Goal: Task Accomplishment & Management: Use online tool/utility

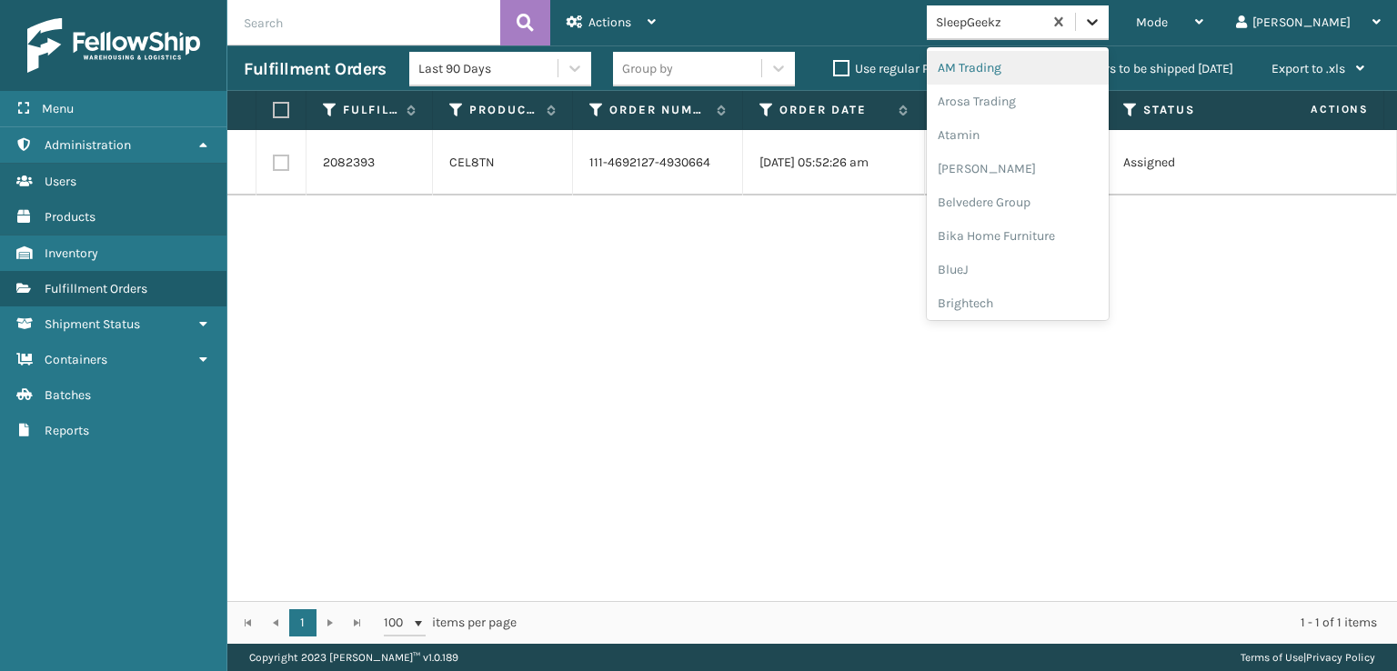
click at [1101, 19] on icon at bounding box center [1092, 22] width 18 height 18
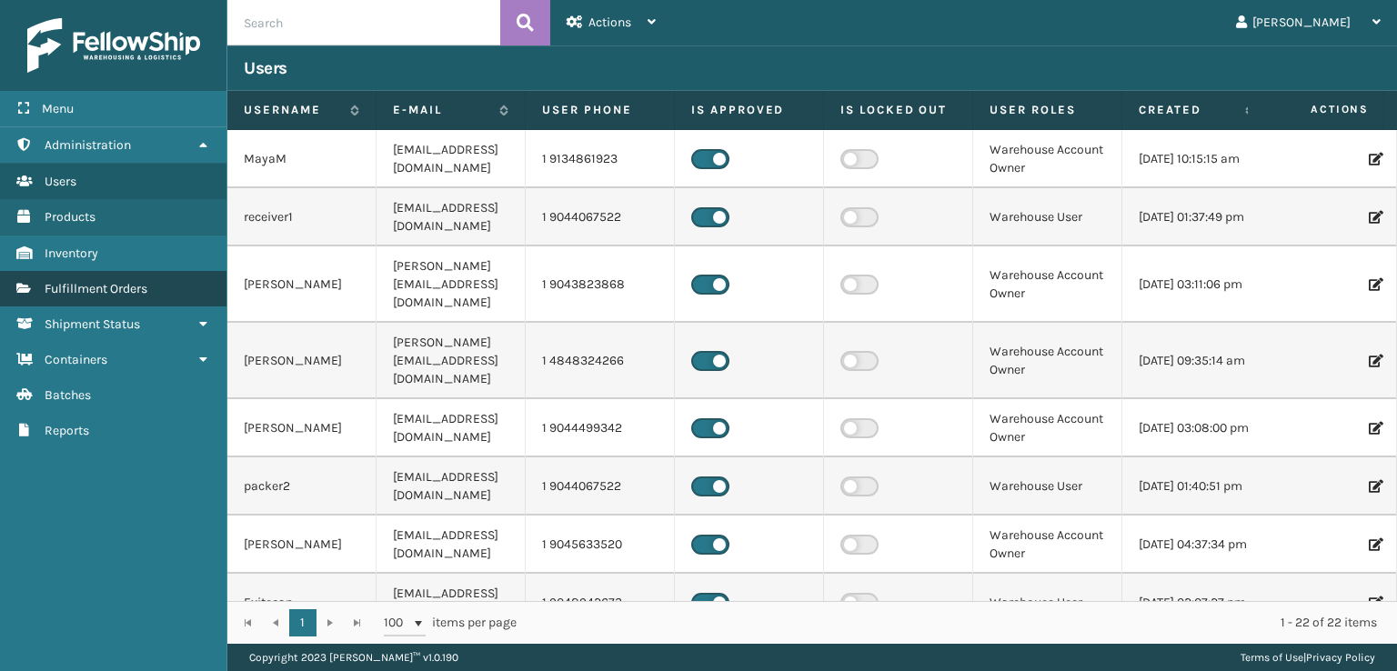
click at [63, 289] on span "Fulfillment Orders" at bounding box center [96, 288] width 103 height 15
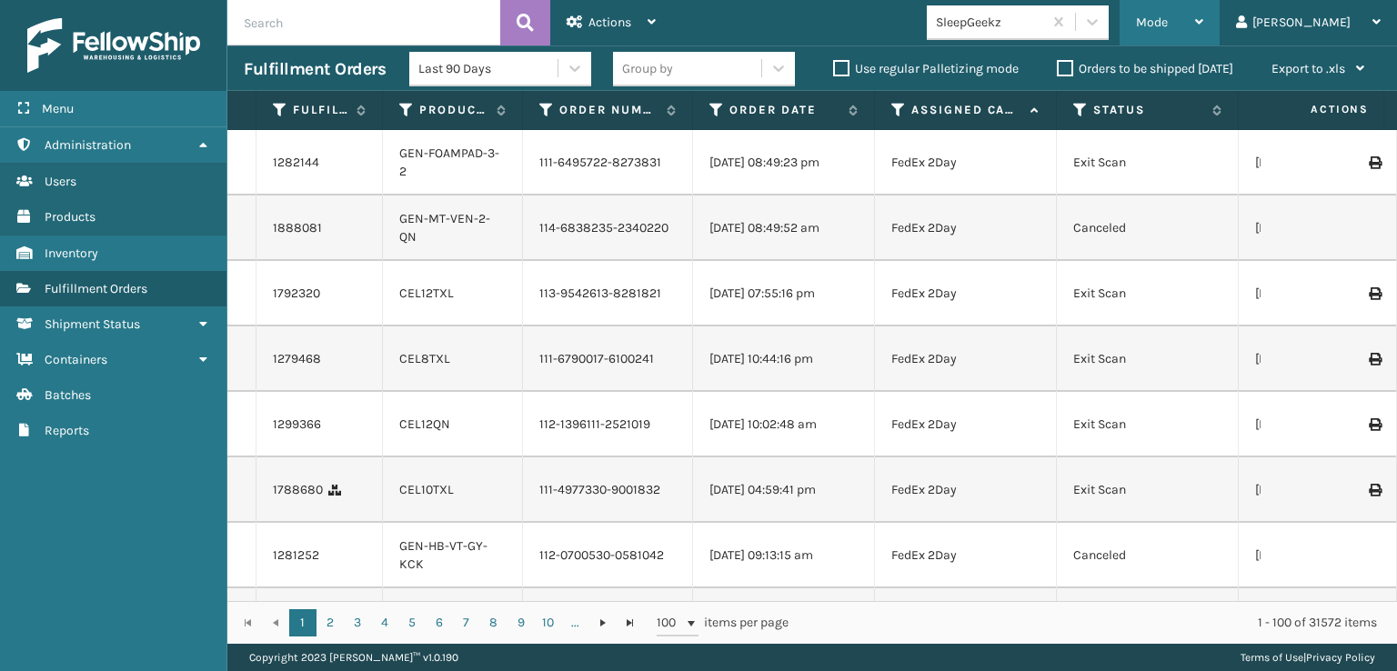
click at [1203, 34] on div "Mode" at bounding box center [1169, 22] width 67 height 45
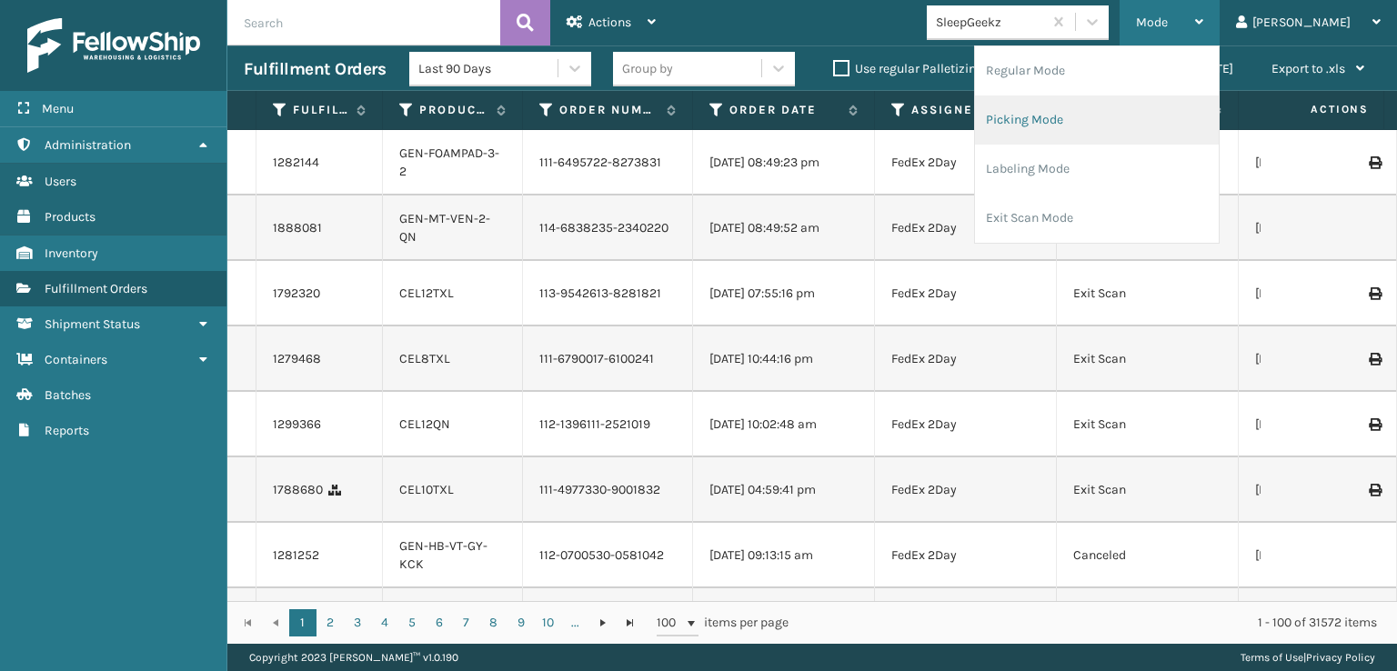
click at [1107, 108] on li "Picking Mode" at bounding box center [1097, 119] width 244 height 49
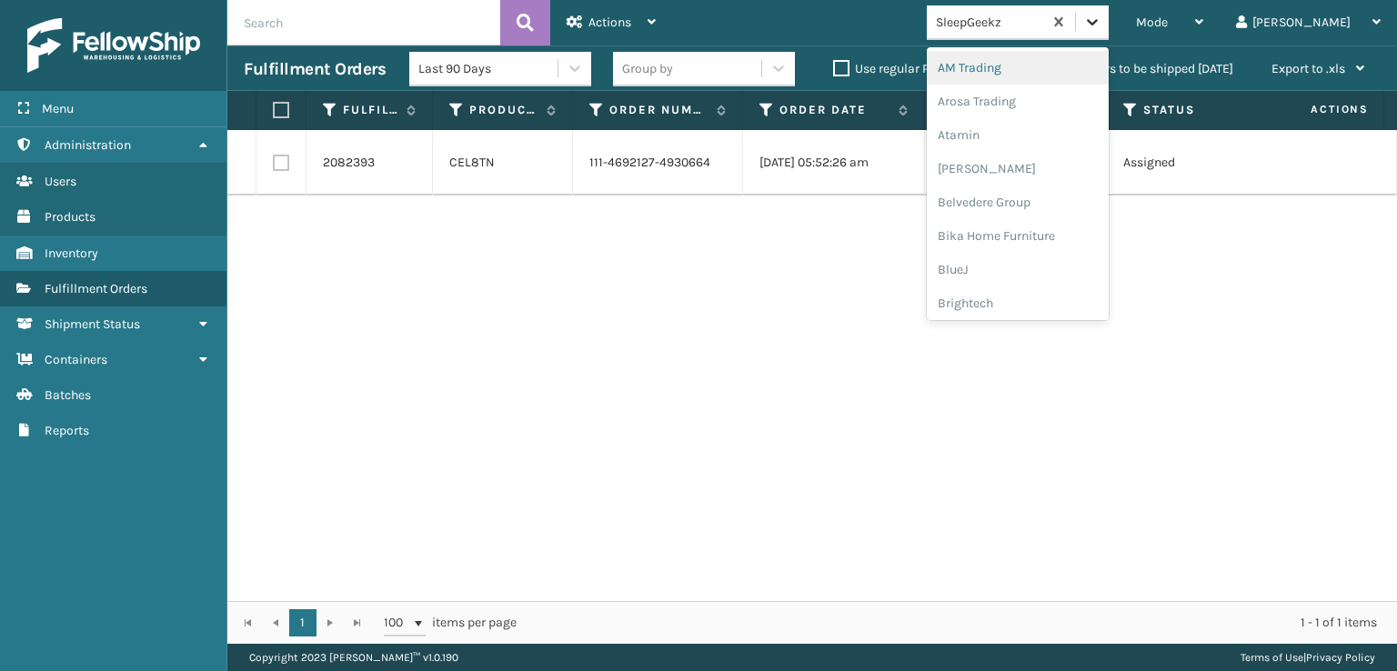
click at [1109, 12] on div at bounding box center [1092, 21] width 33 height 33
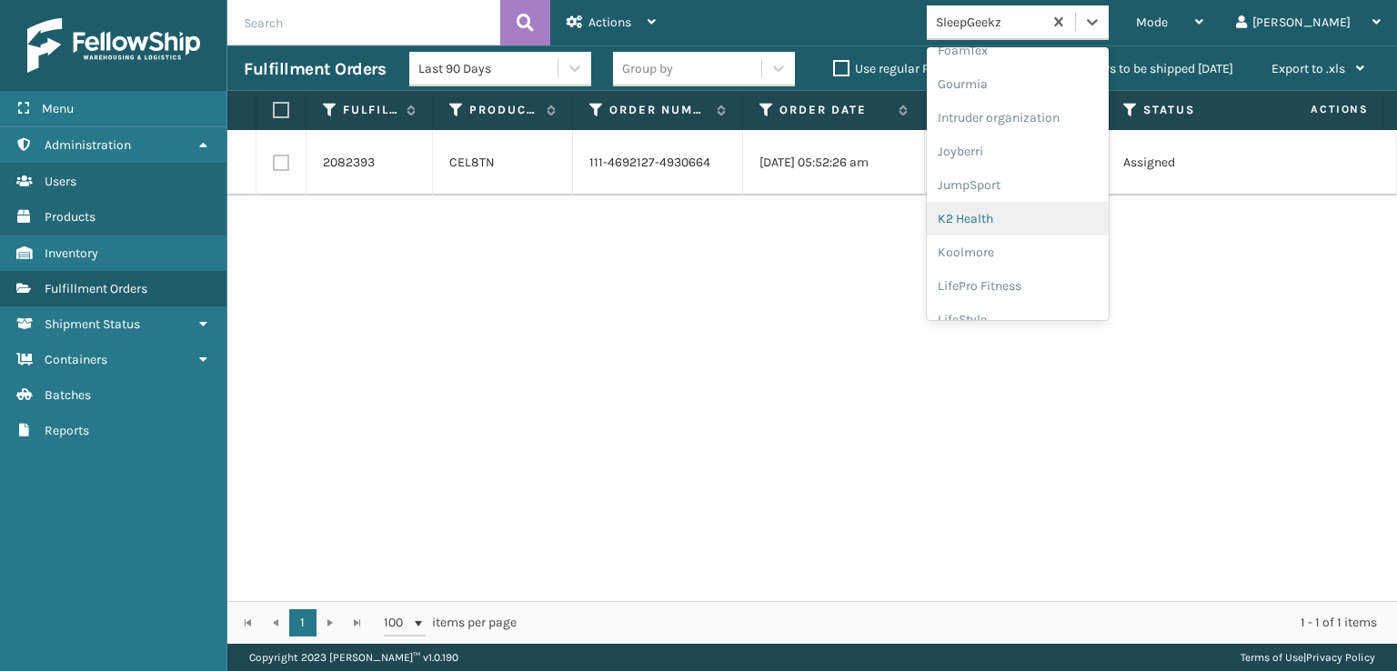
scroll to position [364, 0]
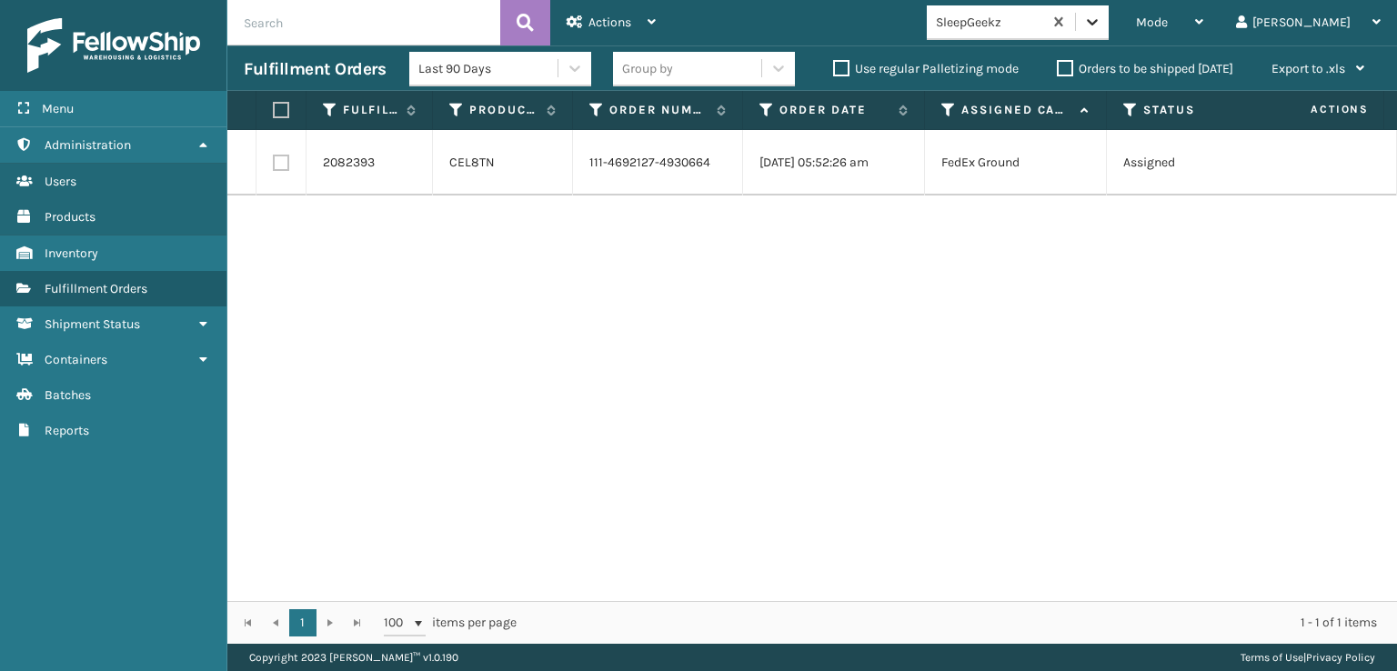
click at [1101, 16] on icon at bounding box center [1092, 22] width 18 height 18
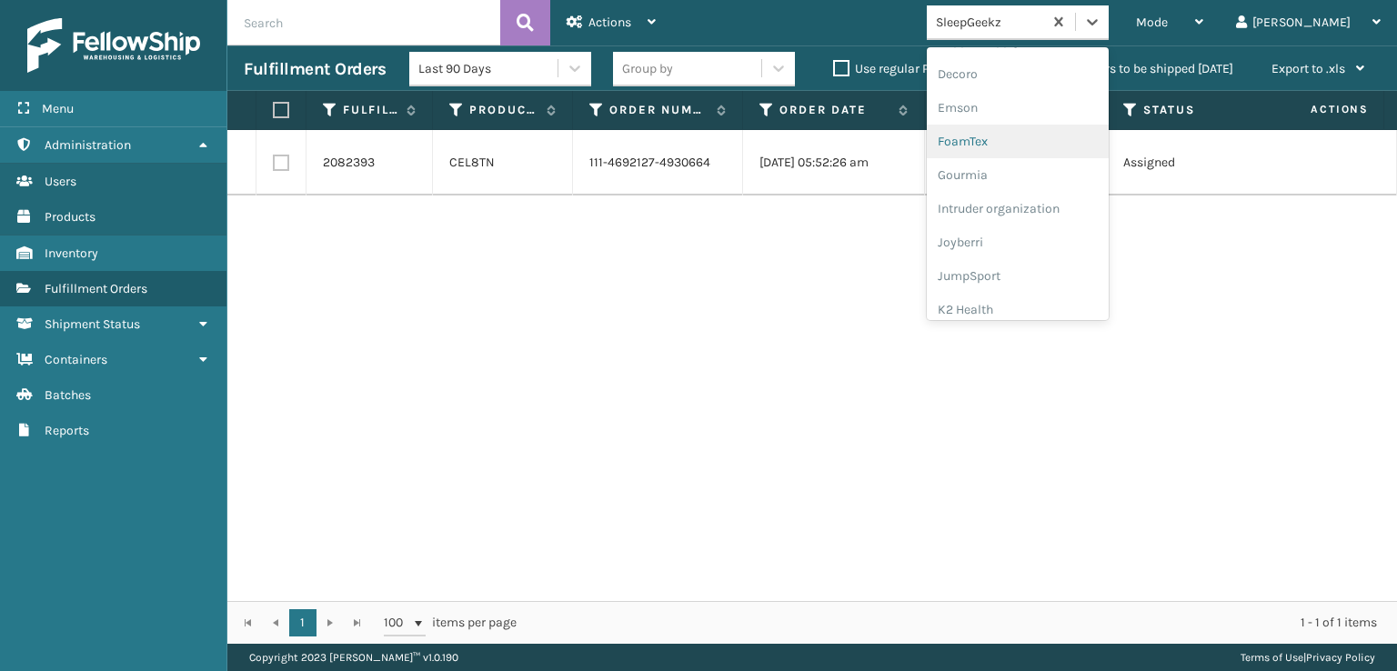
click at [1069, 145] on div "FoamTex" at bounding box center [1018, 142] width 182 height 34
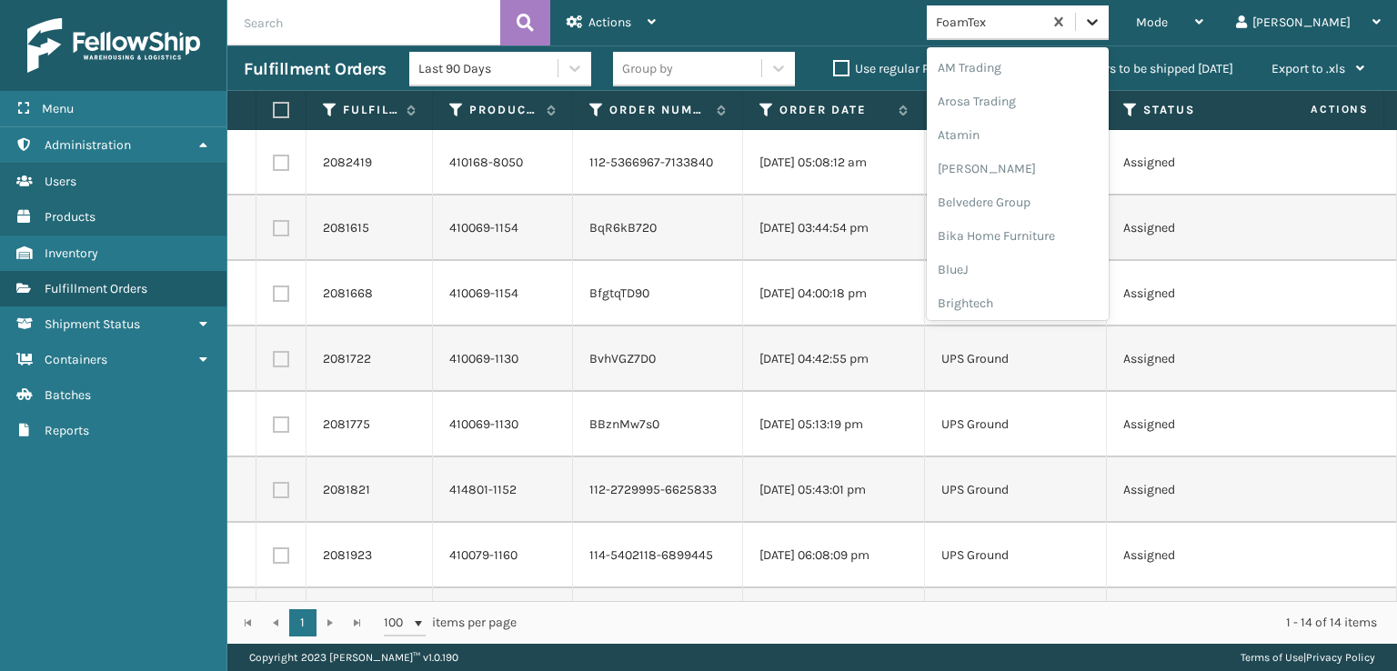
click at [1098, 23] on icon at bounding box center [1092, 22] width 11 height 6
click at [1066, 150] on div "[PERSON_NAME] Brands" at bounding box center [1018, 152] width 182 height 34
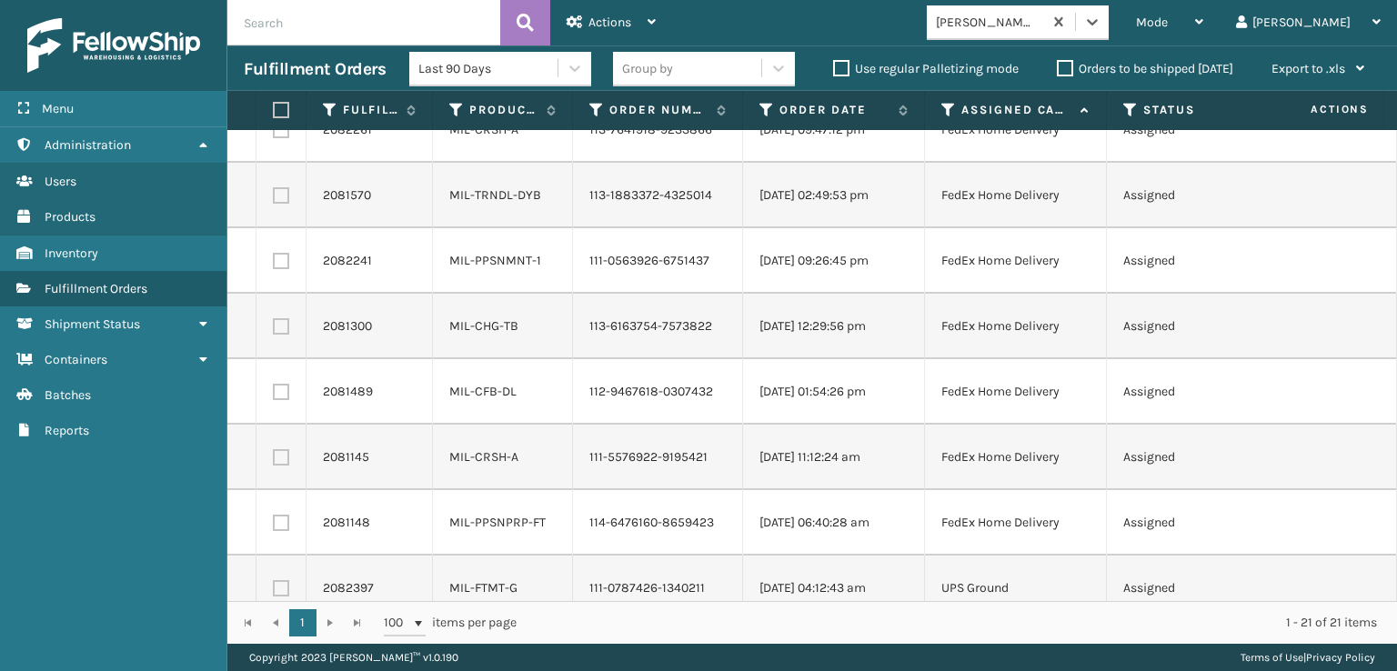
scroll to position [917, 0]
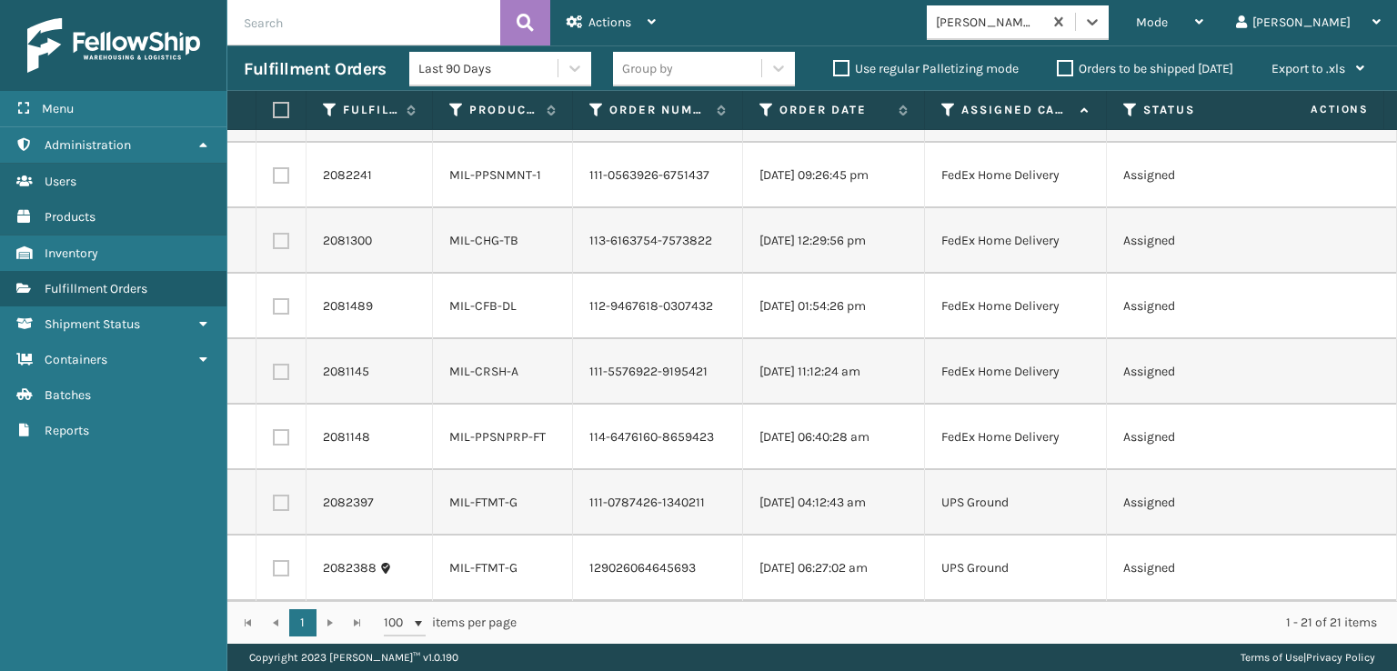
click at [276, 100] on th at bounding box center [281, 110] width 50 height 39
click at [278, 103] on label at bounding box center [278, 110] width 11 height 16
click at [274, 105] on input "checkbox" at bounding box center [273, 111] width 1 height 12
checkbox input "true"
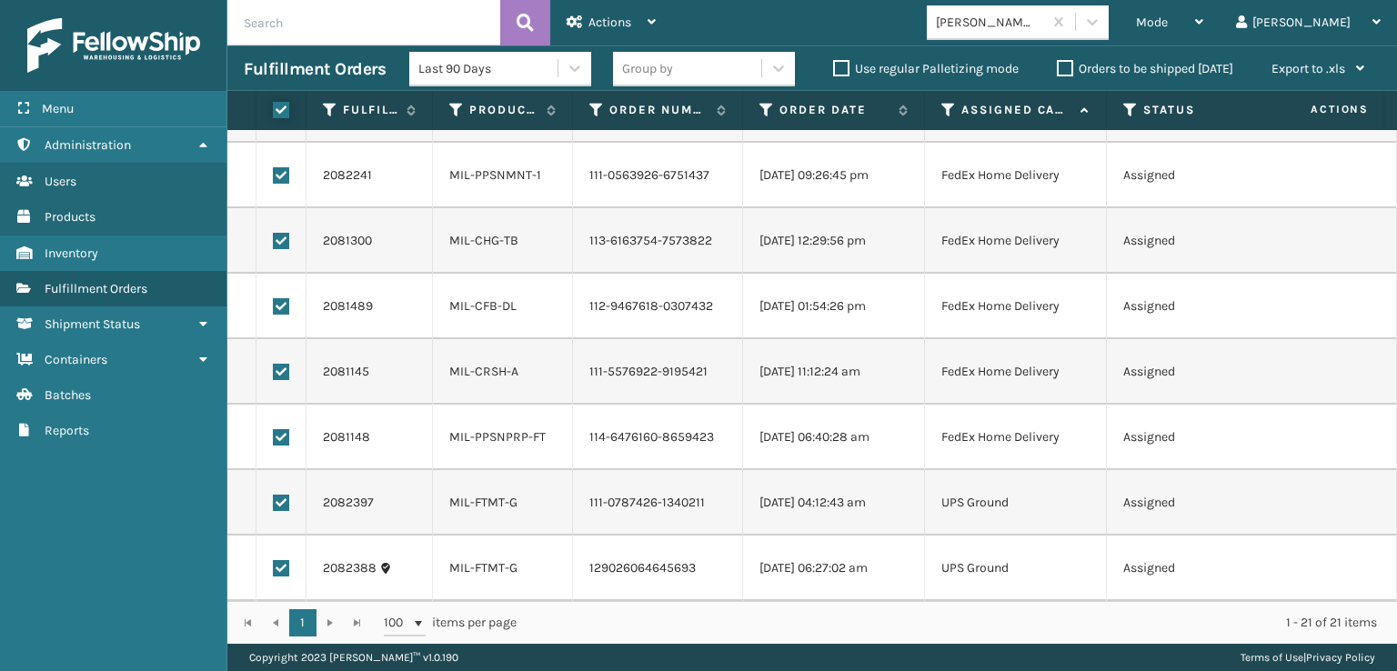
checkbox input "true"
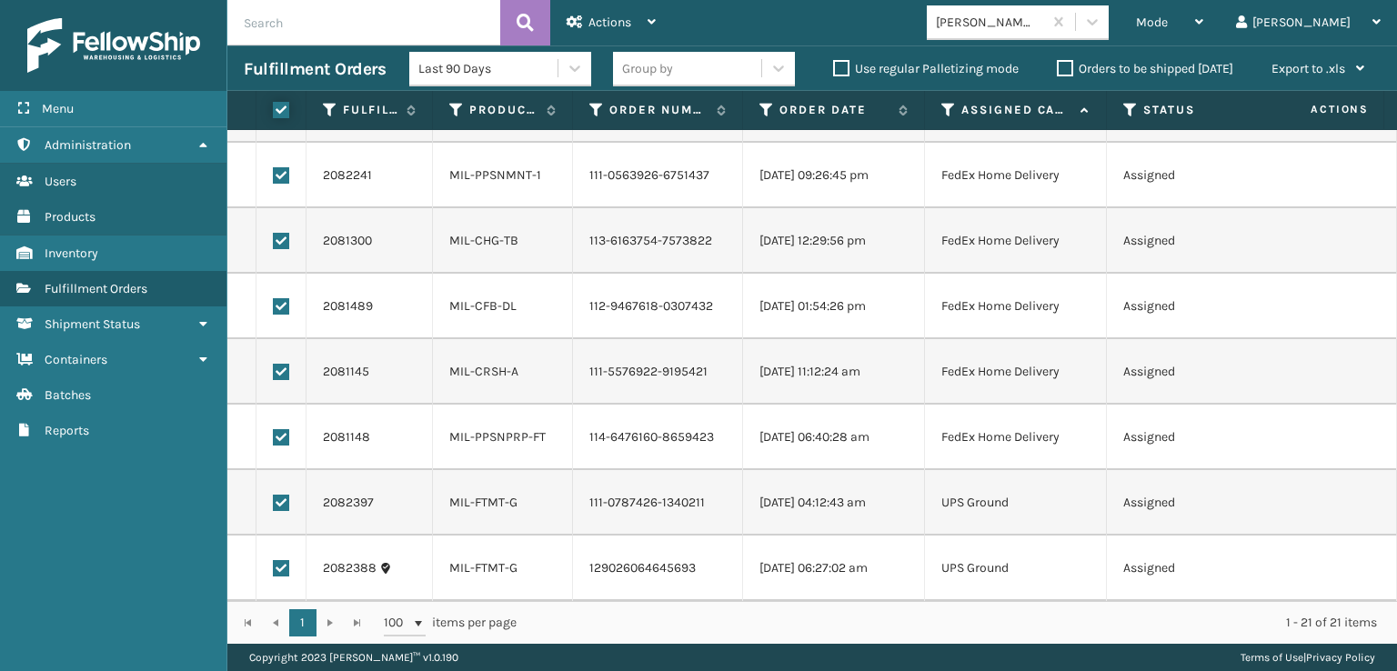
checkbox input "true"
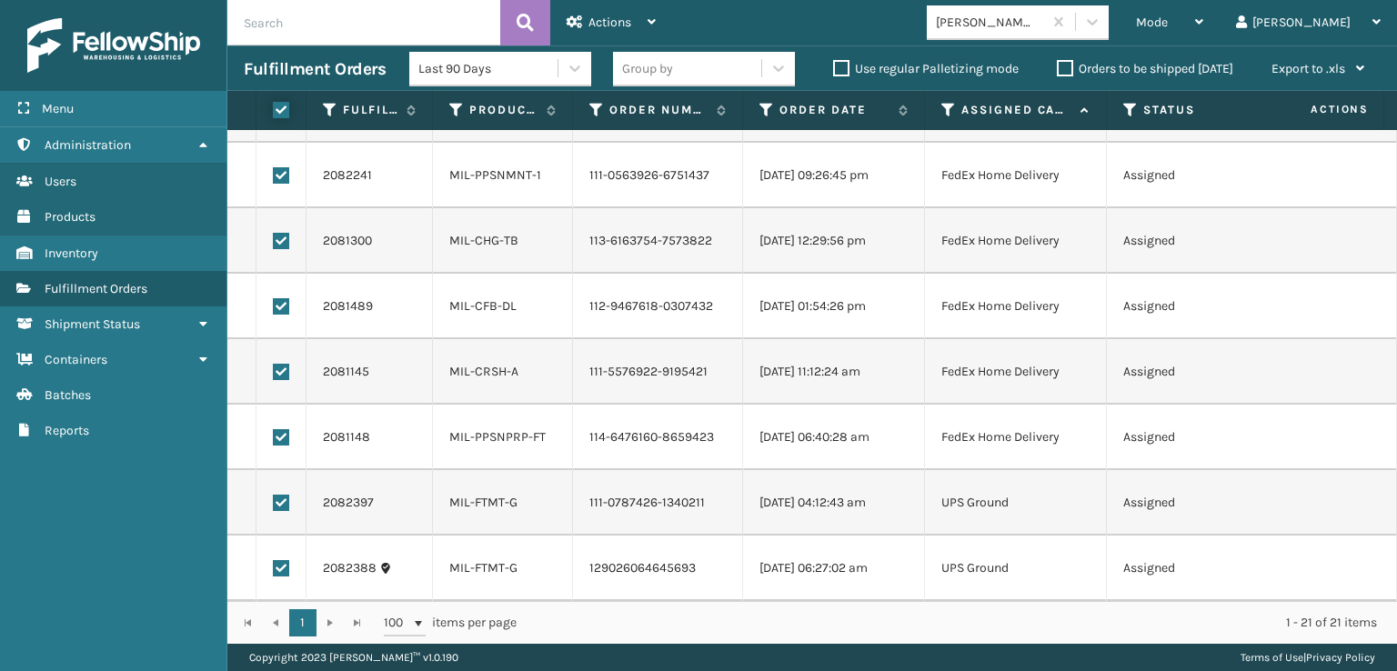
checkbox input "true"
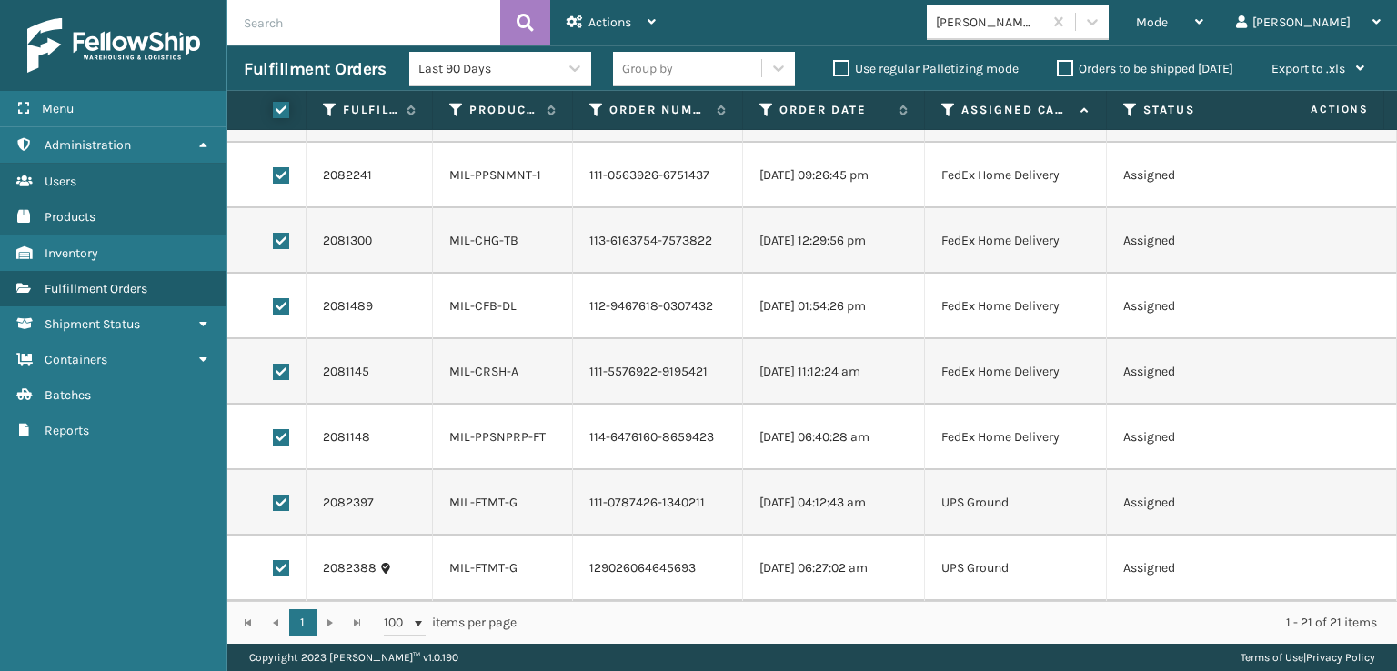
checkbox input "true"
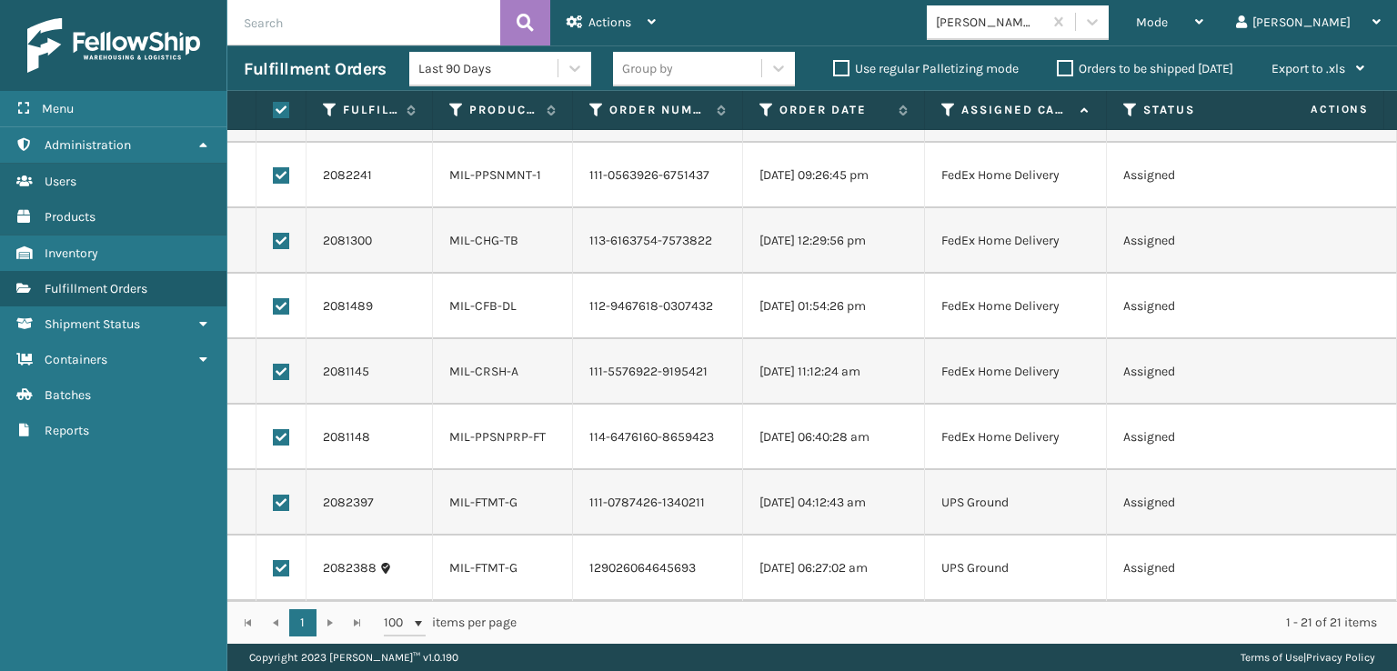
click at [278, 495] on label at bounding box center [281, 503] width 16 height 16
click at [274, 495] on input "checkbox" at bounding box center [273, 501] width 1 height 12
checkbox input "false"
click at [280, 560] on label at bounding box center [281, 568] width 16 height 16
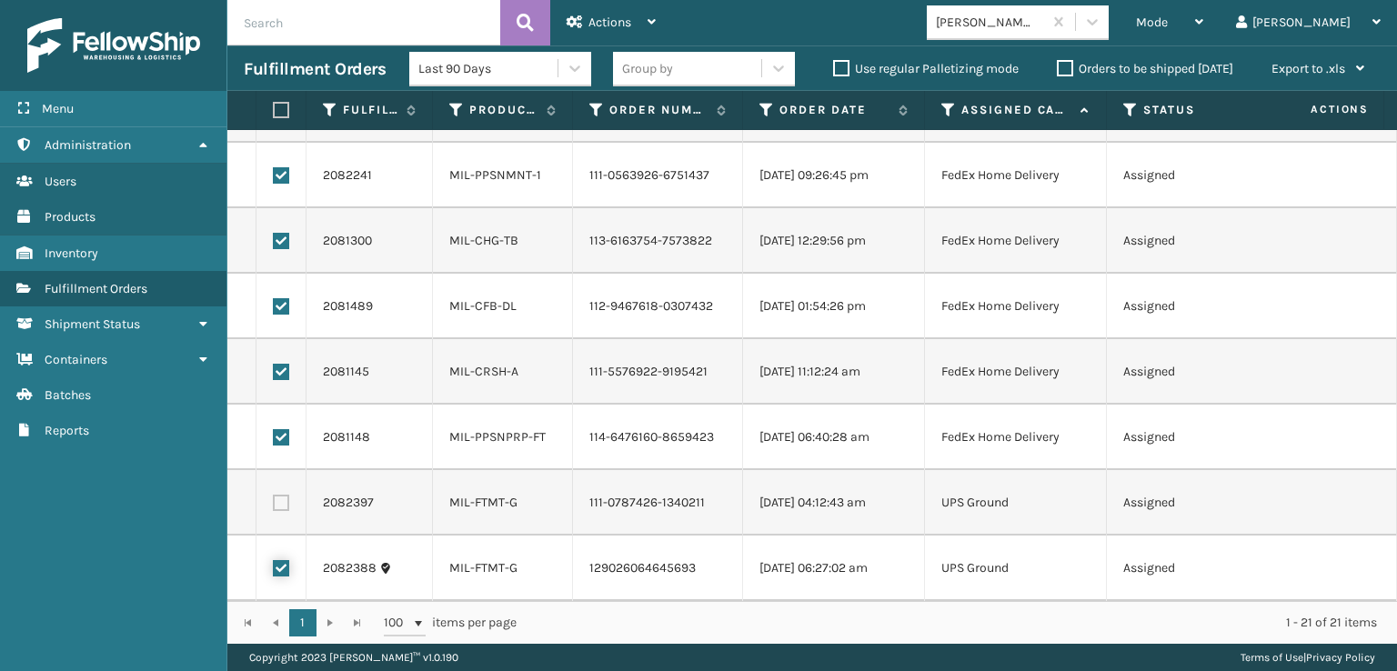
click at [274, 560] on input "checkbox" at bounding box center [273, 566] width 1 height 12
checkbox input "false"
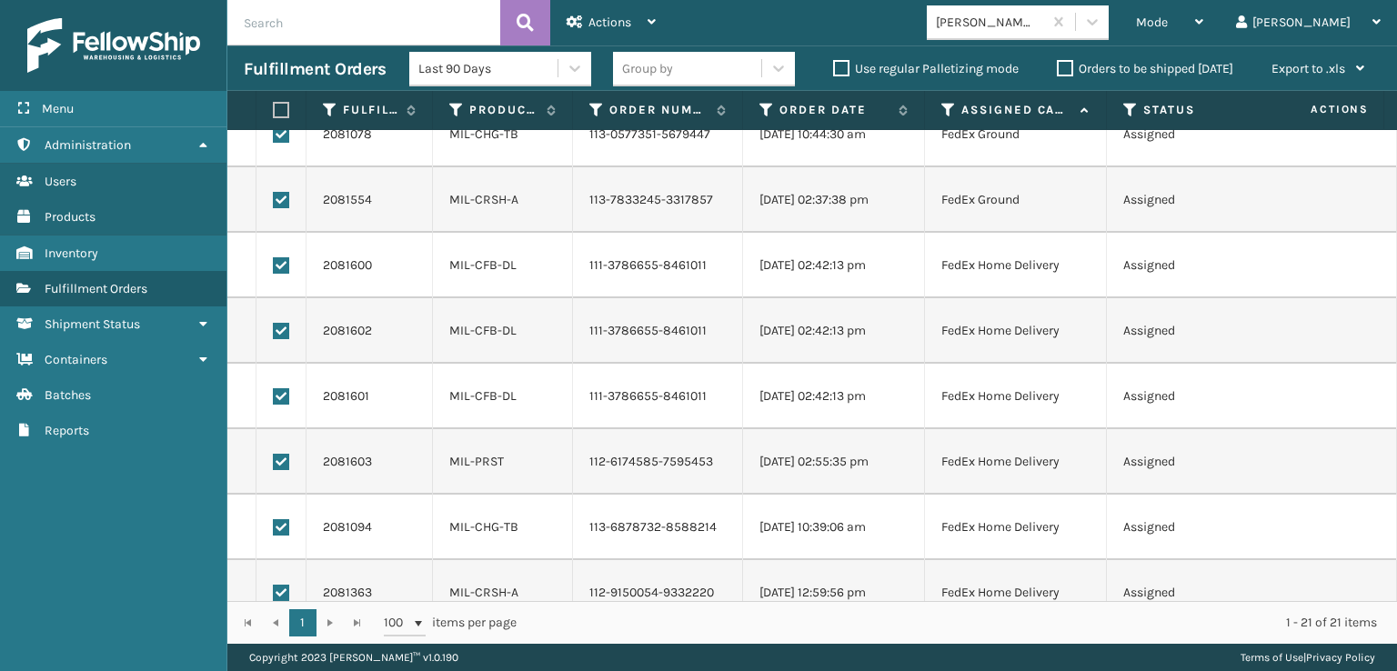
scroll to position [0, 0]
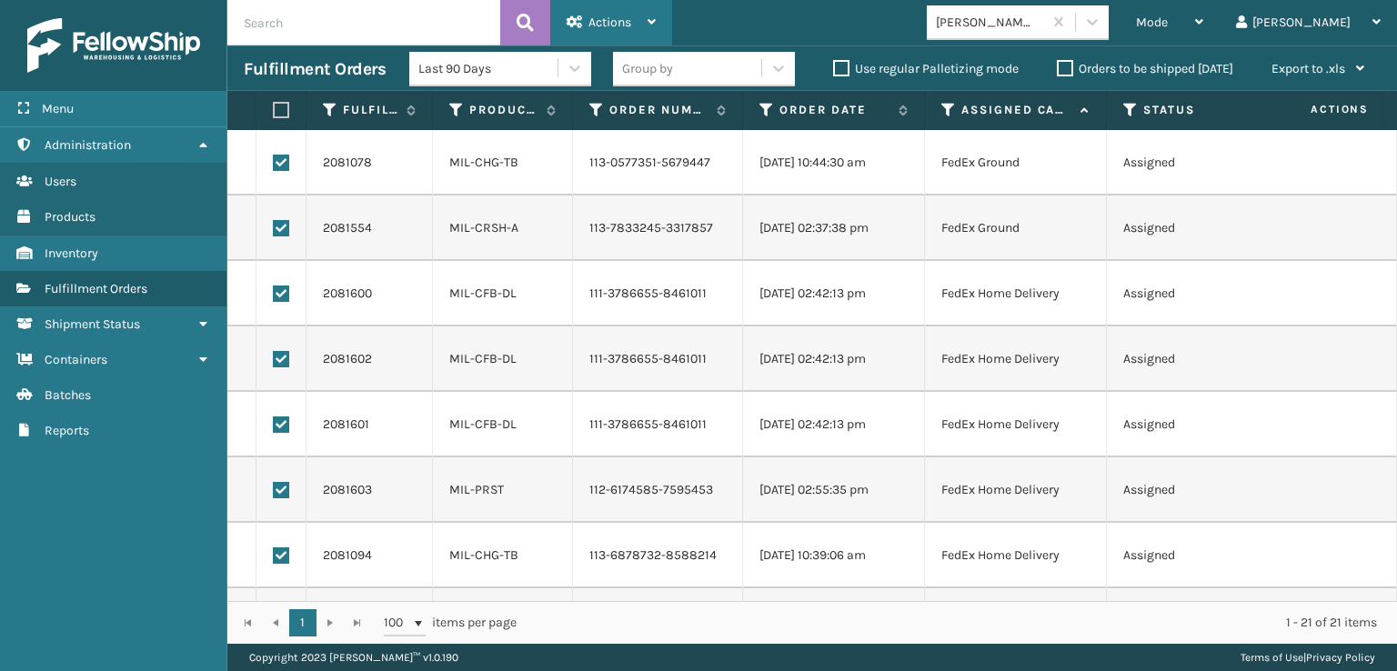
click at [632, 28] on div "Actions" at bounding box center [611, 22] width 89 height 45
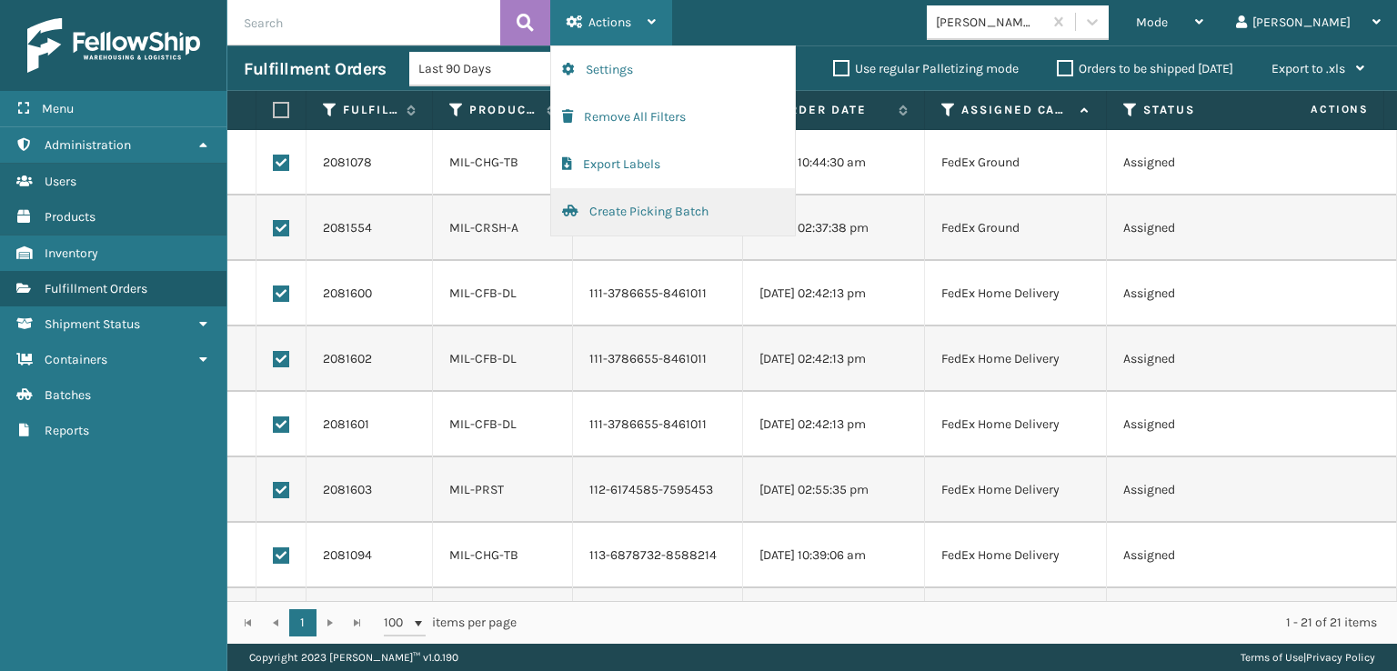
click at [653, 201] on button "Create Picking Batch" at bounding box center [673, 211] width 244 height 47
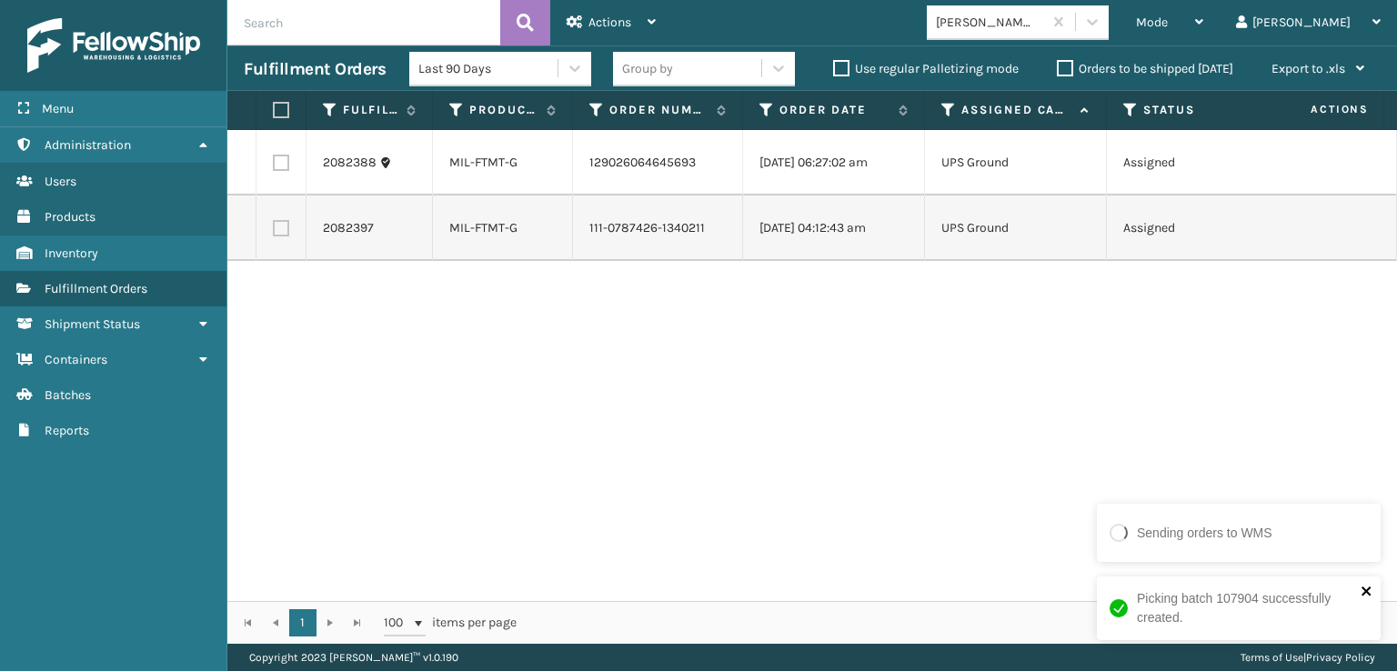
click at [1364, 591] on icon "close" at bounding box center [1365, 591] width 9 height 9
click at [1109, 32] on div at bounding box center [1092, 21] width 33 height 33
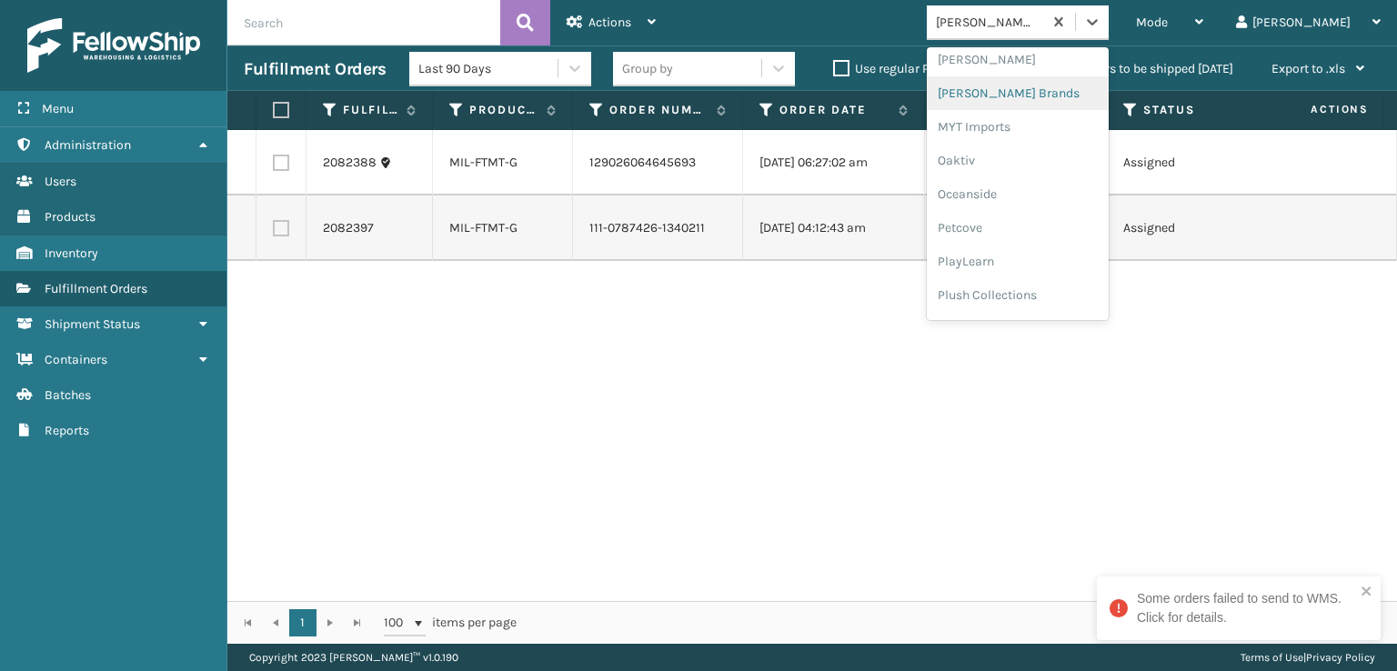
scroll to position [848, 0]
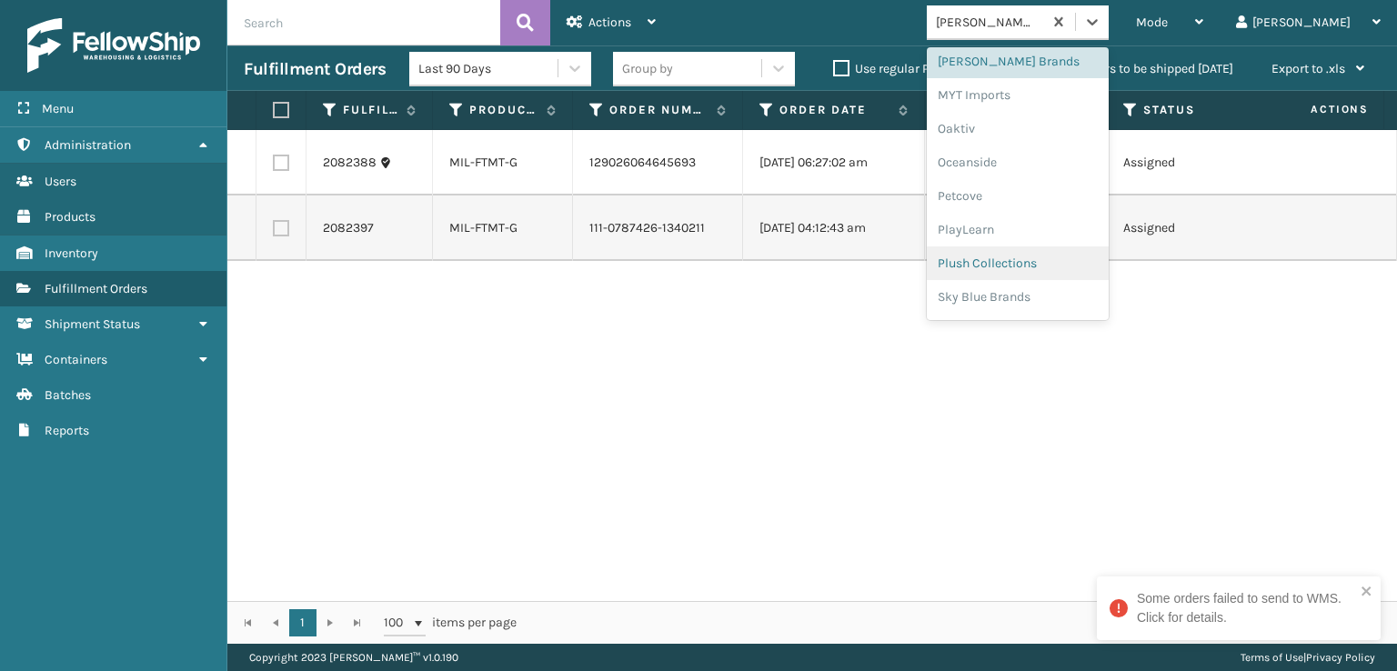
click at [1034, 263] on div "Plush Collections" at bounding box center [1018, 263] width 182 height 34
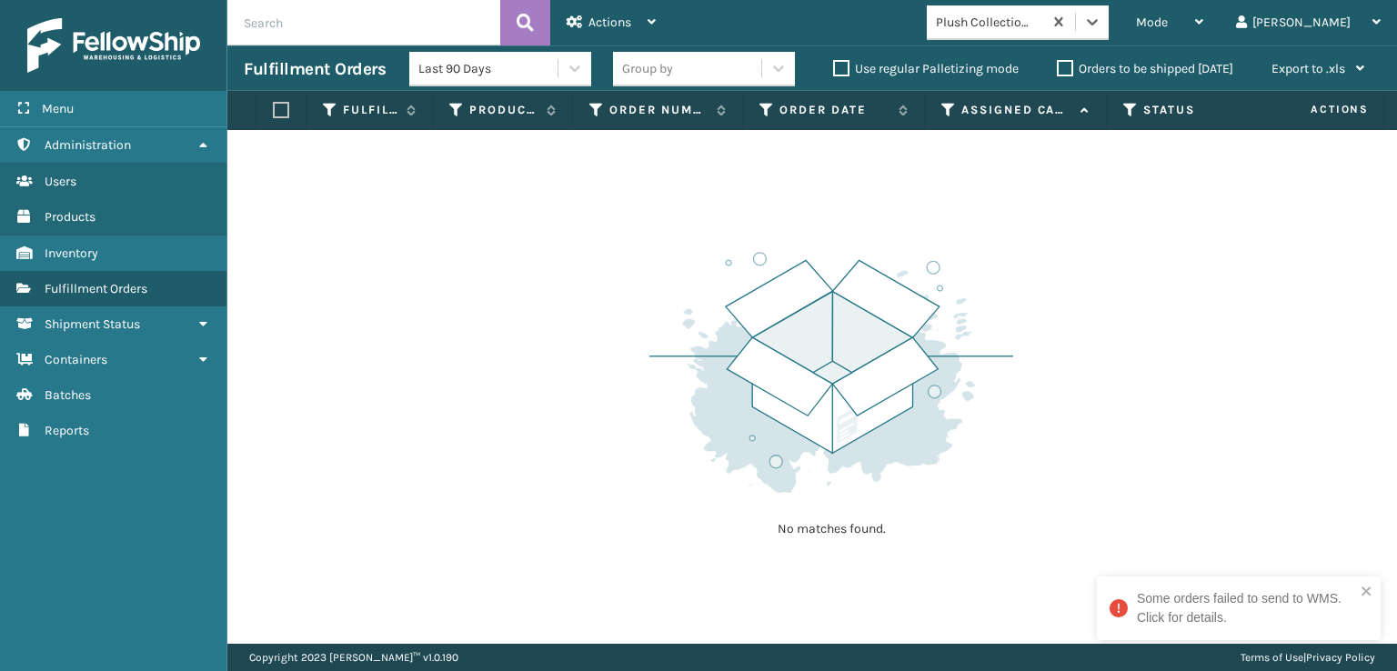
click at [1273, 635] on div "Some orders failed to send to WMS. Click for details." at bounding box center [1239, 609] width 284 height 64
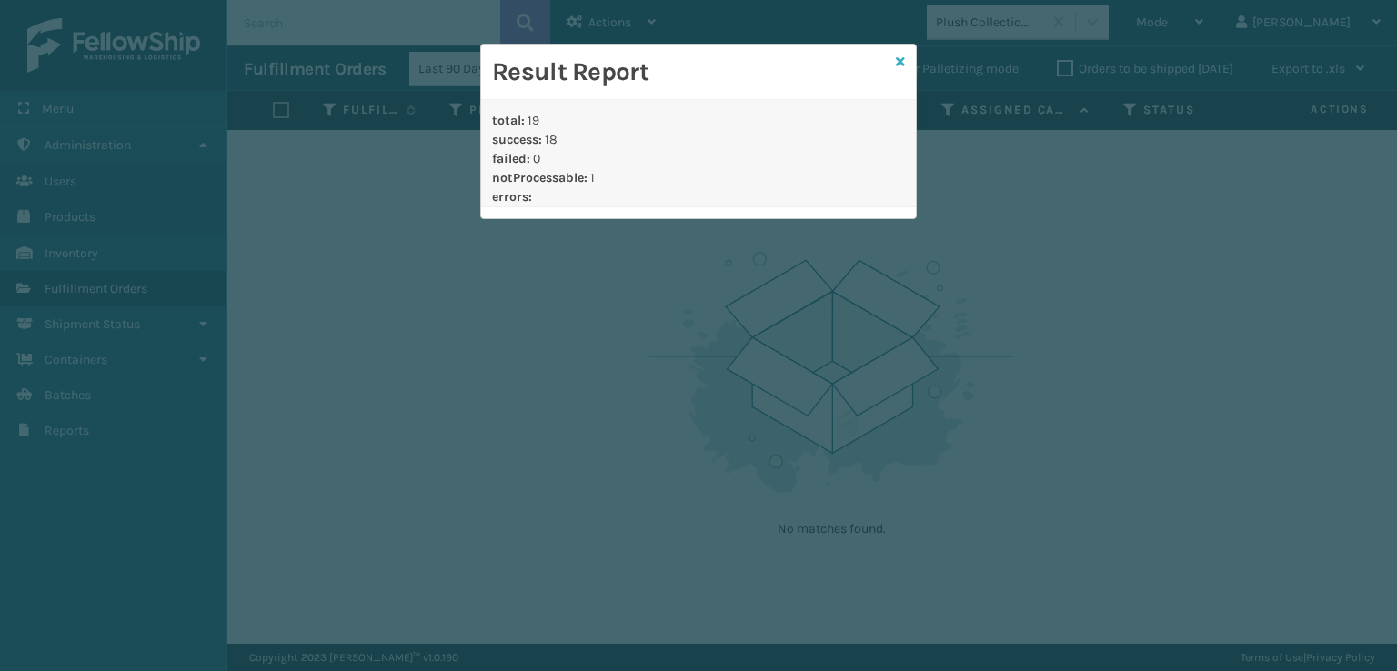
click at [901, 65] on icon at bounding box center [900, 61] width 9 height 13
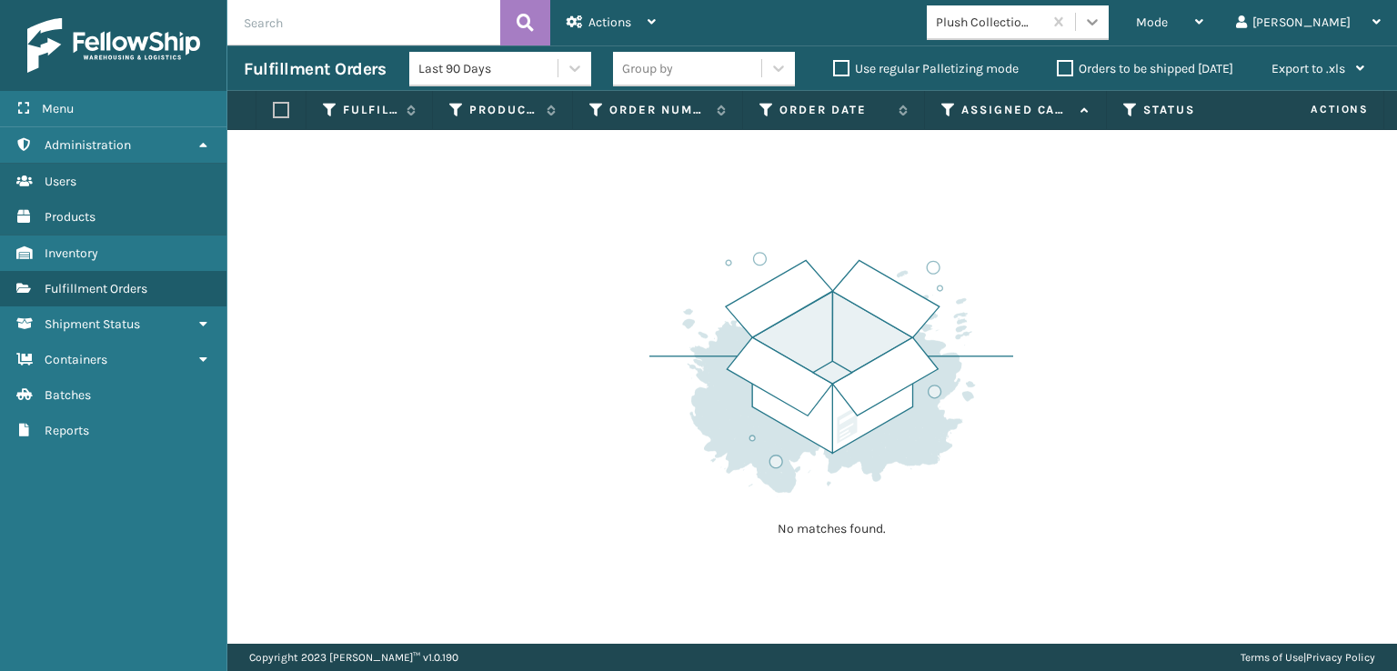
click at [1109, 22] on div at bounding box center [1092, 21] width 33 height 33
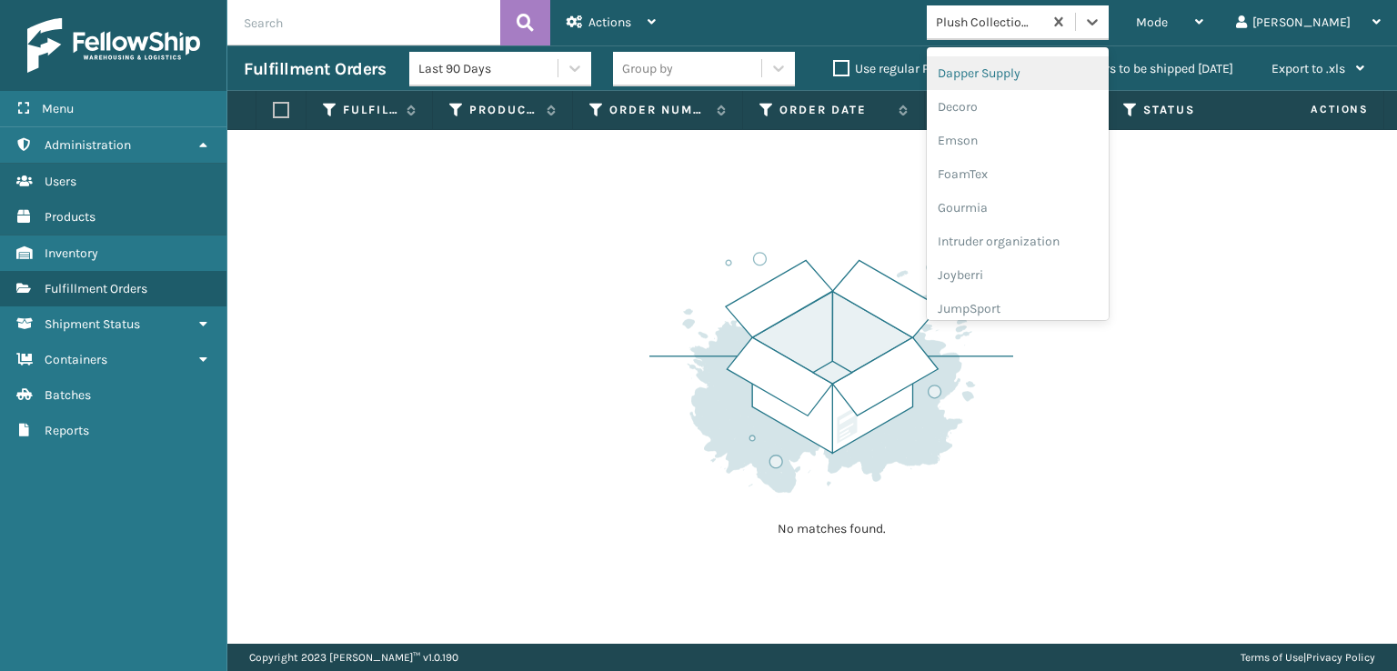
scroll to position [364, 0]
click at [1059, 143] on div "FoamTex" at bounding box center [1018, 142] width 182 height 34
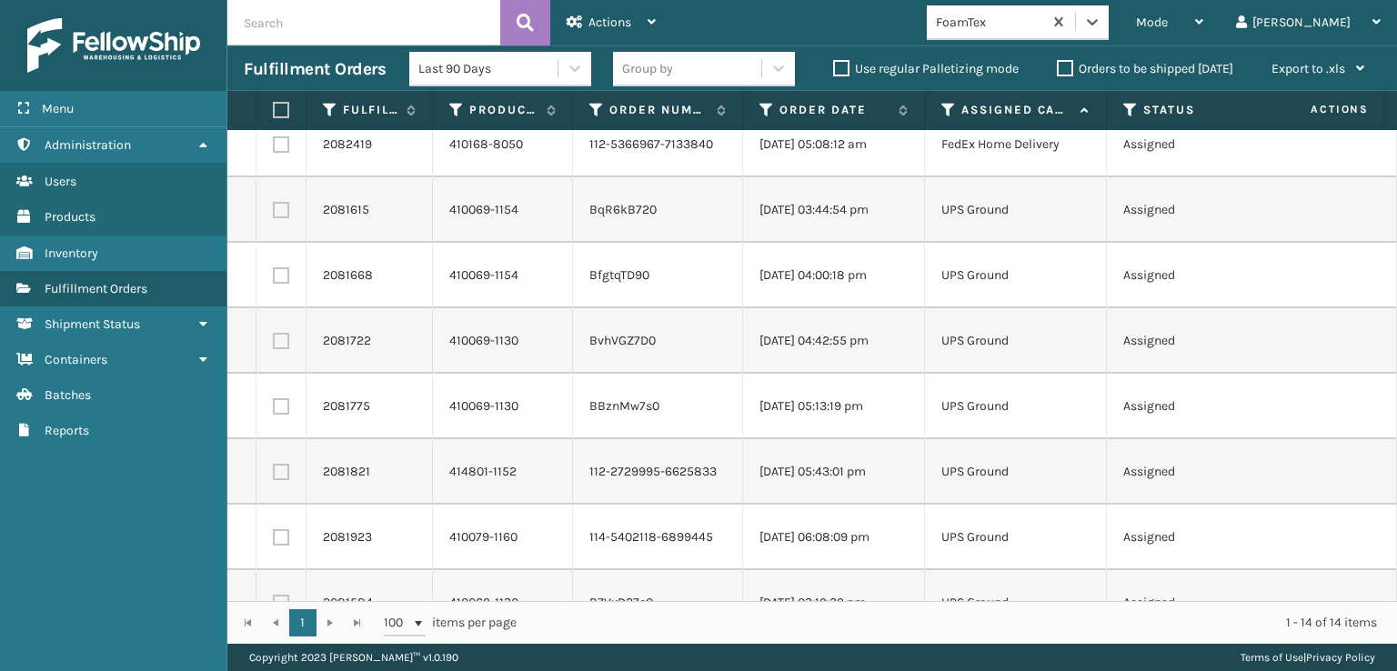
scroll to position [0, 0]
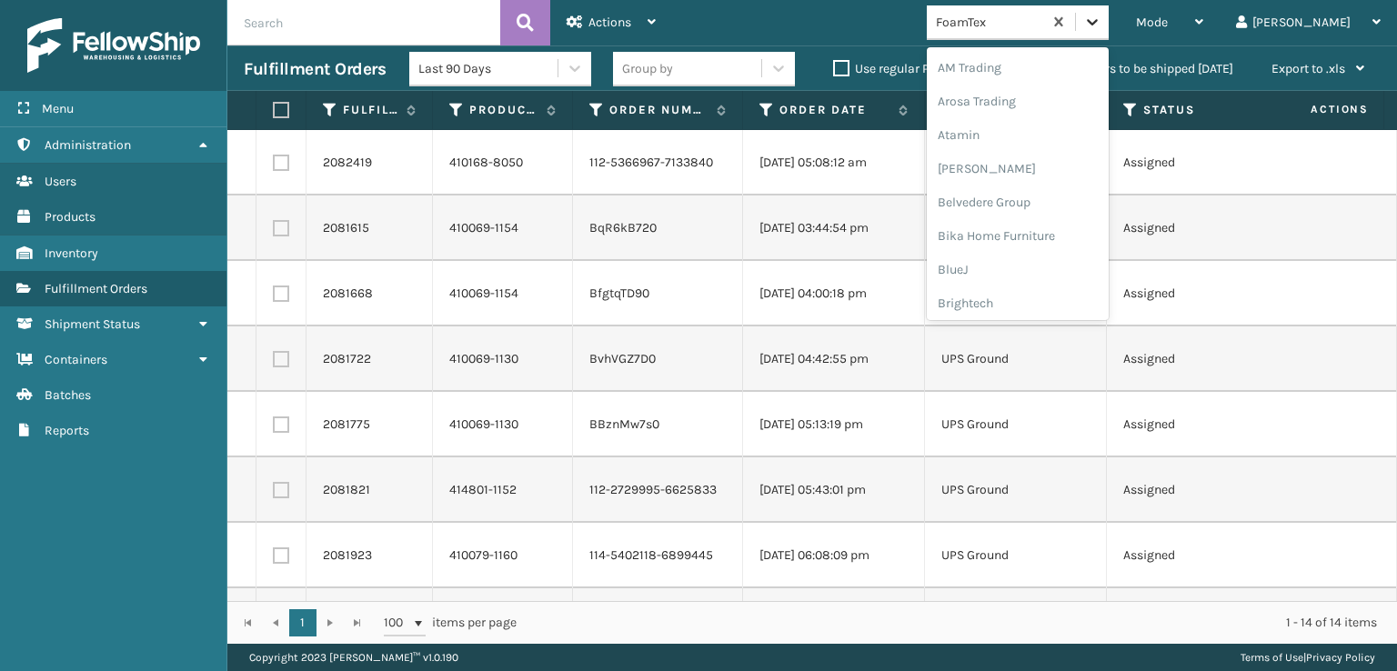
click at [1101, 25] on icon at bounding box center [1092, 22] width 18 height 18
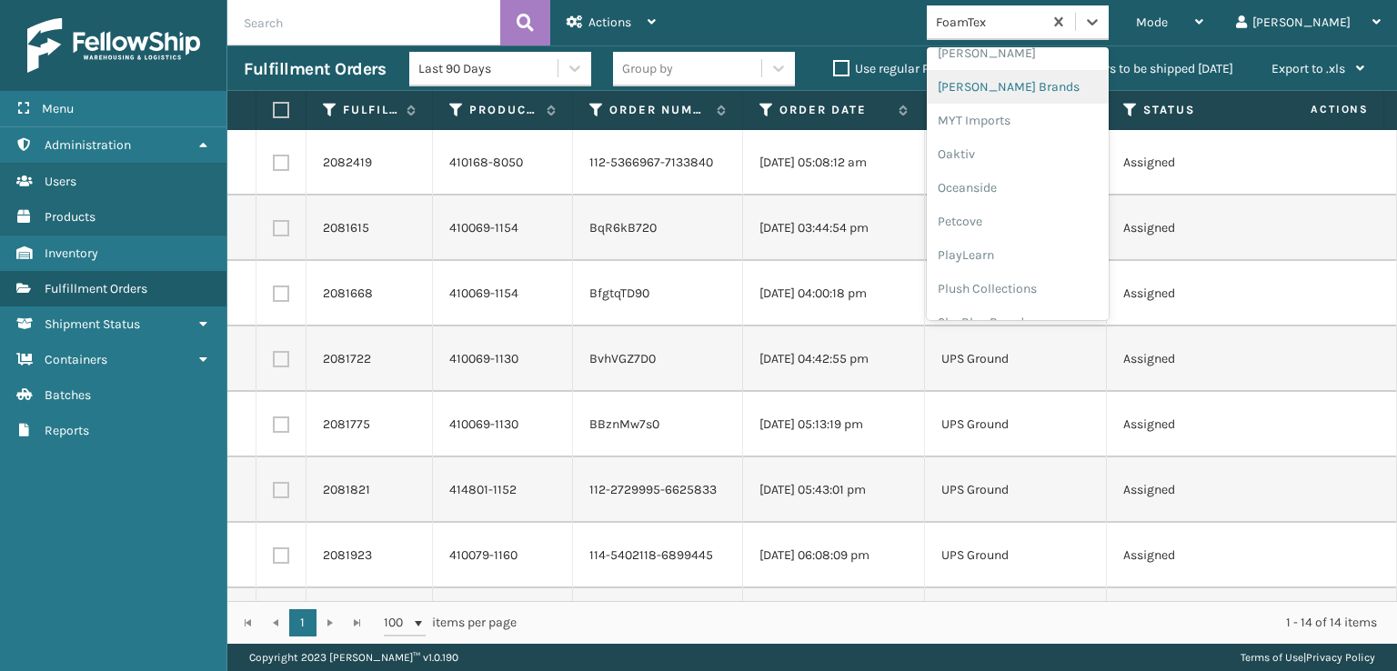
scroll to position [912, 0]
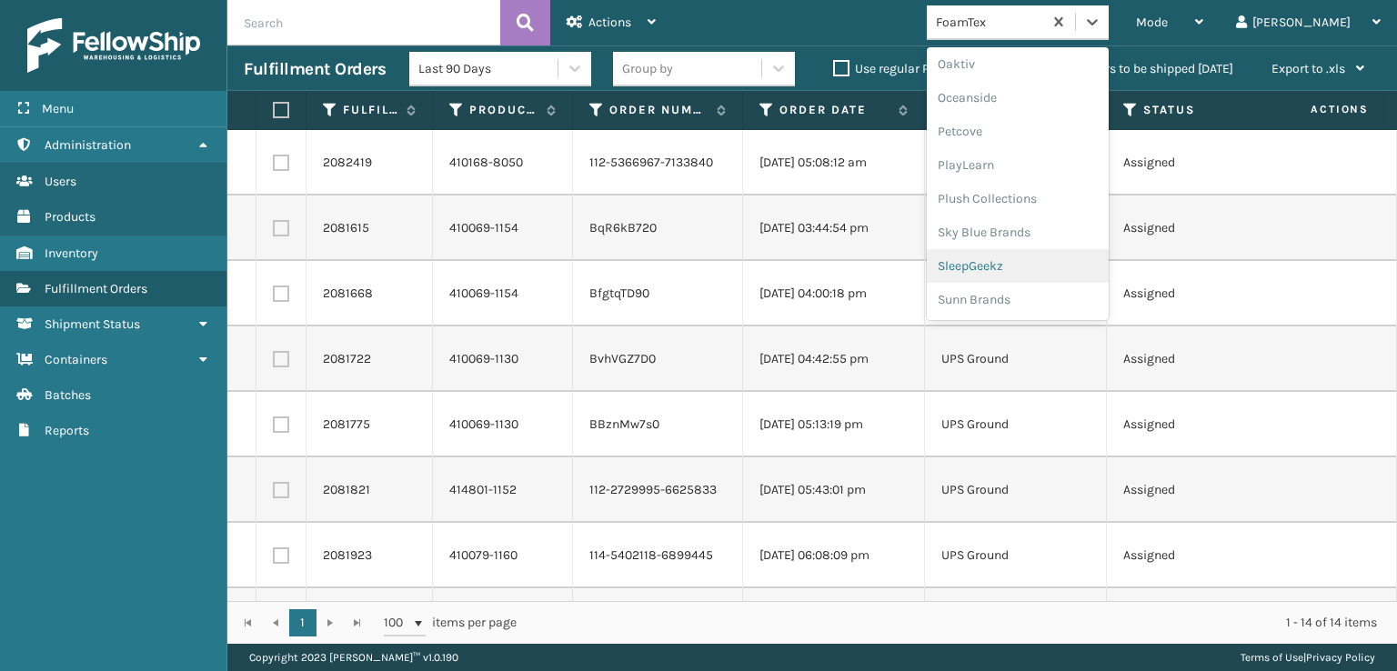
click at [1048, 272] on div "SleepGeekz" at bounding box center [1018, 266] width 182 height 34
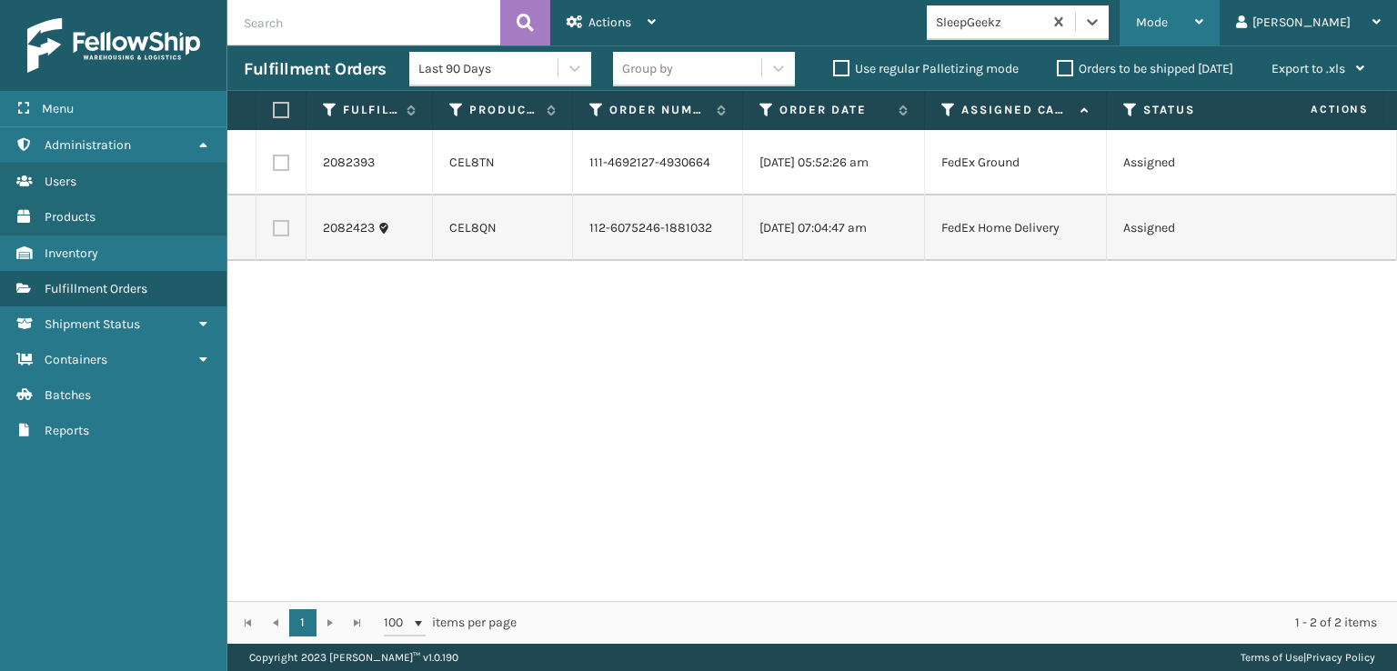
click at [1203, 26] on icon at bounding box center [1199, 21] width 8 height 13
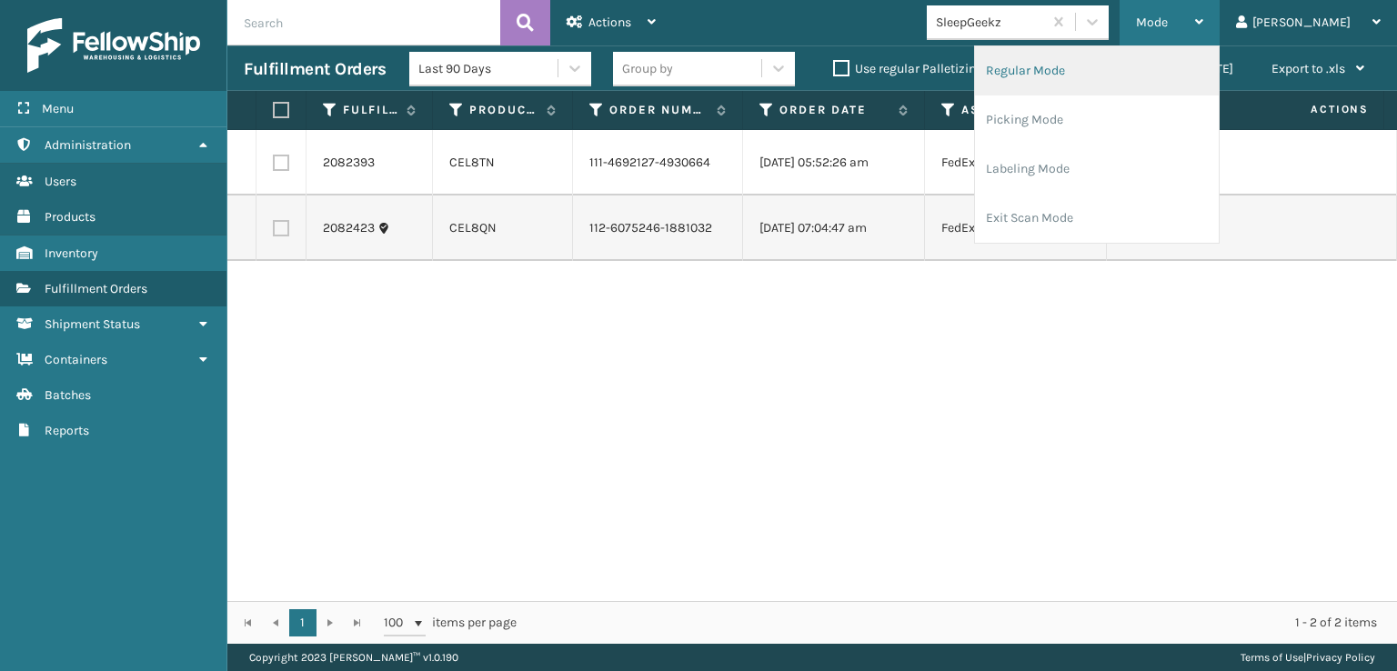
click at [1112, 65] on li "Regular Mode" at bounding box center [1097, 70] width 244 height 49
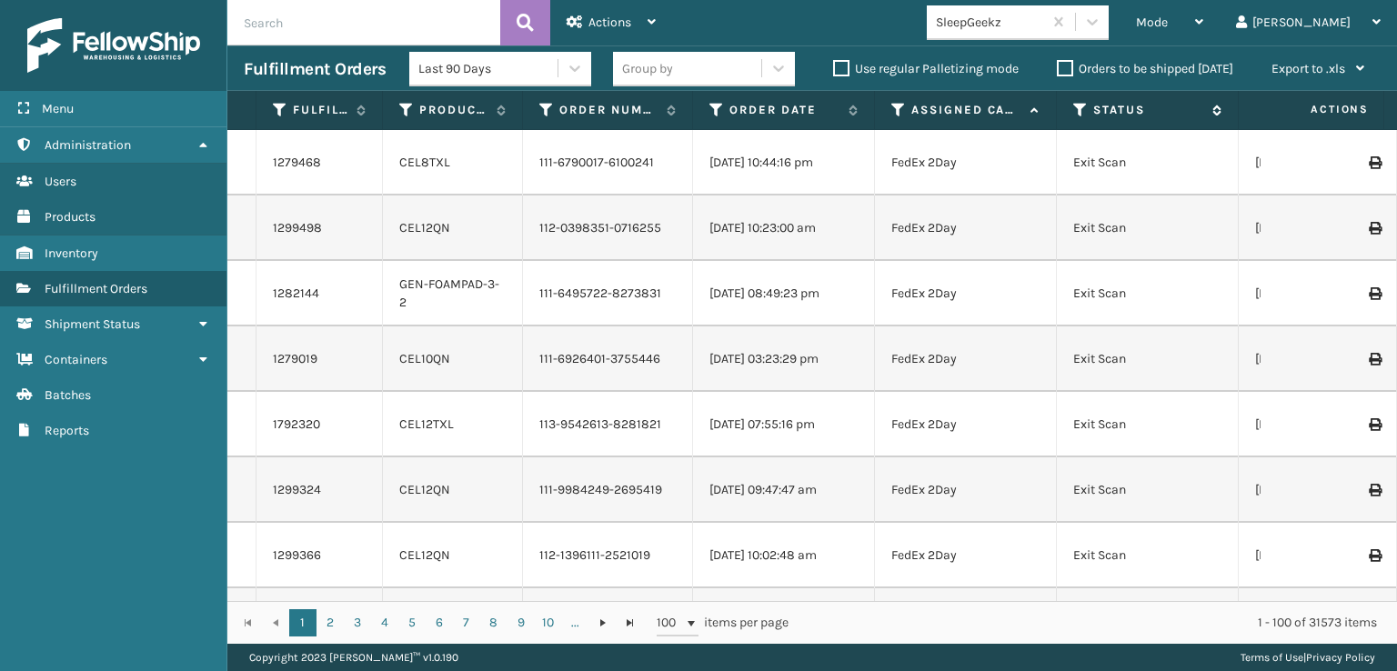
click at [1073, 114] on icon at bounding box center [1080, 110] width 15 height 16
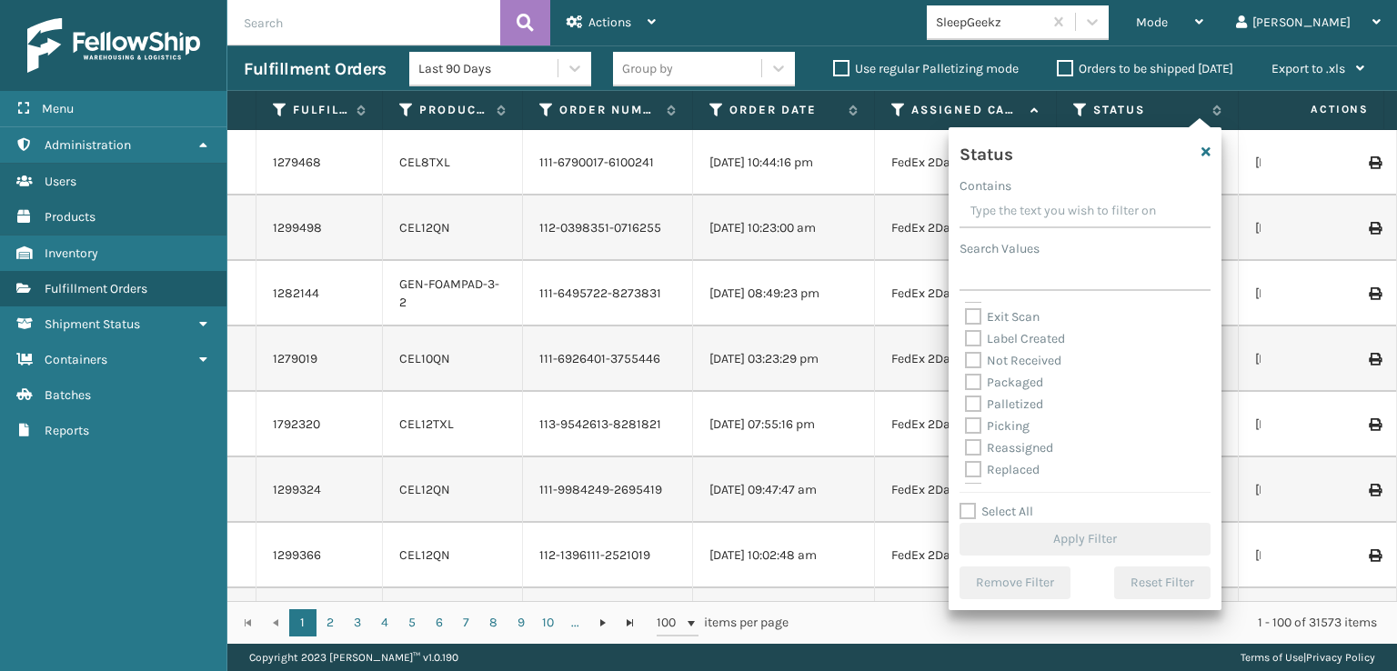
scroll to position [91, 0]
click at [973, 401] on label "Picking" at bounding box center [997, 395] width 65 height 15
click at [966, 397] on input "Picking" at bounding box center [965, 392] width 1 height 12
checkbox input "true"
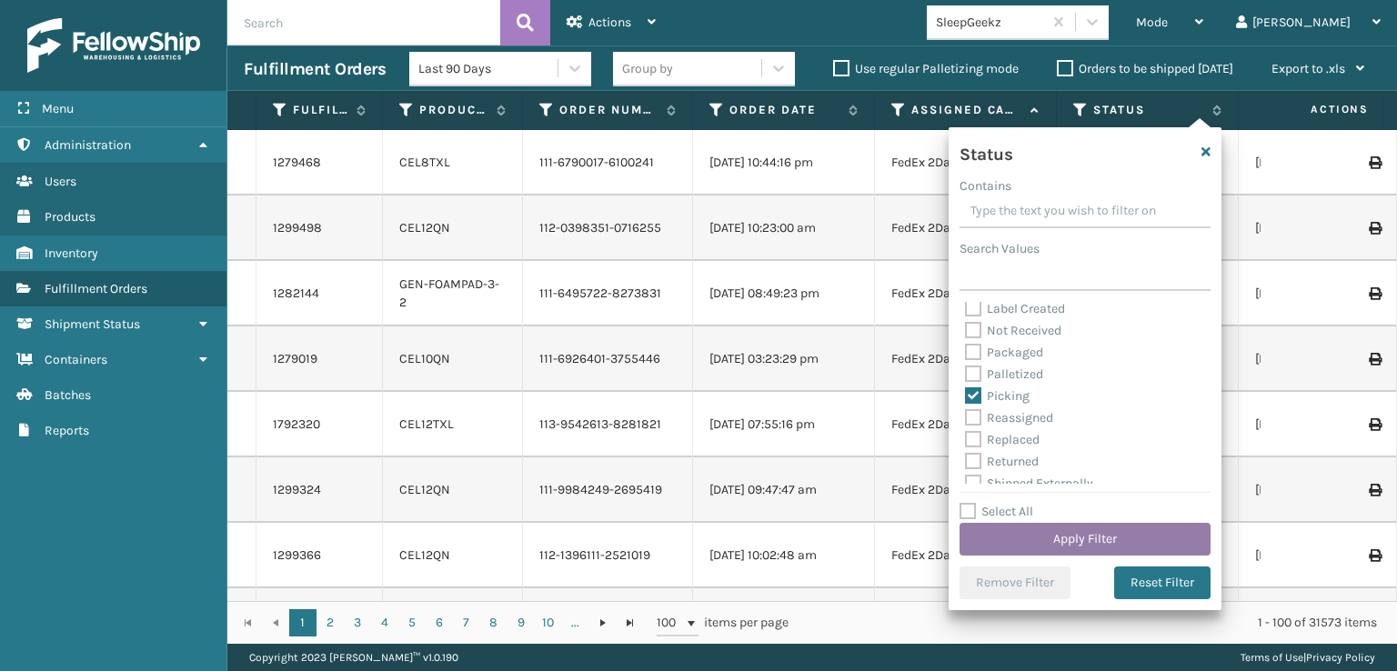
click at [1061, 547] on button "Apply Filter" at bounding box center [1084, 539] width 251 height 33
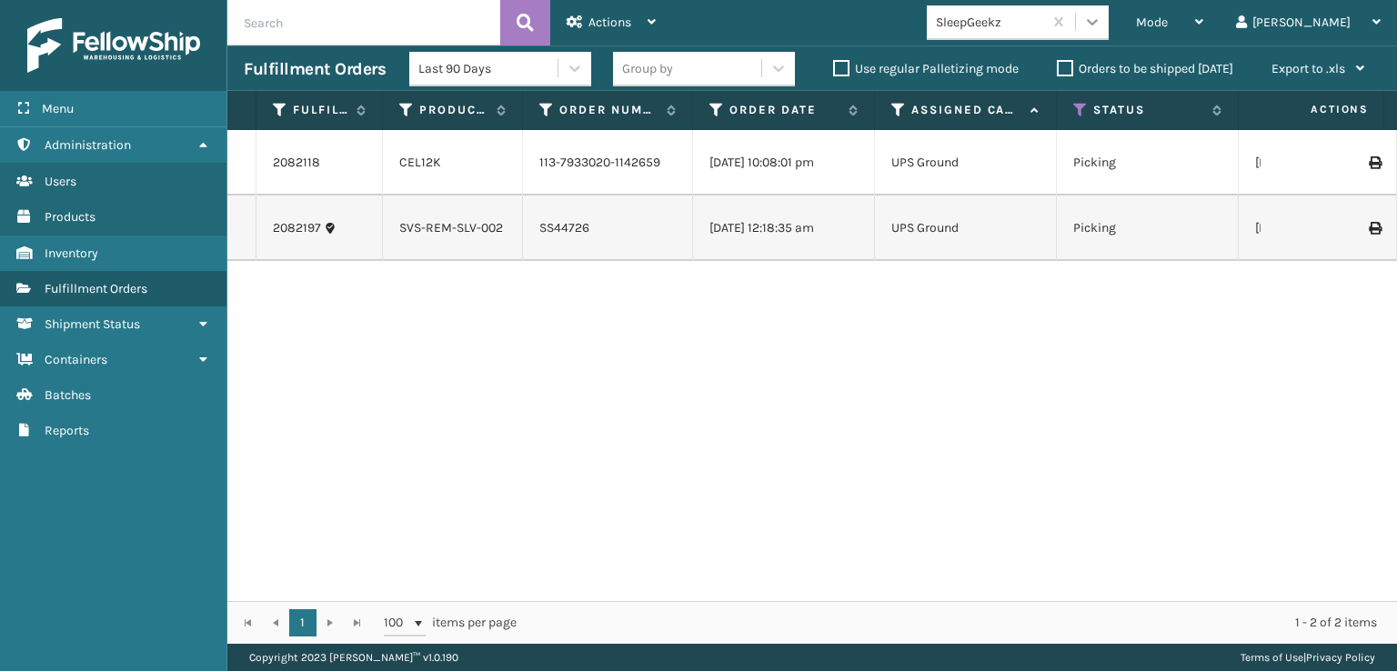
click at [1109, 34] on div at bounding box center [1092, 21] width 33 height 33
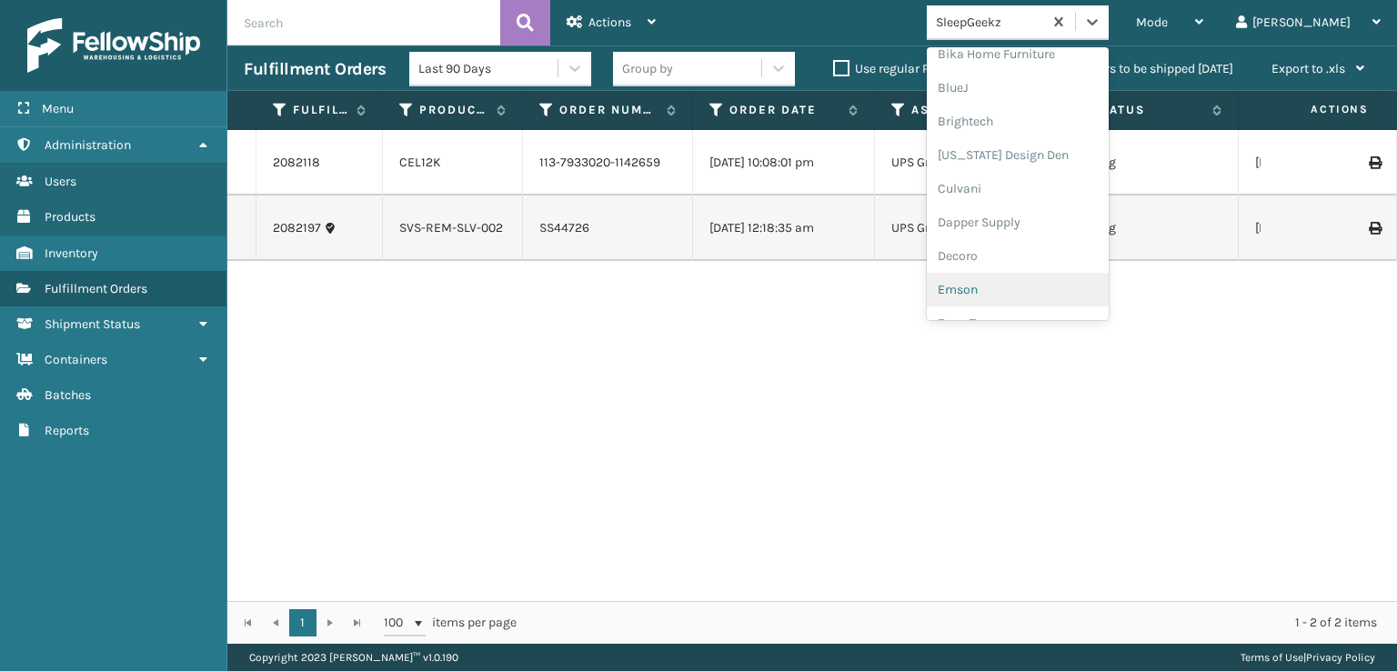
scroll to position [273, 0]
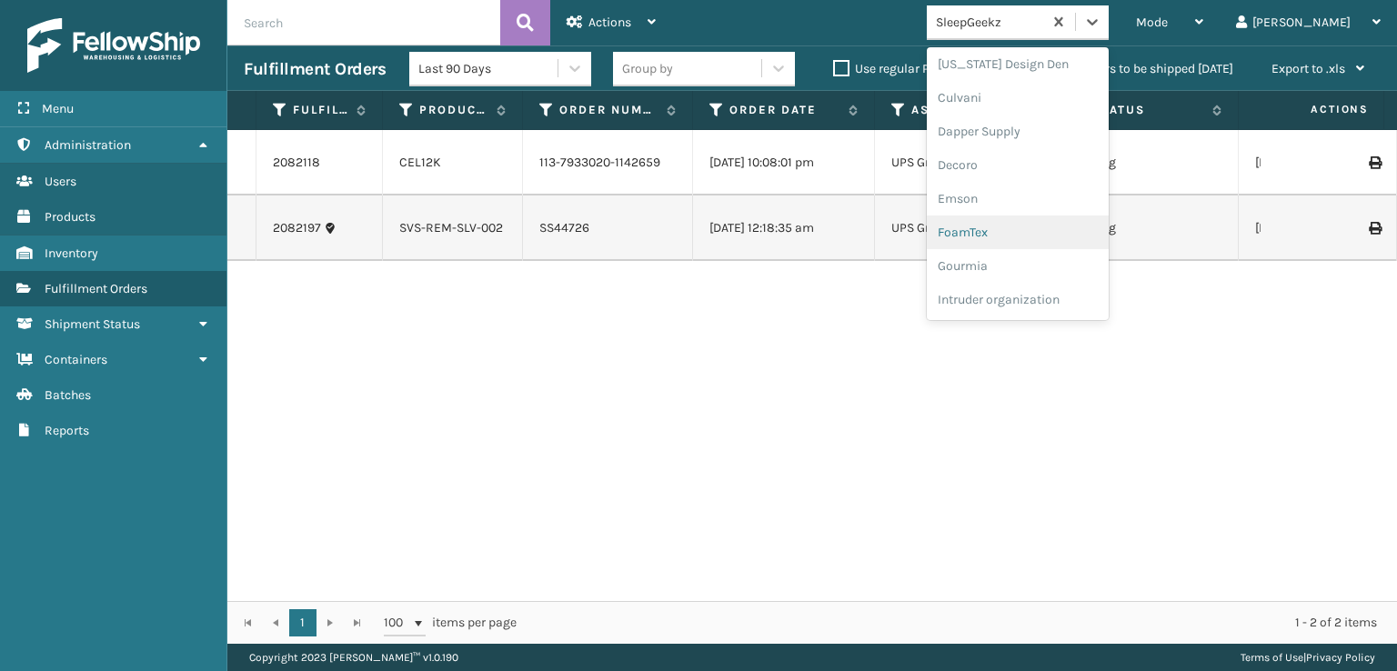
click at [1052, 226] on div "FoamTex" at bounding box center [1018, 233] width 182 height 34
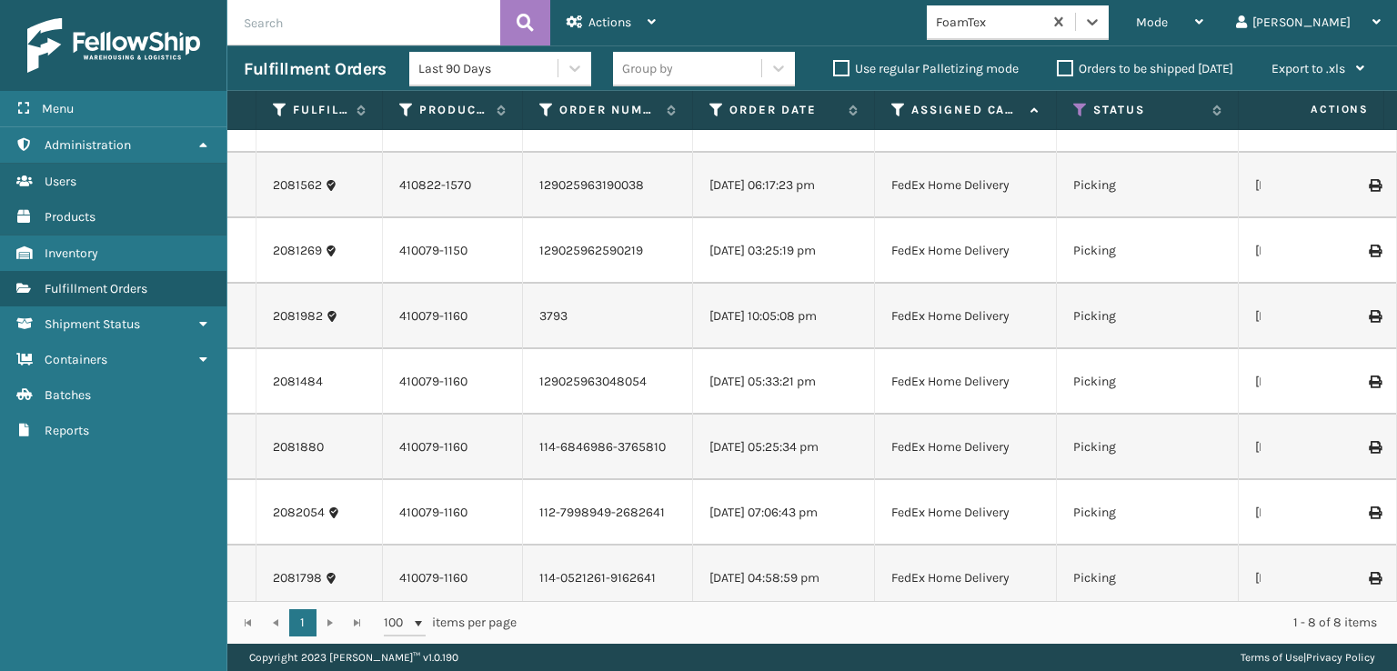
scroll to position [65, 0]
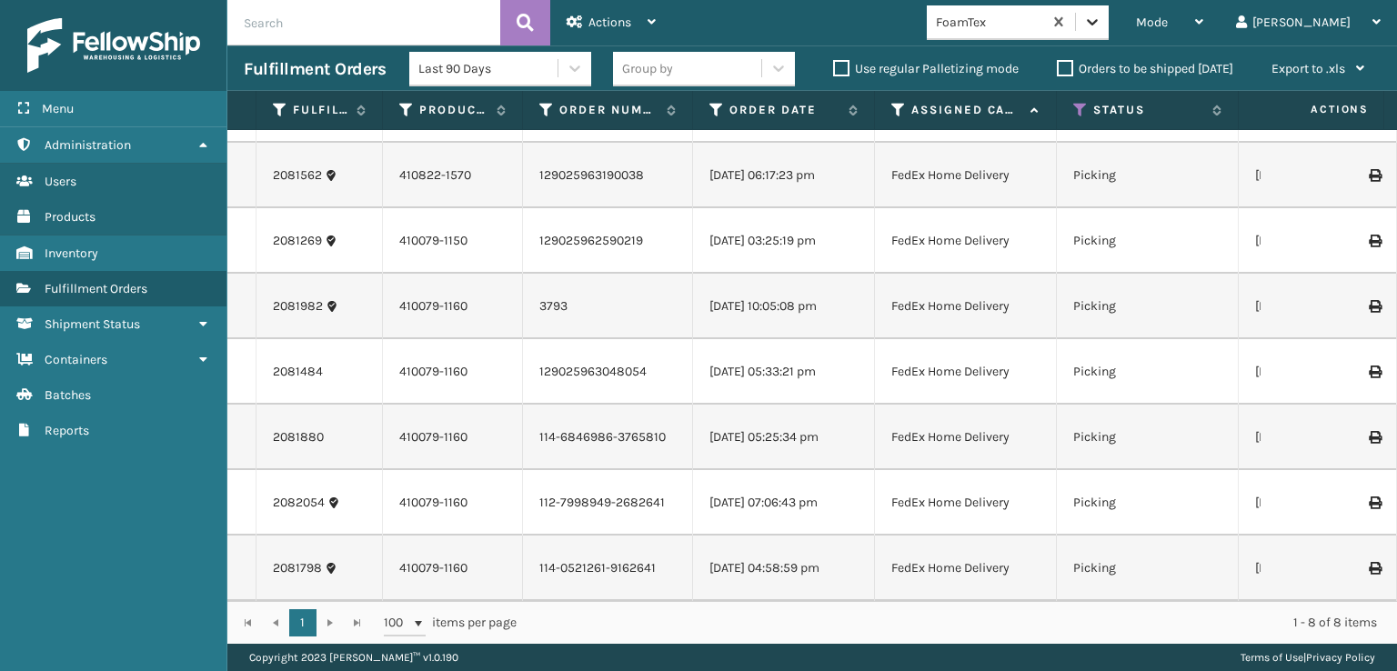
click at [1109, 19] on div at bounding box center [1092, 21] width 33 height 33
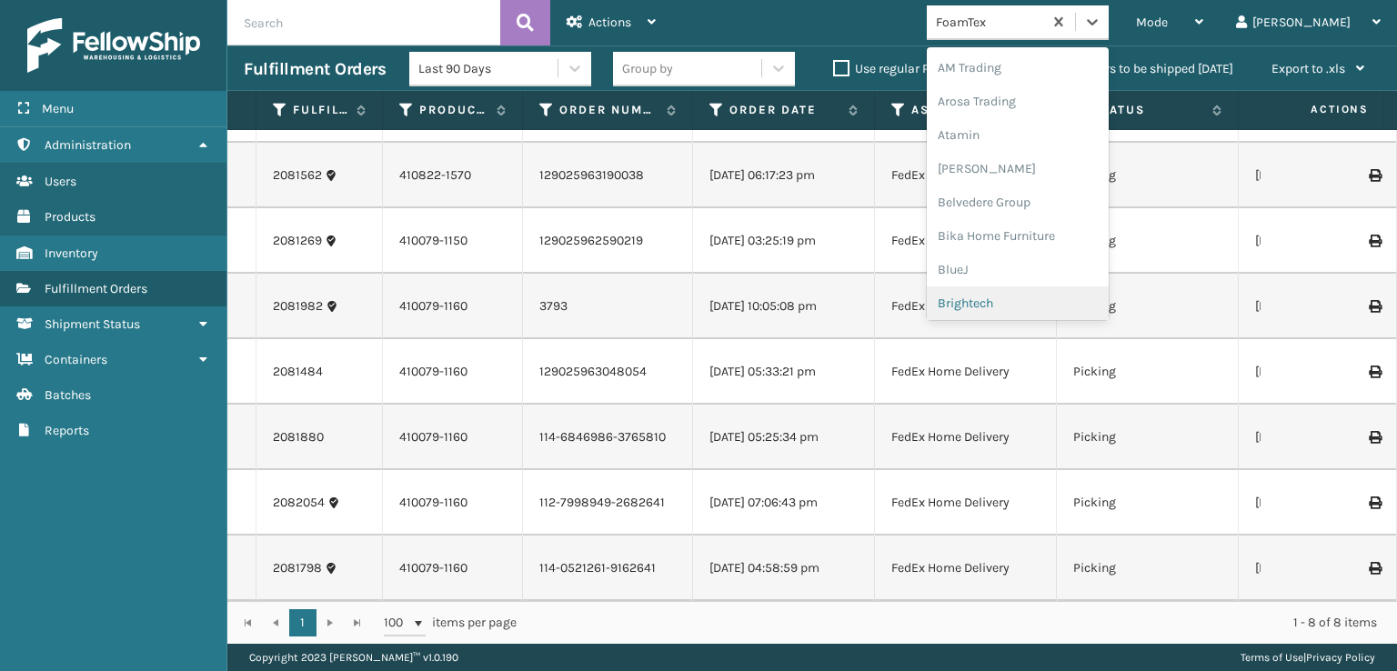
scroll to position [213, 0]
click at [1048, 285] on div "FoamTex" at bounding box center [1018, 293] width 182 height 34
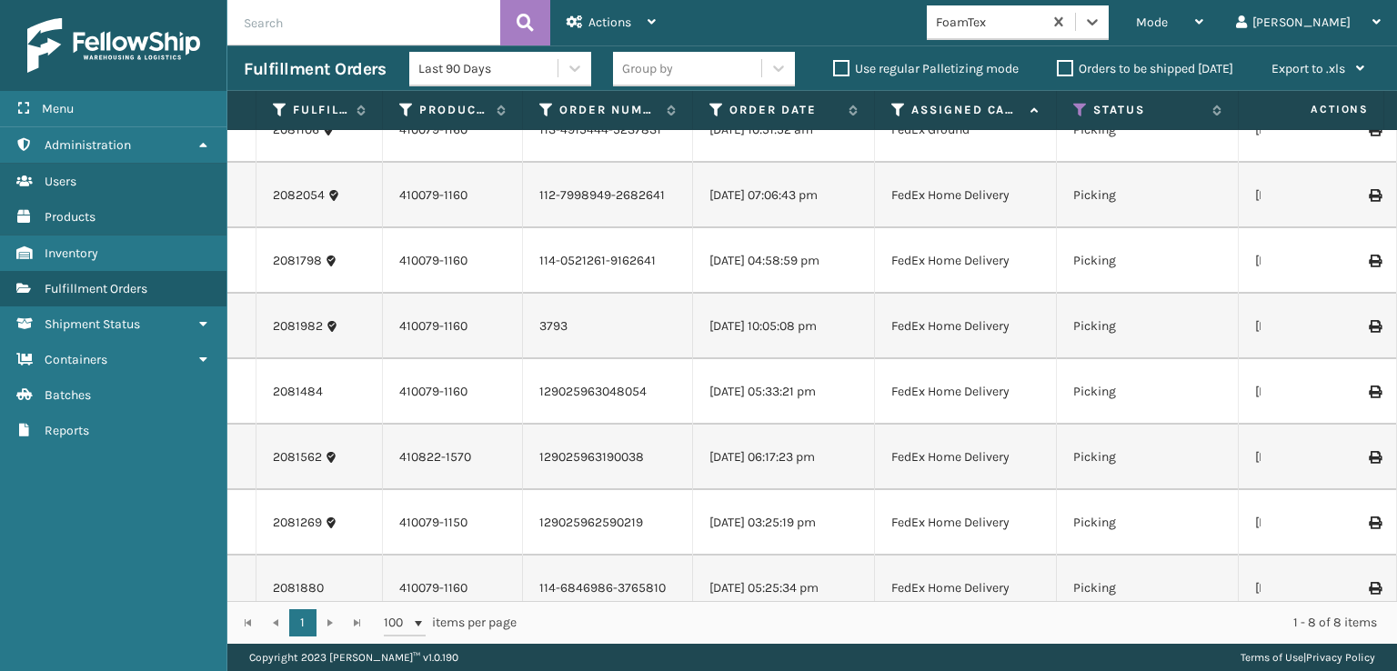
scroll to position [0, 0]
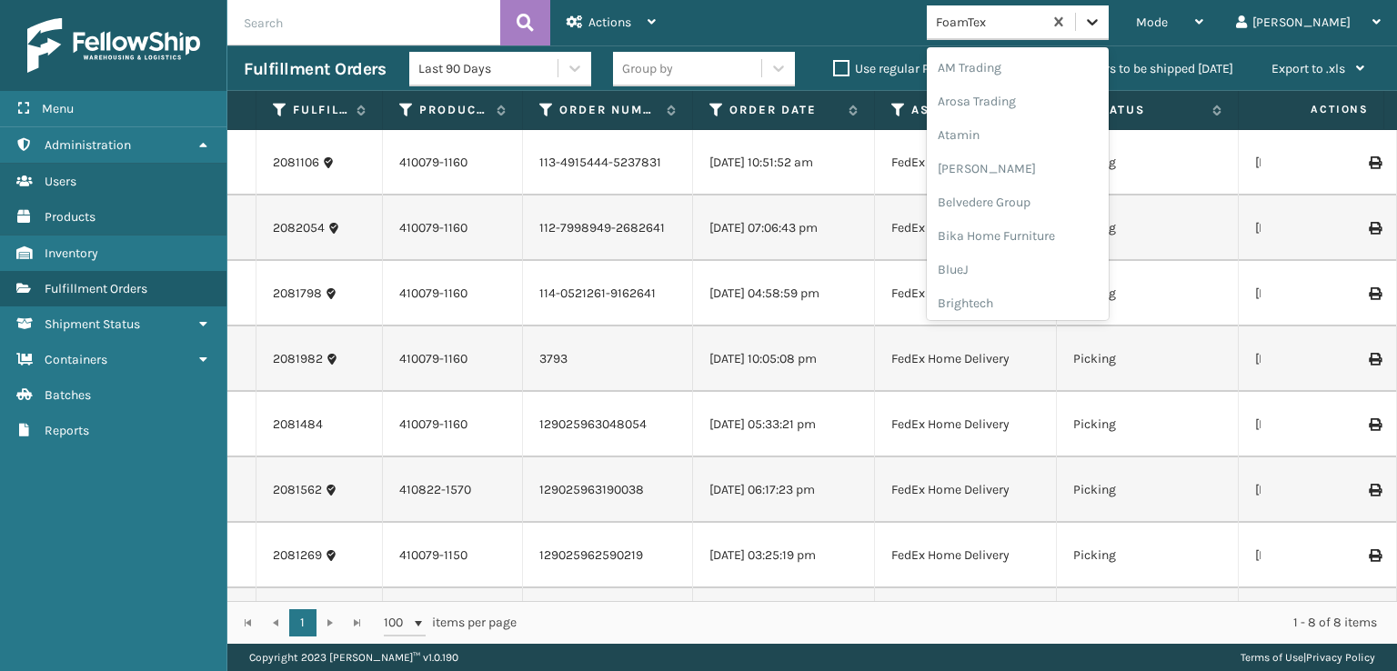
click at [1101, 24] on icon at bounding box center [1092, 22] width 18 height 18
click at [1050, 277] on div "SleepGeekz" at bounding box center [1018, 266] width 182 height 34
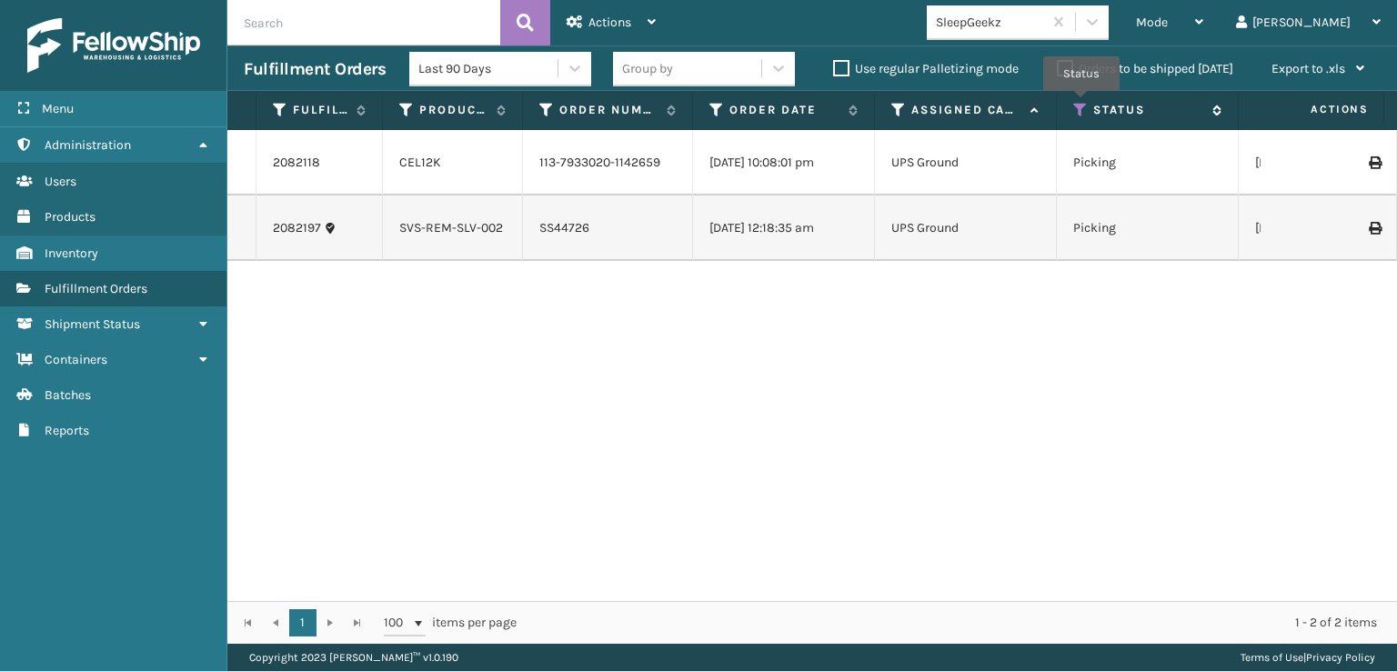
click at [1081, 104] on icon at bounding box center [1080, 110] width 15 height 16
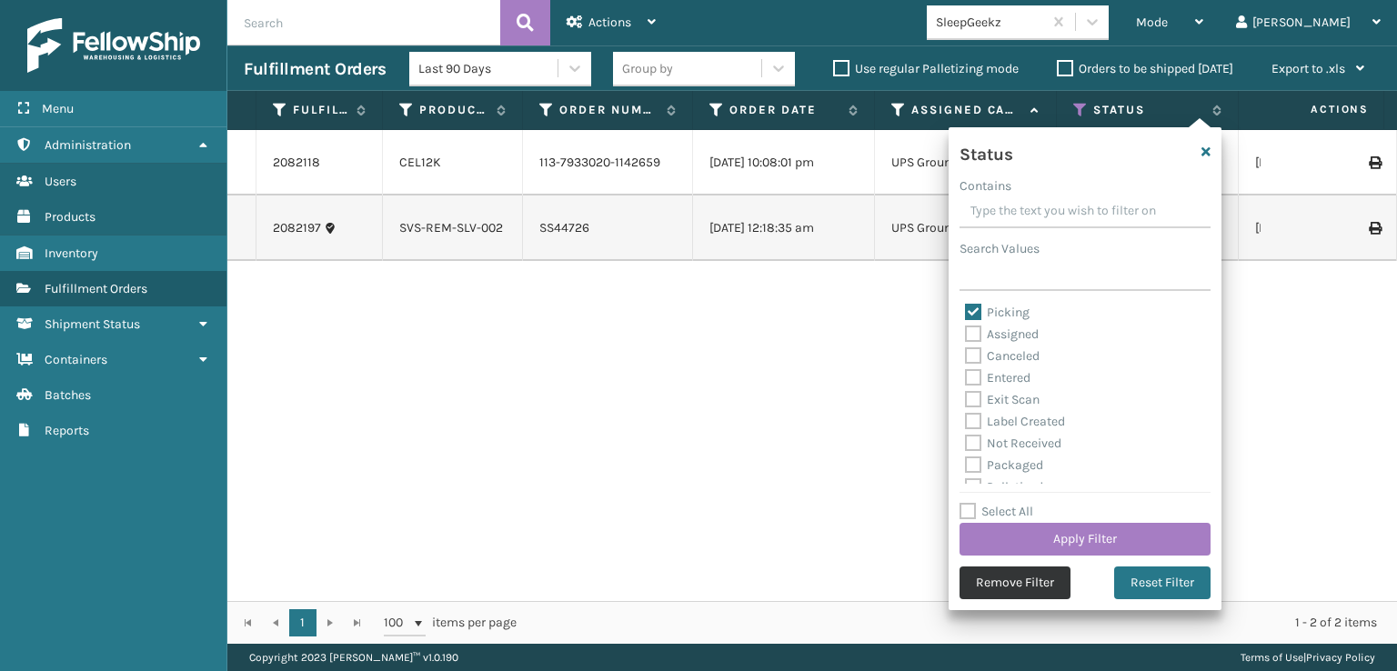
click at [1059, 584] on button "Remove Filter" at bounding box center [1014, 583] width 111 height 33
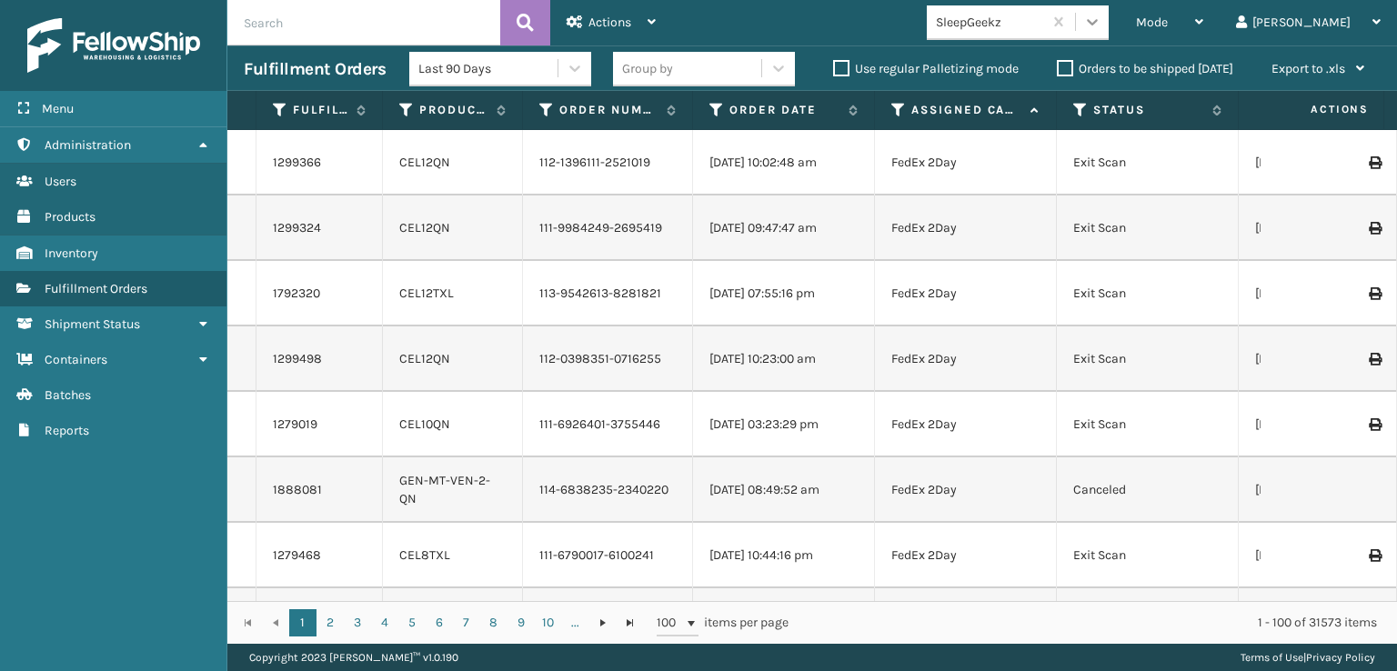
click at [1109, 14] on div at bounding box center [1092, 21] width 33 height 33
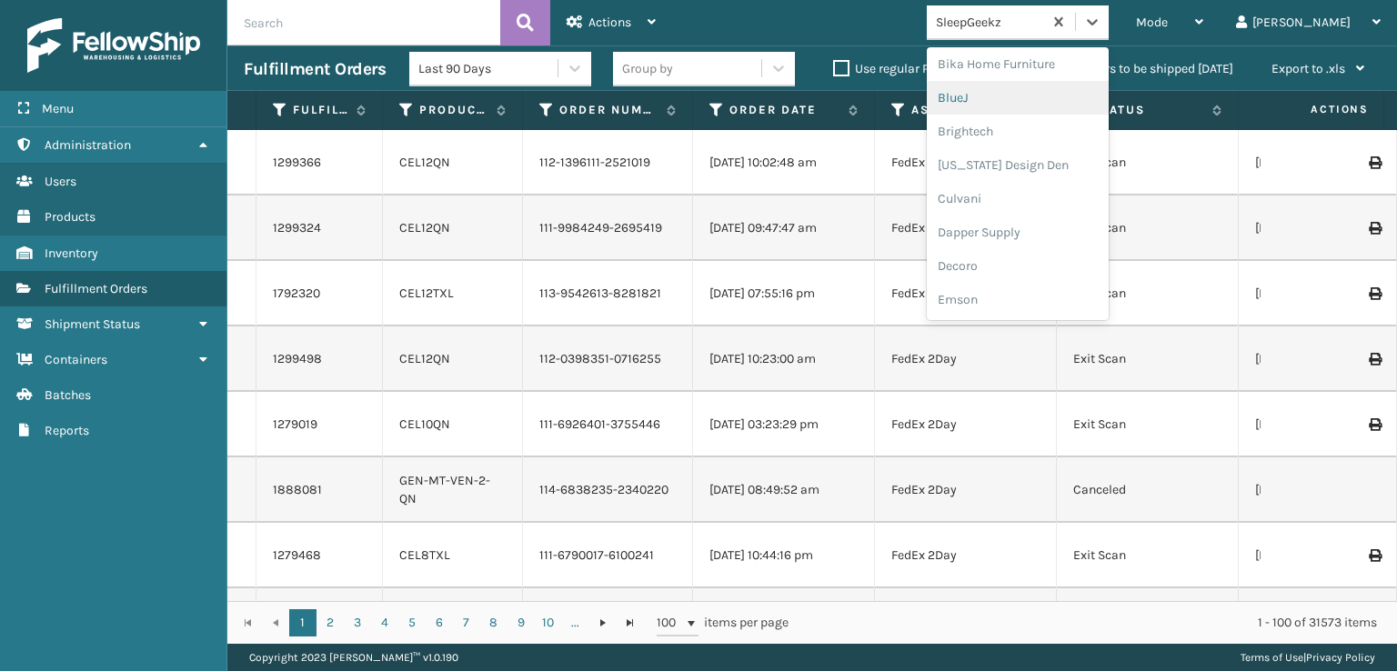
scroll to position [182, 0]
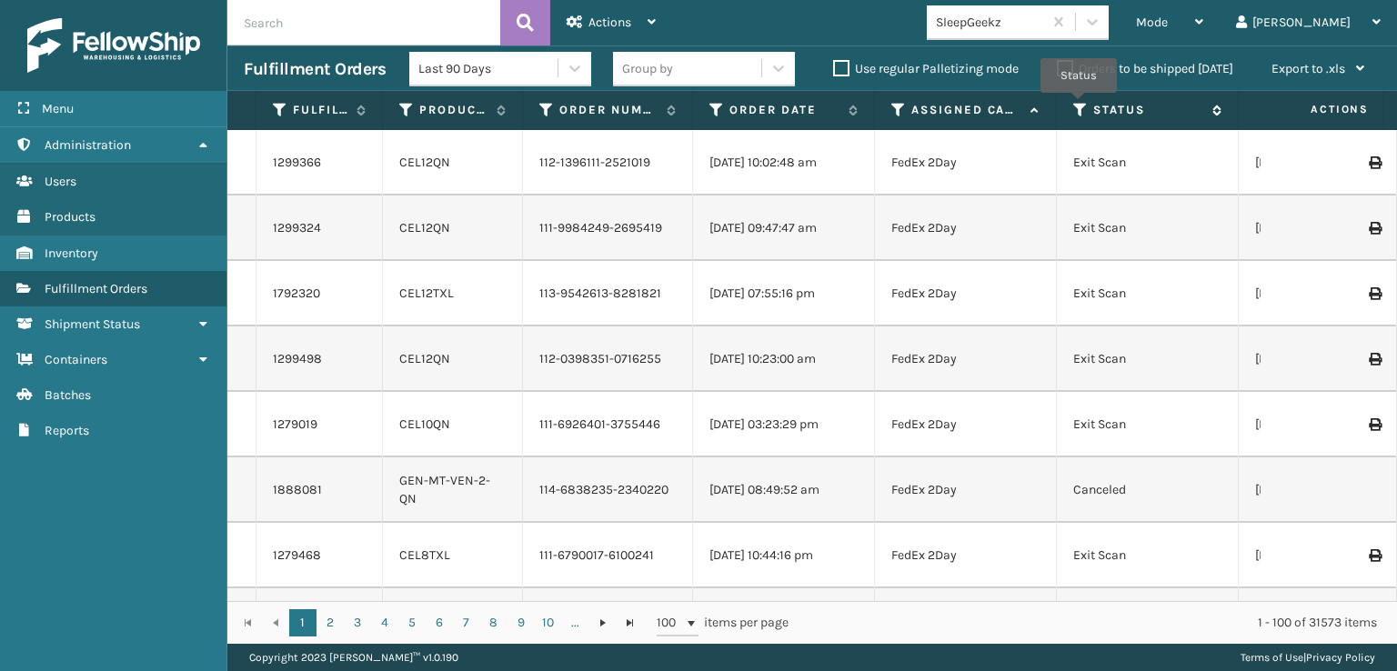
click at [1079, 105] on icon at bounding box center [1080, 110] width 15 height 16
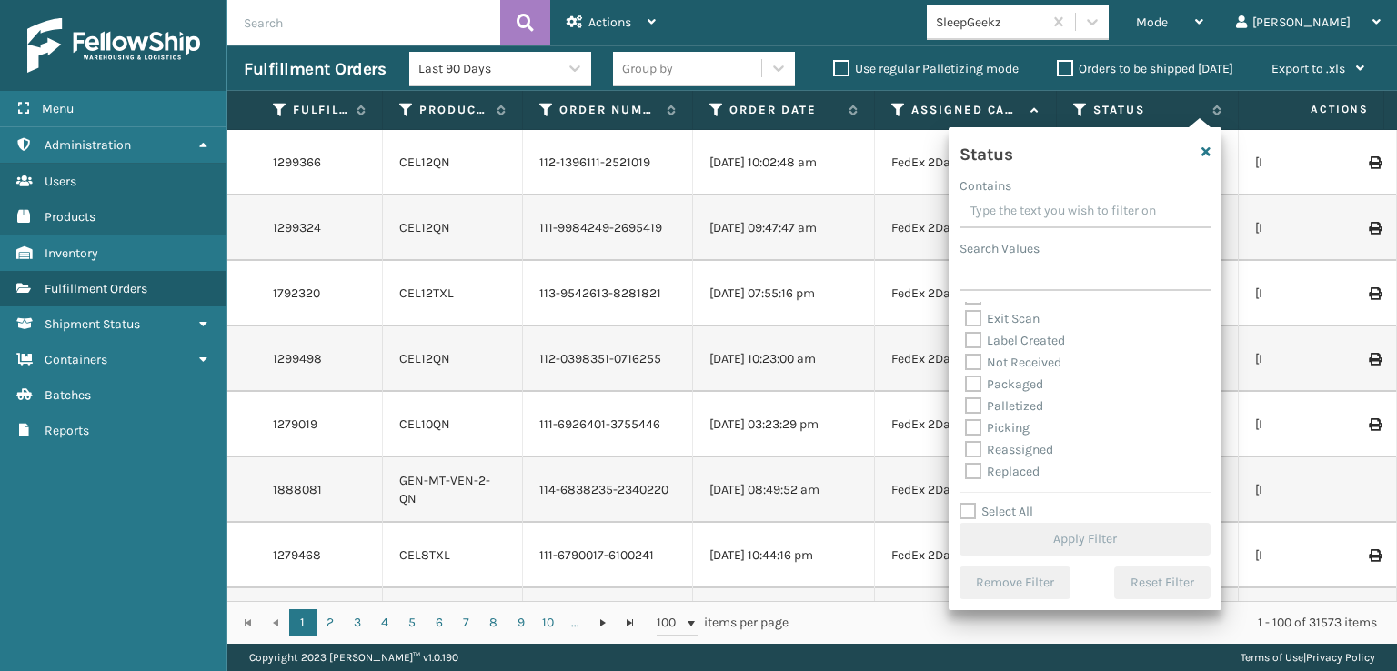
scroll to position [91, 0]
click at [978, 394] on label "Picking" at bounding box center [997, 395] width 65 height 15
click at [966, 394] on input "Picking" at bounding box center [965, 392] width 1 height 12
checkbox input "true"
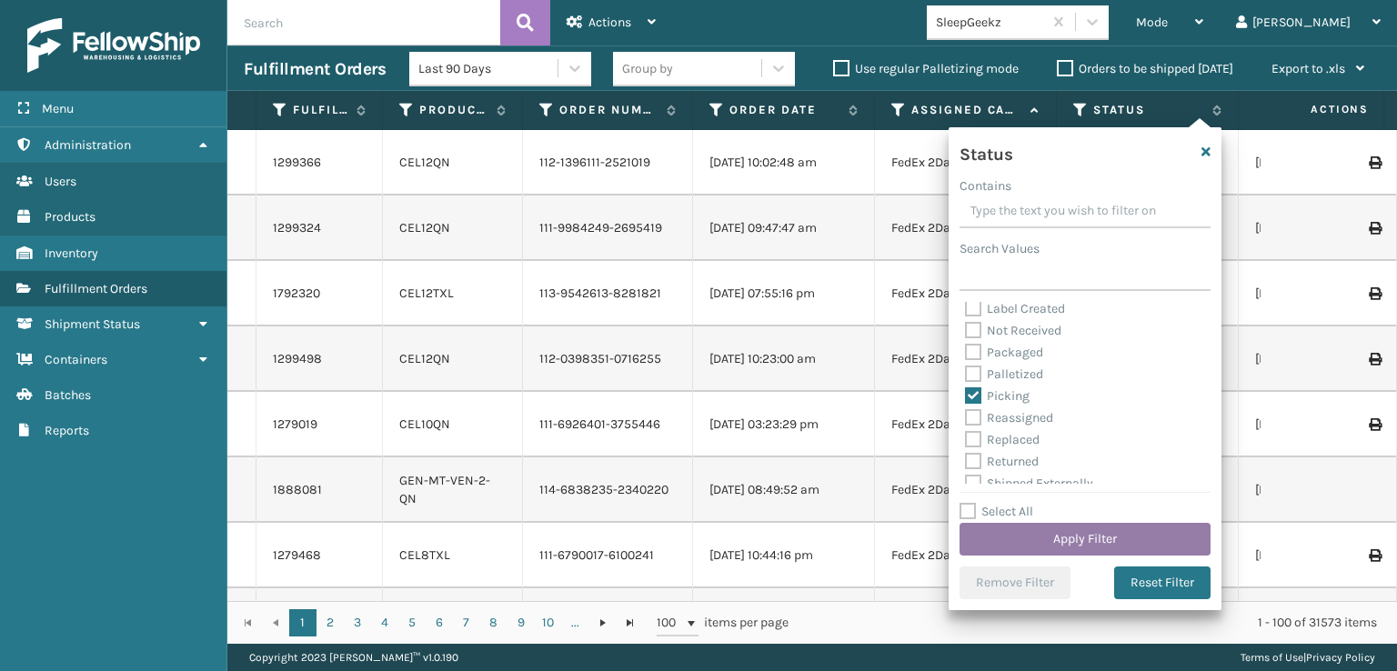
click at [1122, 532] on button "Apply Filter" at bounding box center [1084, 539] width 251 height 33
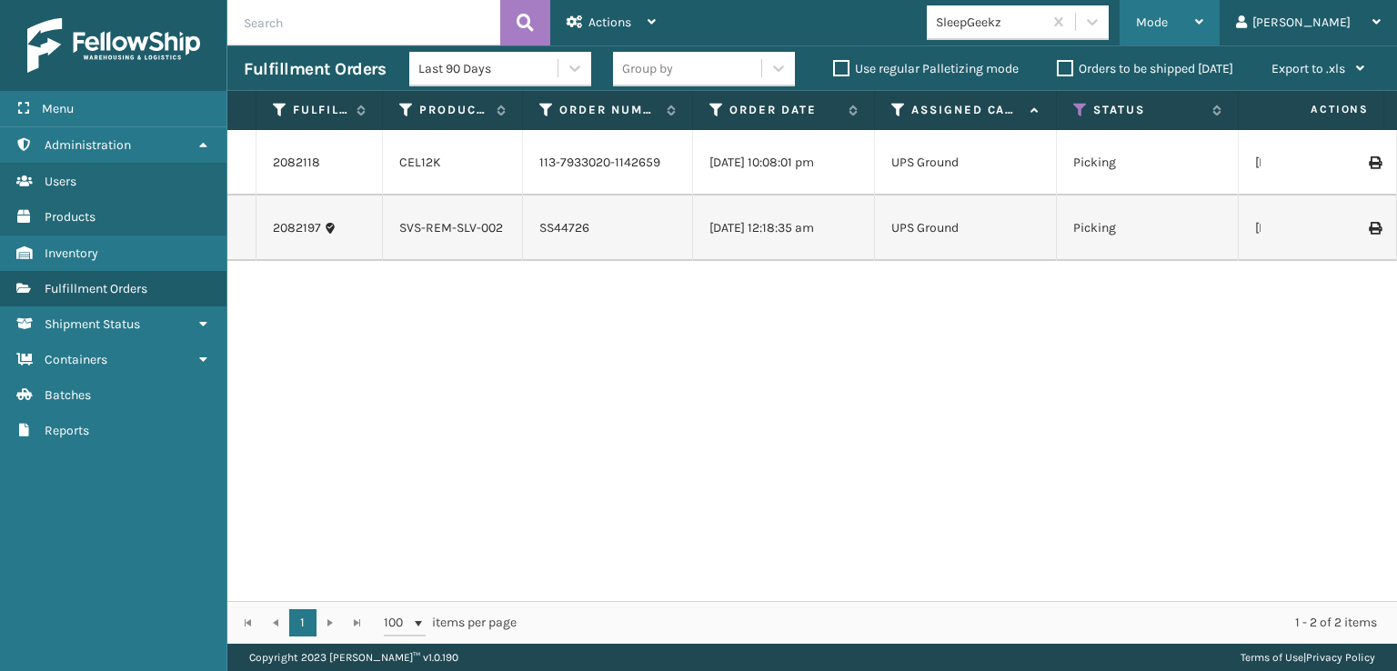
click at [1203, 23] on div "Mode" at bounding box center [1169, 22] width 67 height 45
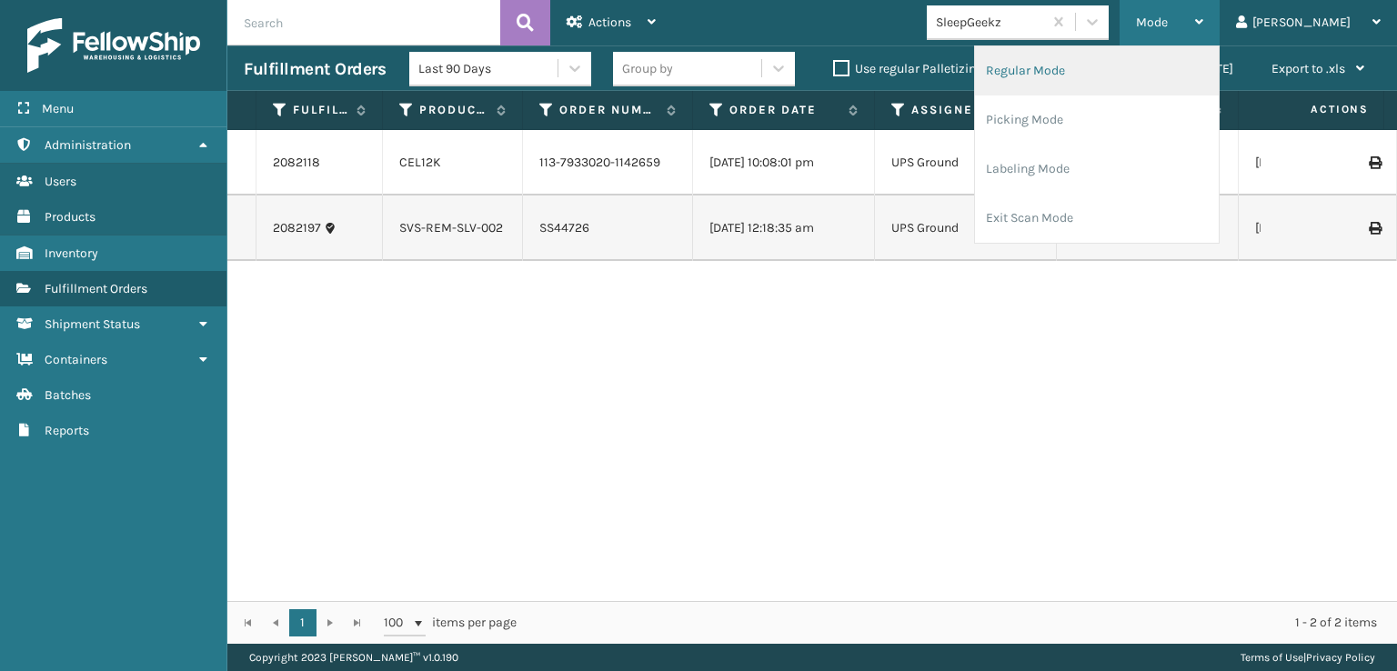
click at [1116, 67] on li "Regular Mode" at bounding box center [1097, 70] width 244 height 49
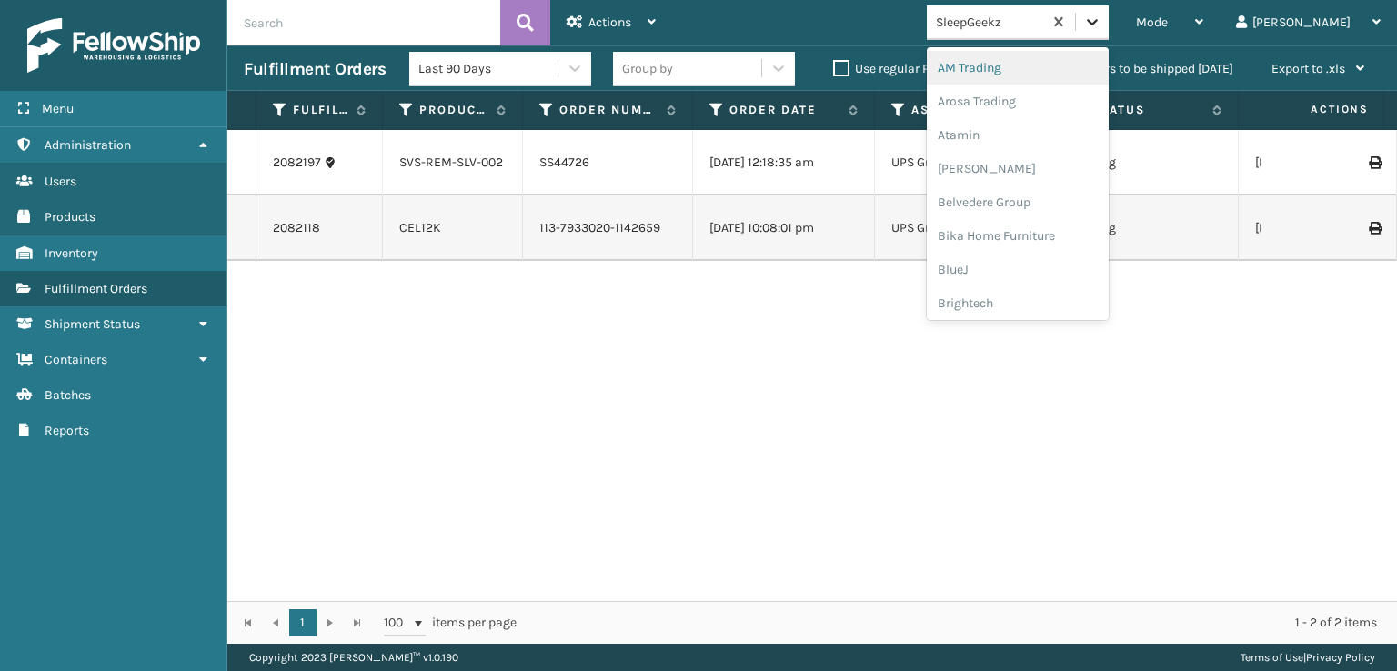
click at [1098, 19] on icon at bounding box center [1092, 22] width 11 height 6
click at [1039, 226] on div "FoamTex" at bounding box center [1018, 233] width 182 height 34
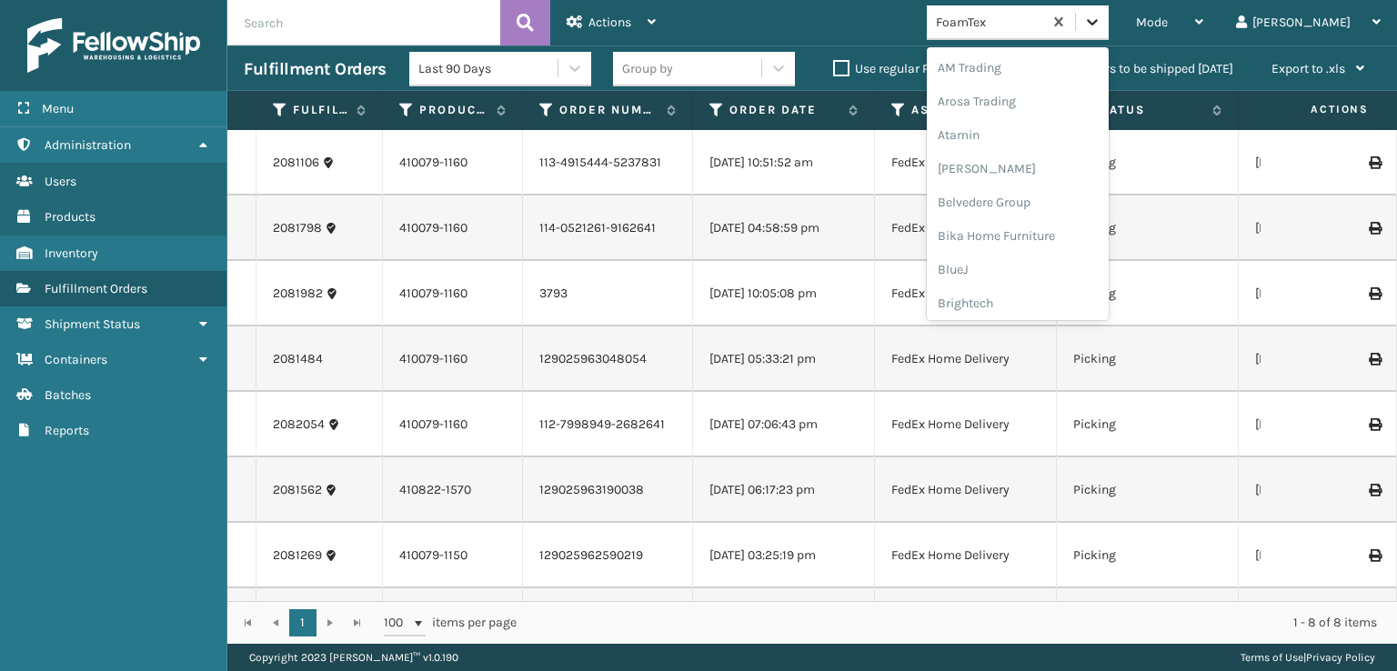
click at [1098, 23] on icon at bounding box center [1092, 22] width 11 height 6
click at [1095, 289] on div "FoamTex" at bounding box center [1018, 293] width 182 height 34
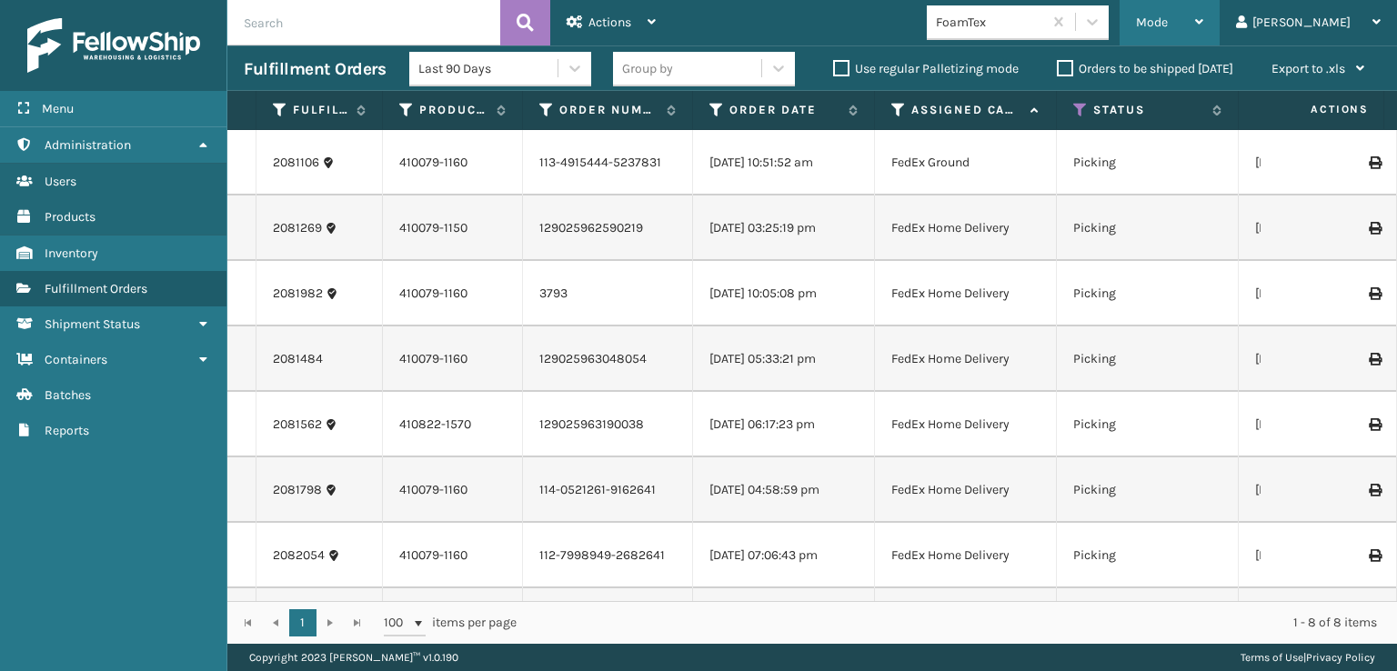
click at [1168, 26] on span "Mode" at bounding box center [1152, 22] width 32 height 15
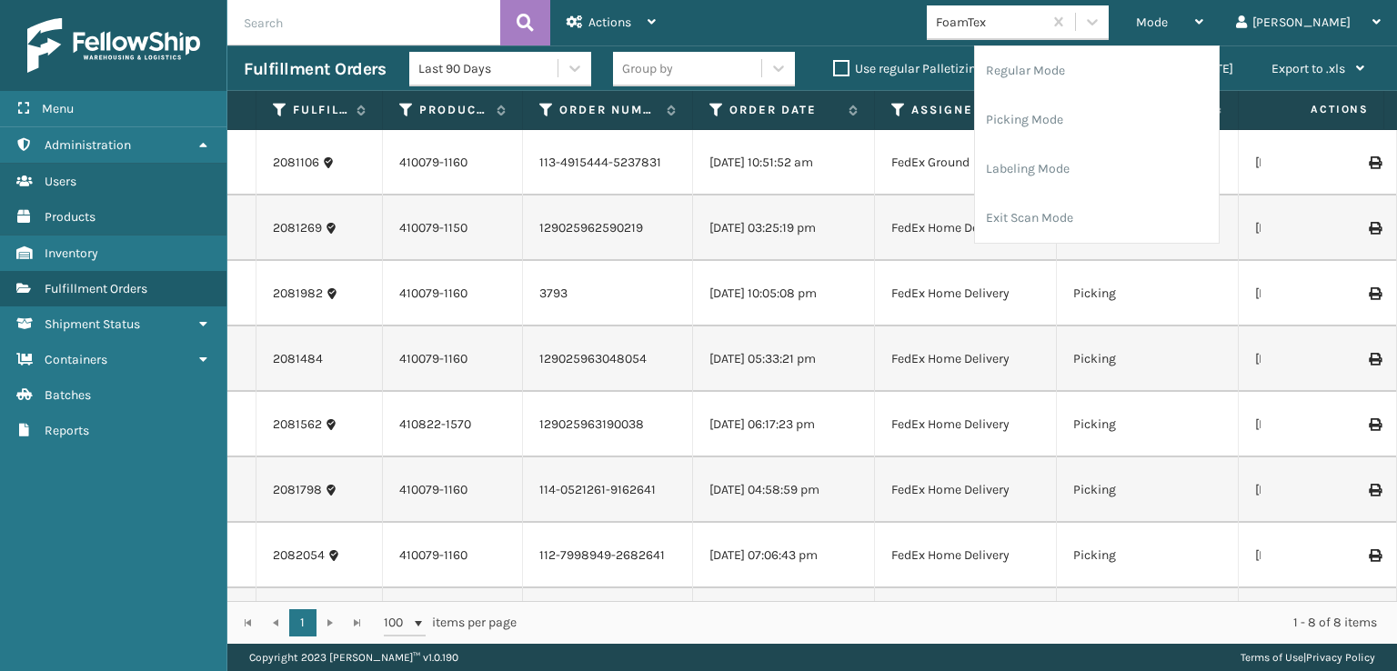
click at [904, 5] on div "Mode Regular Mode Picking Mode Labeling Mode Exit Scan Mode FoamTex [PERSON_NAM…" at bounding box center [1034, 22] width 725 height 45
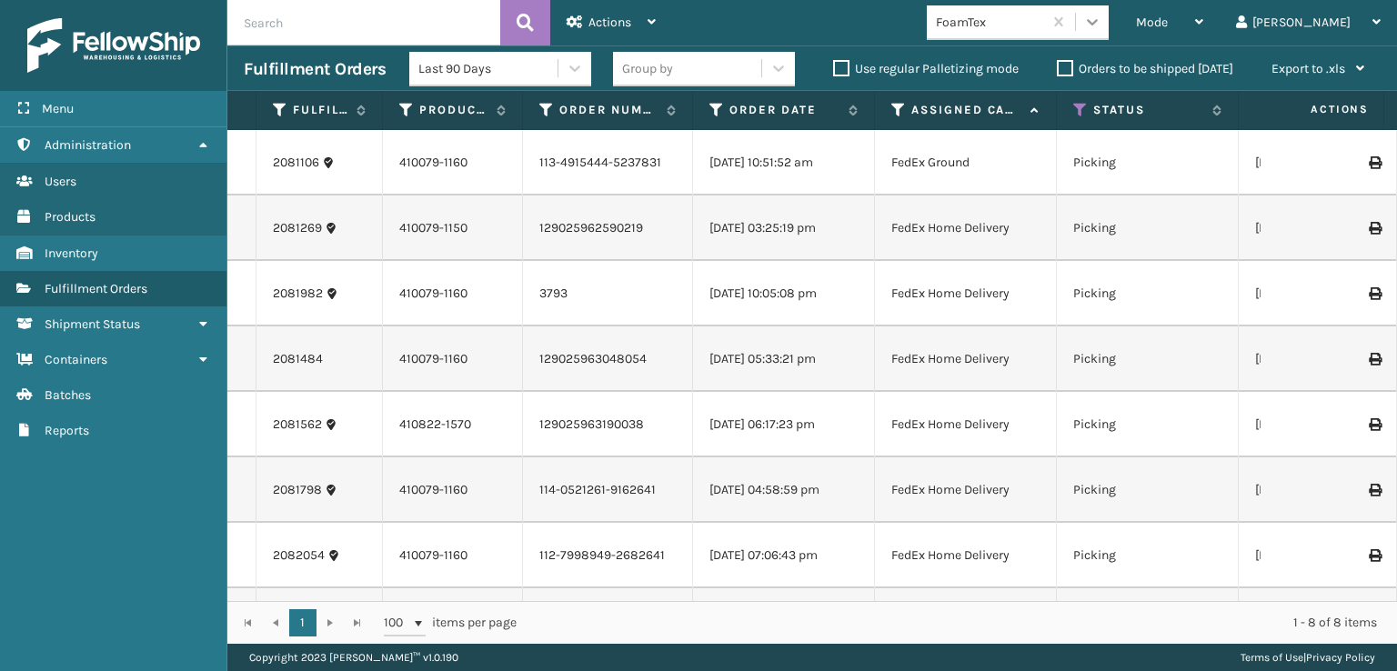
click at [1101, 28] on icon at bounding box center [1092, 22] width 18 height 18
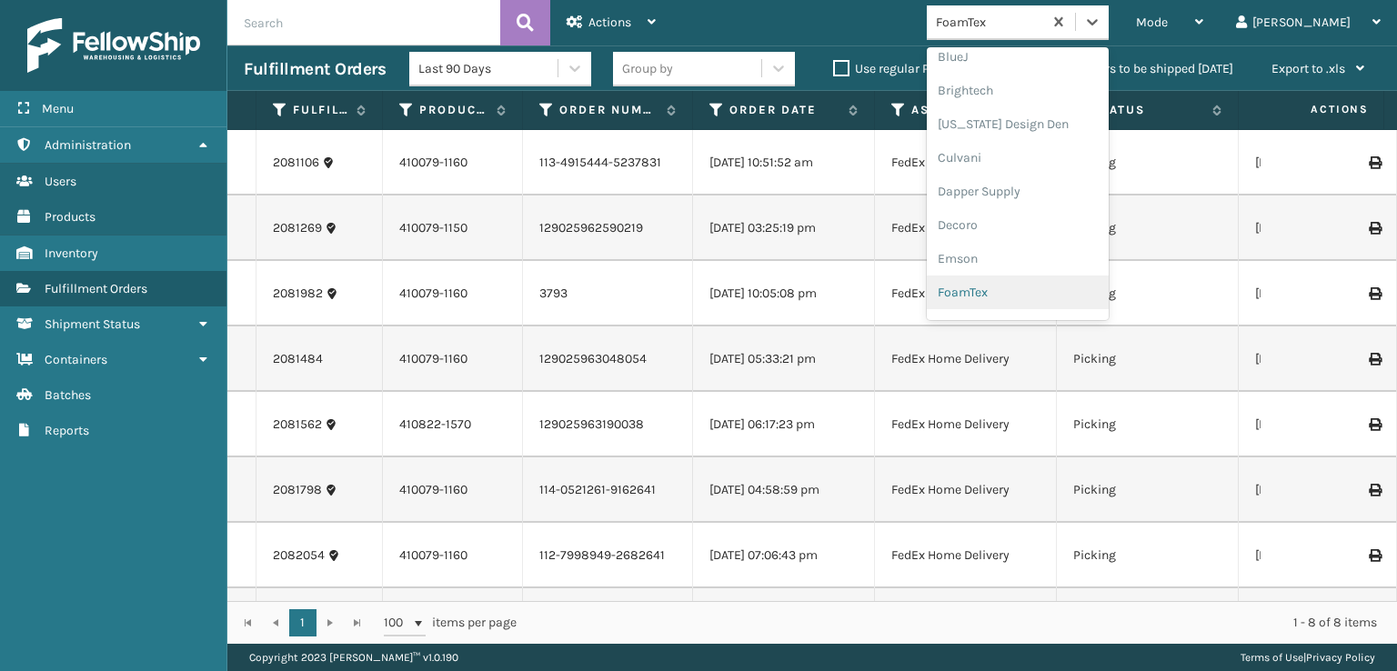
click at [1052, 291] on div "FoamTex" at bounding box center [1018, 293] width 182 height 34
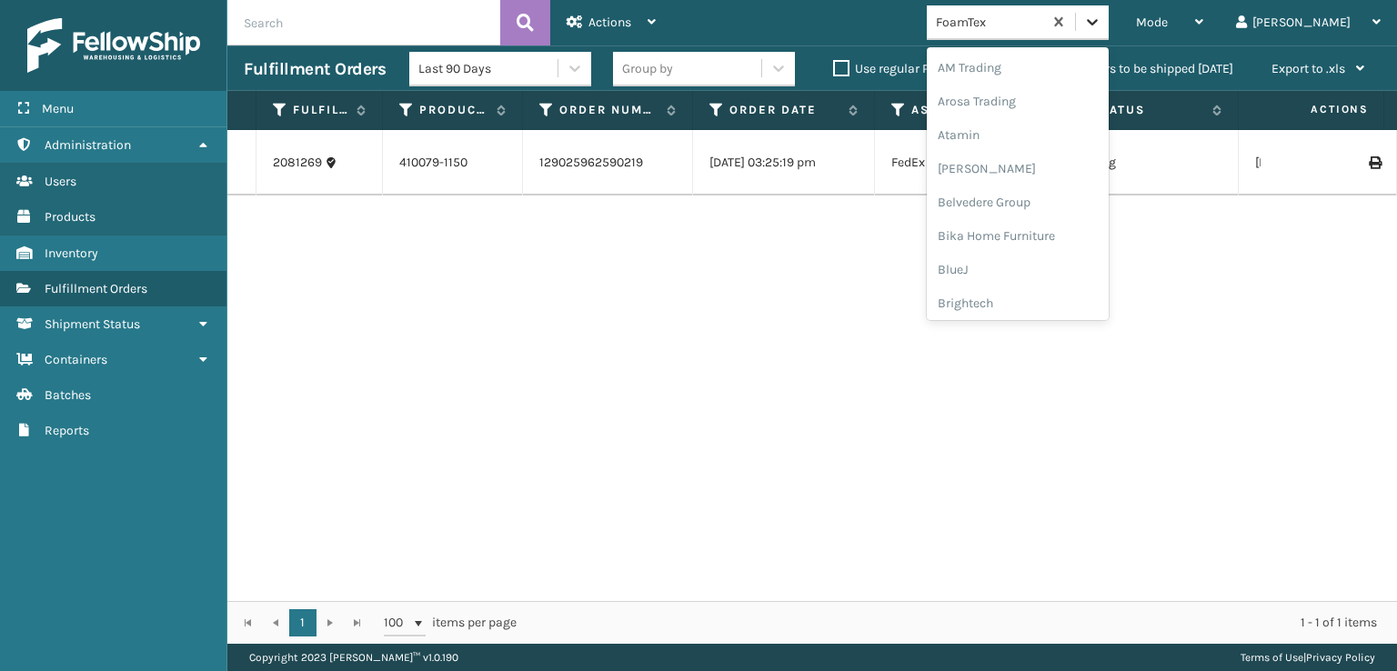
click at [1101, 19] on icon at bounding box center [1092, 22] width 18 height 18
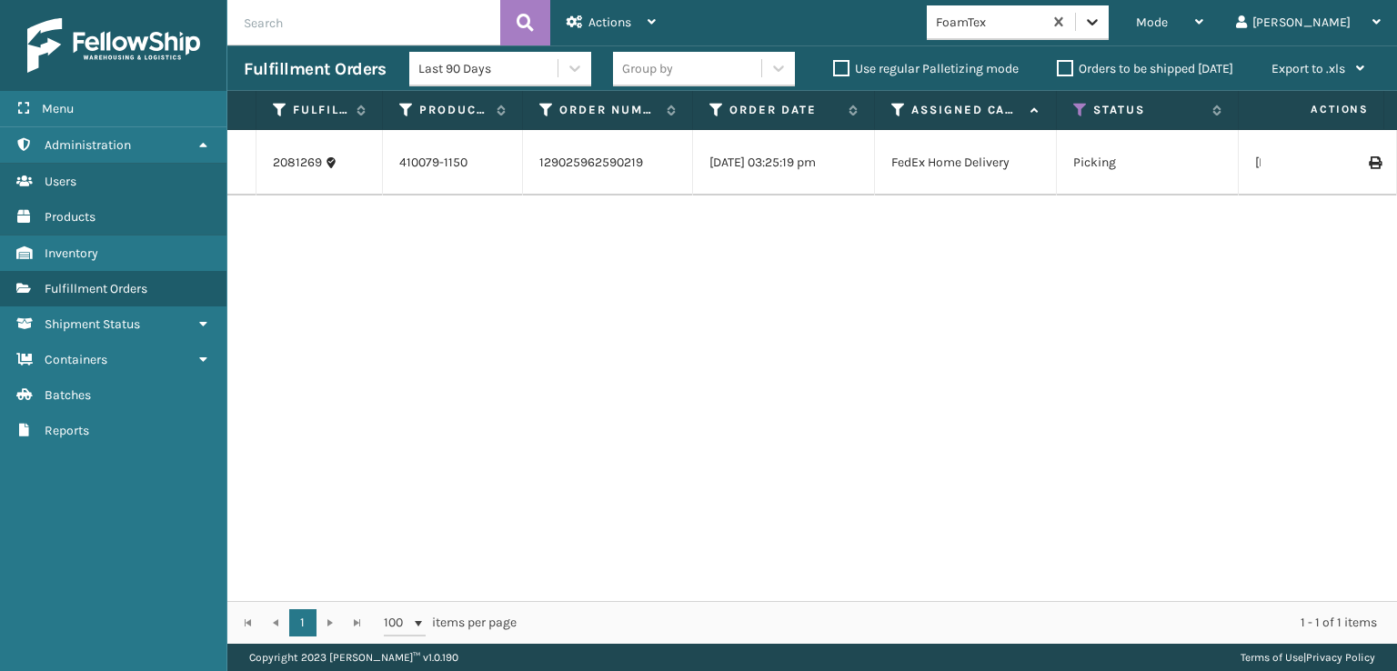
click at [1109, 20] on div at bounding box center [1092, 21] width 33 height 33
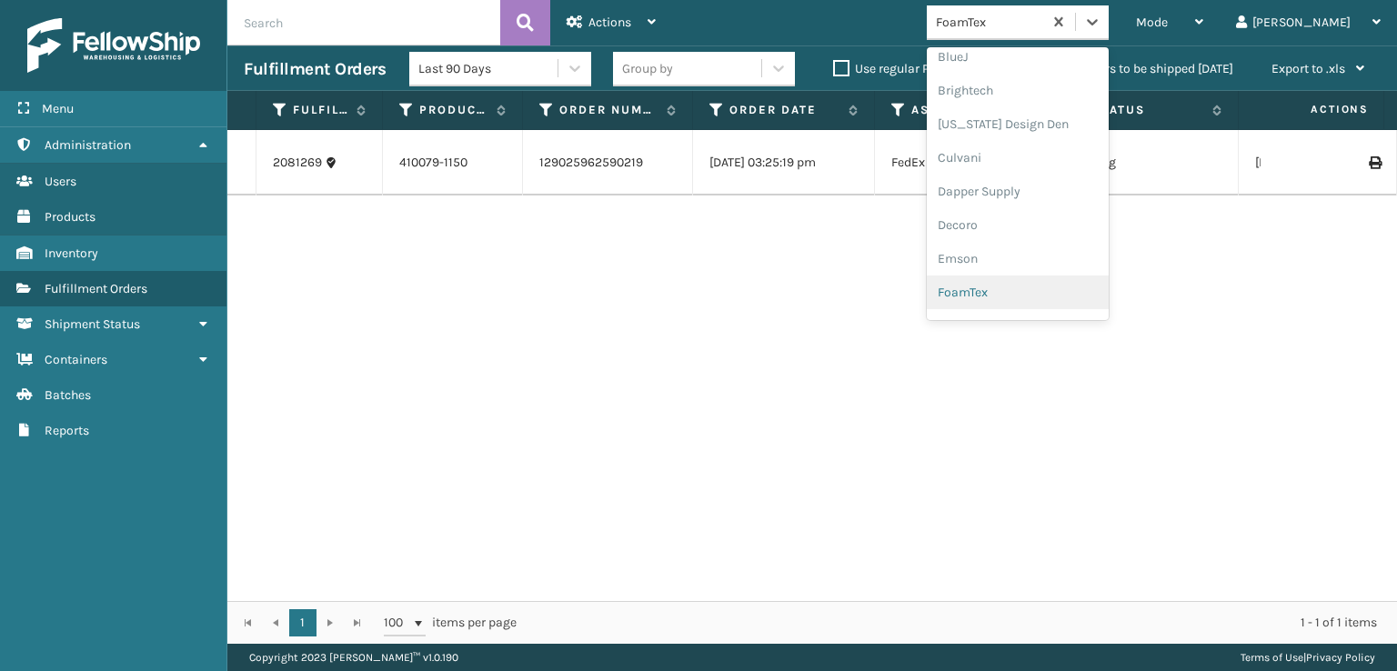
click at [1039, 289] on div "FoamTex" at bounding box center [1018, 293] width 182 height 34
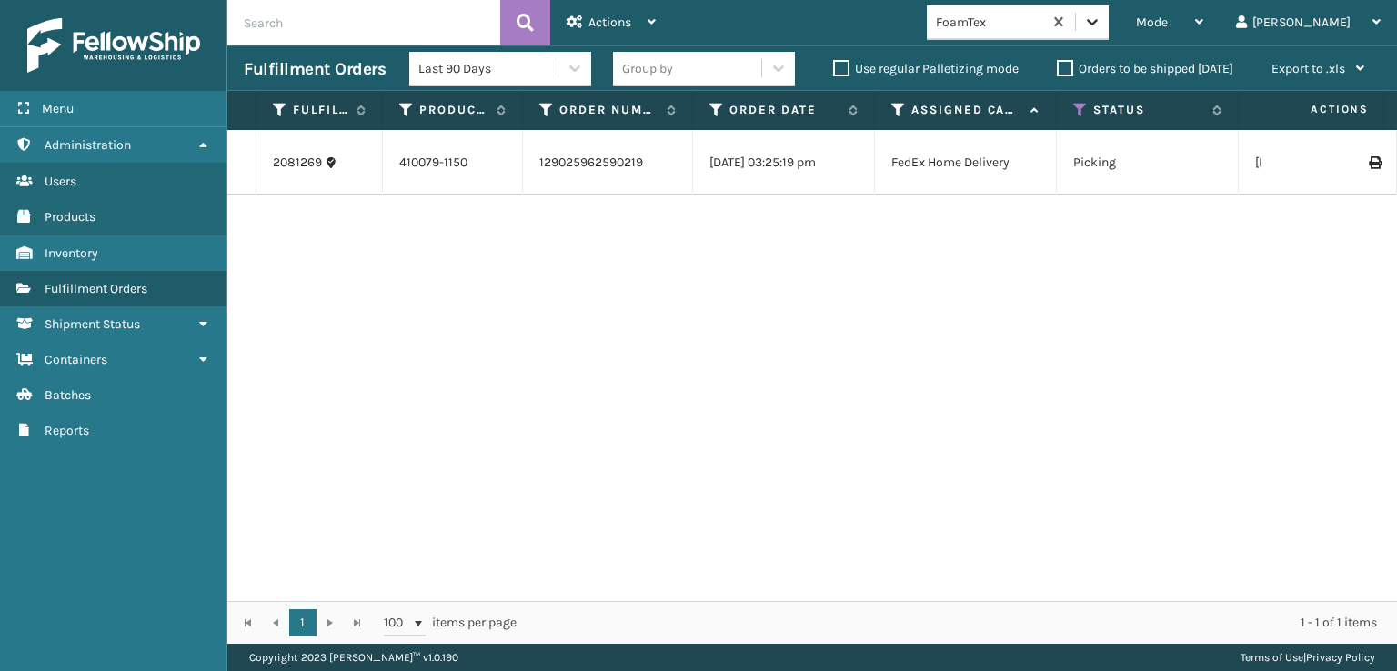
click at [1101, 15] on icon at bounding box center [1092, 22] width 18 height 18
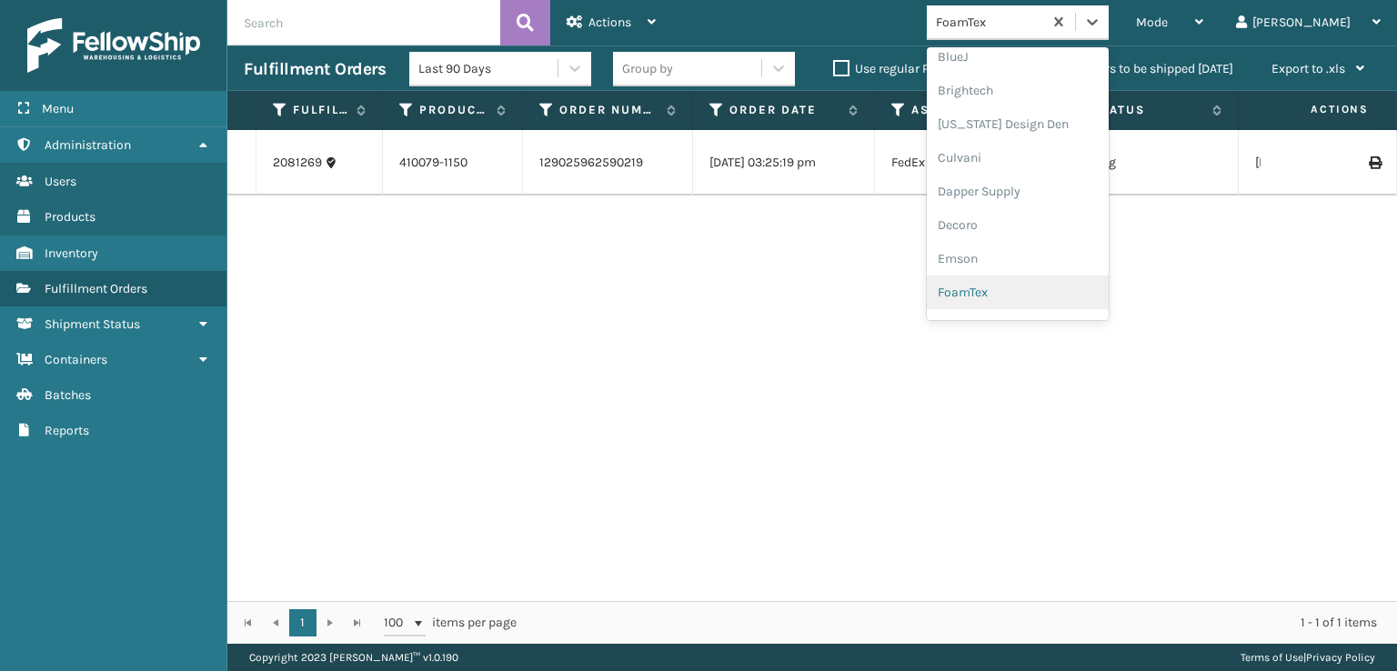
click at [1040, 285] on div "FoamTex" at bounding box center [1018, 293] width 182 height 34
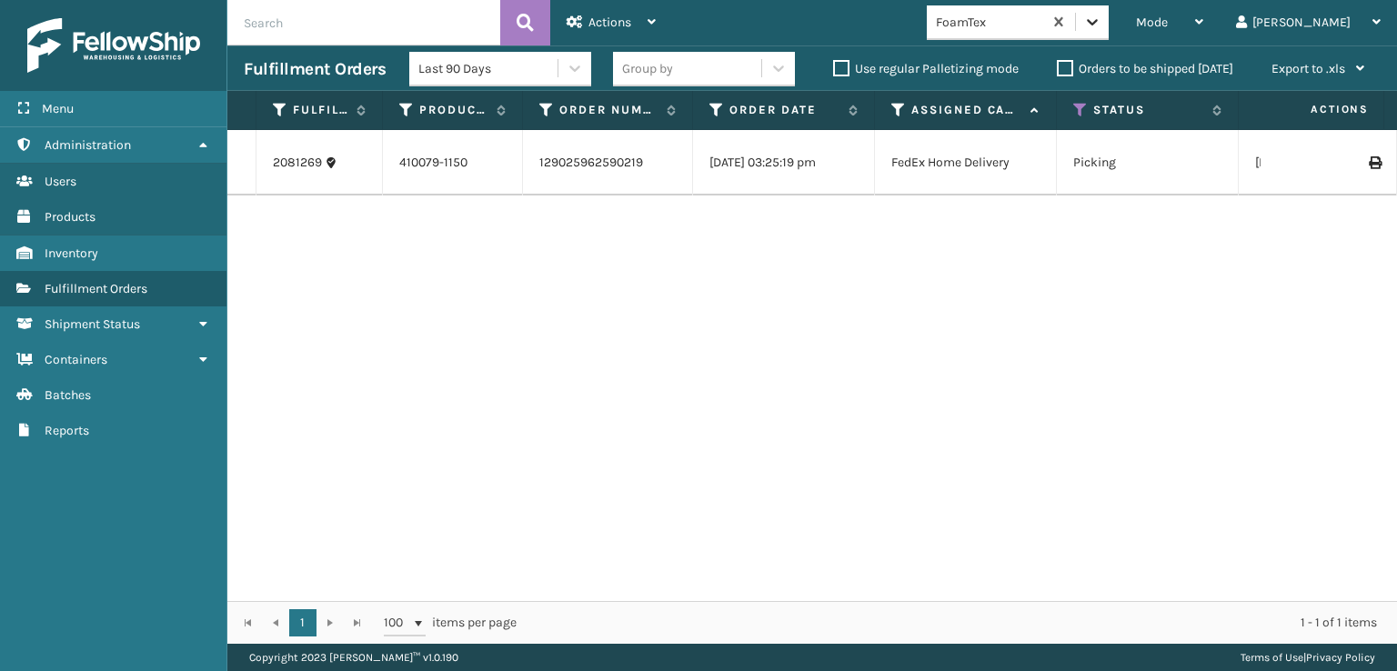
click at [1101, 26] on icon at bounding box center [1092, 22] width 18 height 18
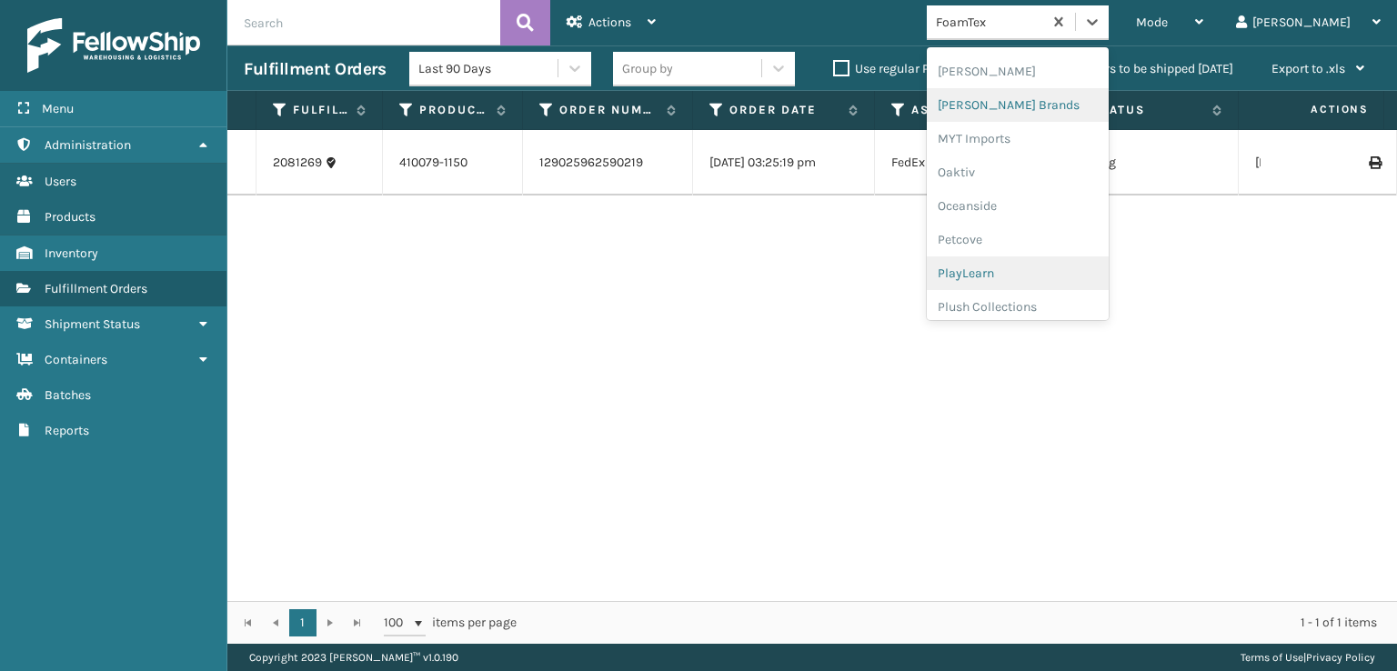
scroll to position [730, 0]
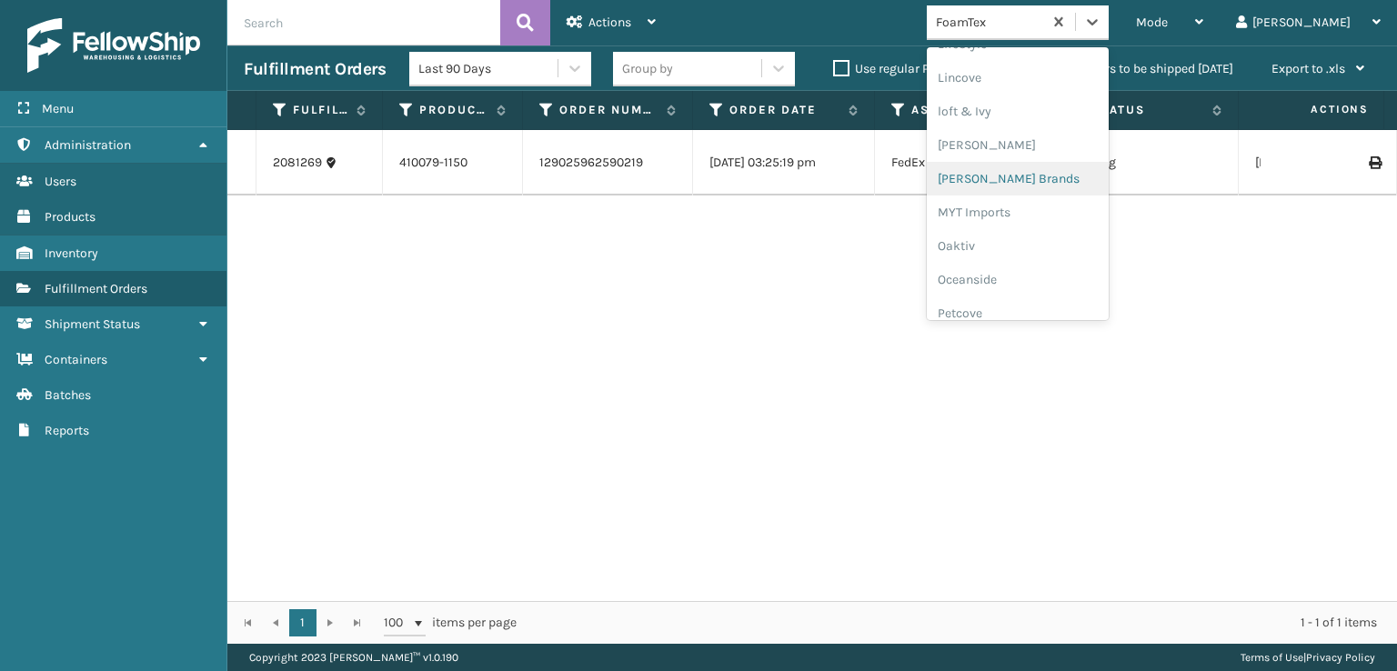
click at [1036, 176] on div "[PERSON_NAME] Brands" at bounding box center [1018, 179] width 182 height 34
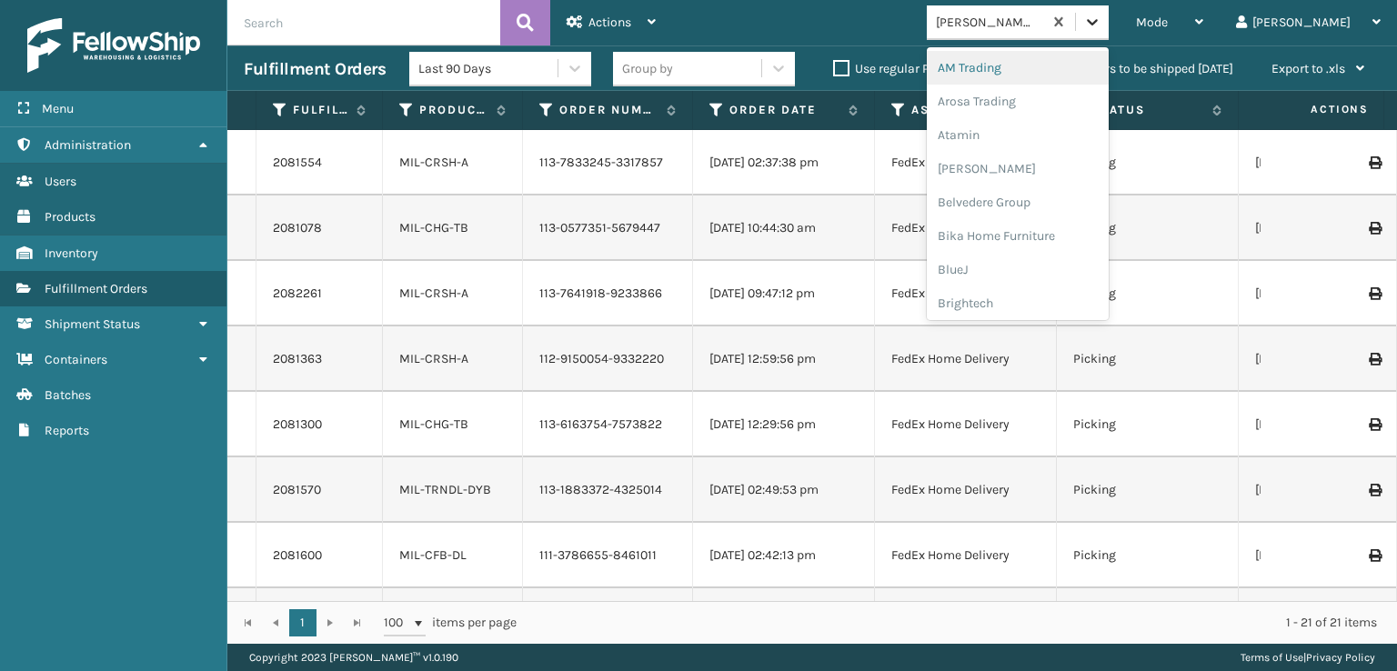
click at [1101, 20] on icon at bounding box center [1092, 22] width 18 height 18
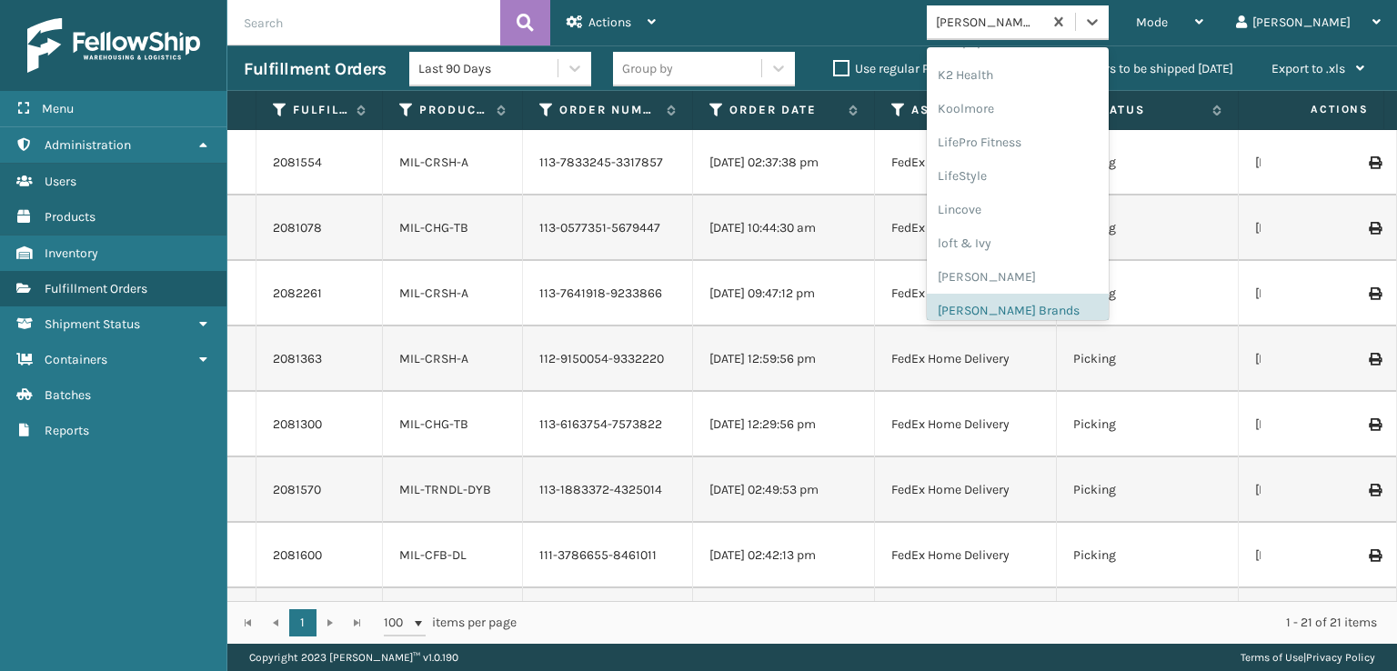
scroll to position [912, 0]
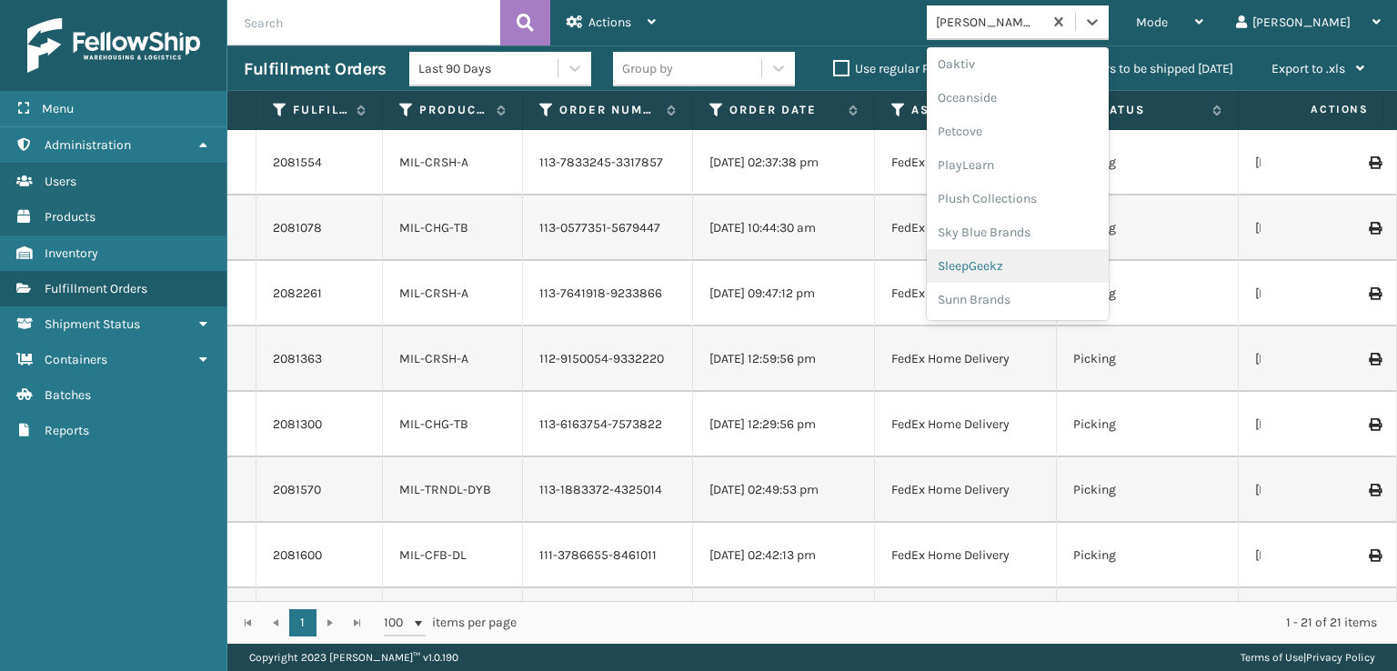
click at [1055, 264] on div "SleepGeekz" at bounding box center [1018, 266] width 182 height 34
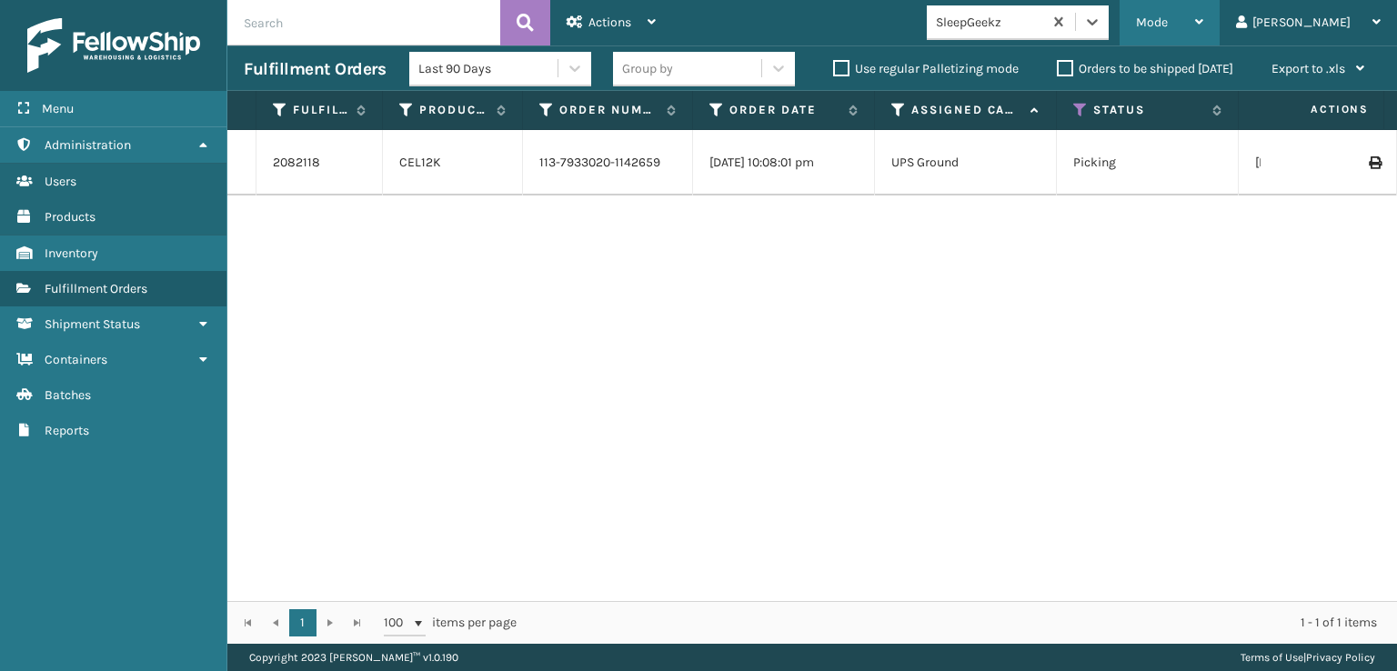
click at [1168, 17] on span "Mode" at bounding box center [1152, 22] width 32 height 15
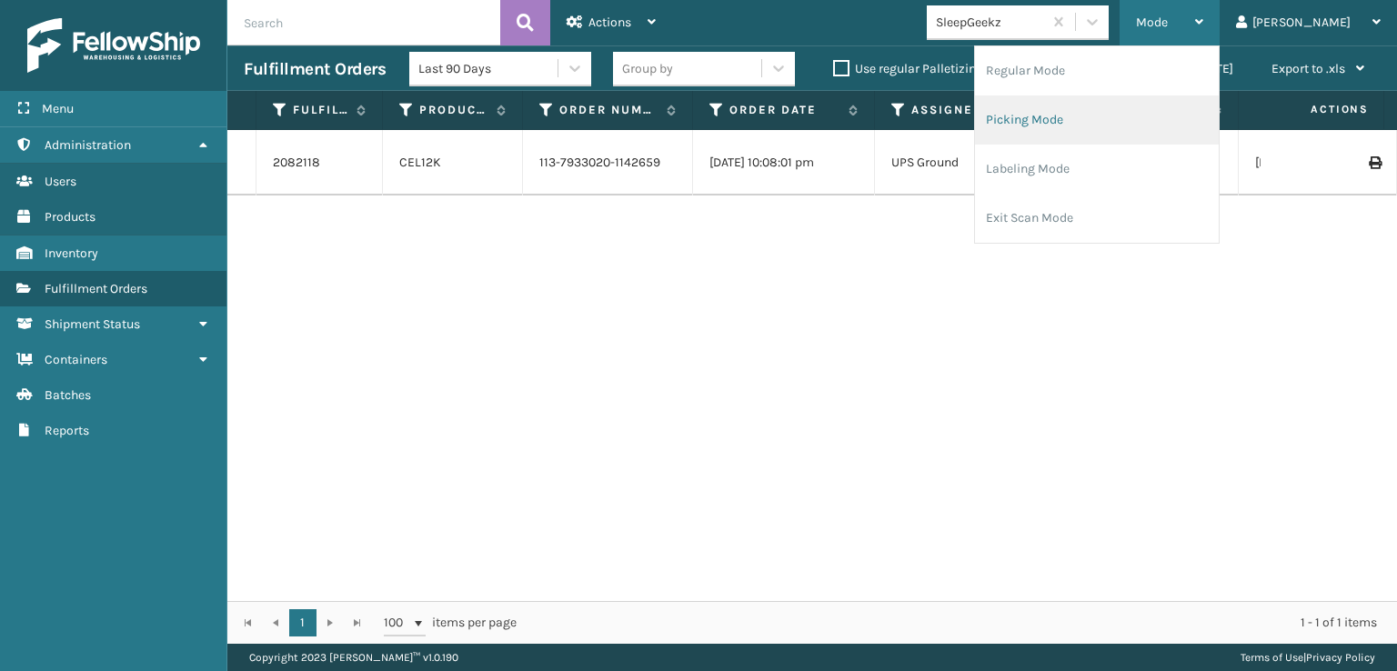
click at [1074, 115] on li "Picking Mode" at bounding box center [1097, 119] width 244 height 49
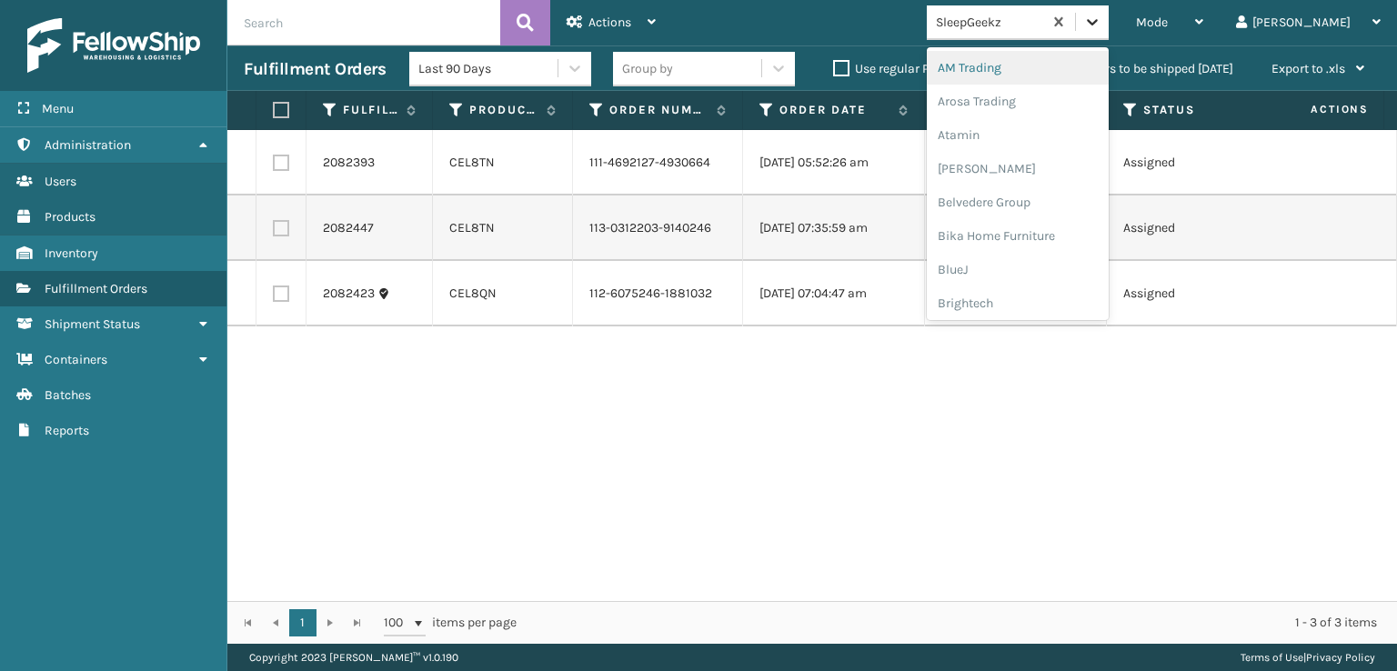
click at [1101, 19] on icon at bounding box center [1092, 22] width 18 height 18
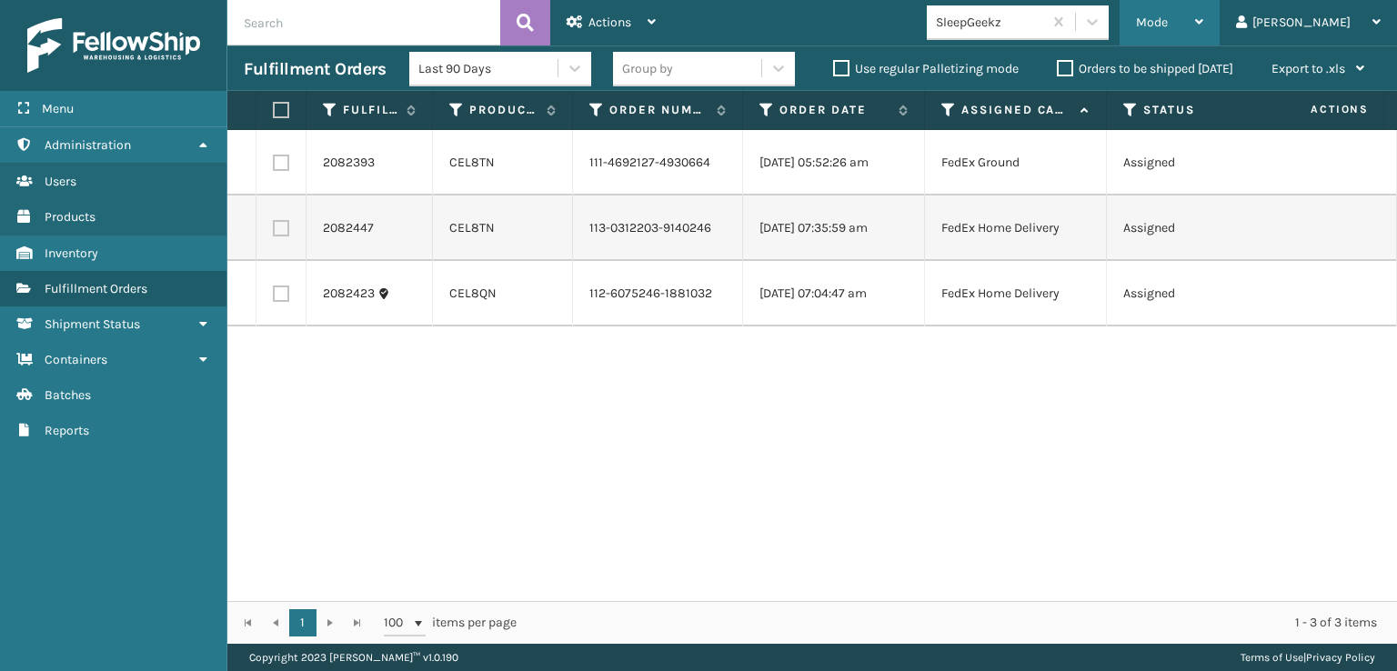
click at [1203, 13] on div "Mode" at bounding box center [1169, 22] width 67 height 45
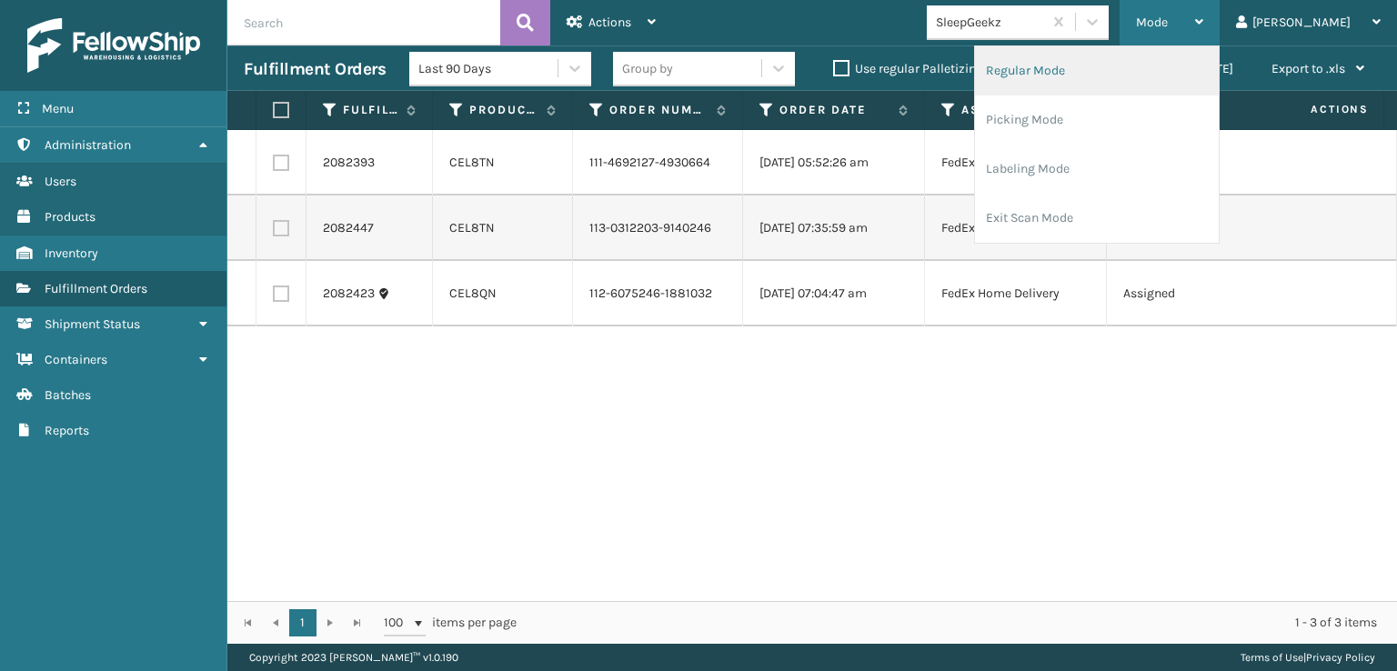
click at [1103, 71] on li "Regular Mode" at bounding box center [1097, 70] width 244 height 49
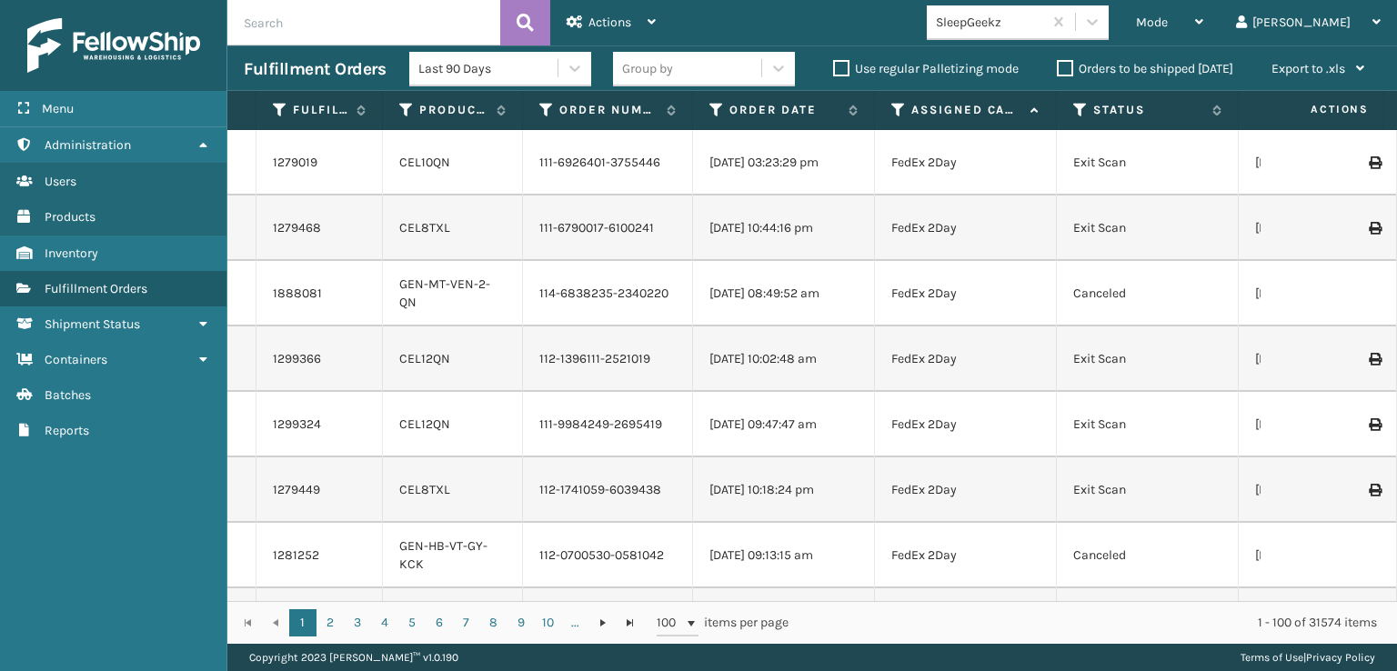
click at [285, 35] on input "text" at bounding box center [363, 22] width 273 height 45
type input "1ZEF42840392162164"
click at [526, 26] on icon at bounding box center [525, 22] width 17 height 27
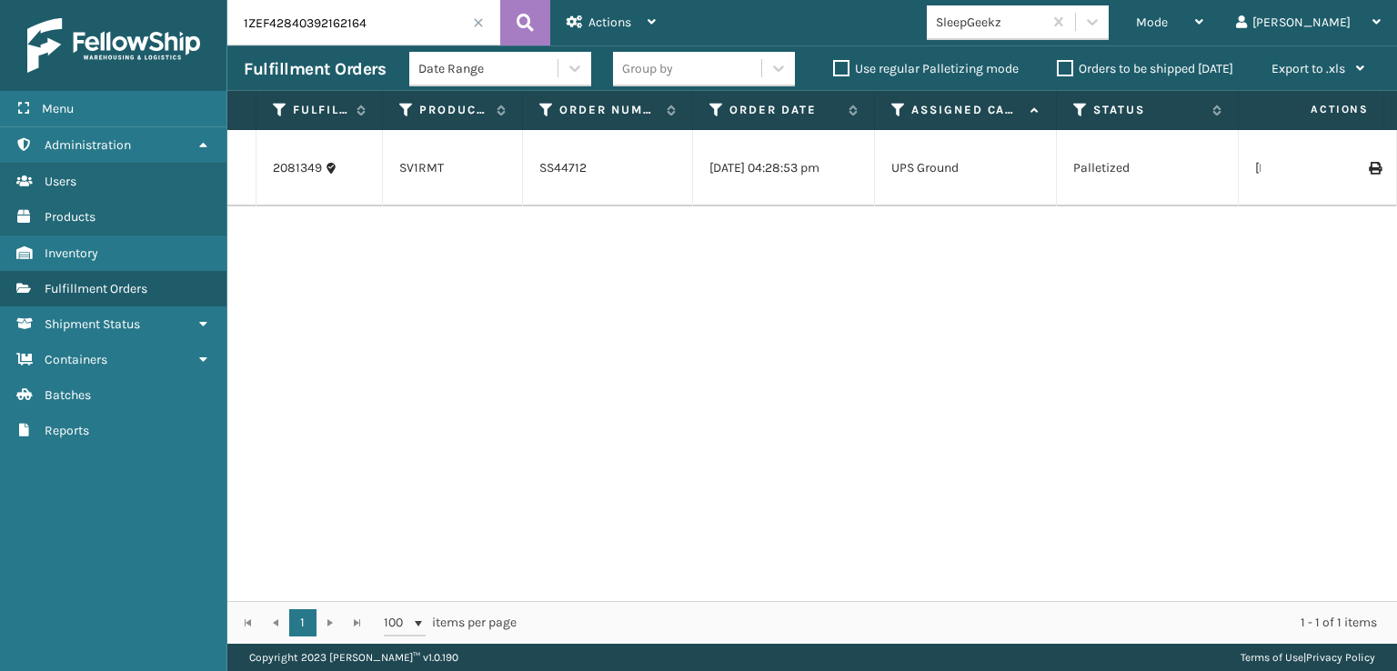
click at [1369, 166] on icon at bounding box center [1374, 168] width 11 height 13
click at [1369, 172] on icon at bounding box center [1374, 168] width 11 height 13
click at [478, 25] on span at bounding box center [478, 22] width 11 height 11
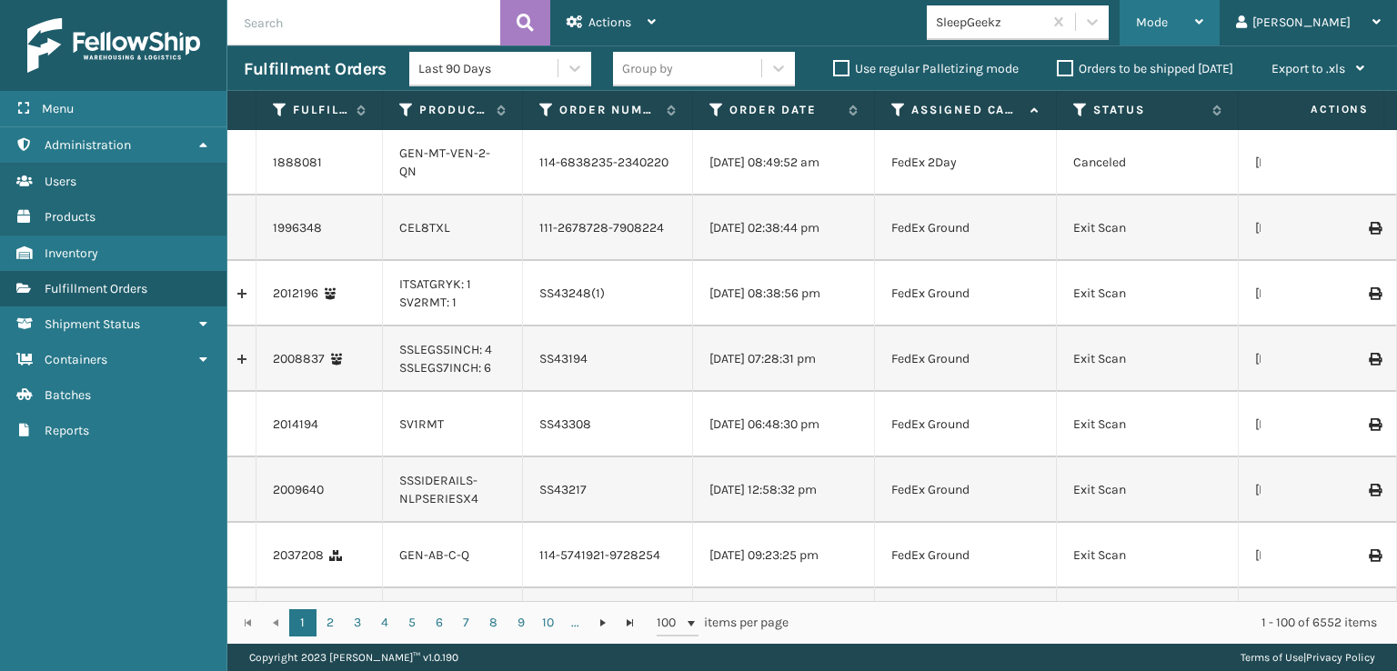
click at [1168, 19] on span "Mode" at bounding box center [1152, 22] width 32 height 15
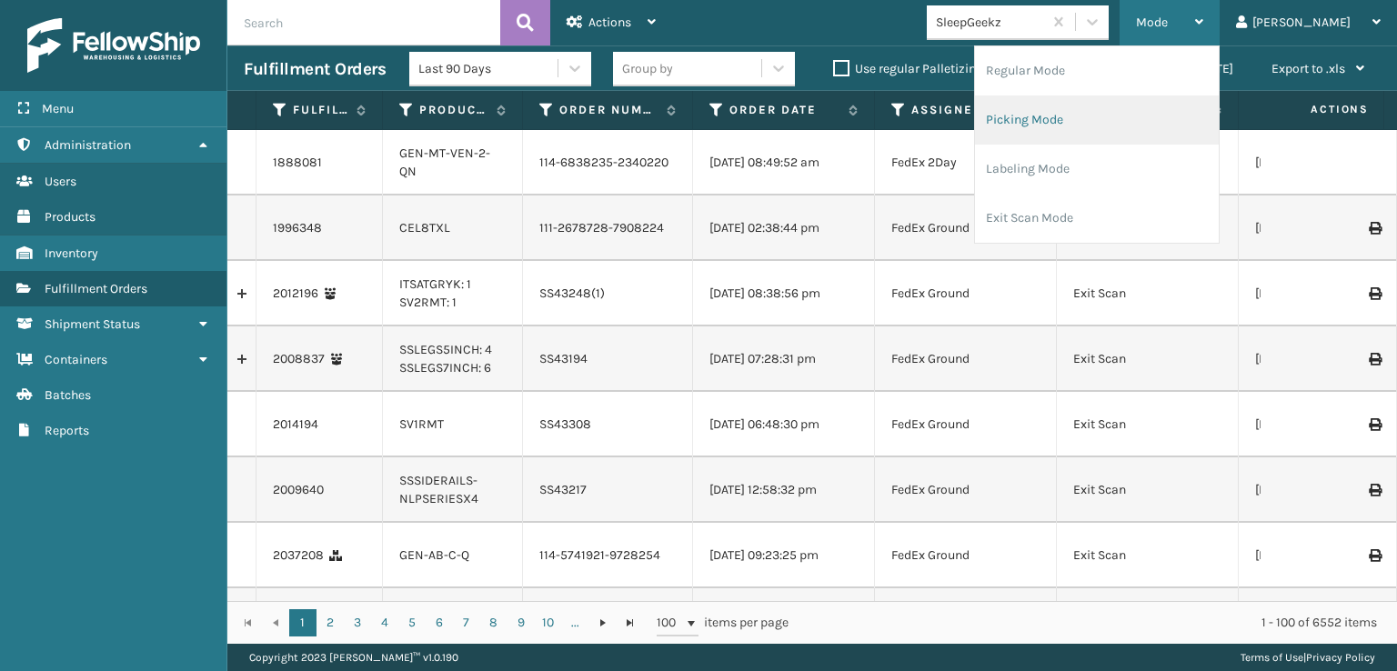
click at [1093, 114] on li "Picking Mode" at bounding box center [1097, 119] width 244 height 49
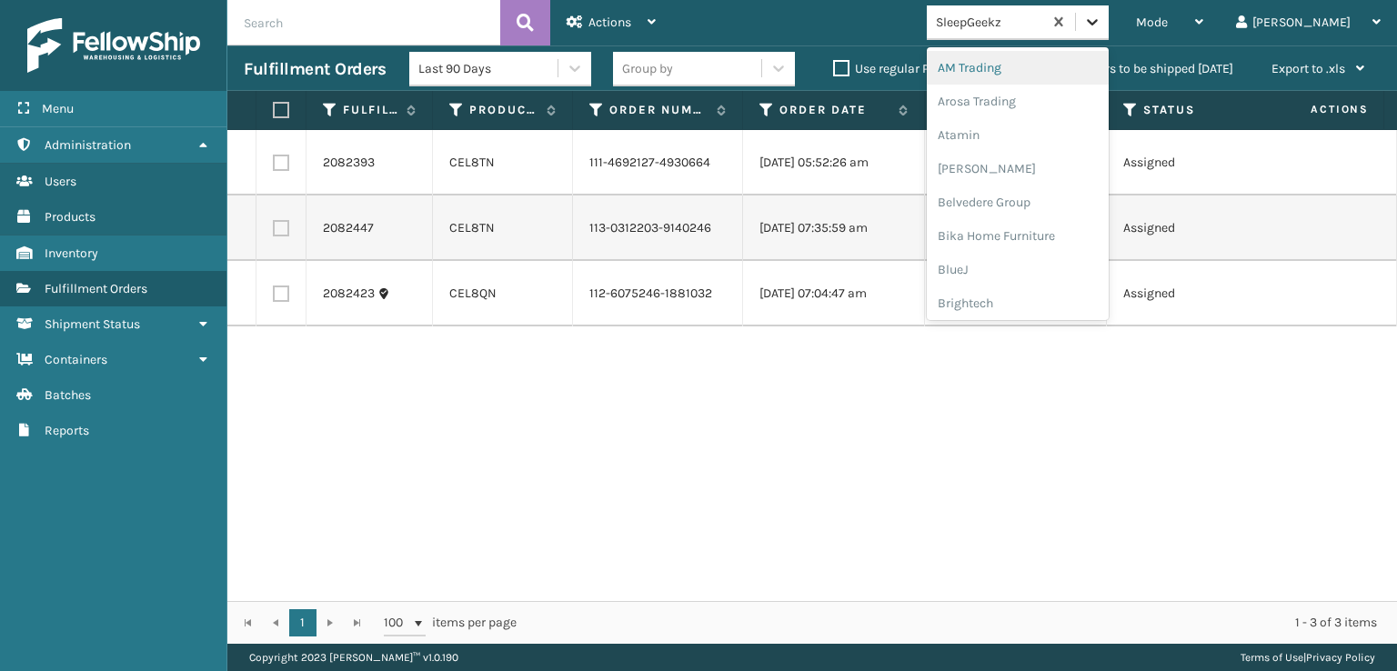
click at [1101, 26] on icon at bounding box center [1092, 22] width 18 height 18
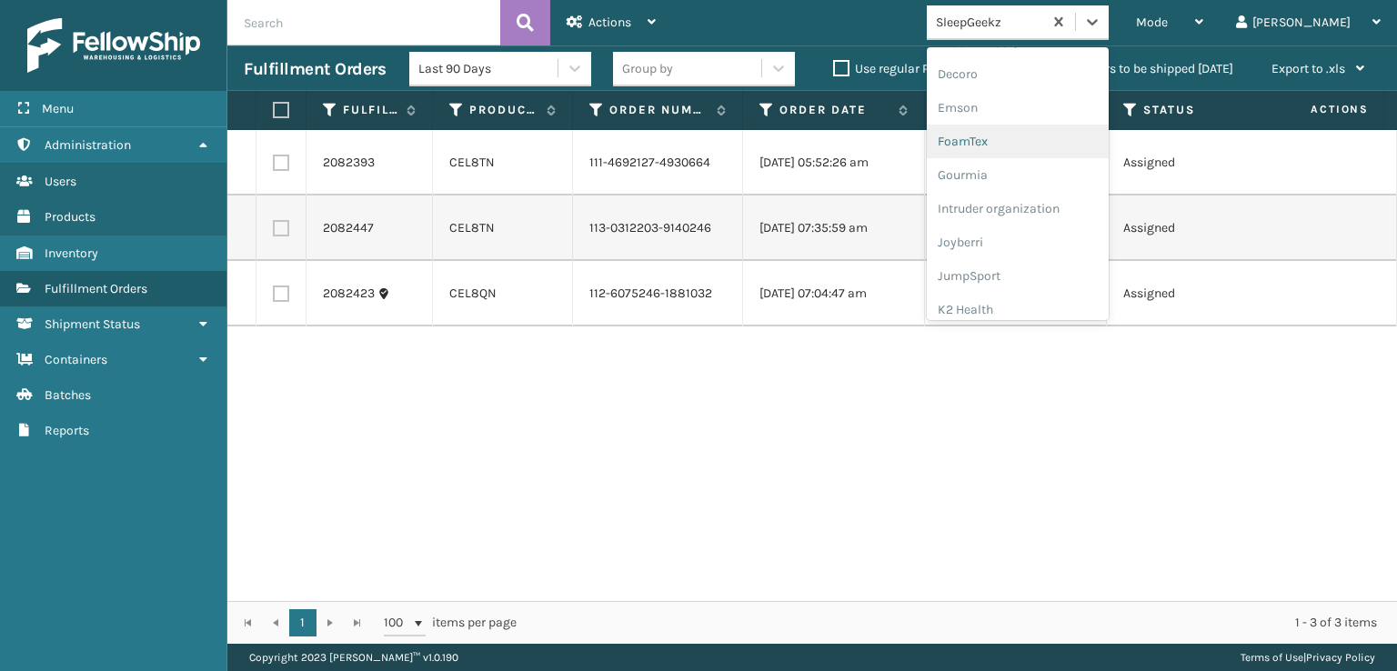
click at [1025, 140] on div "FoamTex" at bounding box center [1018, 142] width 182 height 34
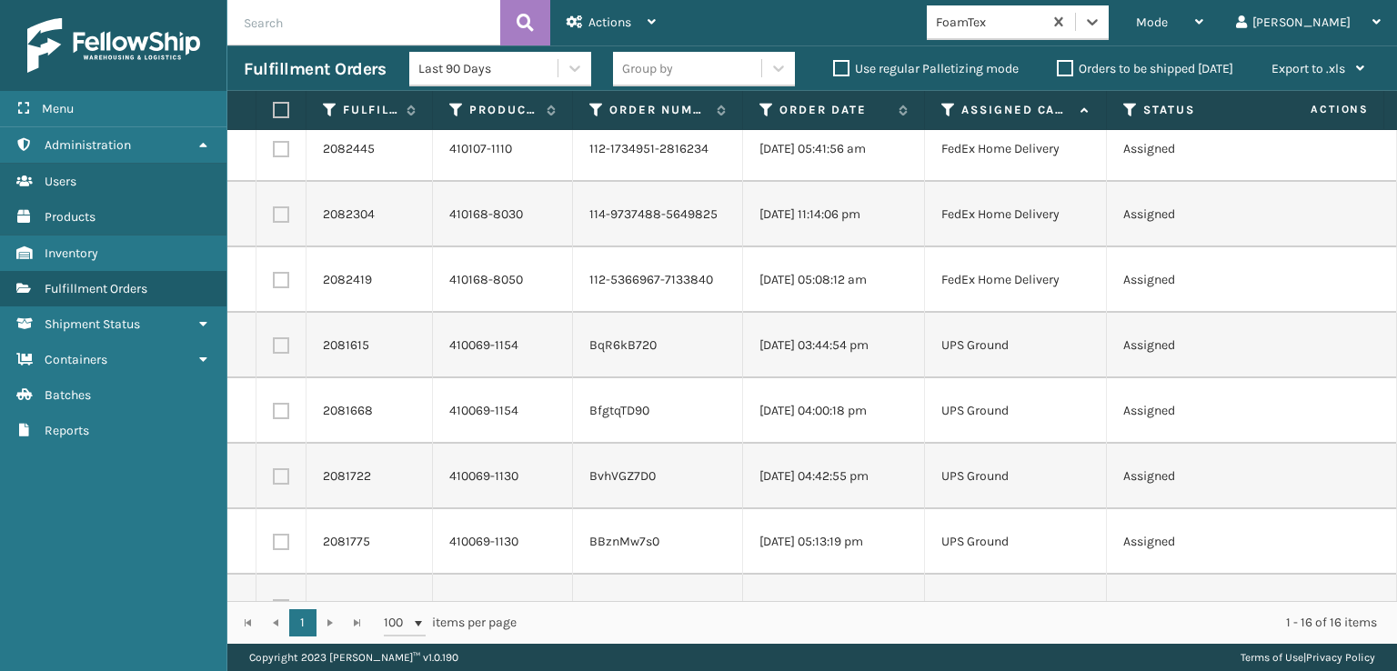
scroll to position [0, 0]
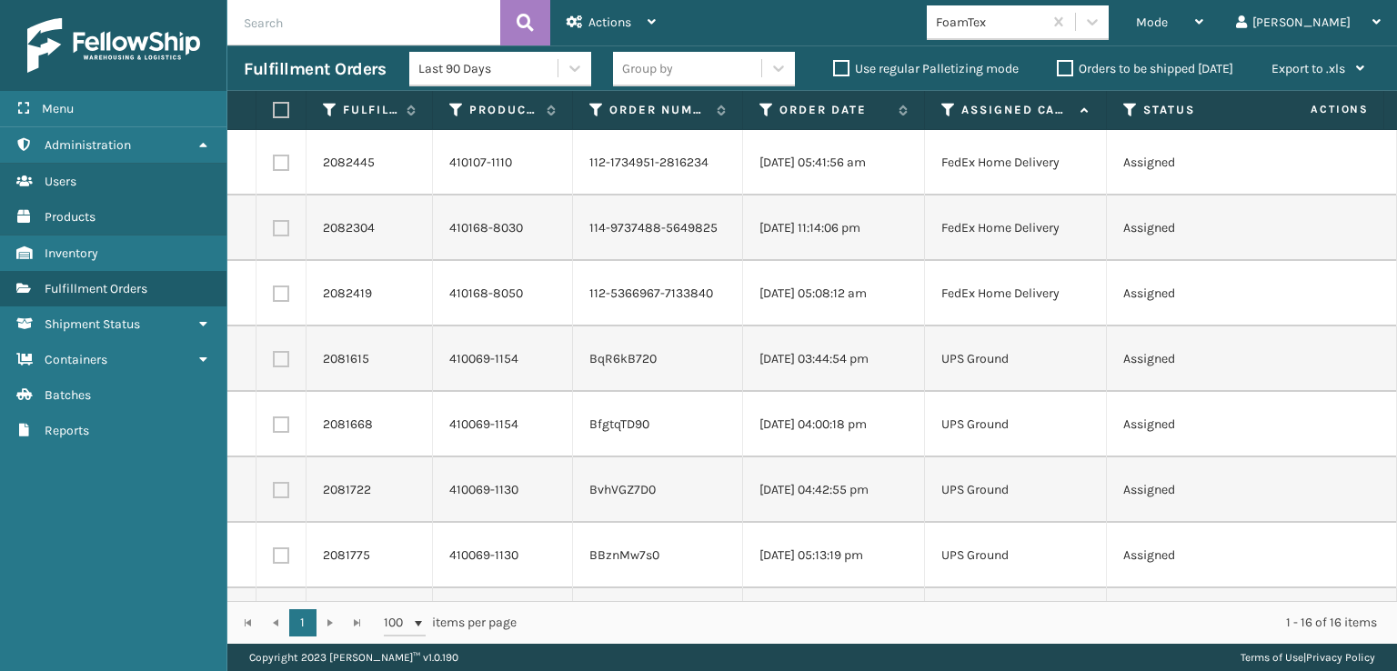
click at [280, 105] on label at bounding box center [278, 110] width 11 height 16
click at [274, 105] on input "checkbox" at bounding box center [273, 111] width 1 height 12
checkbox input "true"
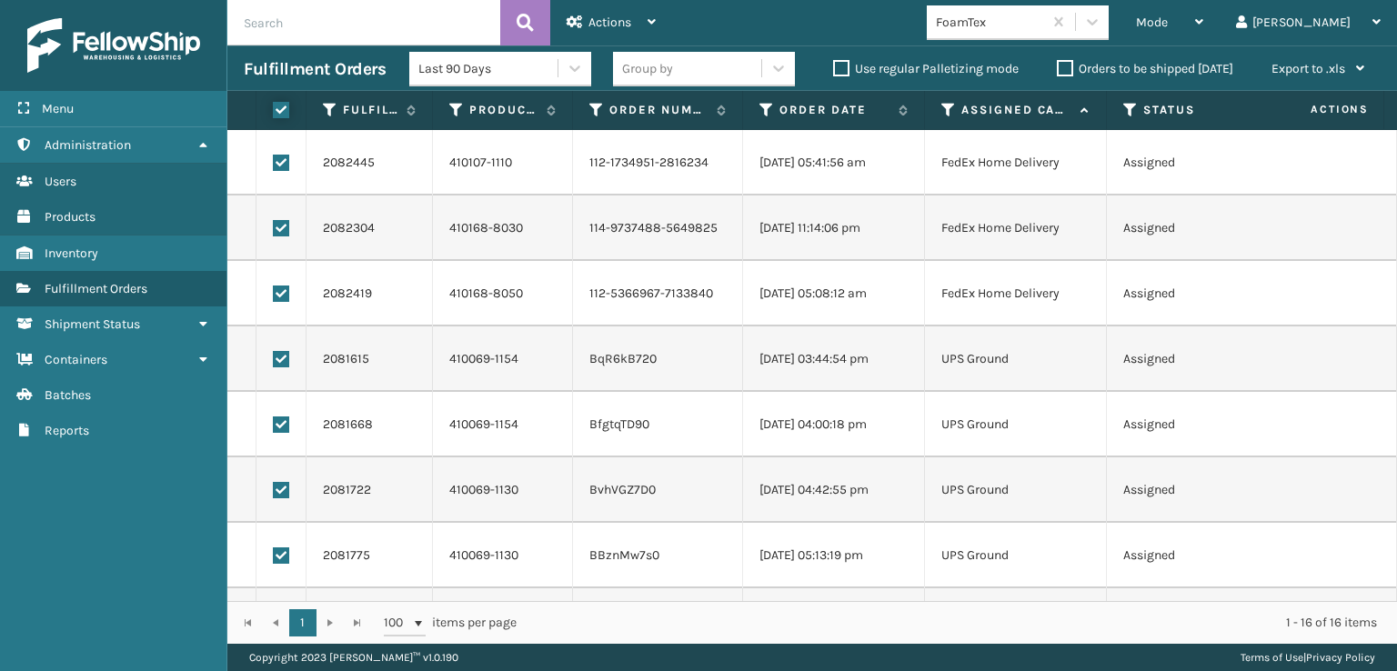
checkbox input "true"
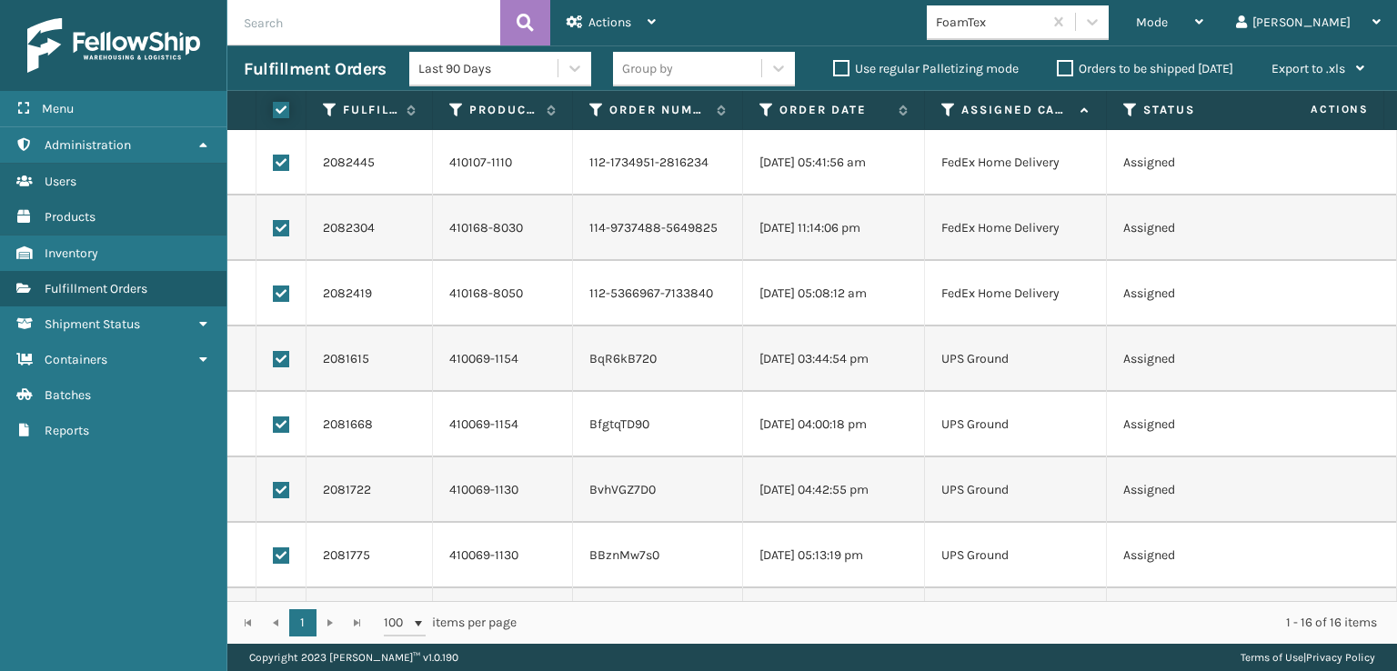
checkbox input "true"
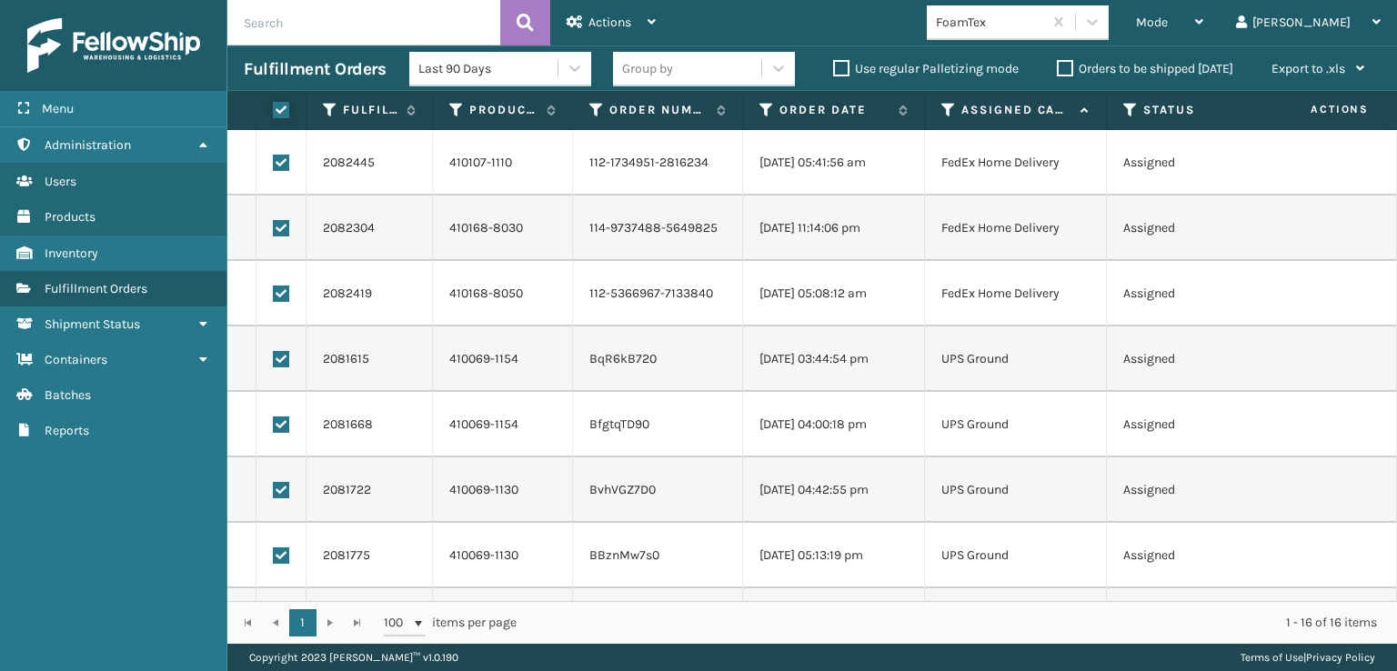
checkbox input "true"
click at [281, 296] on label at bounding box center [281, 294] width 16 height 16
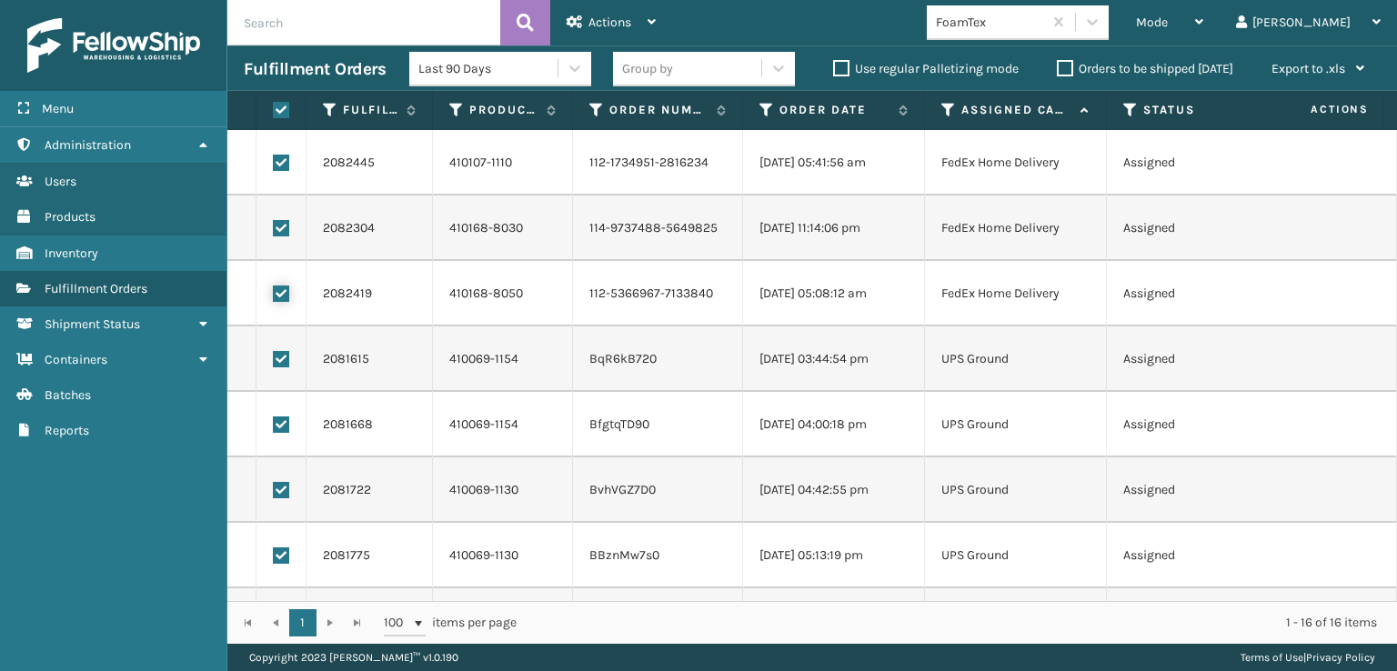
click at [274, 296] on input "checkbox" at bounding box center [273, 292] width 1 height 12
checkbox input "false"
click at [277, 230] on label at bounding box center [281, 228] width 16 height 16
click at [274, 230] on input "checkbox" at bounding box center [273, 226] width 1 height 12
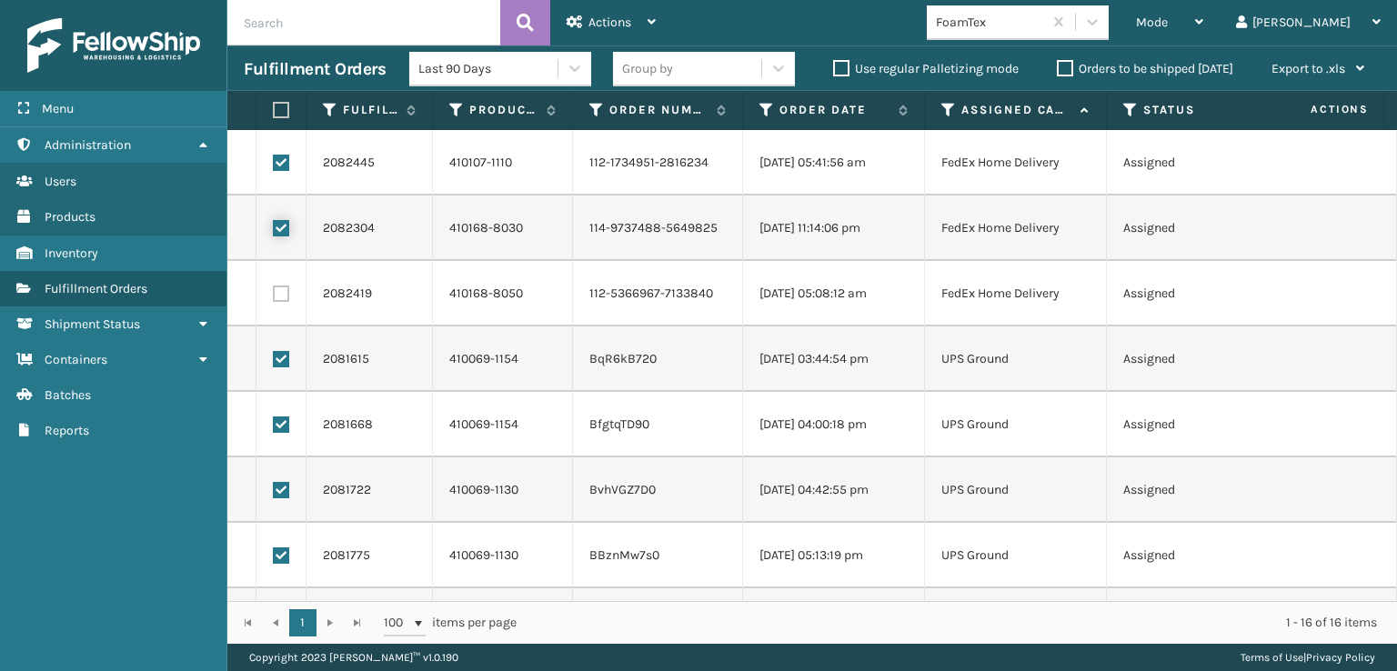
checkbox input "false"
click at [276, 161] on label at bounding box center [281, 163] width 16 height 16
click at [274, 161] on input "checkbox" at bounding box center [273, 161] width 1 height 12
checkbox input "false"
click at [583, 24] on div "Actions" at bounding box center [611, 22] width 89 height 45
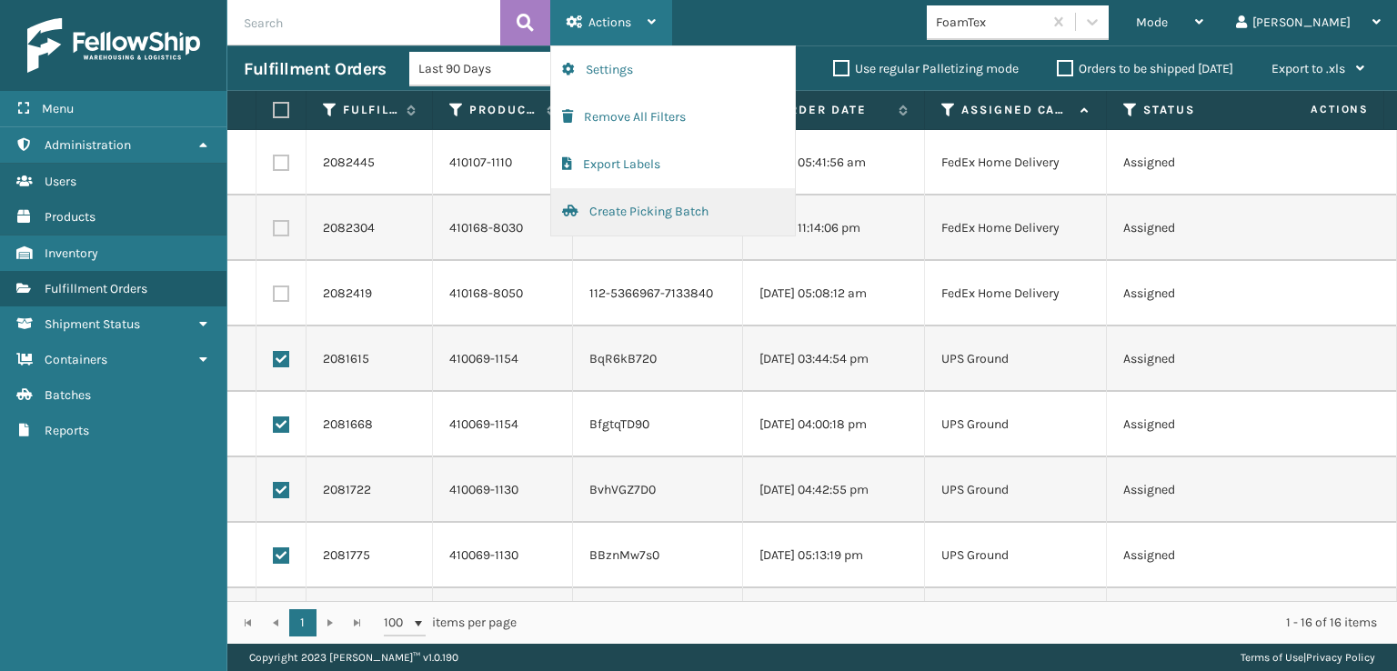
click at [607, 208] on button "Create Picking Batch" at bounding box center [673, 211] width 244 height 47
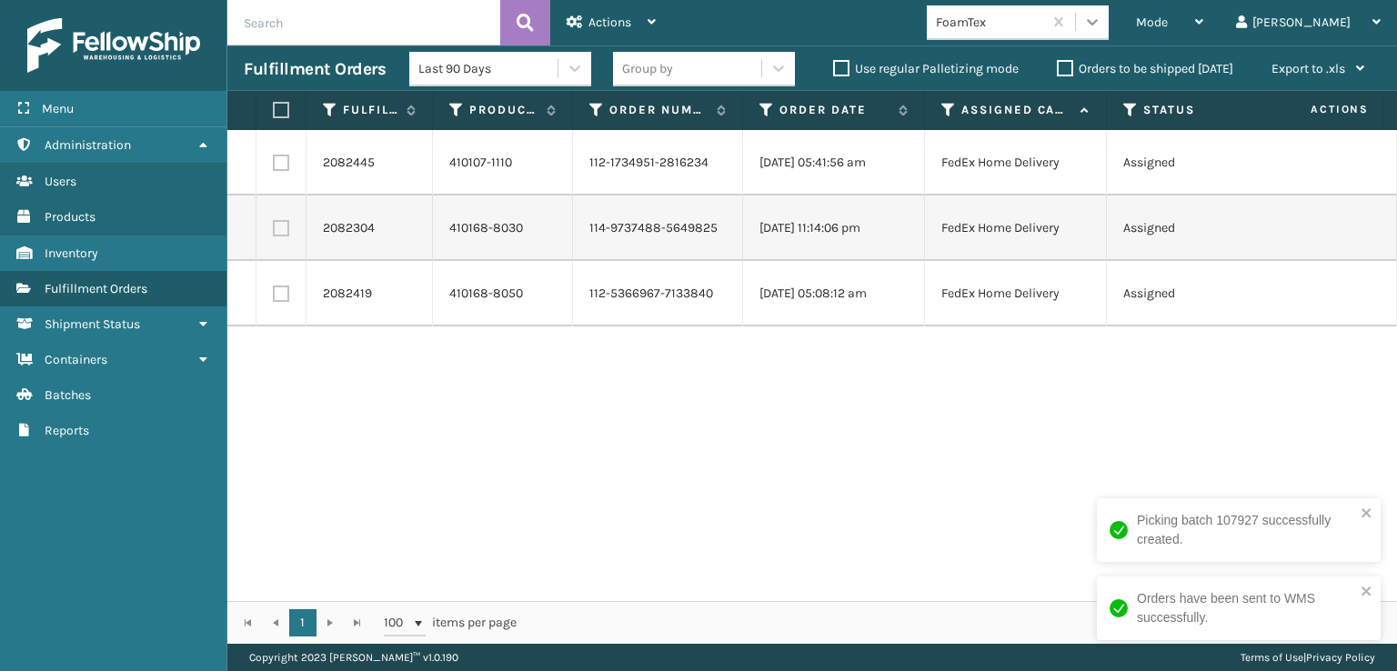
click at [1098, 23] on icon at bounding box center [1092, 22] width 11 height 6
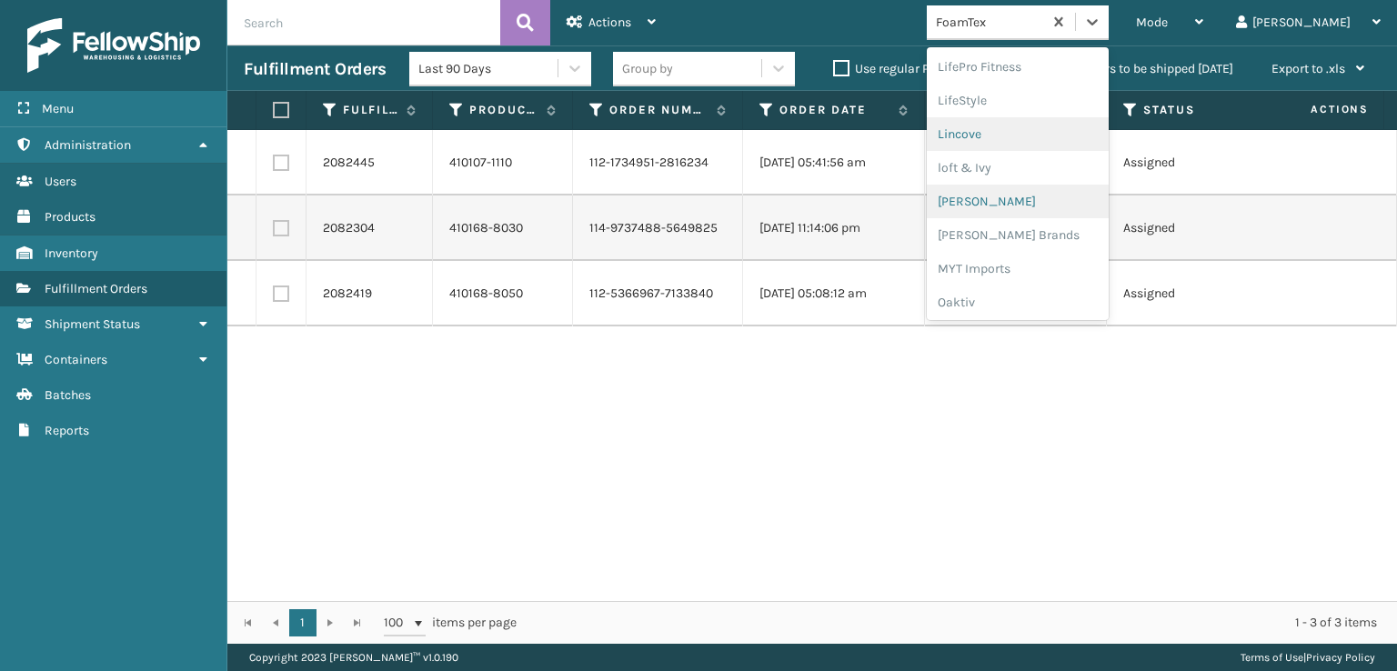
scroll to position [757, 0]
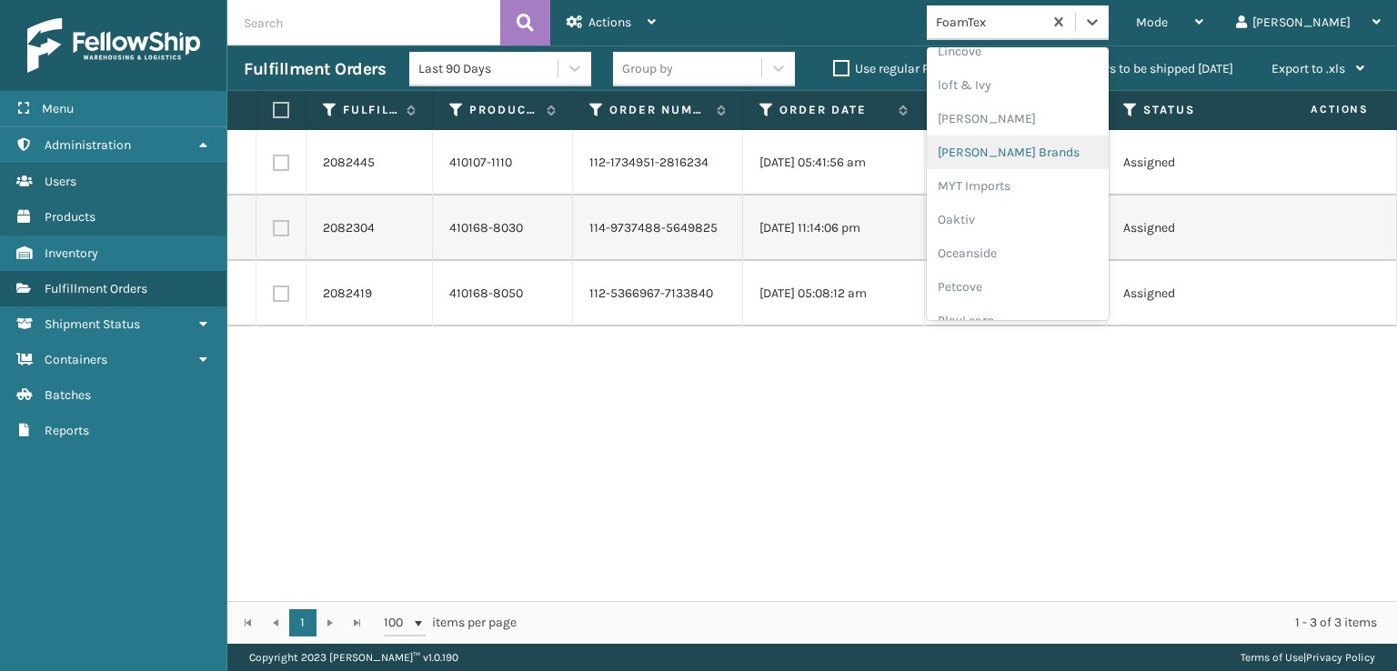
click at [1026, 146] on div "[PERSON_NAME] Brands" at bounding box center [1018, 152] width 182 height 34
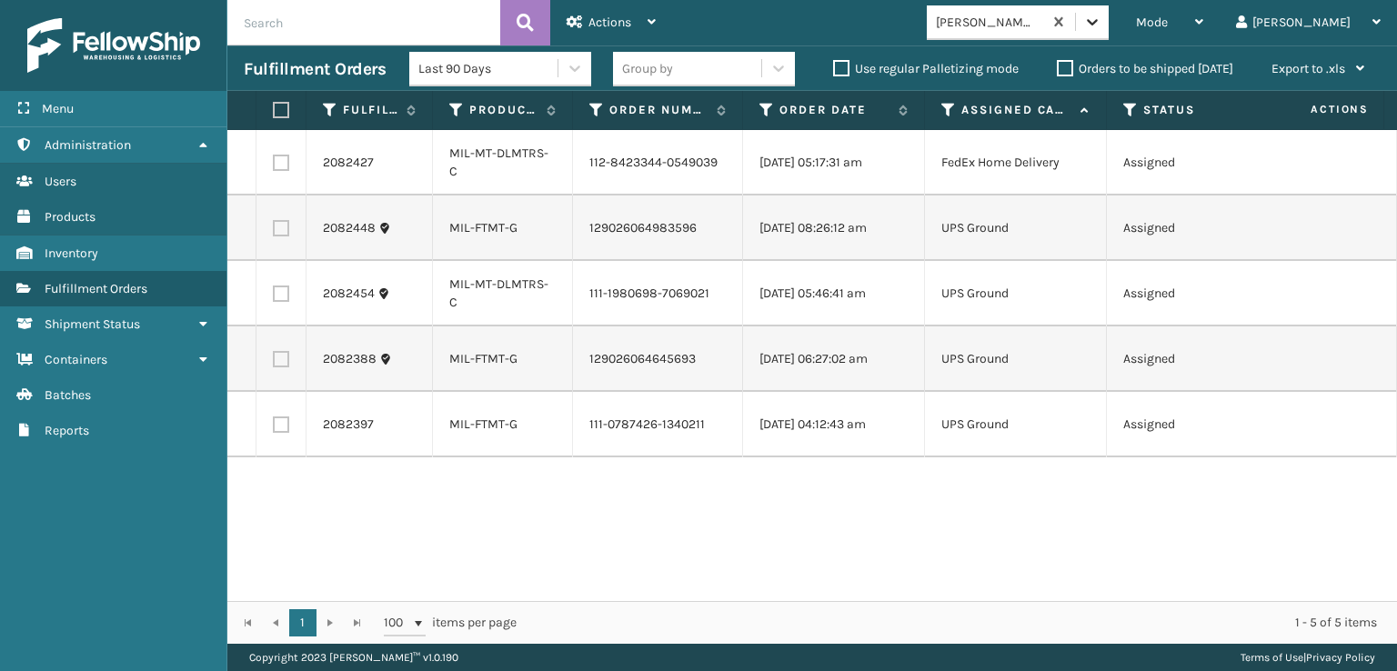
click at [1098, 20] on icon at bounding box center [1092, 22] width 11 height 6
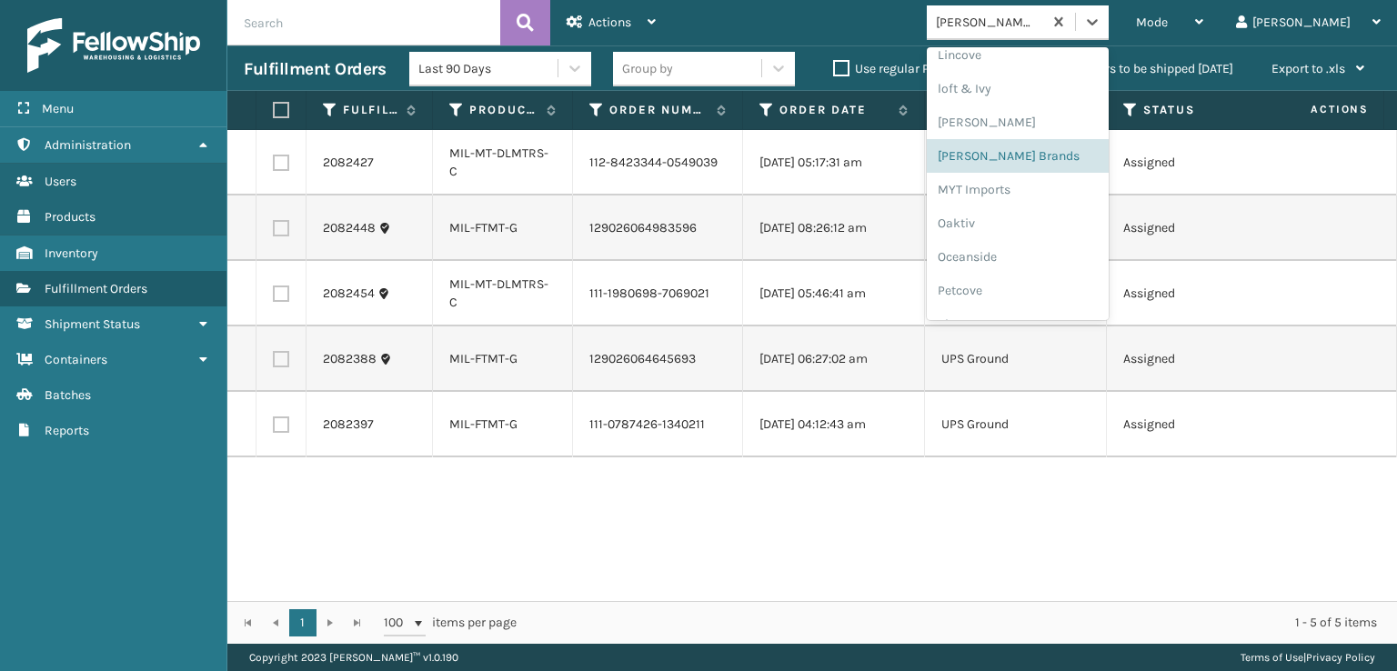
scroll to position [844, 0]
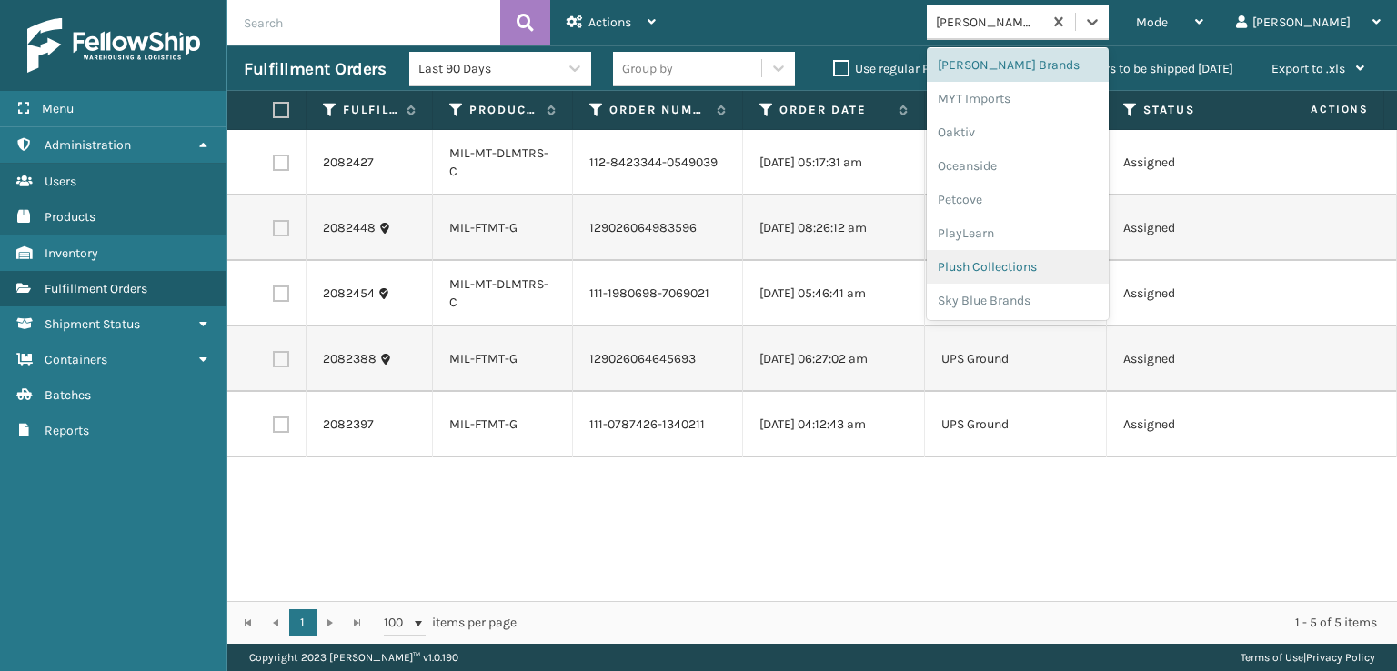
click at [1058, 269] on div "Plush Collections" at bounding box center [1018, 267] width 182 height 34
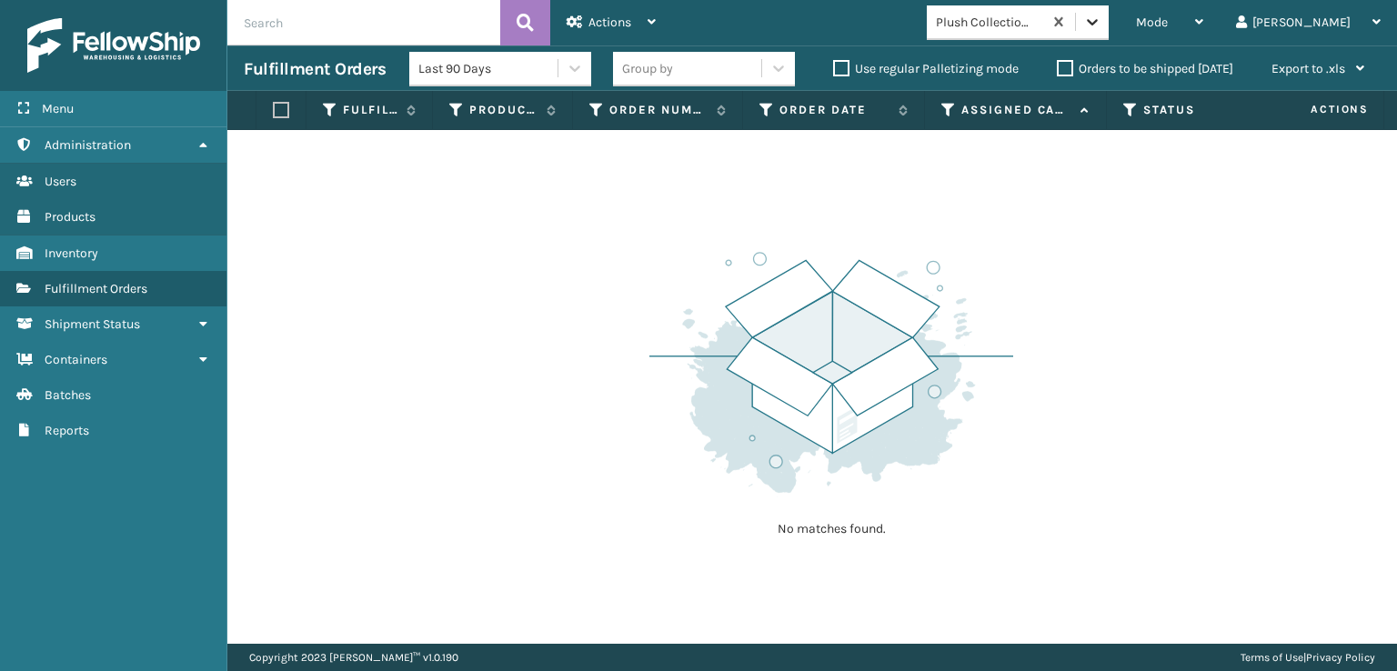
click at [1101, 26] on icon at bounding box center [1092, 22] width 18 height 18
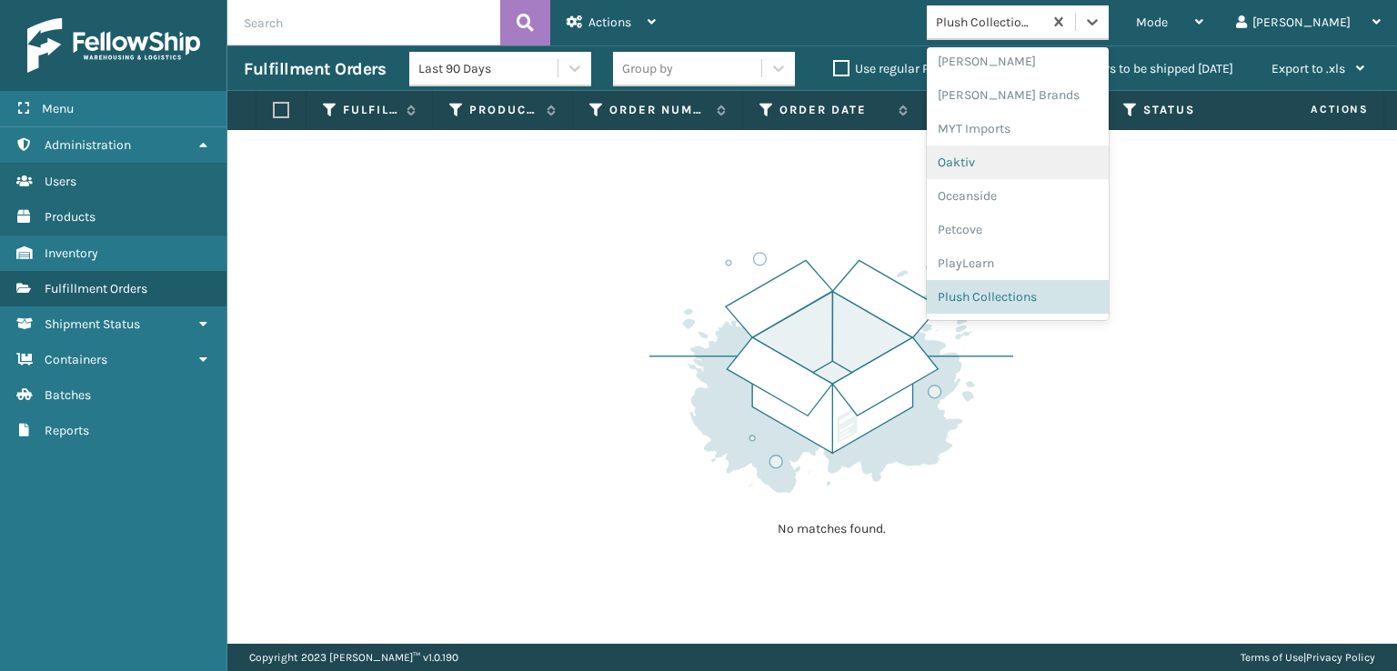
scroll to position [912, 0]
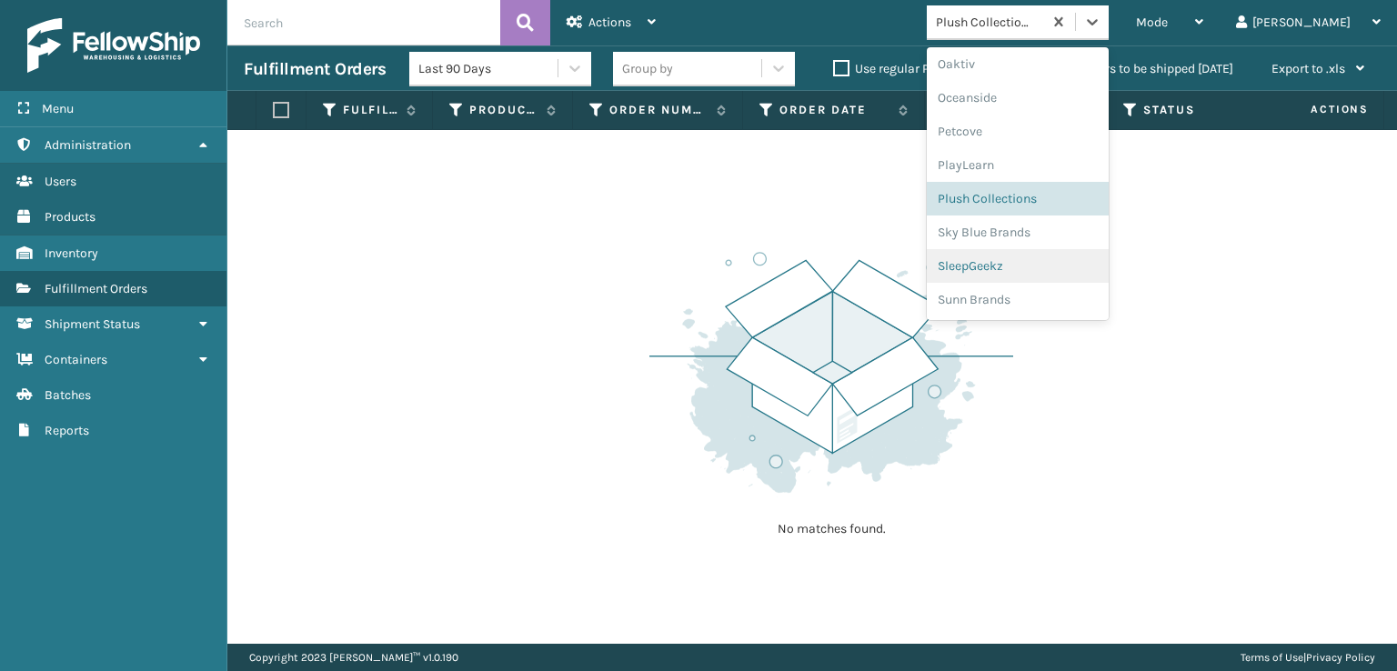
click at [1045, 265] on div "SleepGeekz" at bounding box center [1018, 266] width 182 height 34
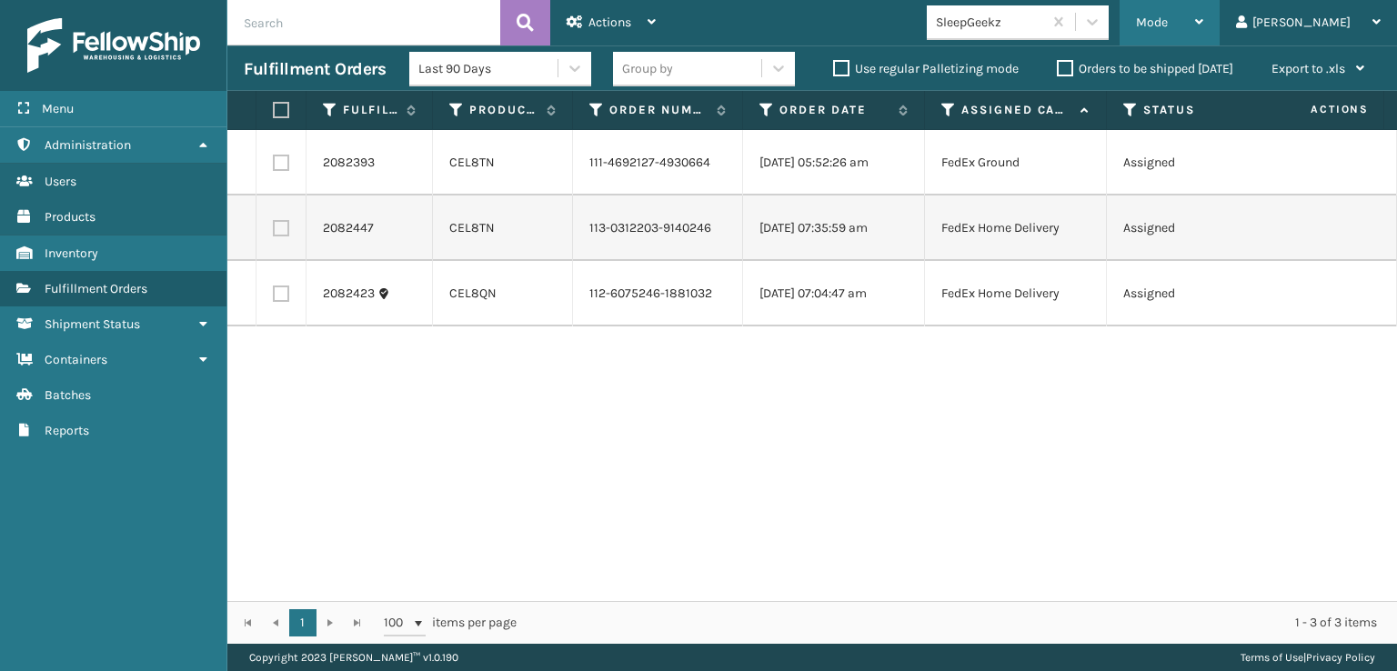
click at [1168, 28] on span "Mode" at bounding box center [1152, 22] width 32 height 15
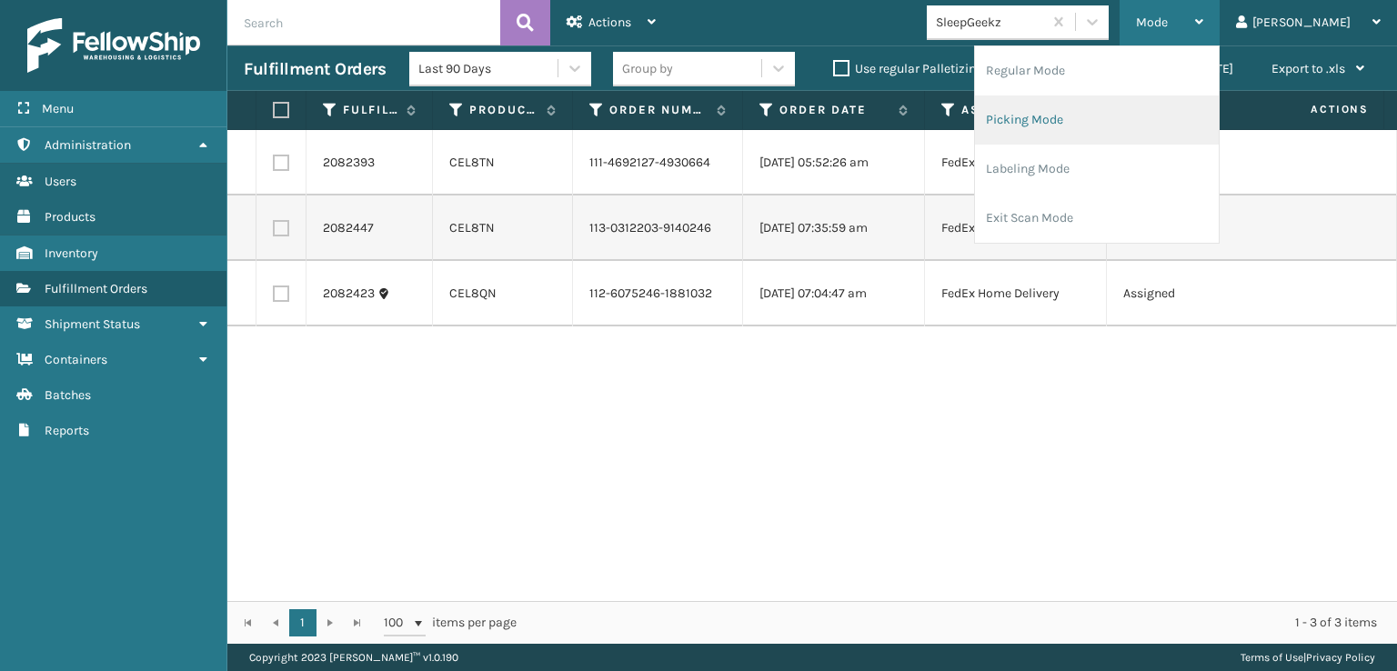
click at [1088, 114] on li "Picking Mode" at bounding box center [1097, 119] width 244 height 49
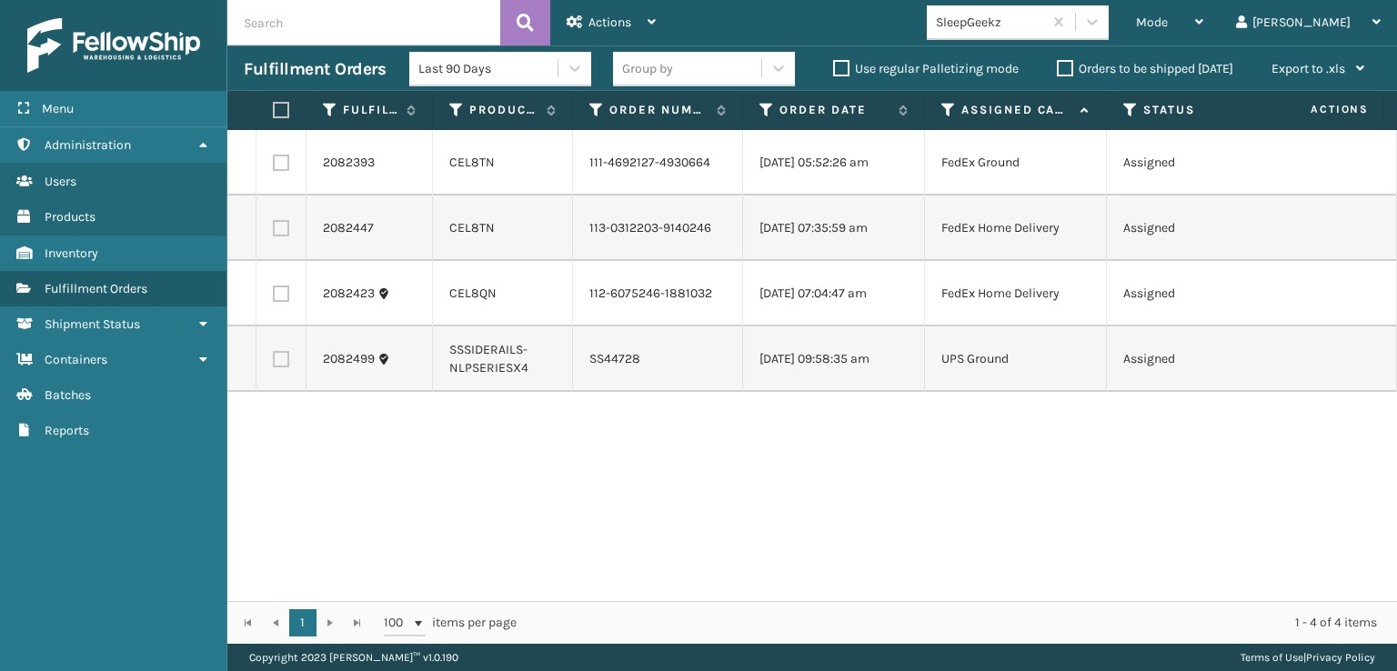
click at [283, 302] on label at bounding box center [281, 294] width 16 height 16
click at [274, 297] on input "checkbox" at bounding box center [273, 292] width 1 height 12
checkbox input "true"
click at [280, 236] on label at bounding box center [281, 228] width 16 height 16
click at [274, 232] on input "checkbox" at bounding box center [273, 226] width 1 height 12
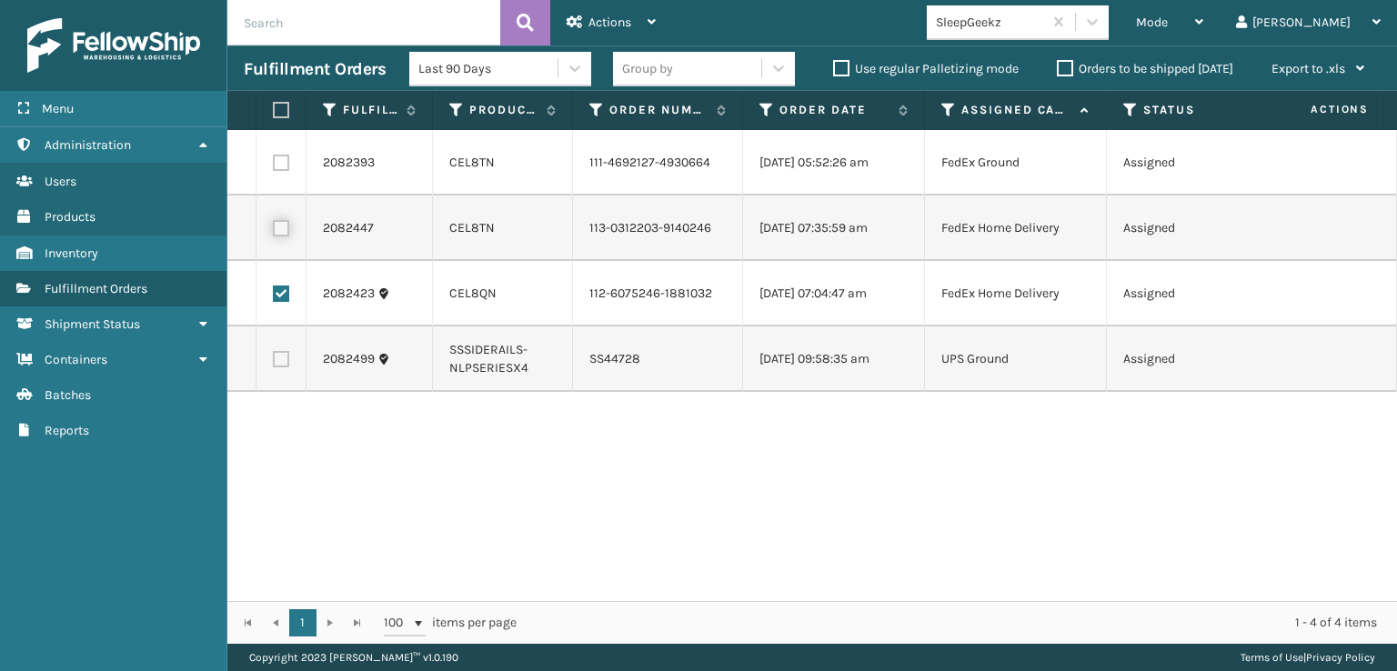
checkbox input "true"
click at [286, 168] on label at bounding box center [281, 163] width 16 height 16
click at [274, 166] on input "checkbox" at bounding box center [273, 161] width 1 height 12
checkbox input "true"
click at [619, 12] on div "Actions" at bounding box center [611, 22] width 89 height 45
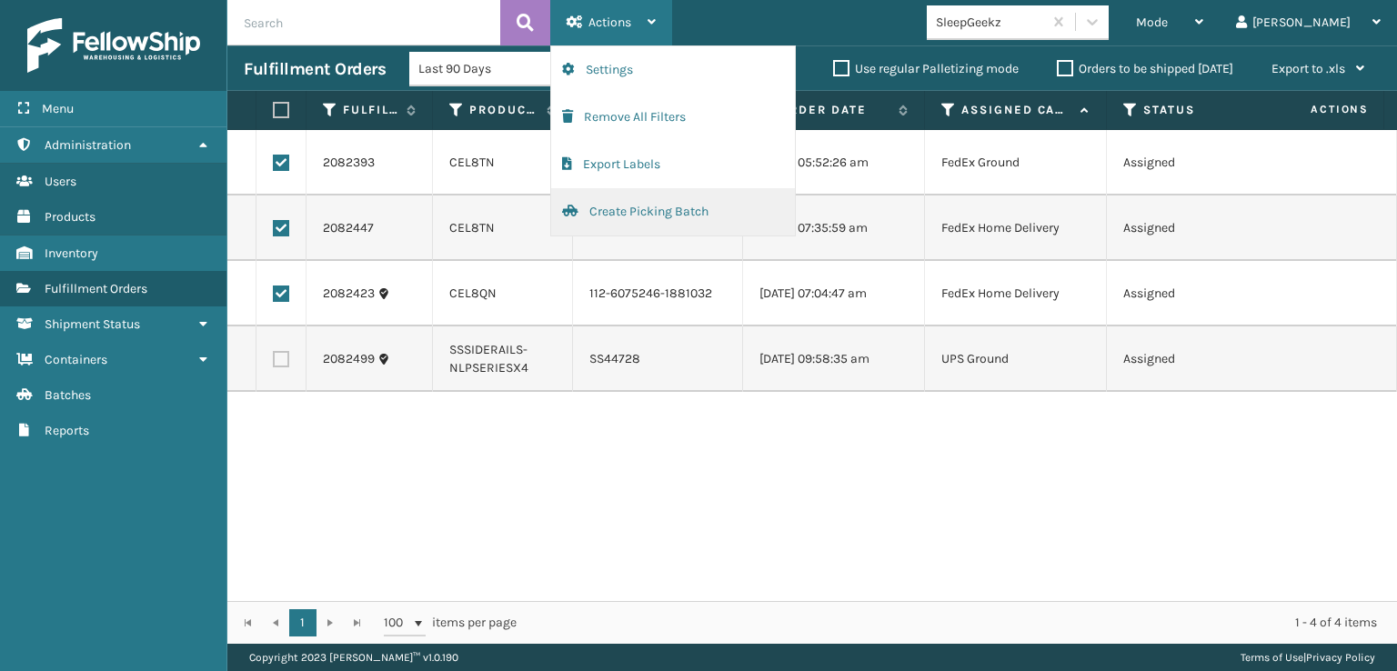
click at [627, 213] on button "Create Picking Batch" at bounding box center [673, 211] width 244 height 47
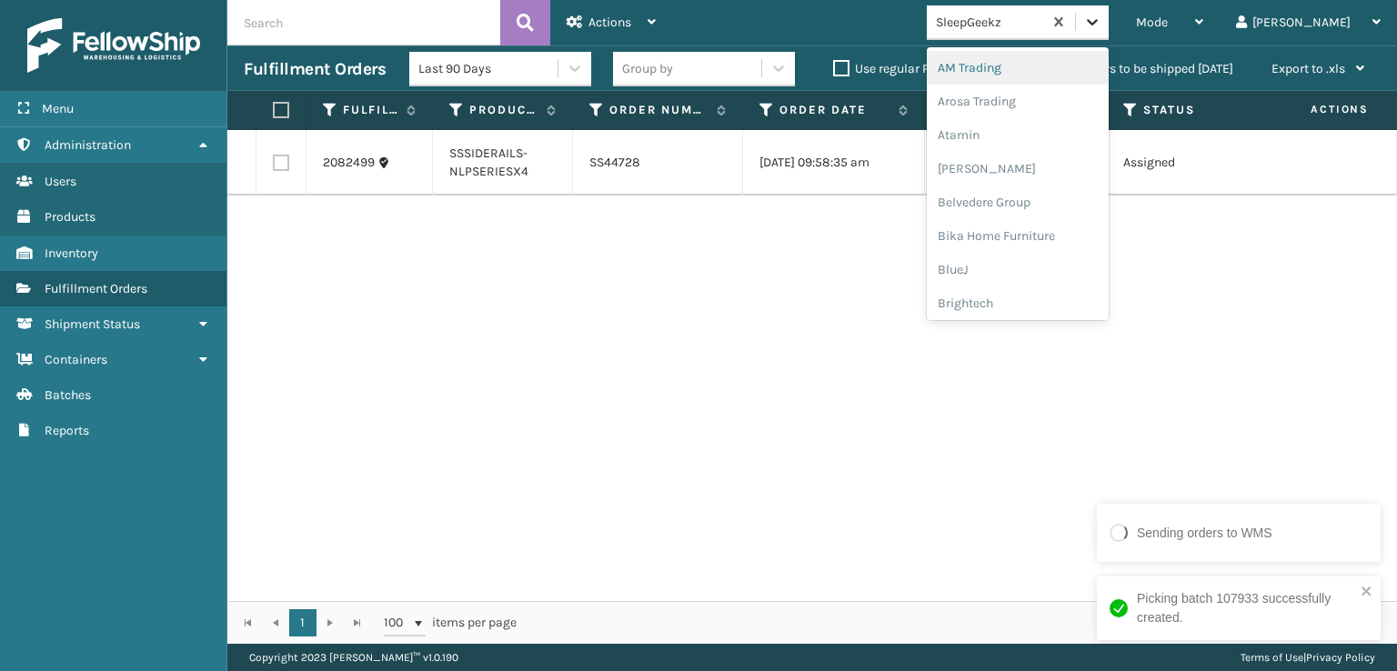
click at [1109, 34] on div at bounding box center [1092, 21] width 33 height 33
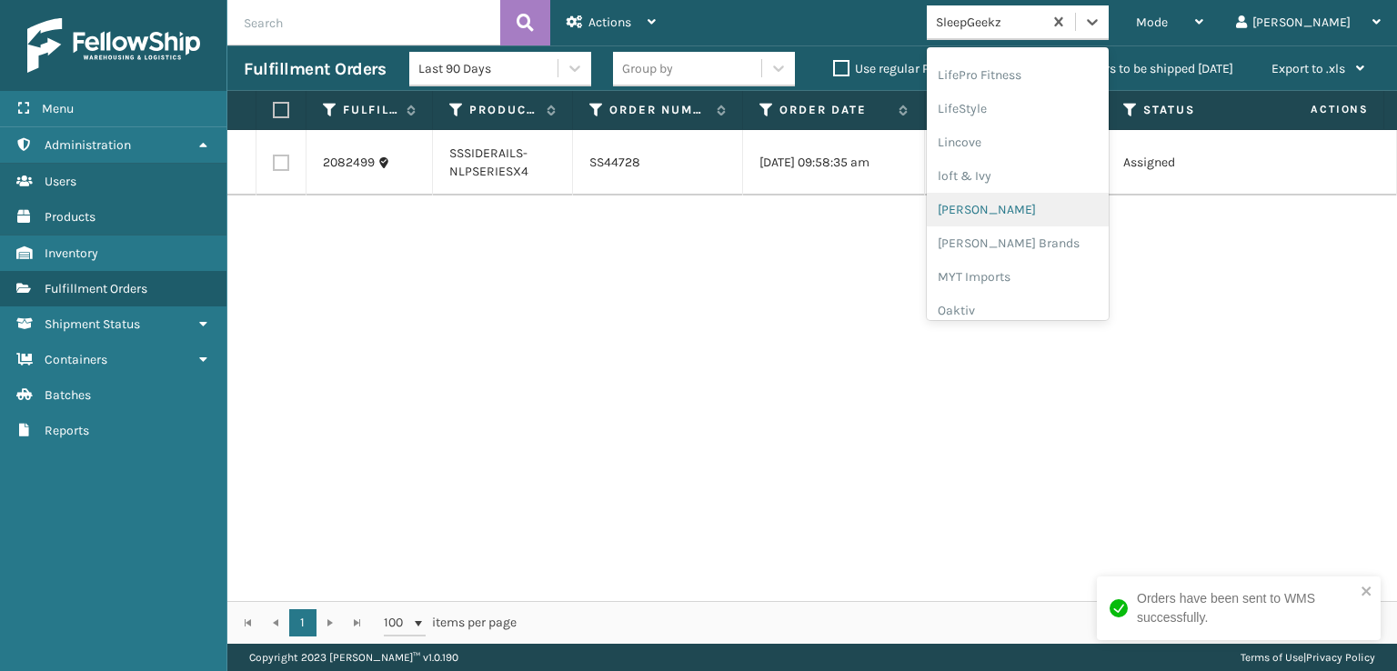
scroll to position [757, 0]
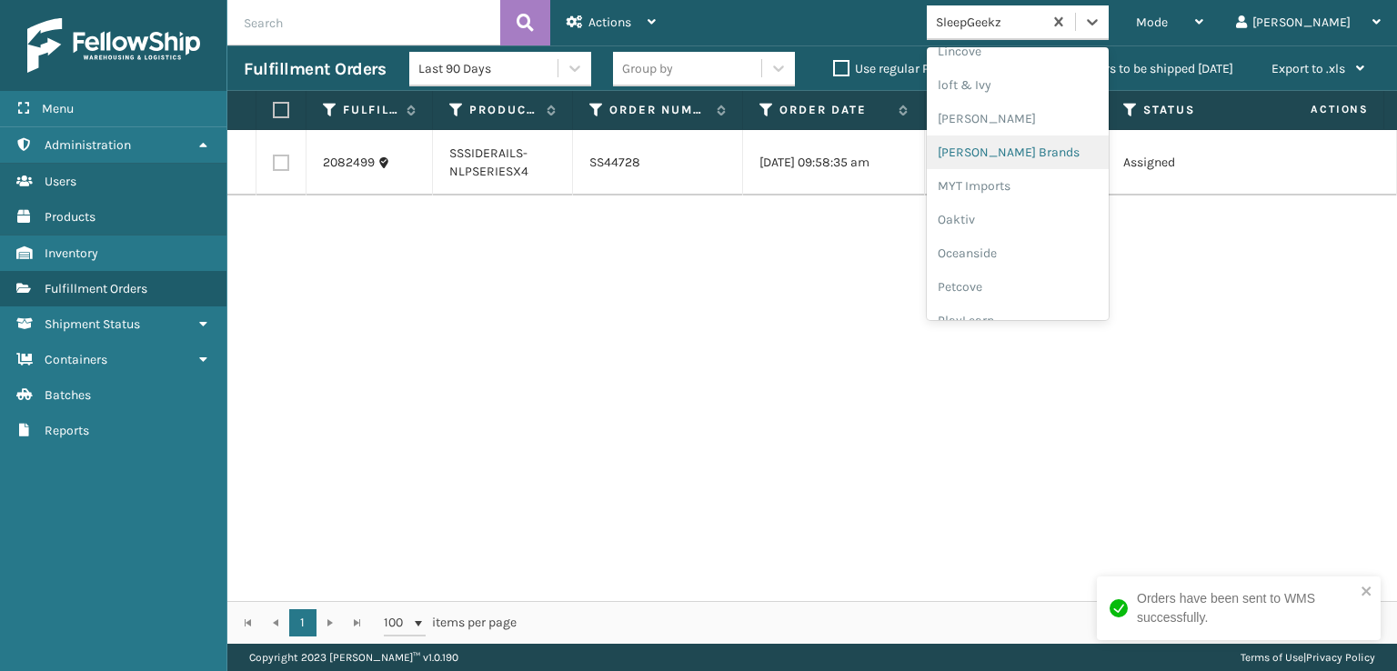
click at [1050, 151] on div "[PERSON_NAME] Brands" at bounding box center [1018, 152] width 182 height 34
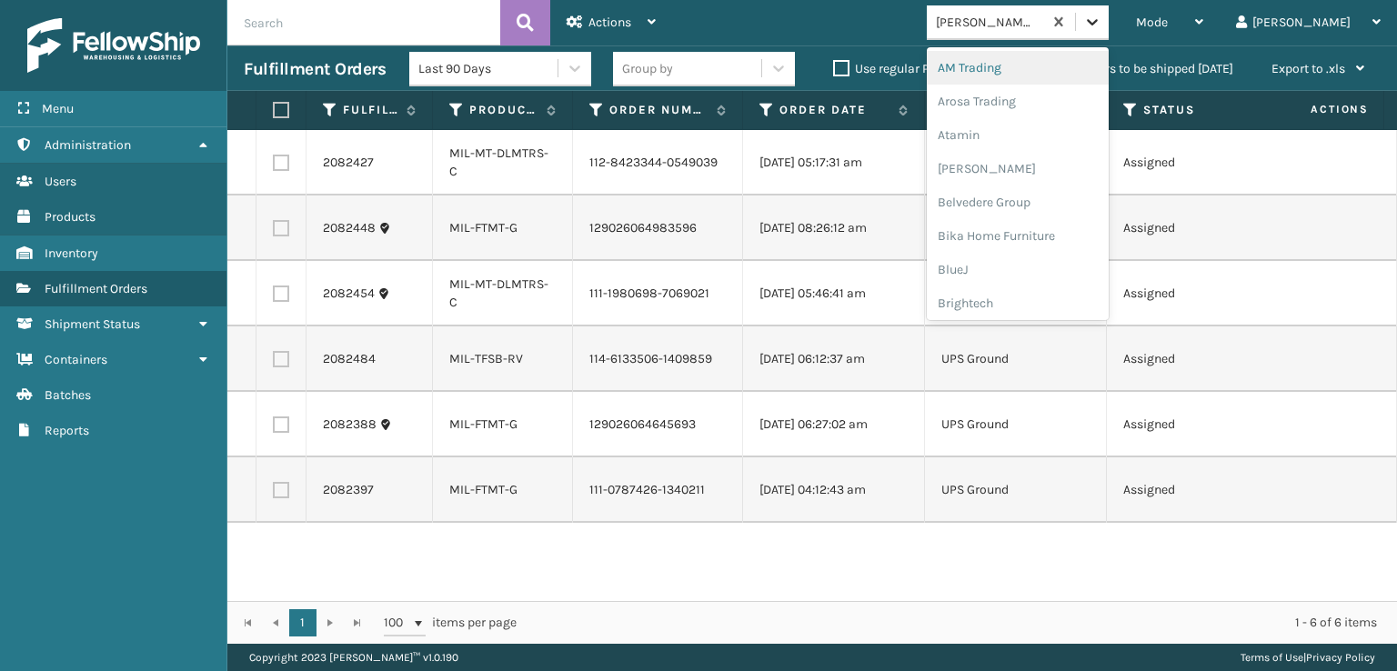
click at [1101, 15] on icon at bounding box center [1092, 22] width 18 height 18
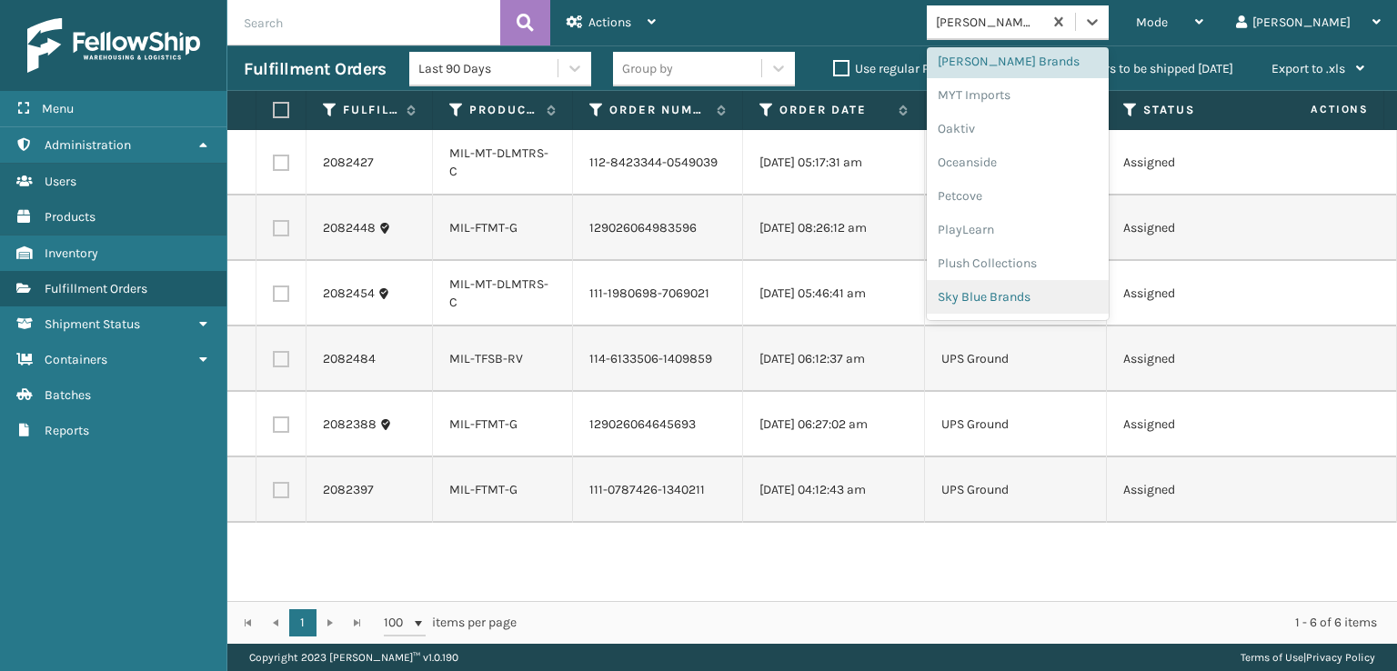
scroll to position [912, 0]
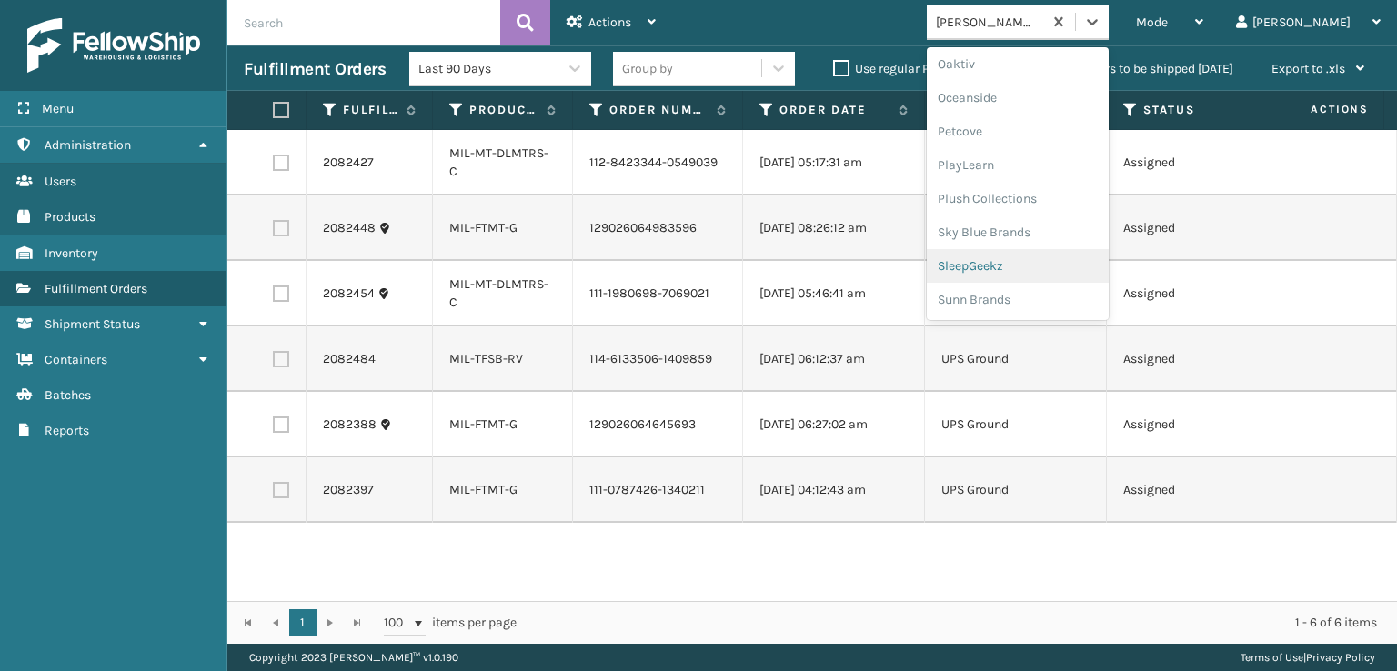
click at [1046, 259] on div "SleepGeekz" at bounding box center [1018, 266] width 182 height 34
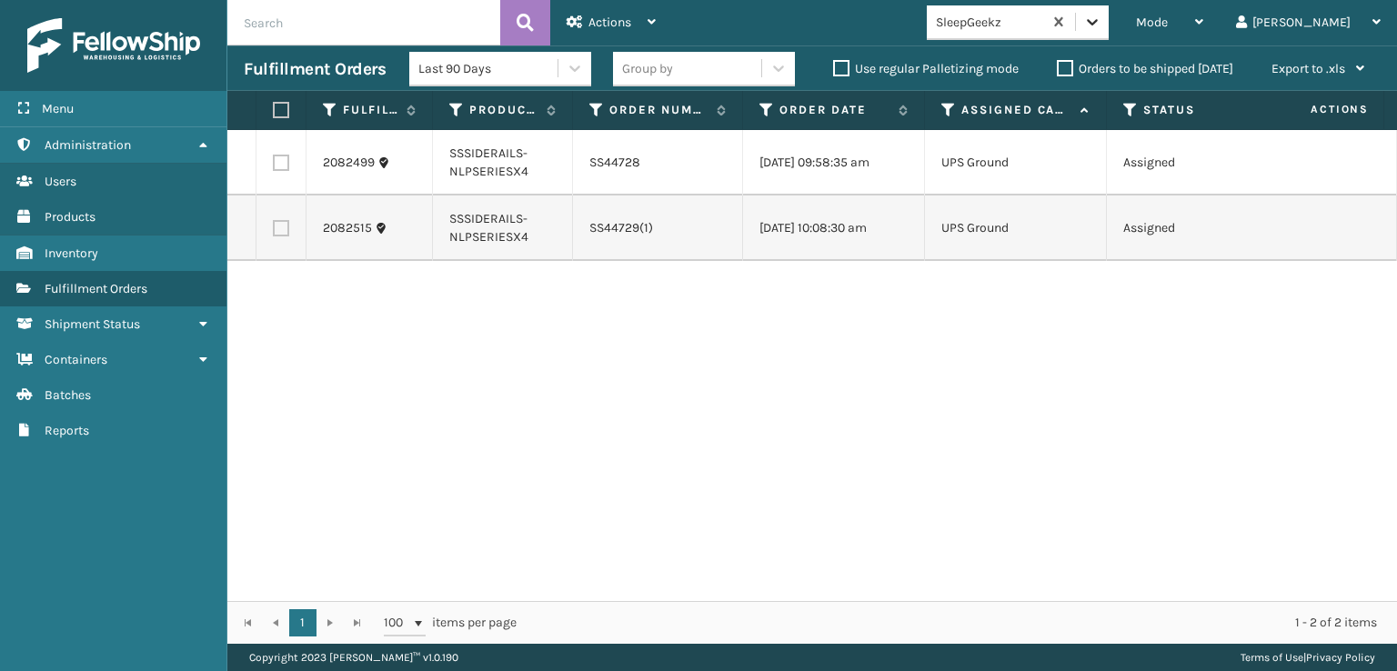
click at [1101, 20] on icon at bounding box center [1092, 22] width 18 height 18
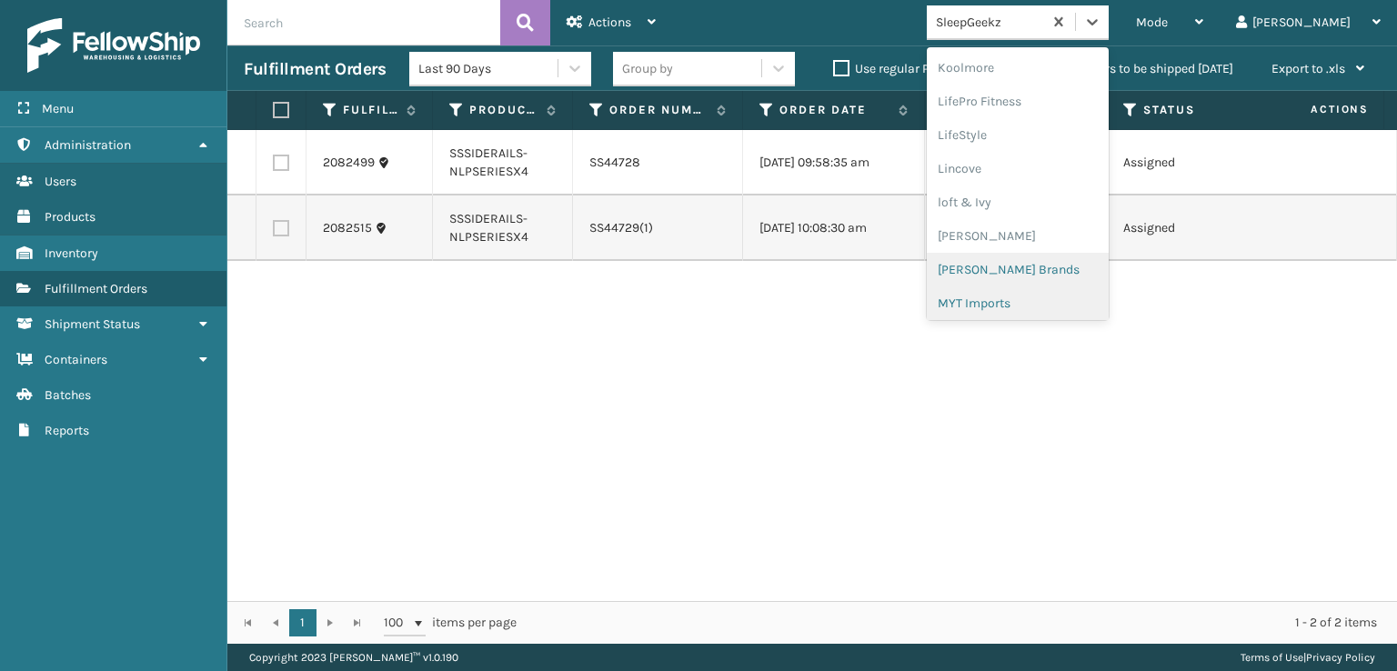
scroll to position [666, 0]
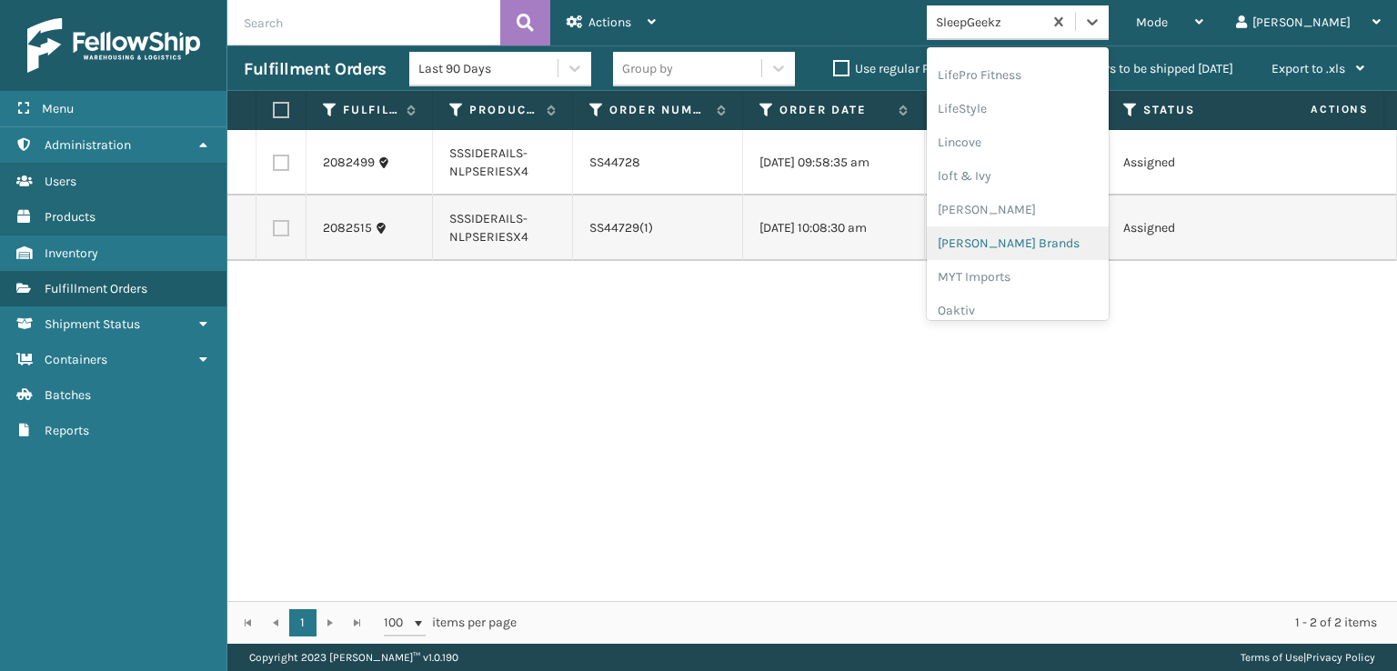
click at [1039, 246] on div "[PERSON_NAME] Brands" at bounding box center [1018, 243] width 182 height 34
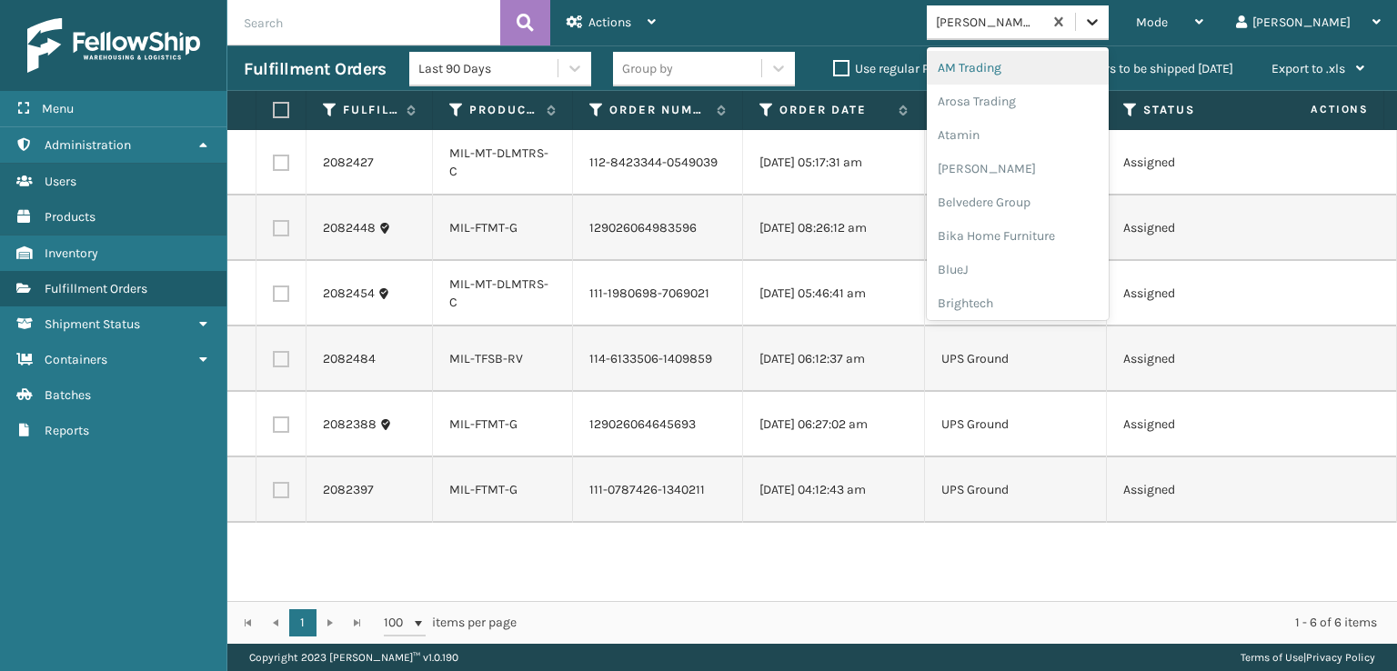
click at [1109, 35] on div at bounding box center [1092, 21] width 33 height 33
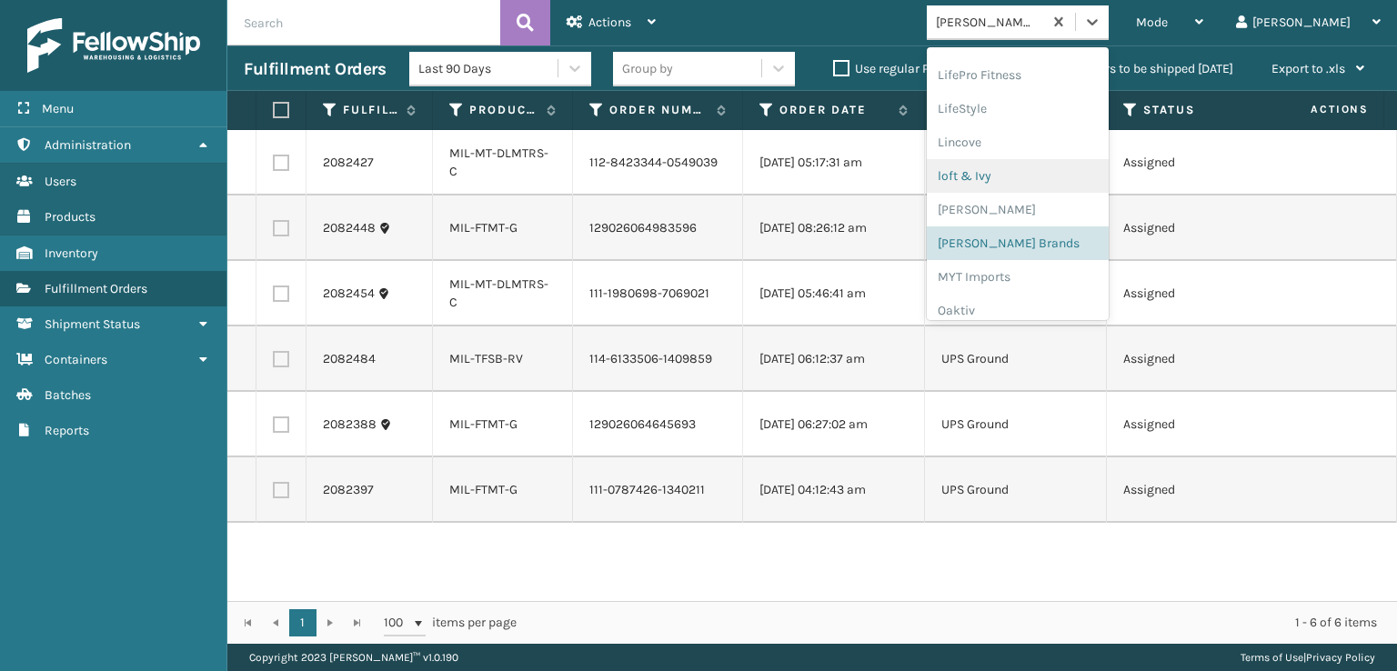
scroll to position [912, 0]
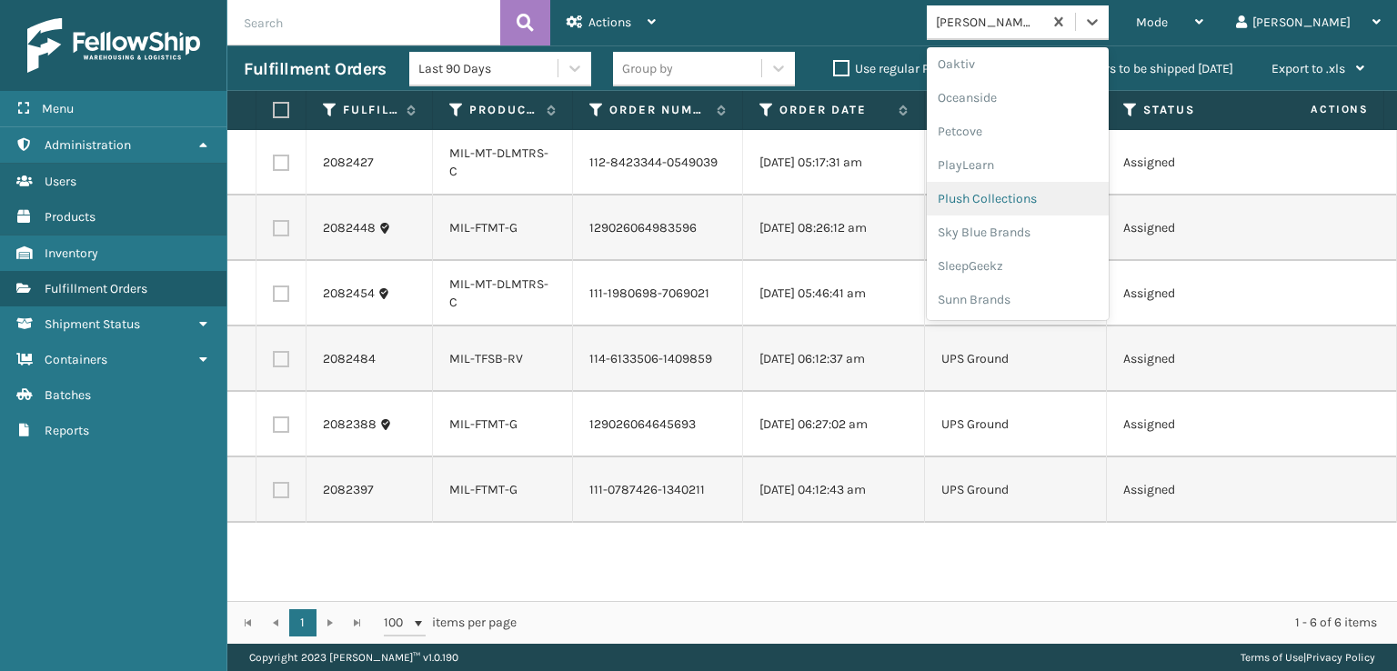
click at [1055, 197] on div "Plush Collections" at bounding box center [1018, 199] width 182 height 34
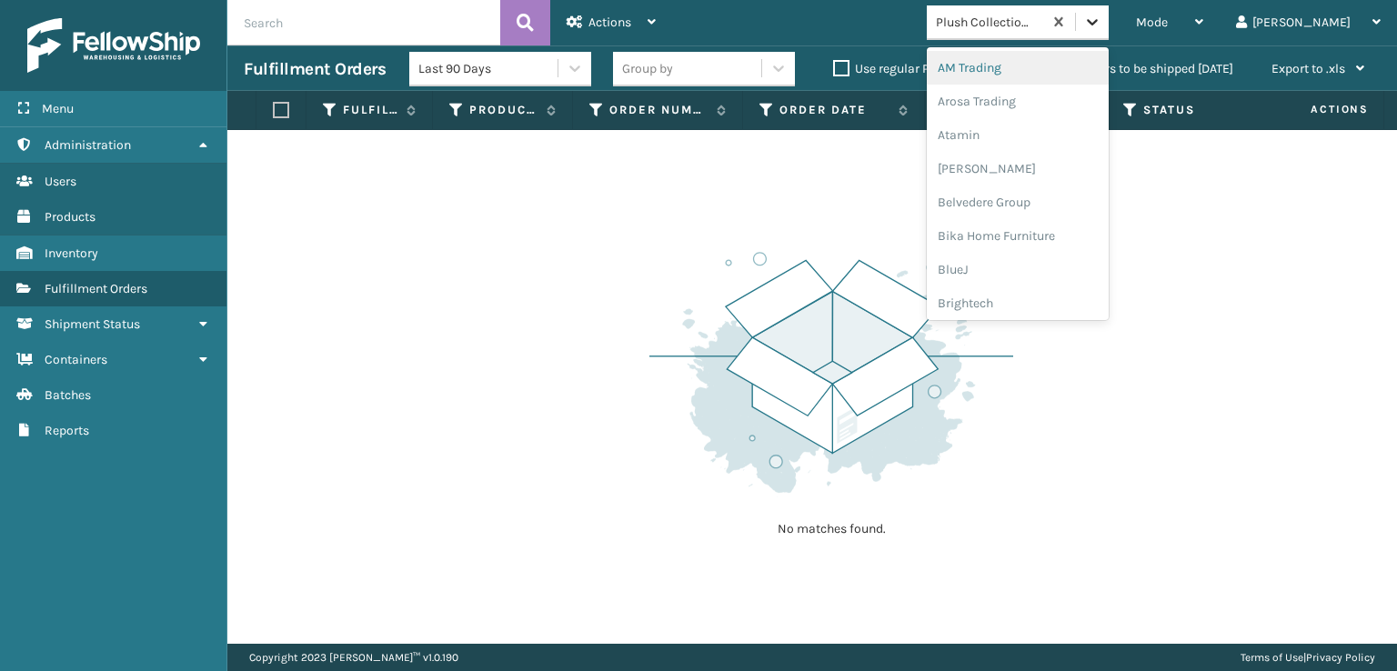
click at [1101, 23] on icon at bounding box center [1092, 22] width 18 height 18
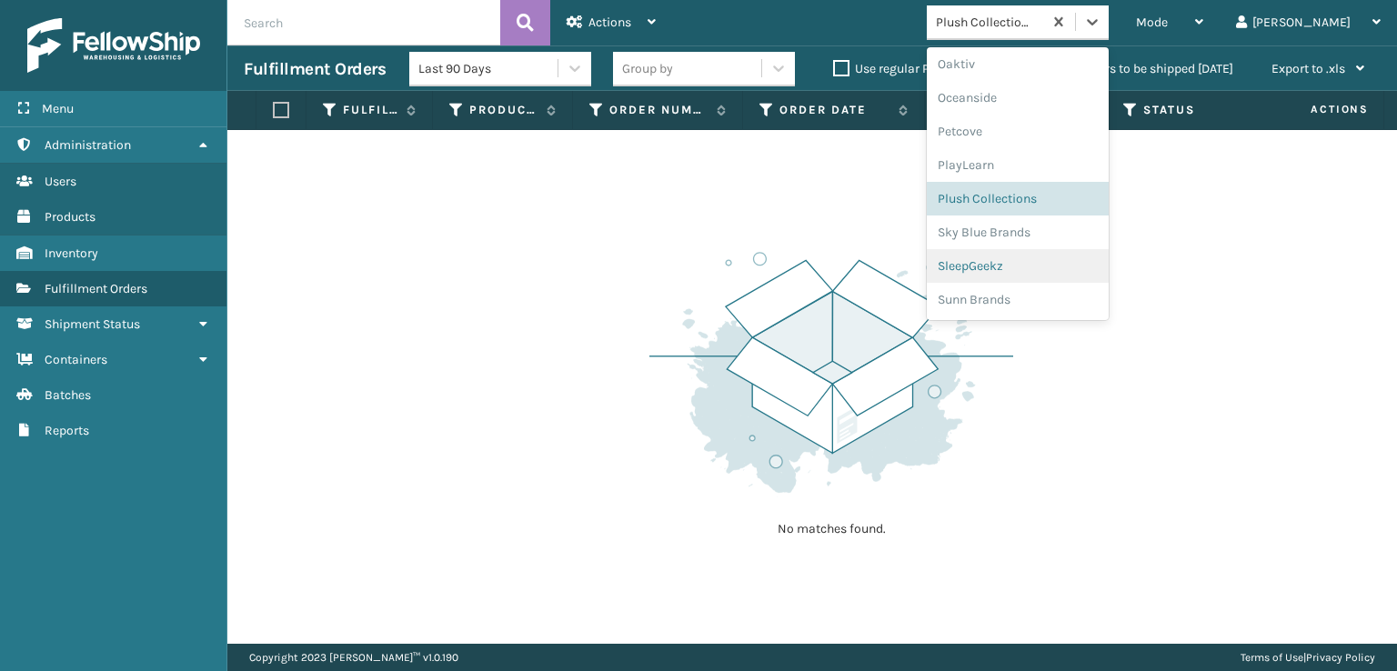
click at [1055, 265] on div "SleepGeekz" at bounding box center [1018, 266] width 182 height 34
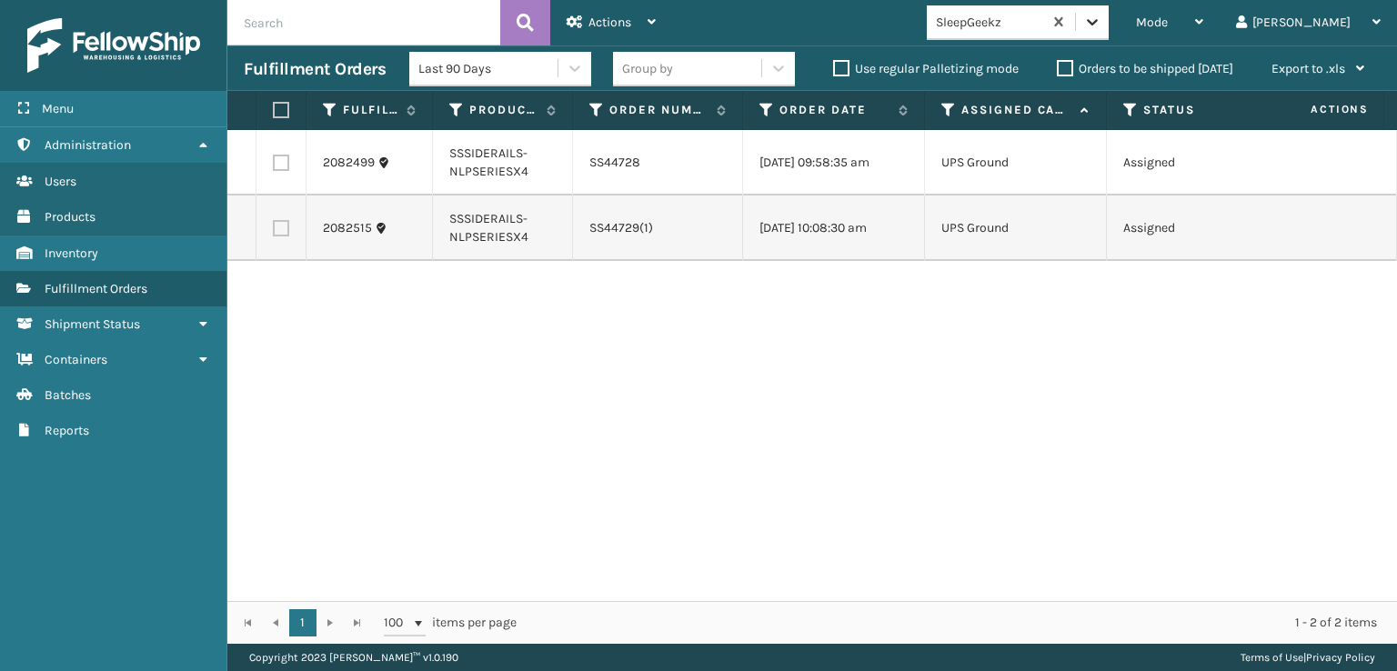
click at [1101, 19] on icon at bounding box center [1092, 22] width 18 height 18
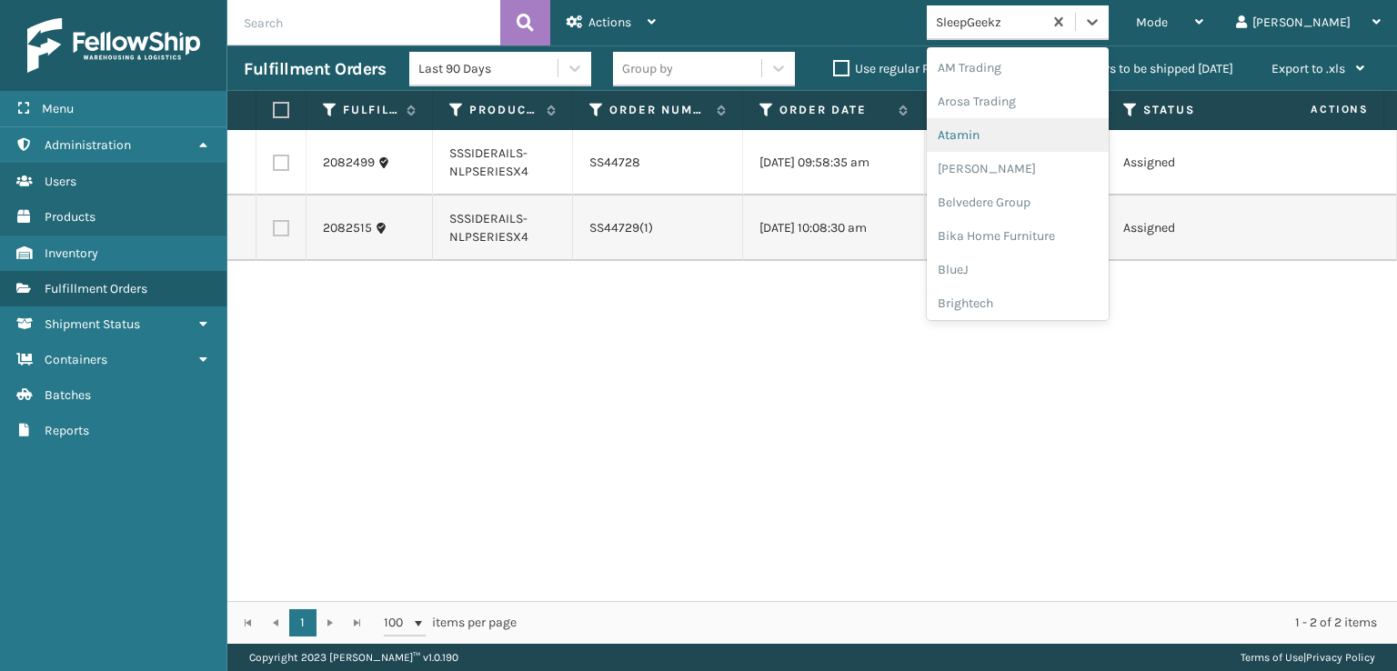
scroll to position [364, 0]
click at [1048, 135] on div "FoamTex" at bounding box center [1018, 142] width 182 height 34
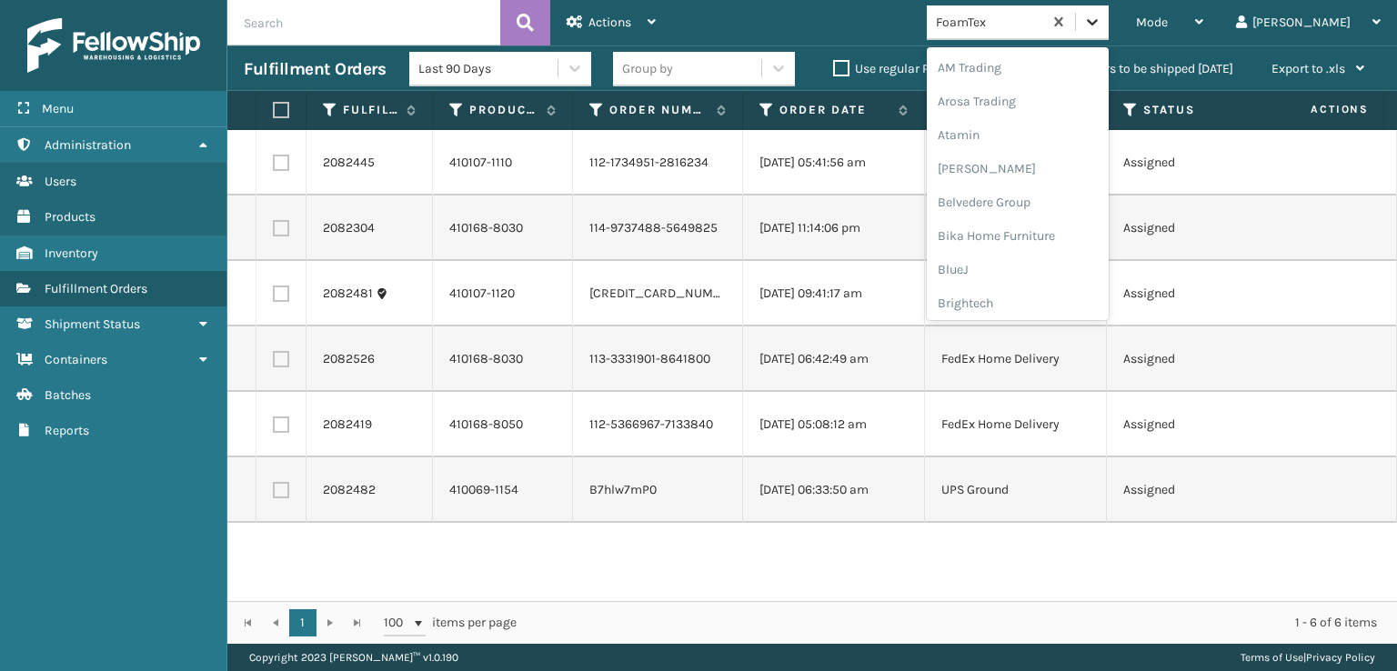
click at [1101, 13] on icon at bounding box center [1092, 22] width 18 height 18
click at [1046, 292] on div "FoamTex" at bounding box center [1018, 293] width 182 height 34
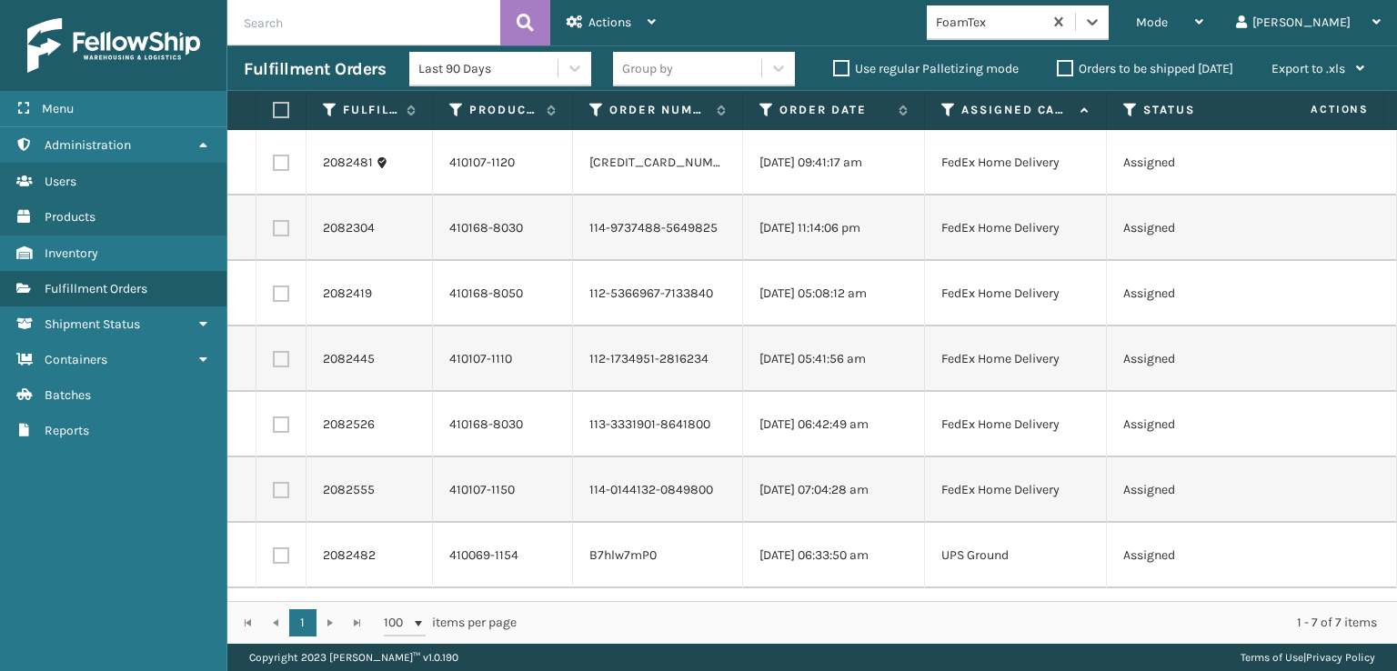
scroll to position [0, 0]
click at [1101, 15] on icon at bounding box center [1092, 22] width 18 height 18
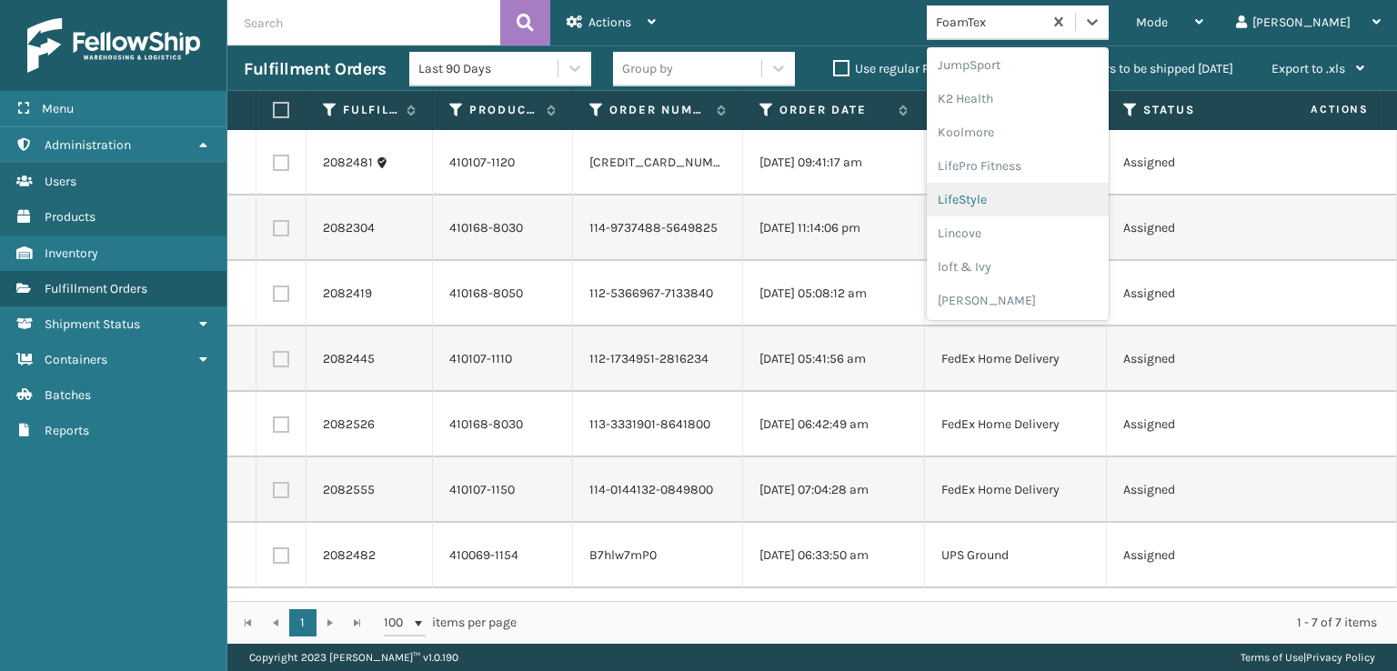
scroll to position [757, 0]
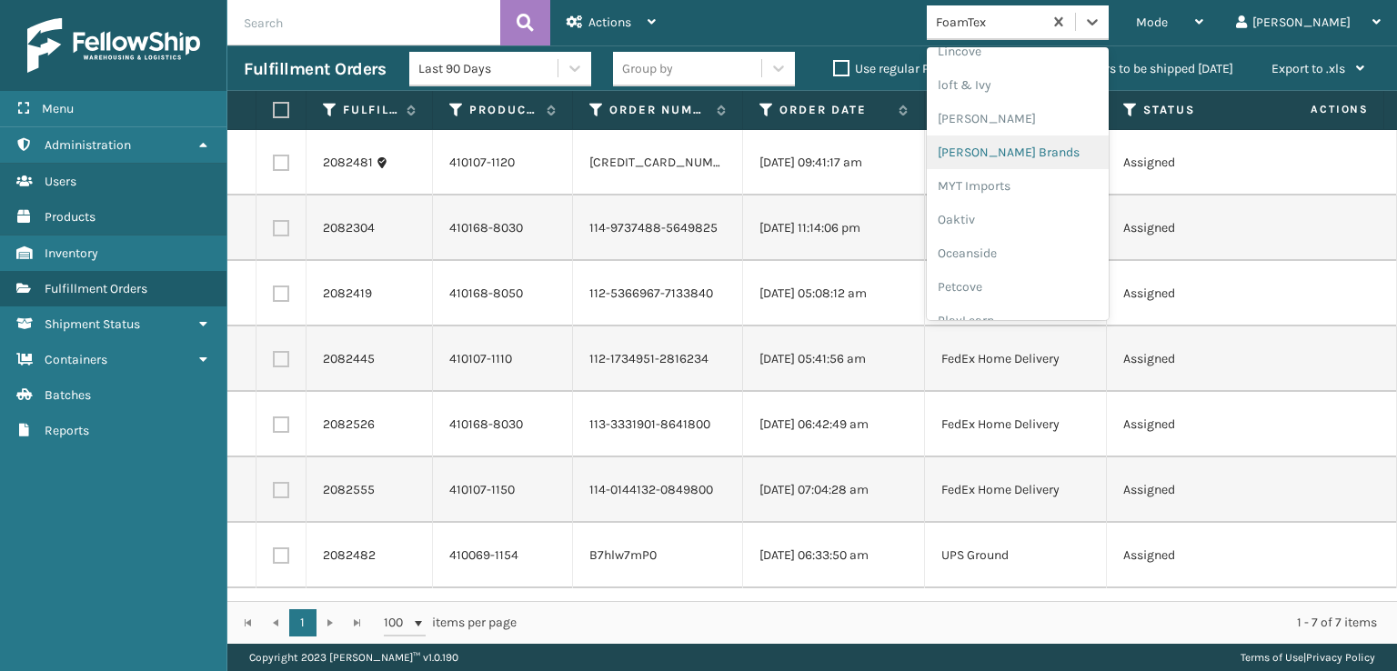
click at [1066, 151] on div "[PERSON_NAME] Brands" at bounding box center [1018, 152] width 182 height 34
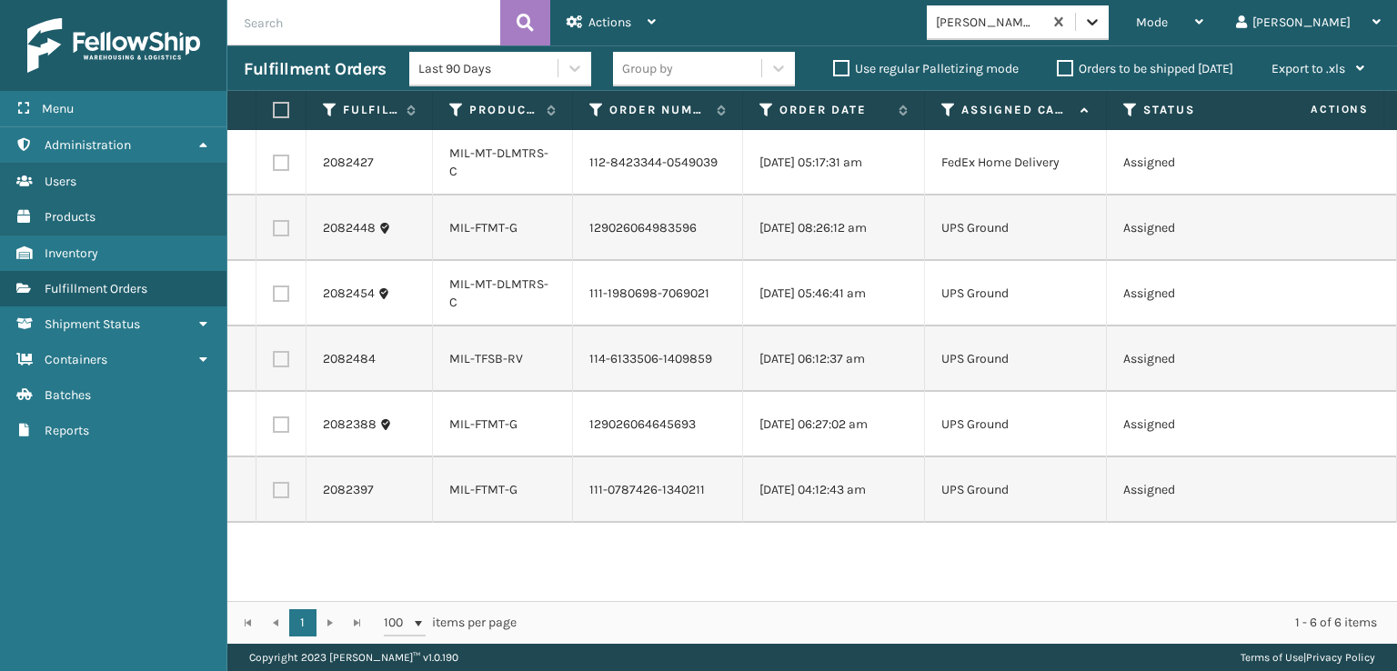
click at [1101, 26] on icon at bounding box center [1092, 22] width 18 height 18
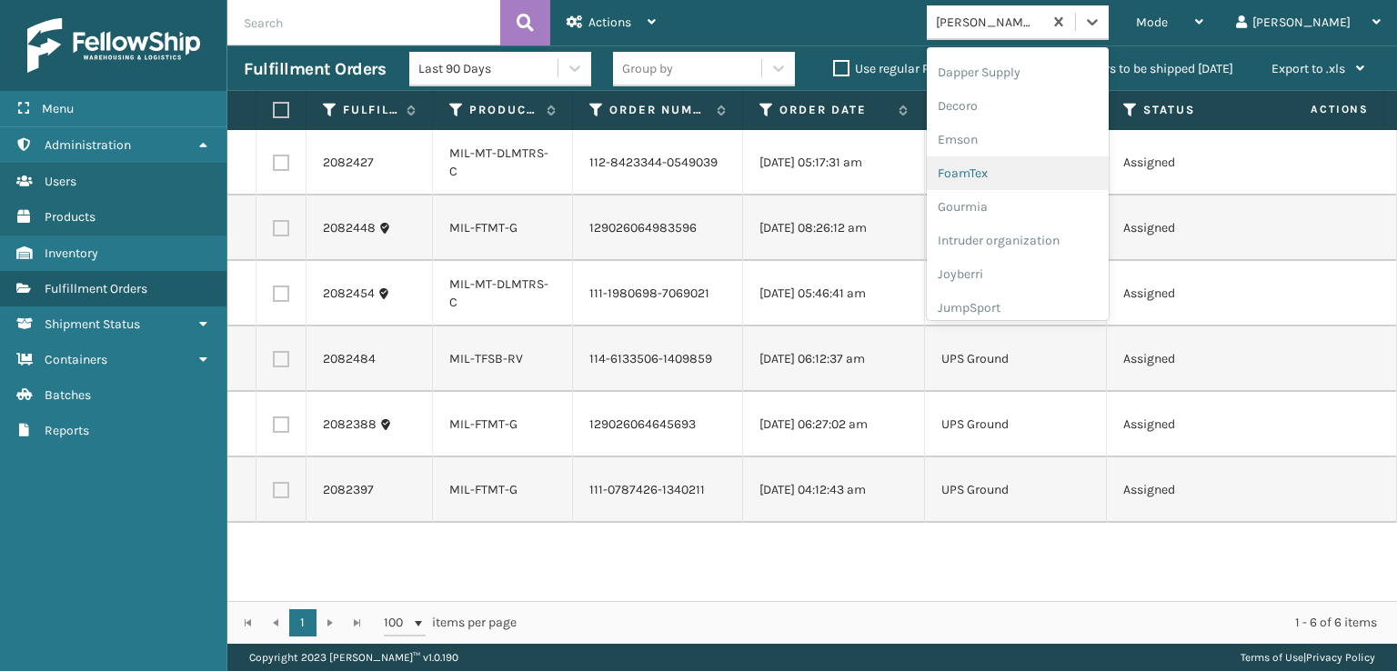
scroll to position [364, 0]
click at [1028, 139] on div "FoamTex" at bounding box center [1018, 142] width 182 height 34
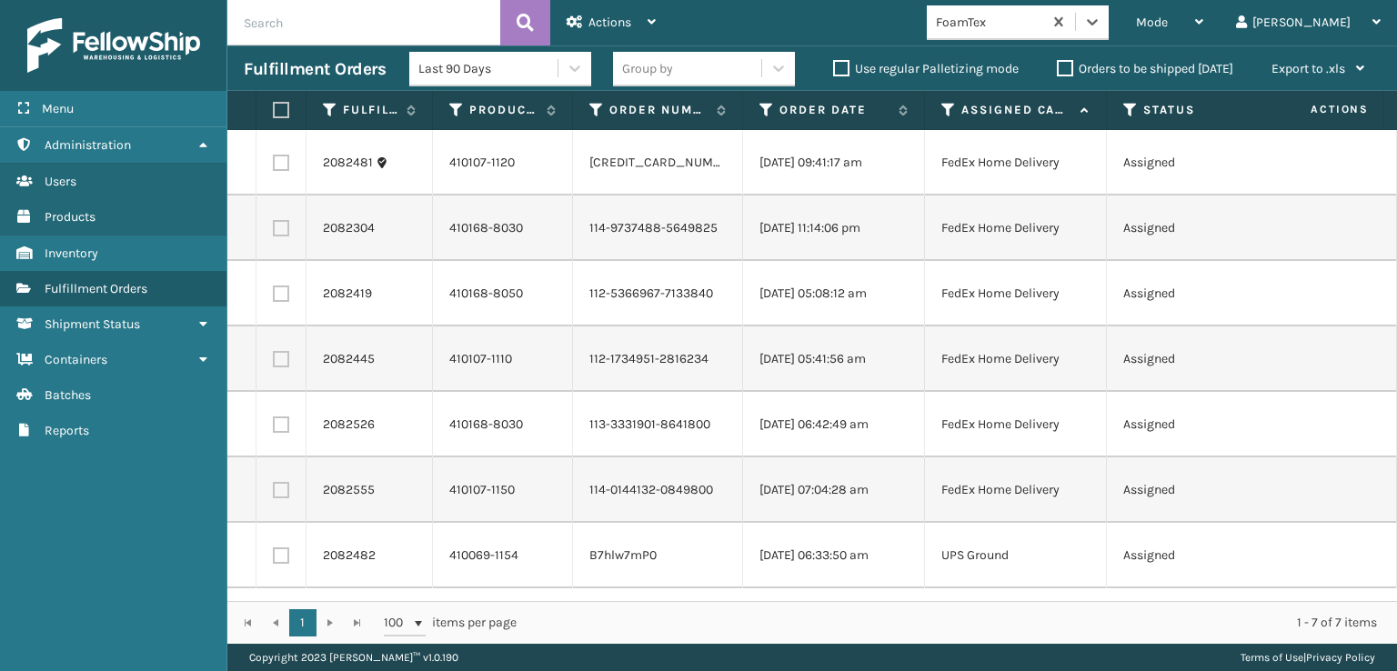
scroll to position [0, 0]
click at [1168, 15] on span "Mode" at bounding box center [1152, 22] width 32 height 15
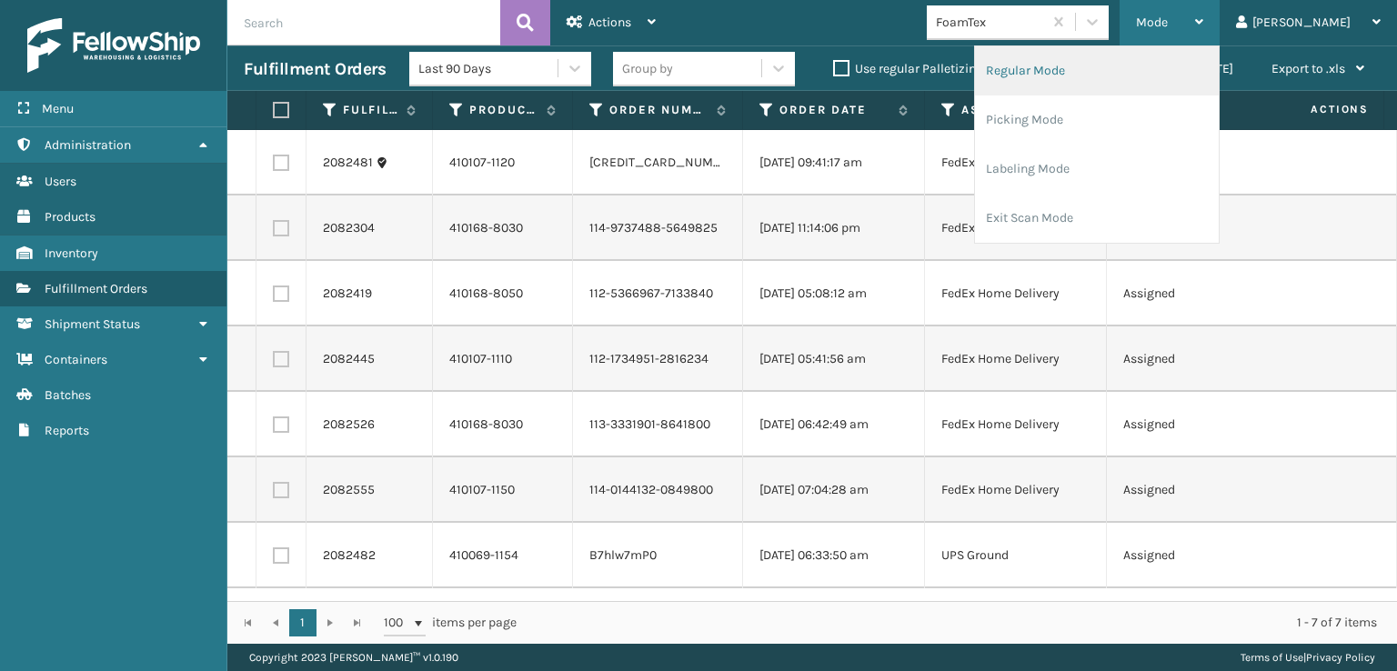
click at [1080, 66] on li "Regular Mode" at bounding box center [1097, 70] width 244 height 49
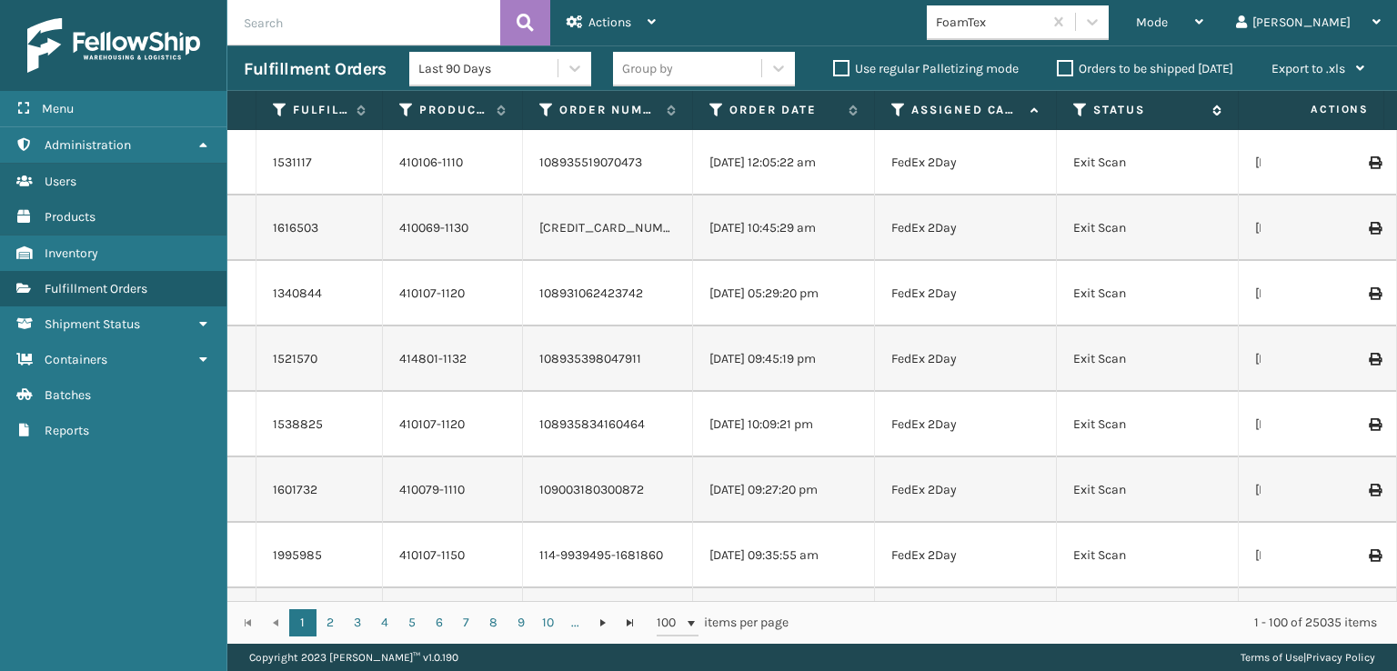
click at [1080, 110] on icon at bounding box center [1080, 110] width 15 height 16
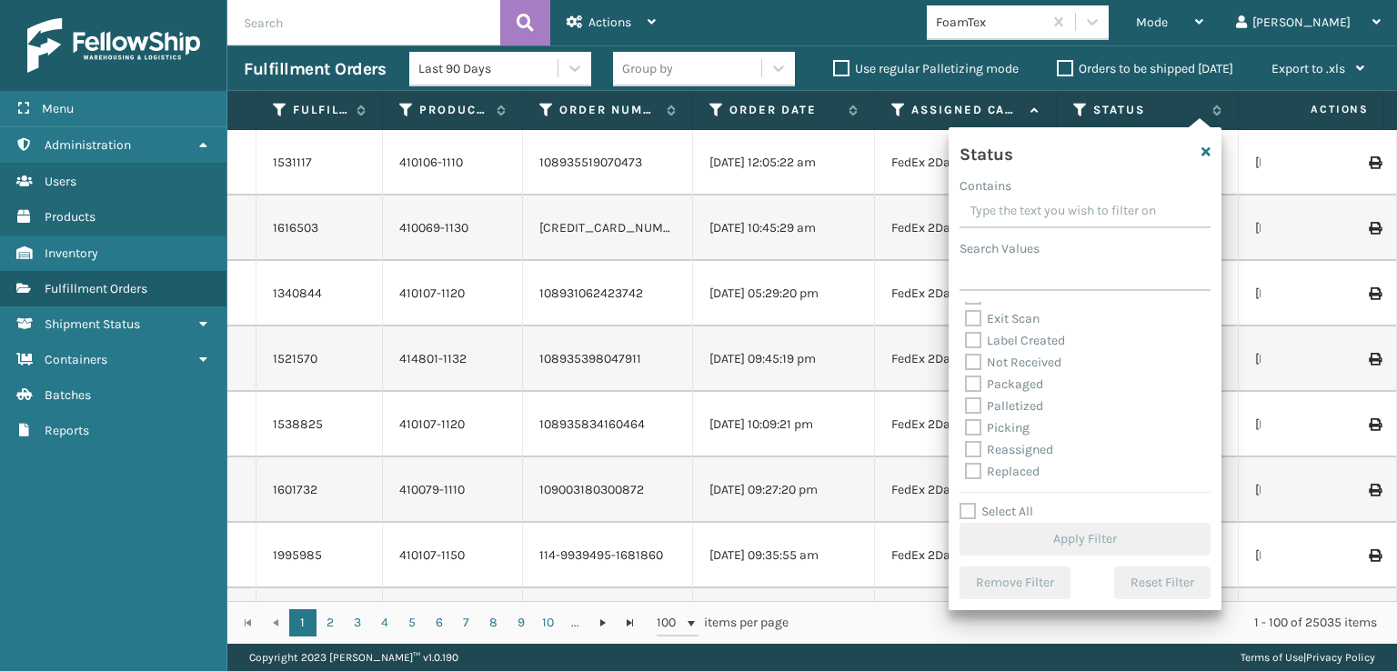
scroll to position [91, 0]
click at [975, 395] on label "Picking" at bounding box center [997, 395] width 65 height 15
click at [966, 395] on input "Picking" at bounding box center [965, 392] width 1 height 12
checkbox input "true"
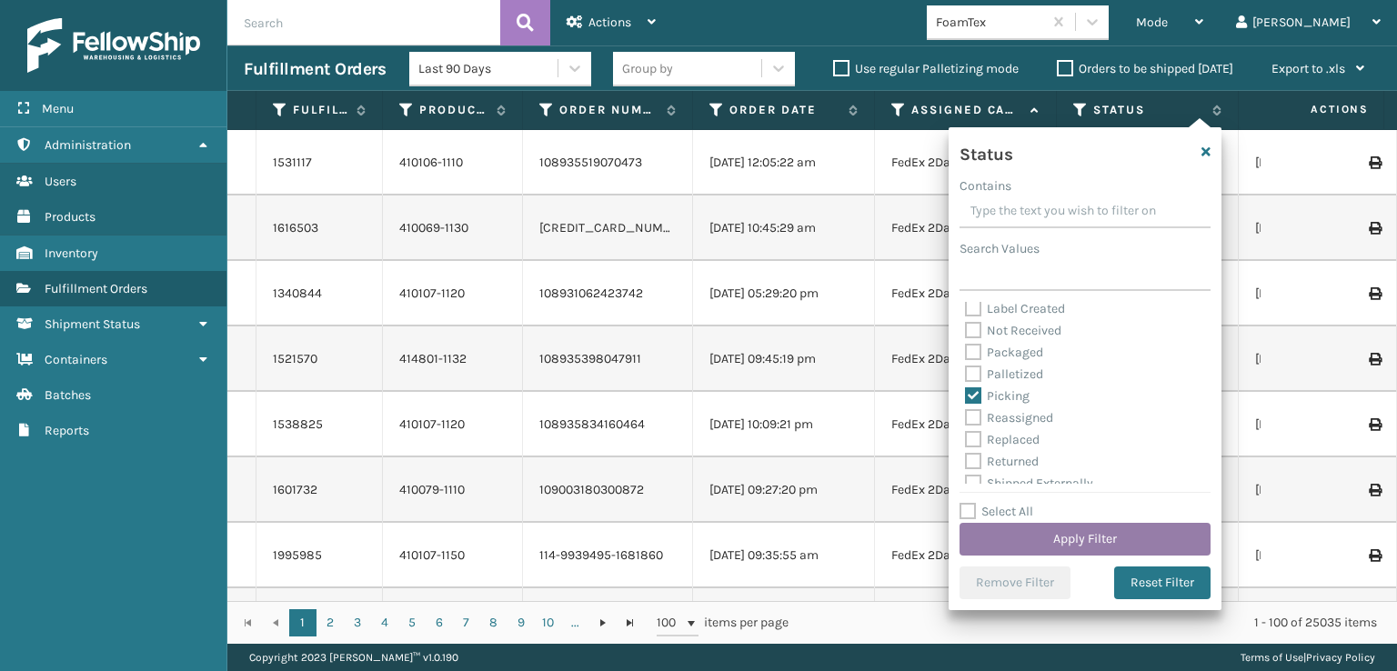
click at [1049, 534] on button "Apply Filter" at bounding box center [1084, 539] width 251 height 33
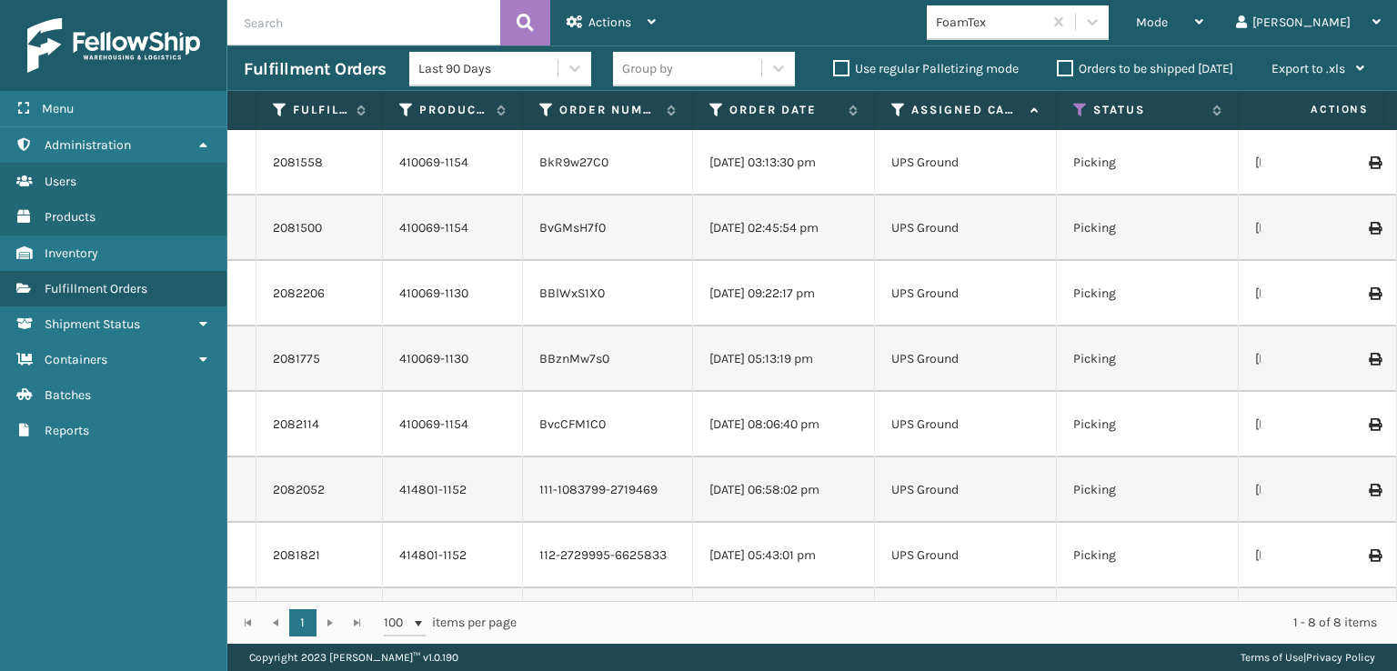
scroll to position [0, 0]
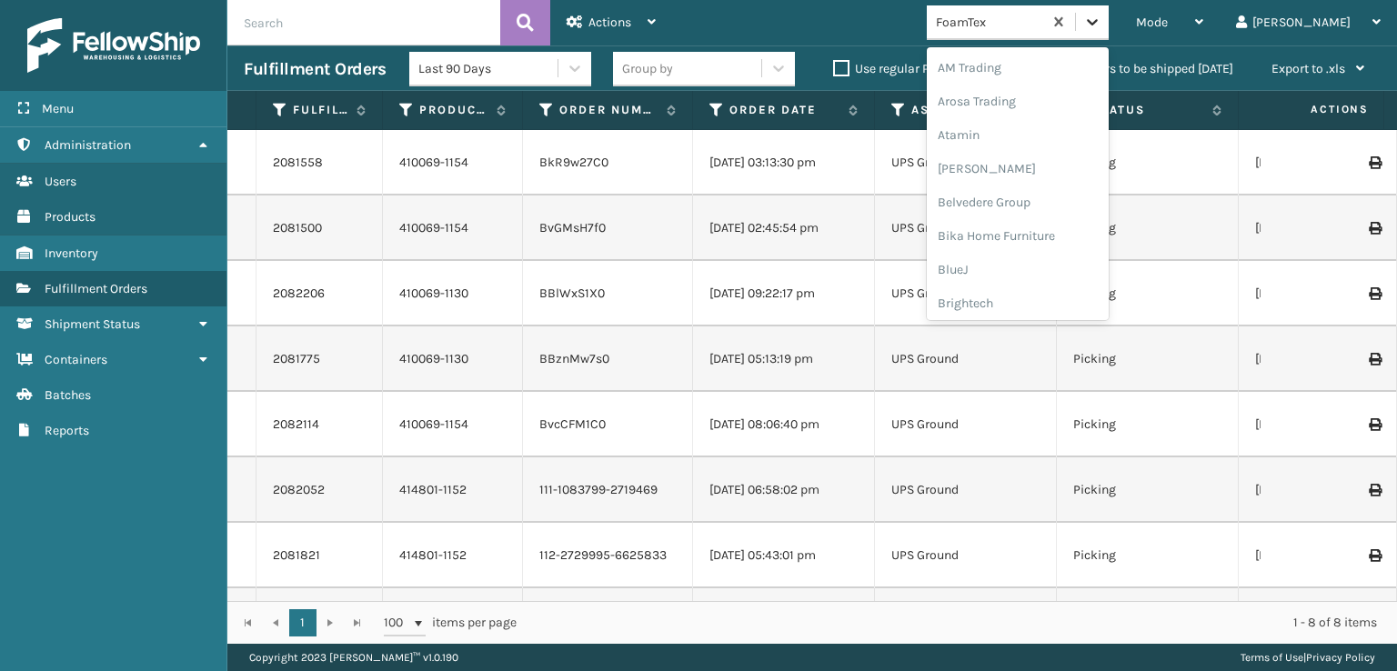
click at [1101, 23] on icon at bounding box center [1092, 22] width 18 height 18
click at [1062, 290] on div "FoamTex" at bounding box center [1018, 293] width 182 height 34
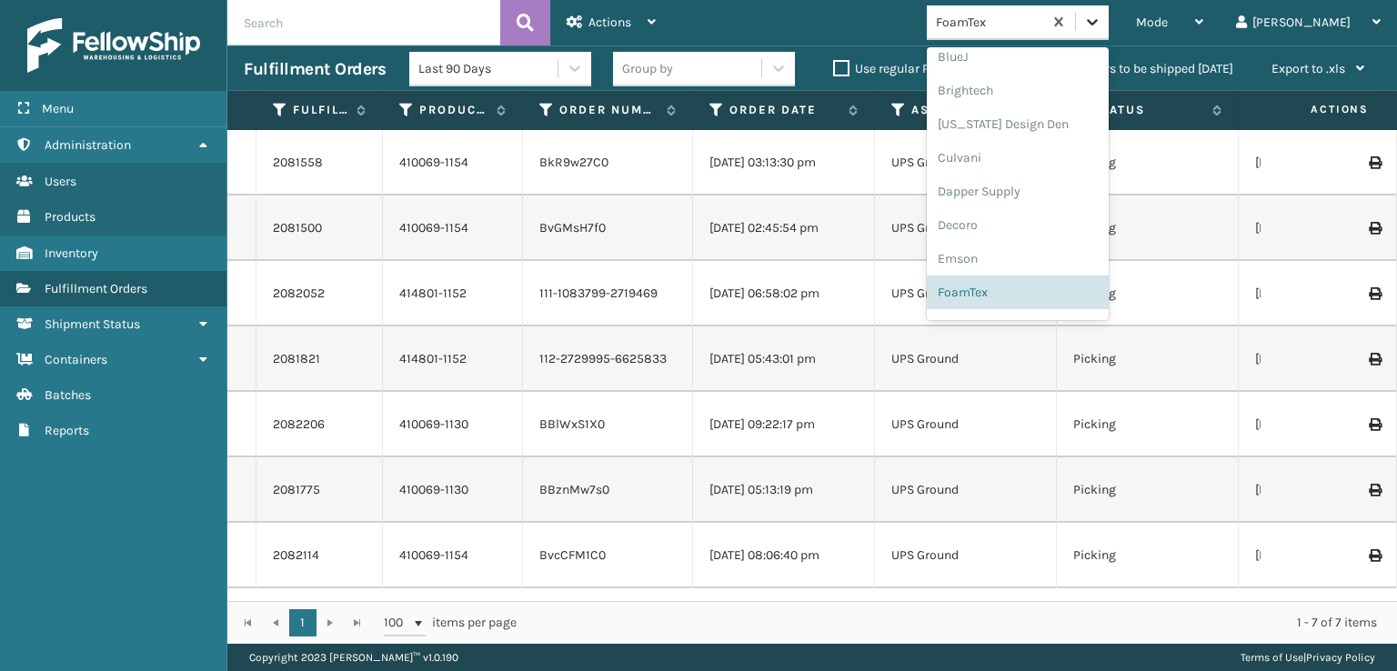
click at [1101, 24] on icon at bounding box center [1092, 22] width 18 height 18
click at [1030, 293] on div "FoamTex" at bounding box center [1018, 293] width 182 height 34
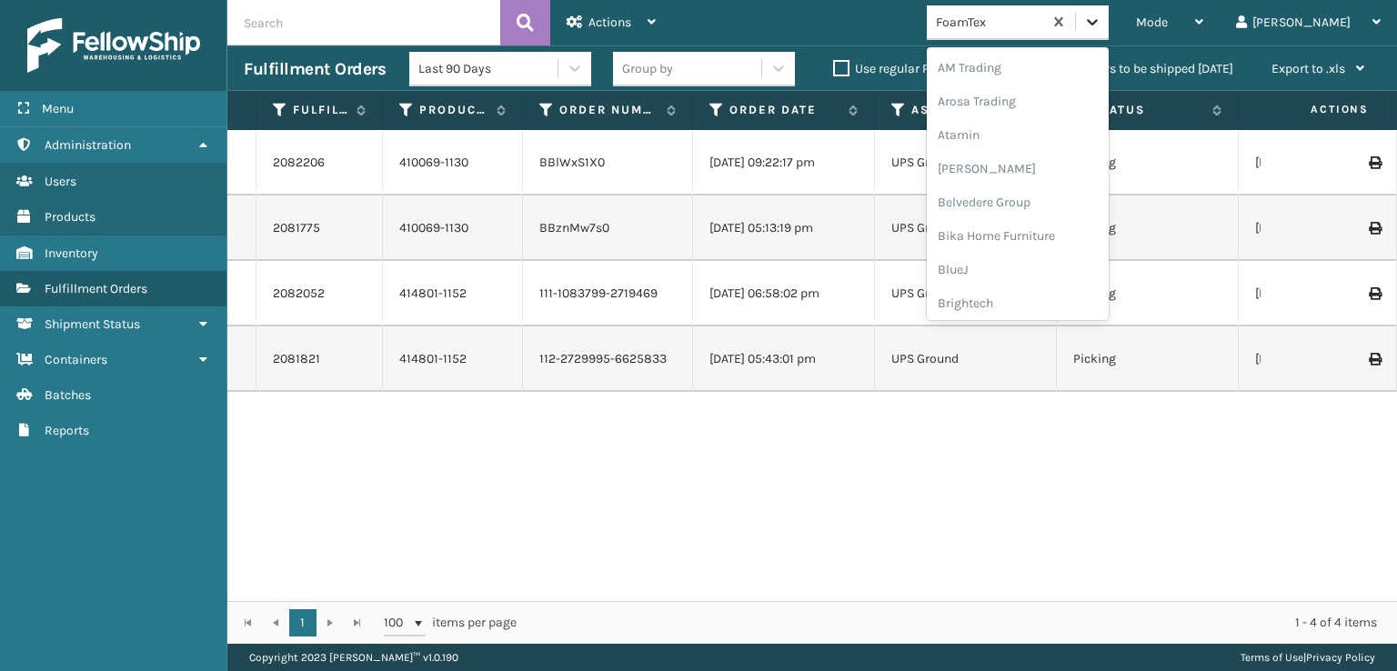
click at [1101, 26] on icon at bounding box center [1092, 22] width 18 height 18
click at [1022, 294] on div "FoamTex" at bounding box center [1018, 293] width 182 height 34
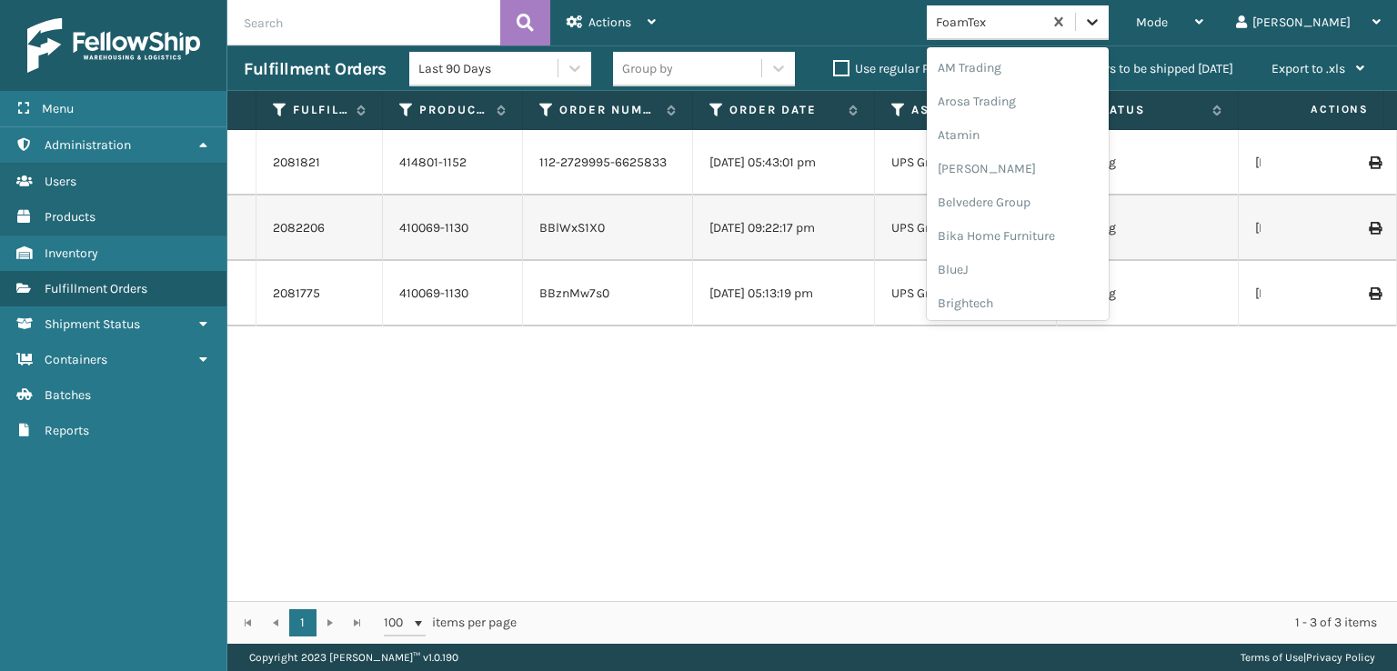
click at [1098, 21] on icon at bounding box center [1092, 22] width 11 height 6
click at [1034, 296] on div "FoamTex" at bounding box center [1018, 293] width 182 height 34
click at [1101, 26] on icon at bounding box center [1092, 22] width 18 height 18
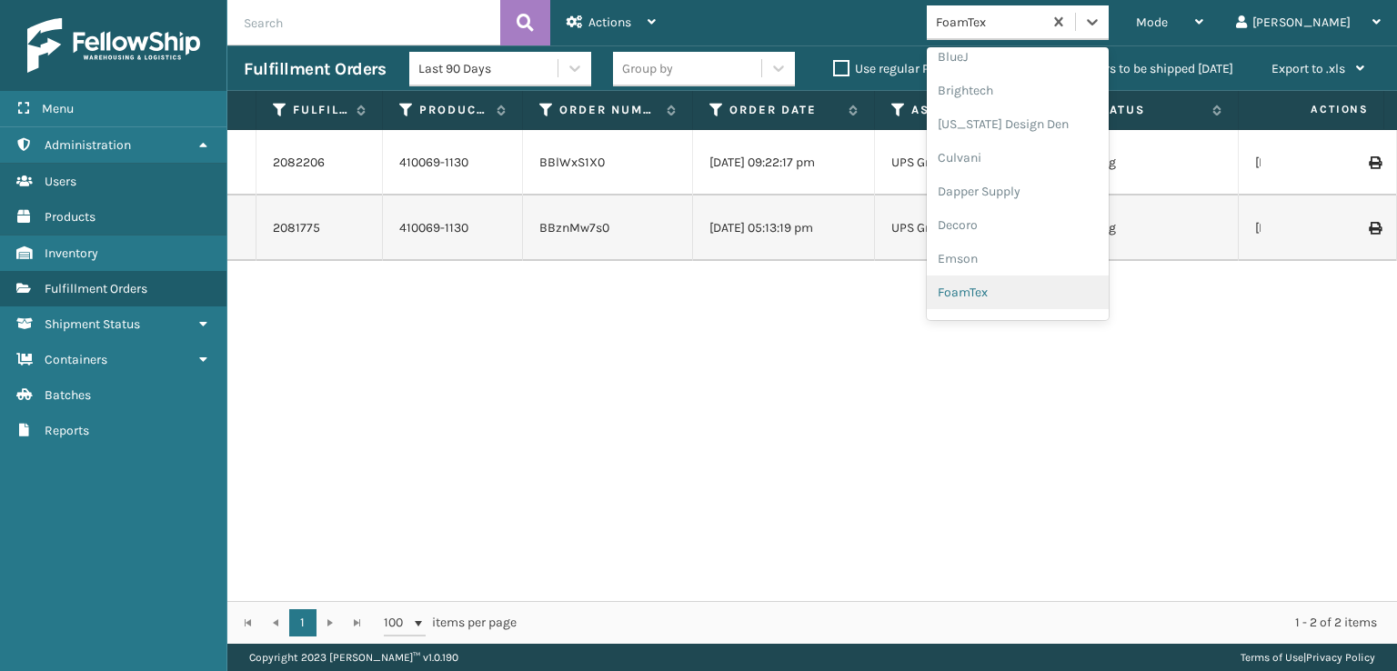
click at [1038, 285] on div "FoamTex" at bounding box center [1018, 293] width 182 height 34
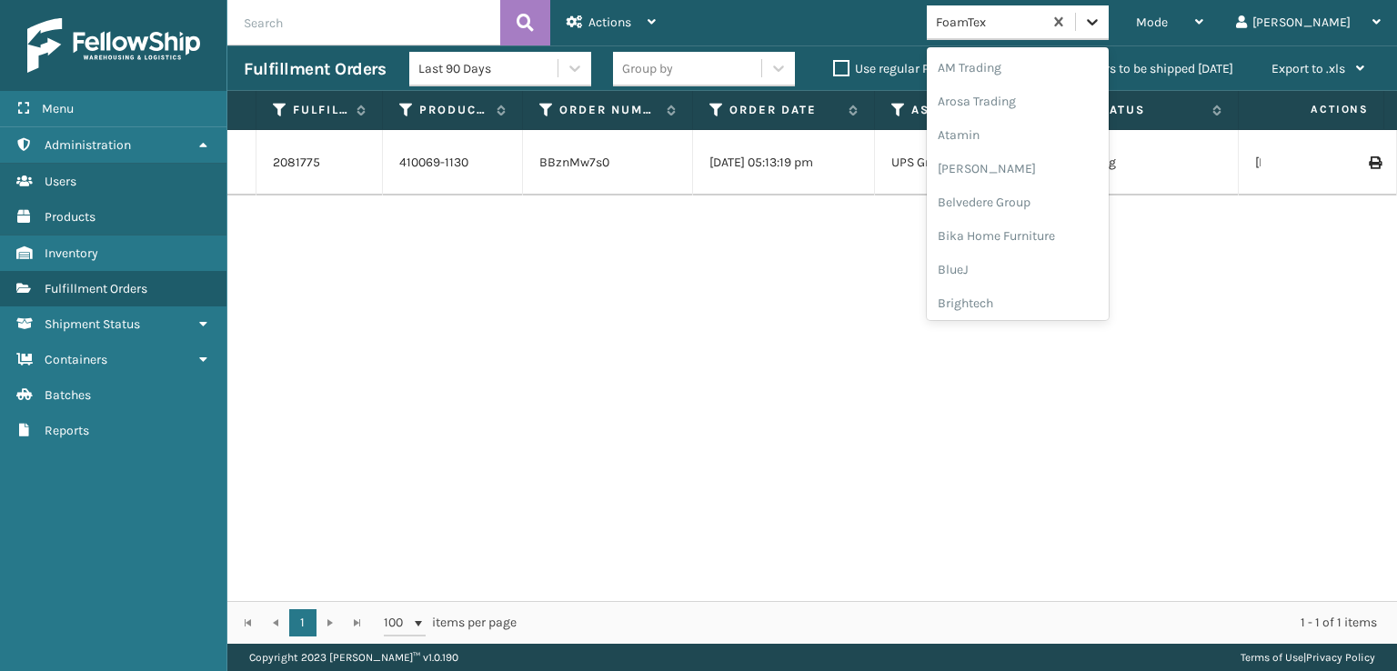
click at [1098, 24] on icon at bounding box center [1092, 22] width 11 height 6
click at [1040, 292] on div "FoamTex" at bounding box center [1018, 293] width 182 height 34
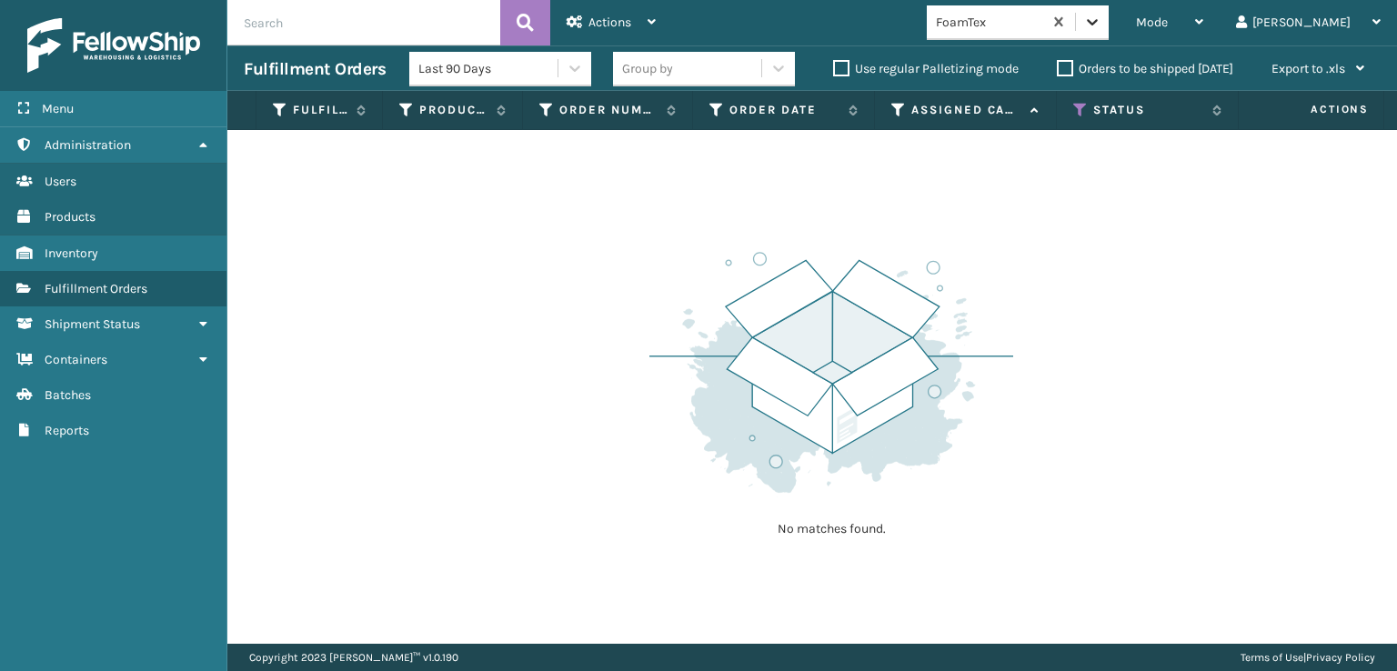
click at [1101, 19] on icon at bounding box center [1092, 22] width 18 height 18
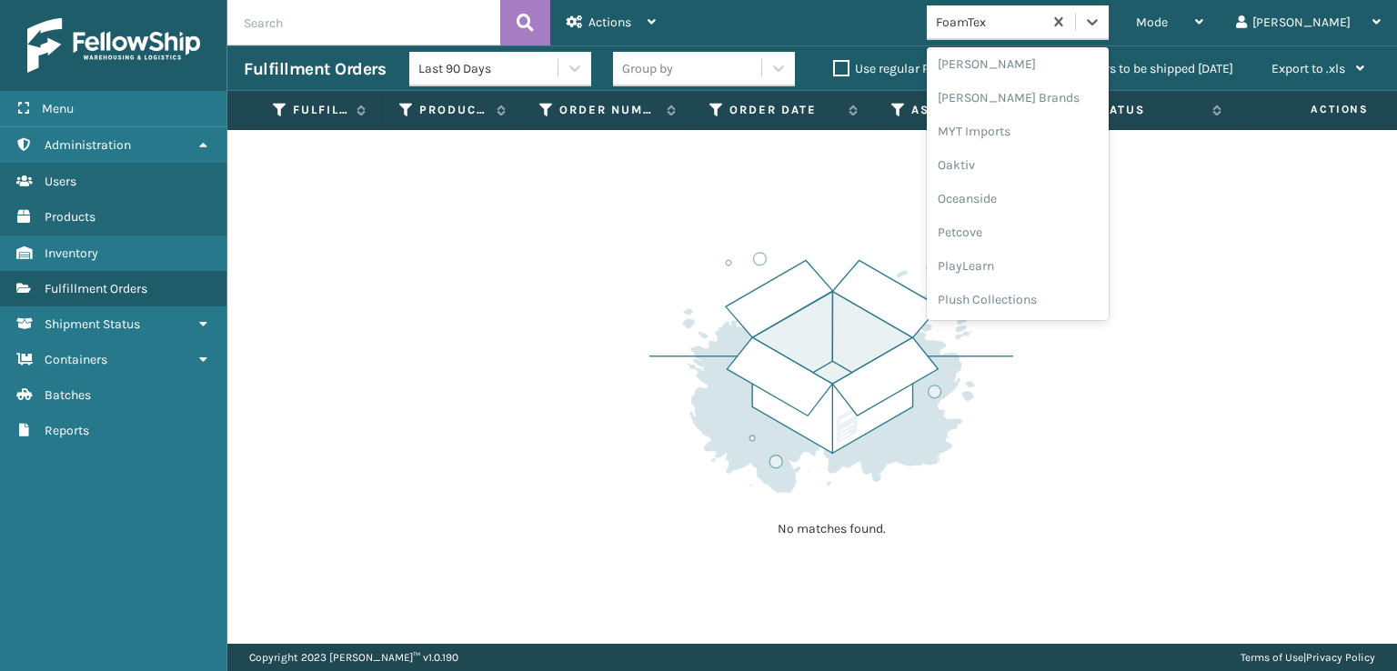
scroll to position [912, 0]
click at [1029, 266] on div "SleepGeekz" at bounding box center [1018, 266] width 182 height 34
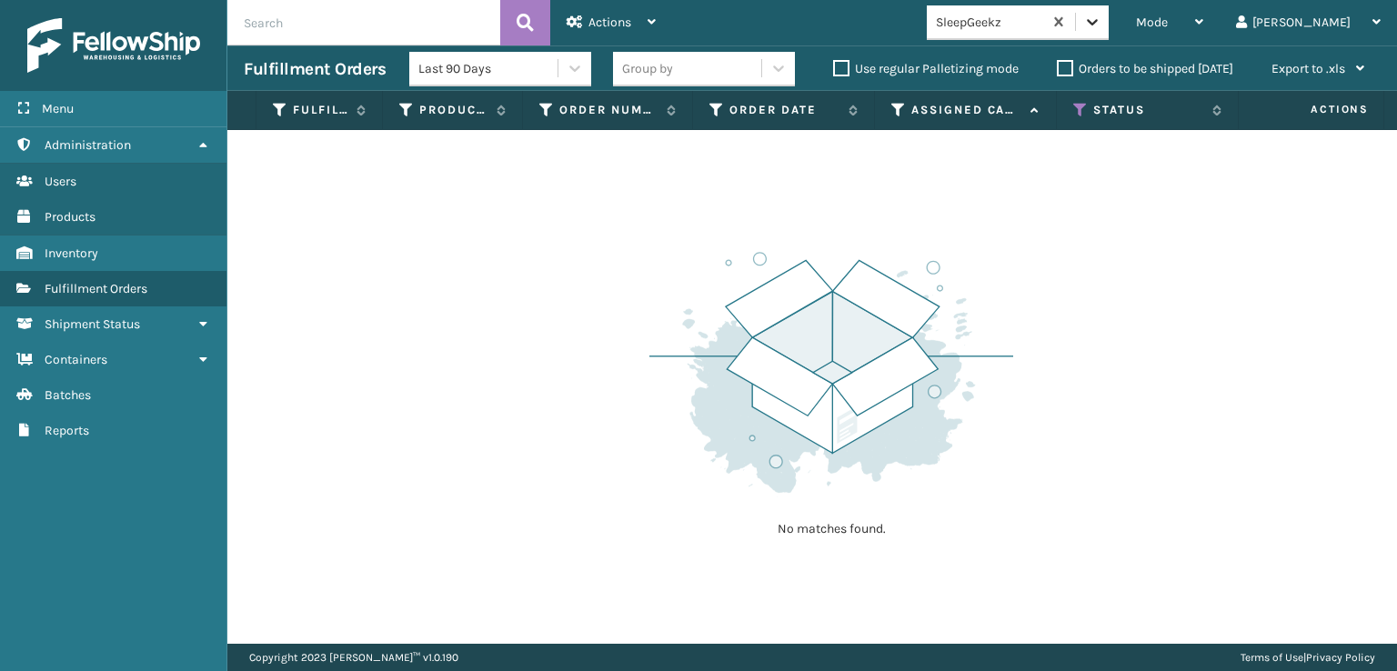
click at [1101, 27] on icon at bounding box center [1092, 22] width 18 height 18
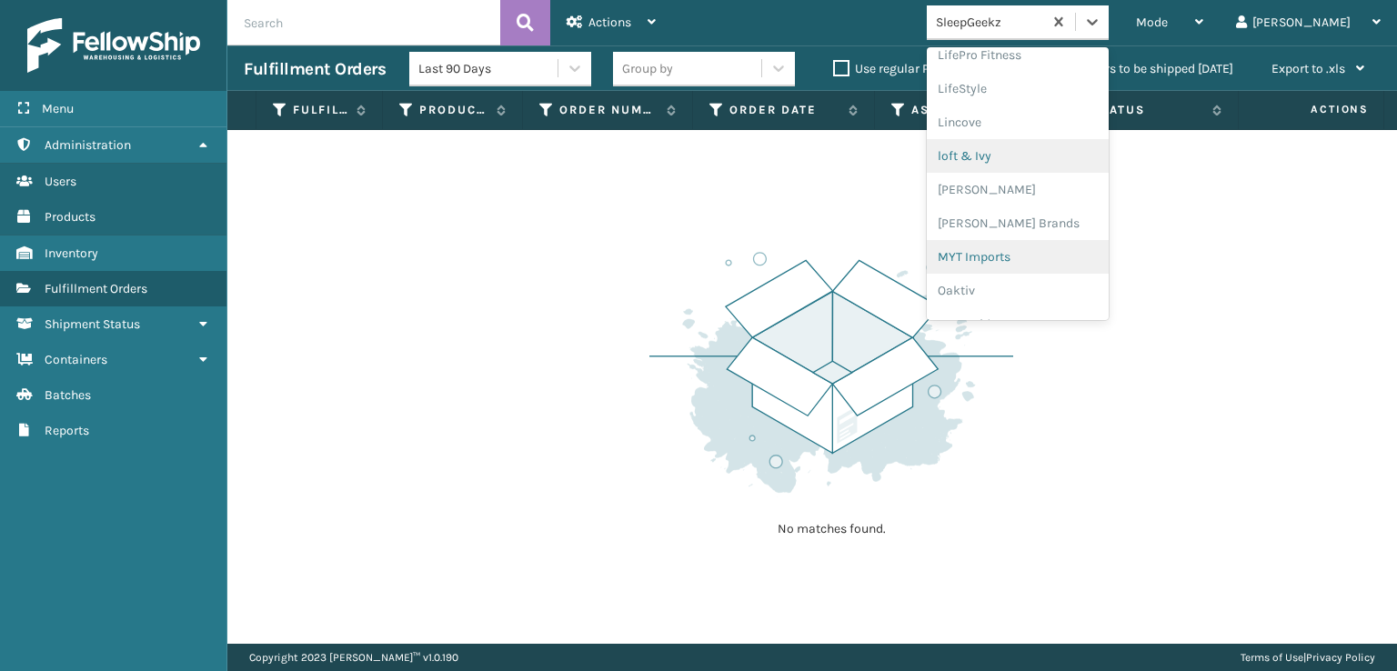
scroll to position [717, 0]
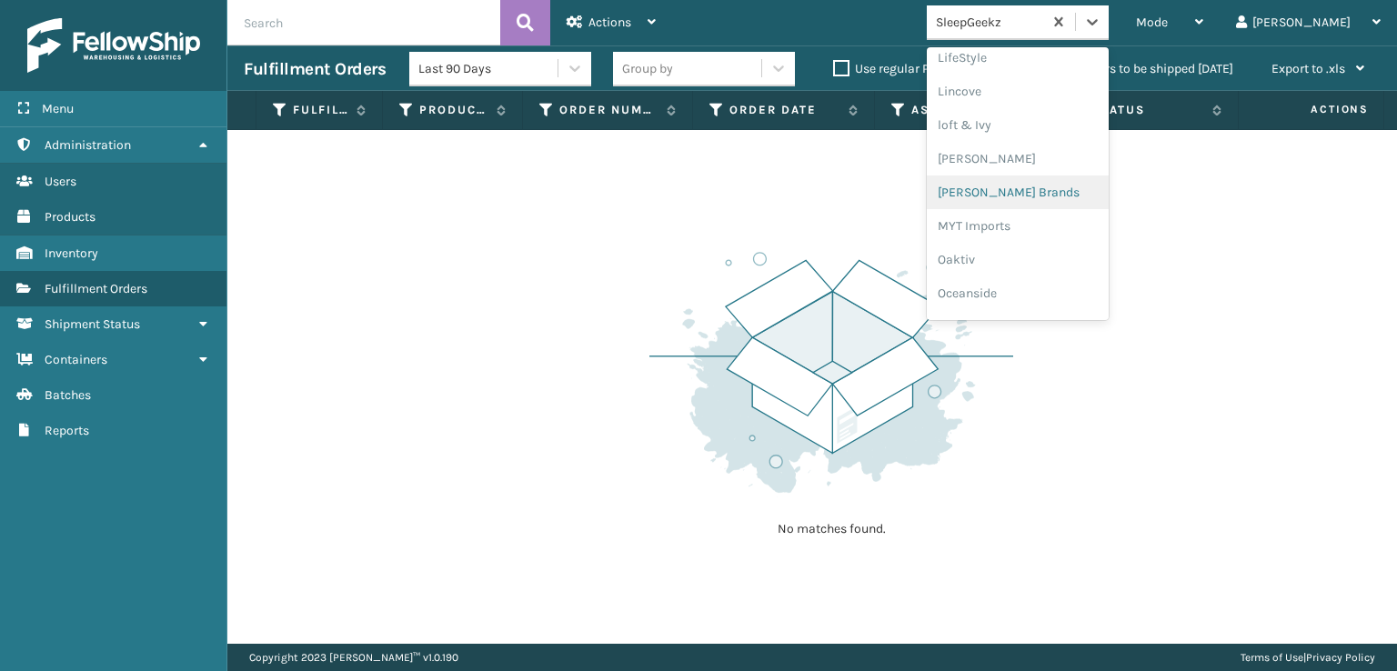
click at [1073, 186] on div "[PERSON_NAME] Brands" at bounding box center [1018, 193] width 182 height 34
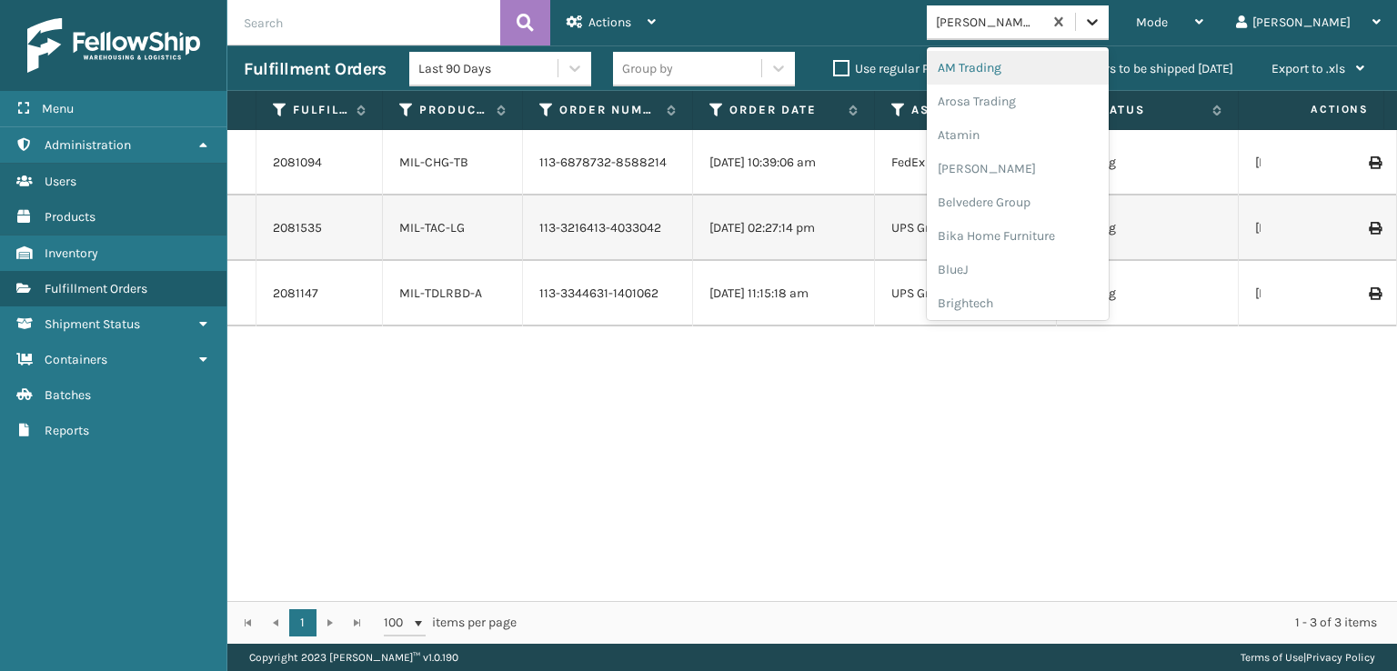
click at [1101, 15] on icon at bounding box center [1092, 22] width 18 height 18
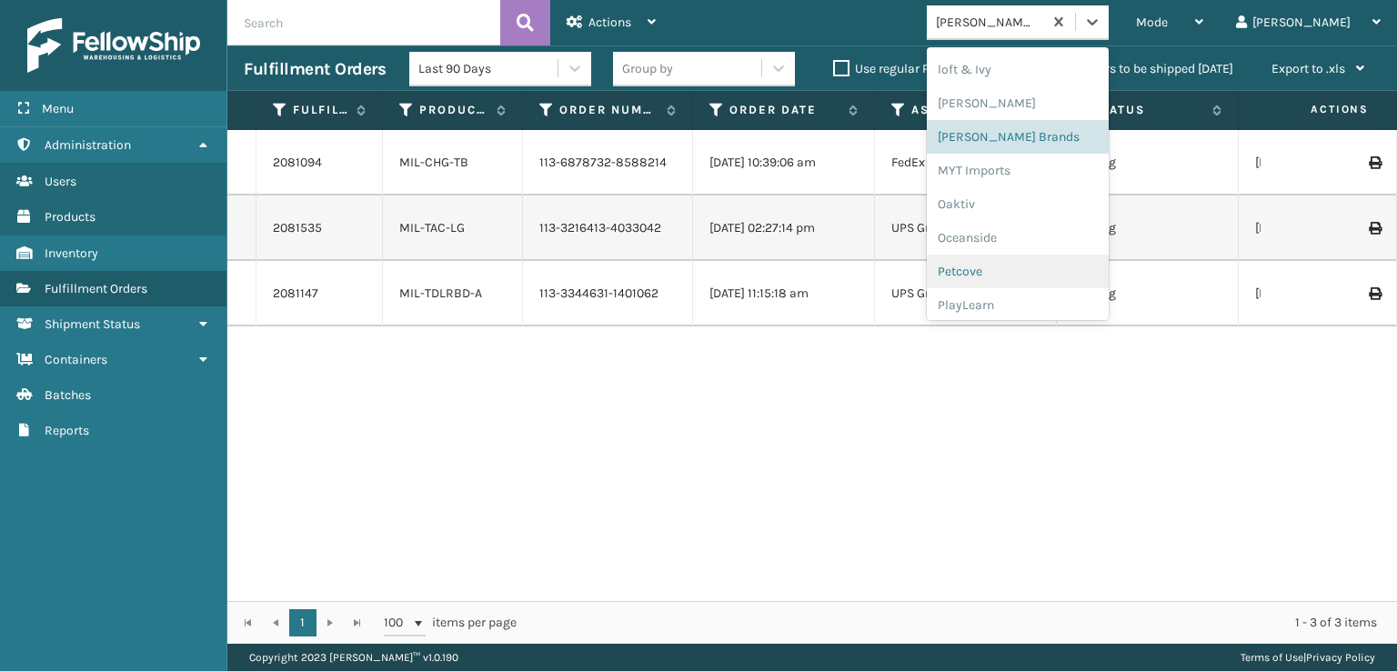
scroll to position [666, 0]
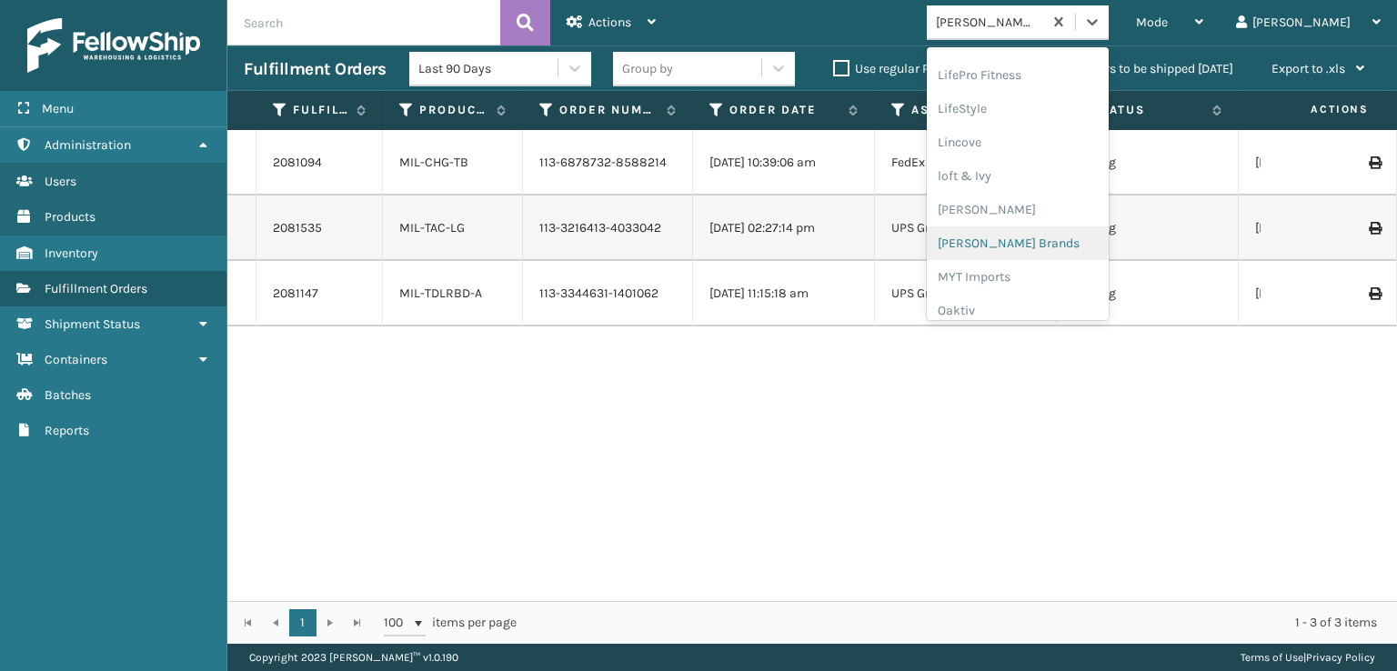
click at [1069, 240] on div "[PERSON_NAME] Brands" at bounding box center [1018, 243] width 182 height 34
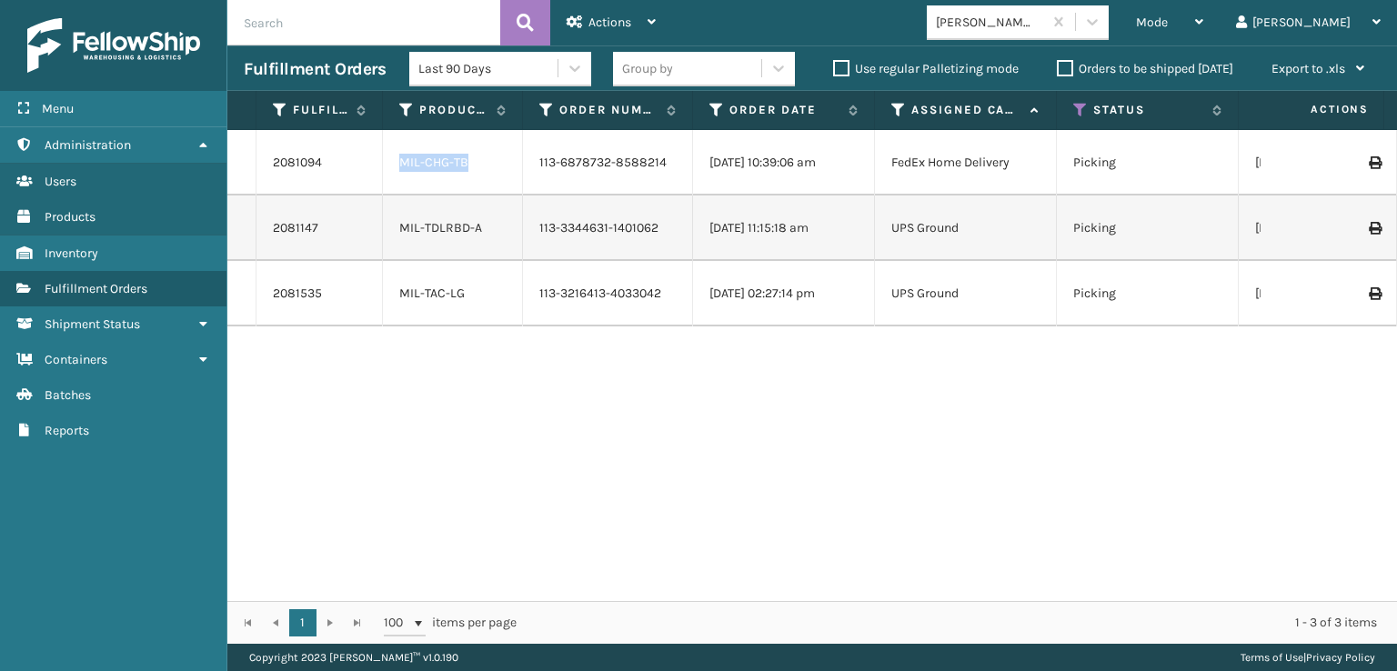
drag, startPoint x: 476, startPoint y: 161, endPoint x: 401, endPoint y: 161, distance: 74.6
click at [401, 161] on div "MIL-CHG-TB" at bounding box center [452, 163] width 106 height 18
copy link "MIL-CHG-TB"
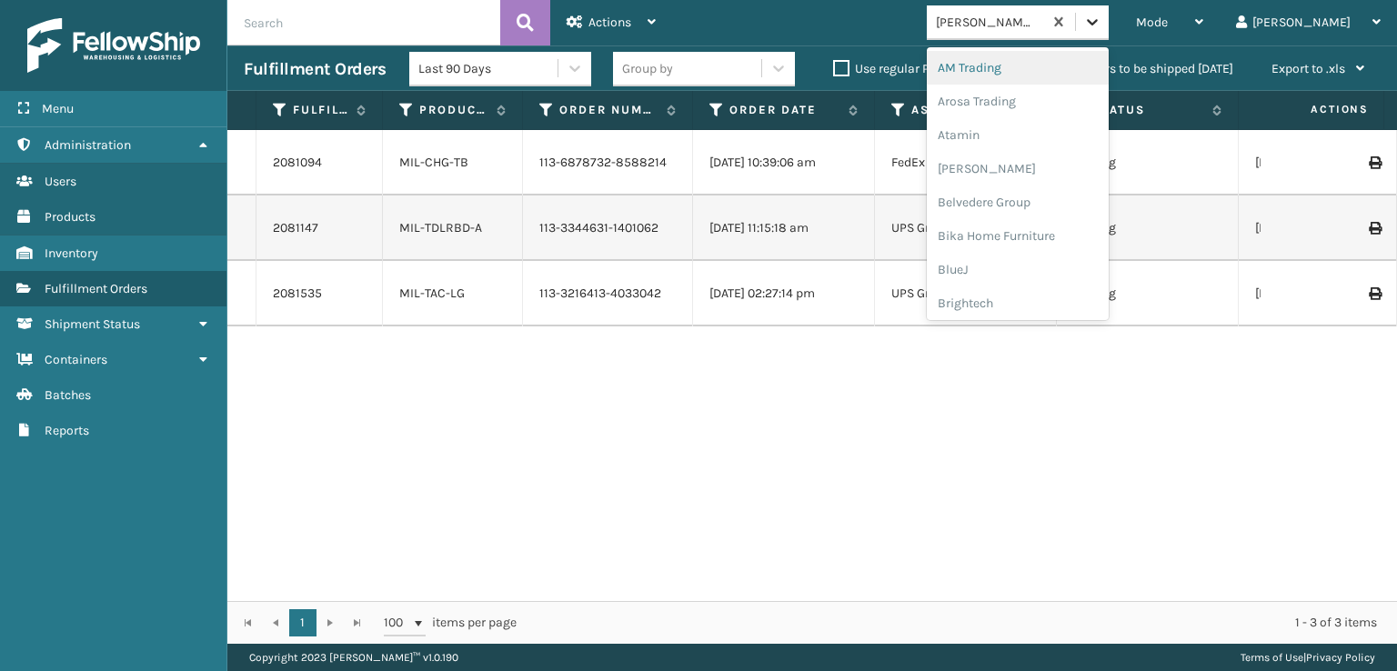
click at [1101, 24] on icon at bounding box center [1092, 22] width 18 height 18
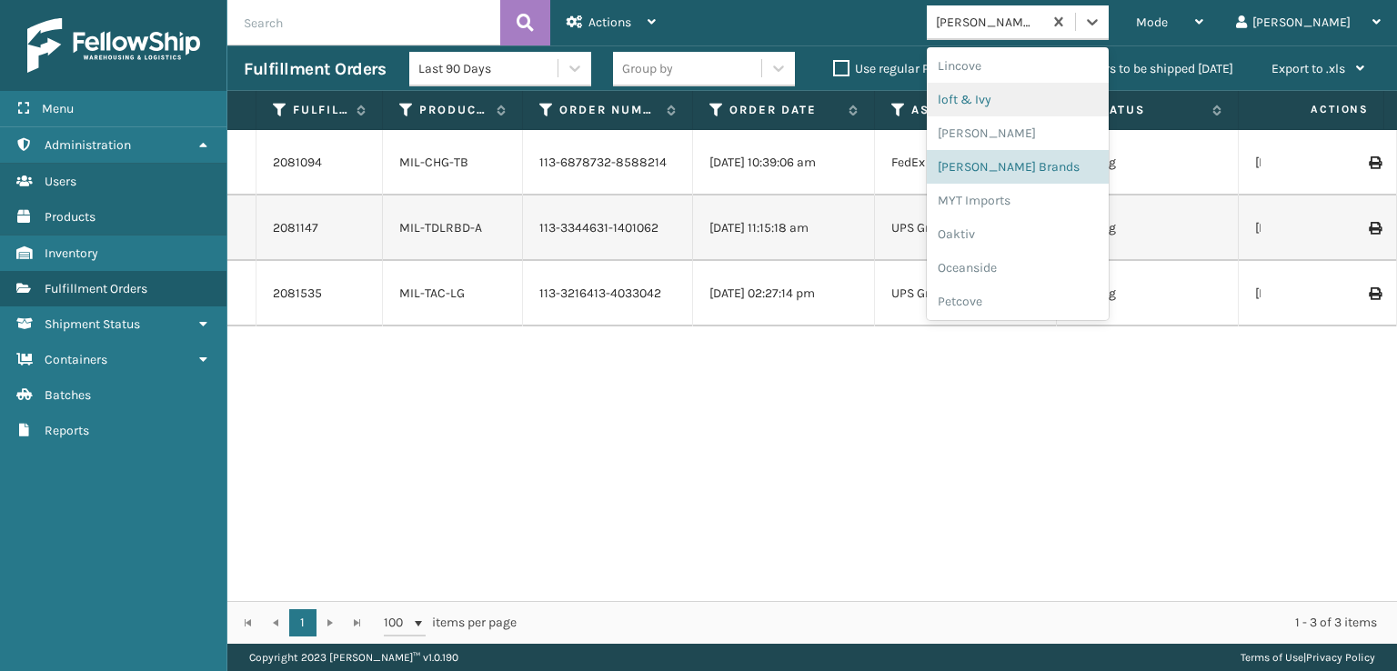
scroll to position [848, 0]
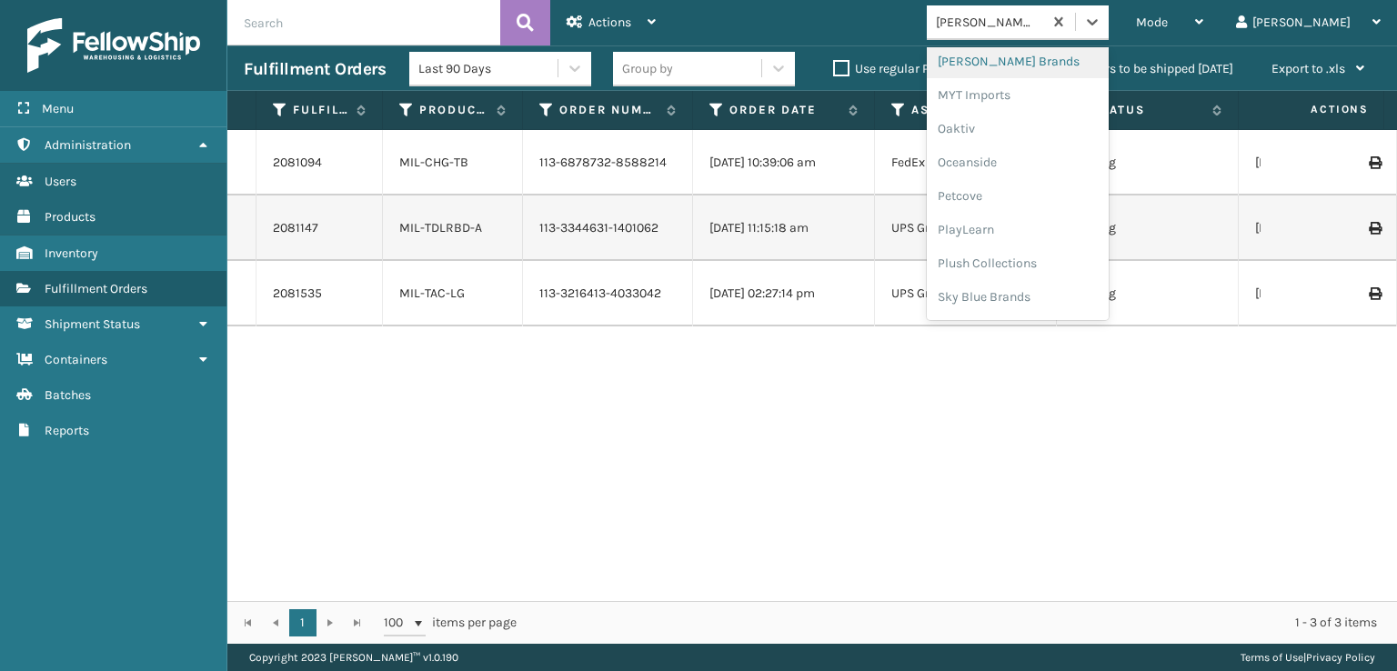
click at [1044, 58] on div "[PERSON_NAME] Brands" at bounding box center [1018, 62] width 182 height 34
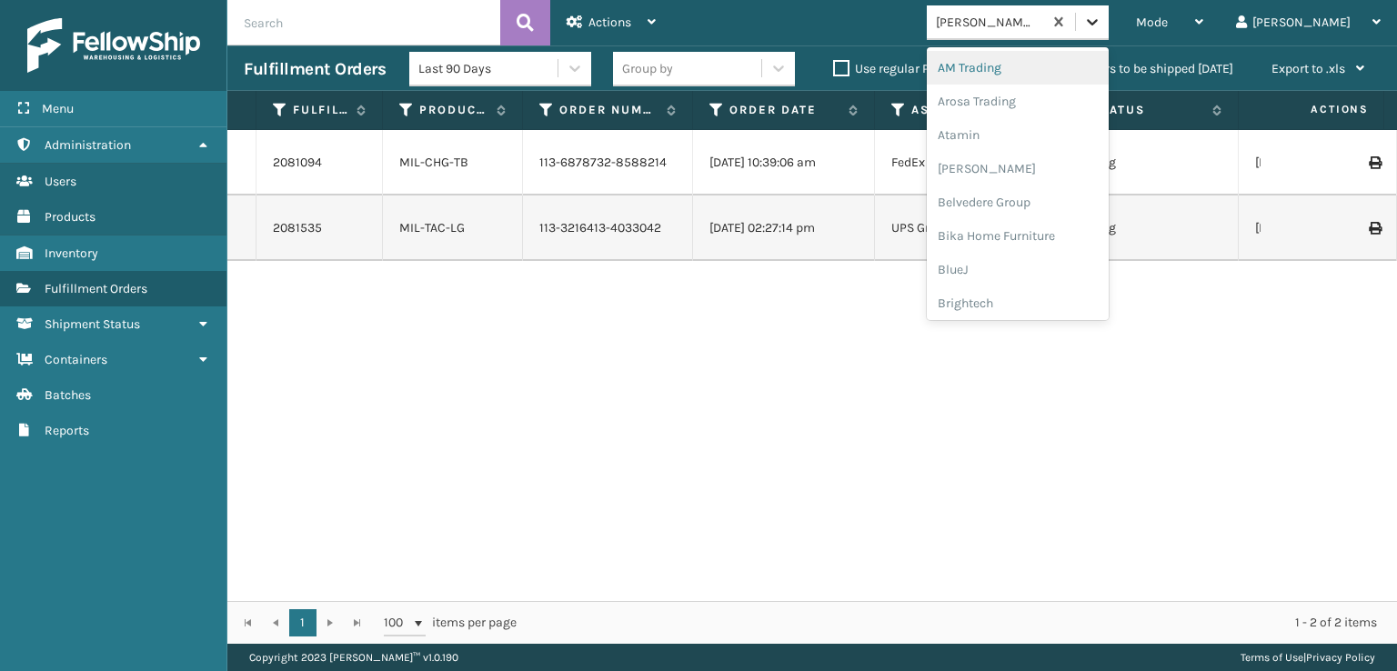
click at [1101, 25] on icon at bounding box center [1092, 22] width 18 height 18
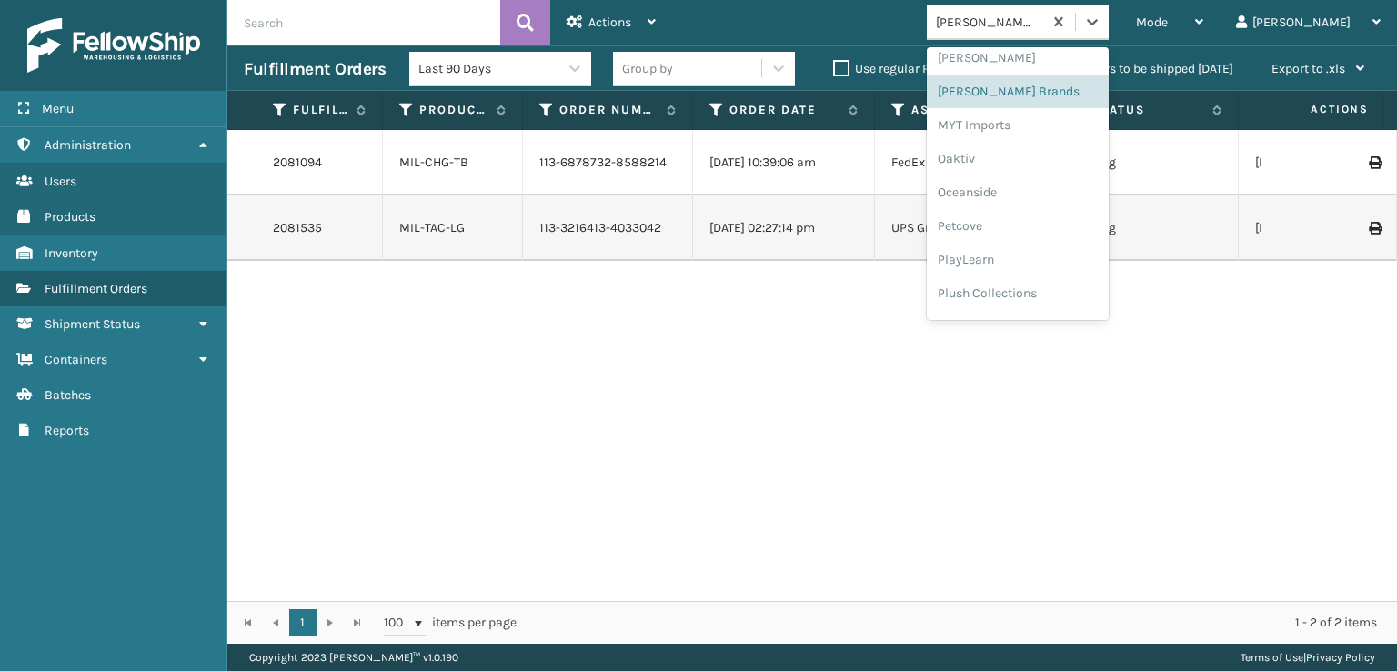
scroll to position [818, 0]
click at [1053, 93] on div "[PERSON_NAME] Brands" at bounding box center [1018, 91] width 182 height 34
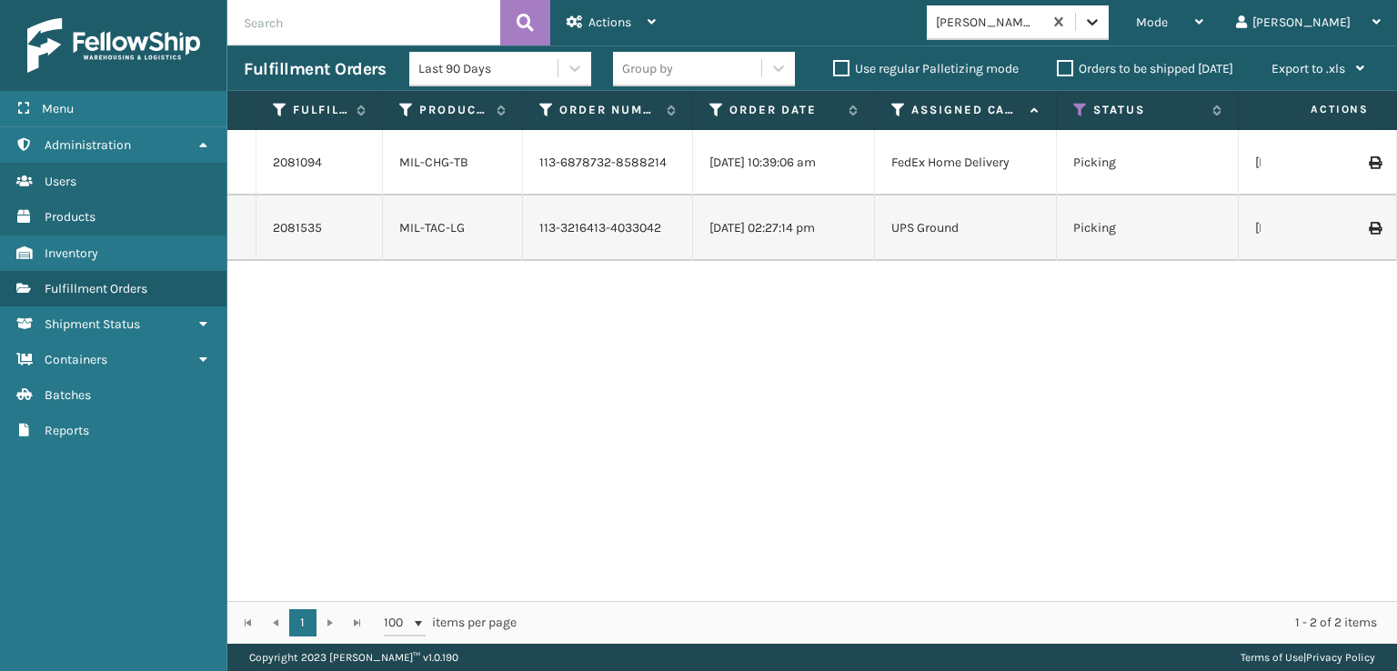
click at [1098, 23] on icon at bounding box center [1092, 22] width 11 height 6
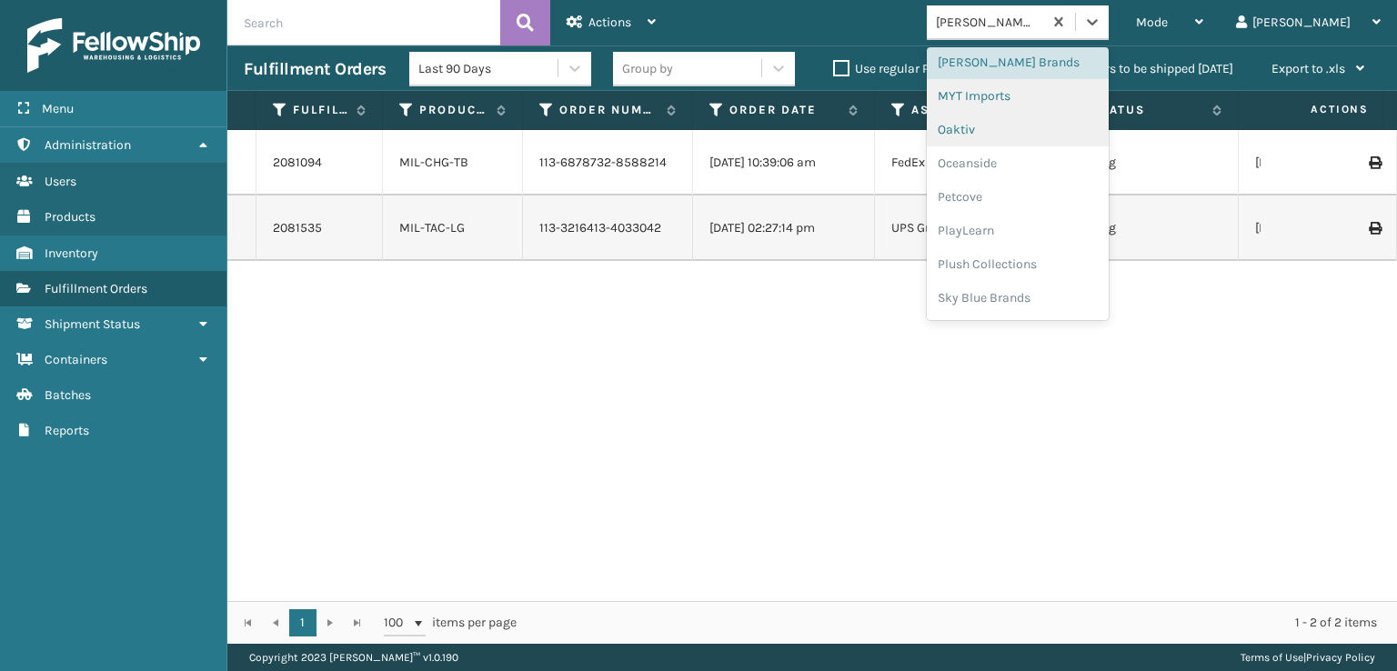
scroll to position [821, 0]
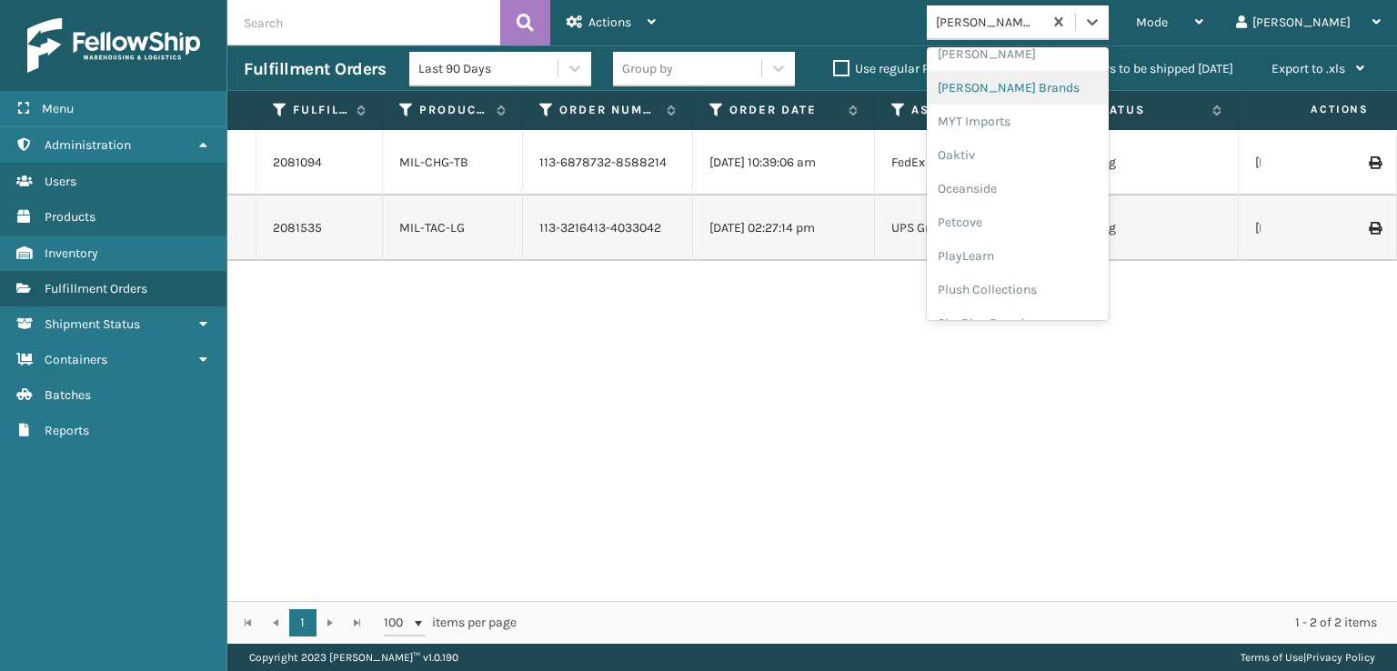
click at [1055, 89] on div "[PERSON_NAME] Brands" at bounding box center [1018, 88] width 182 height 34
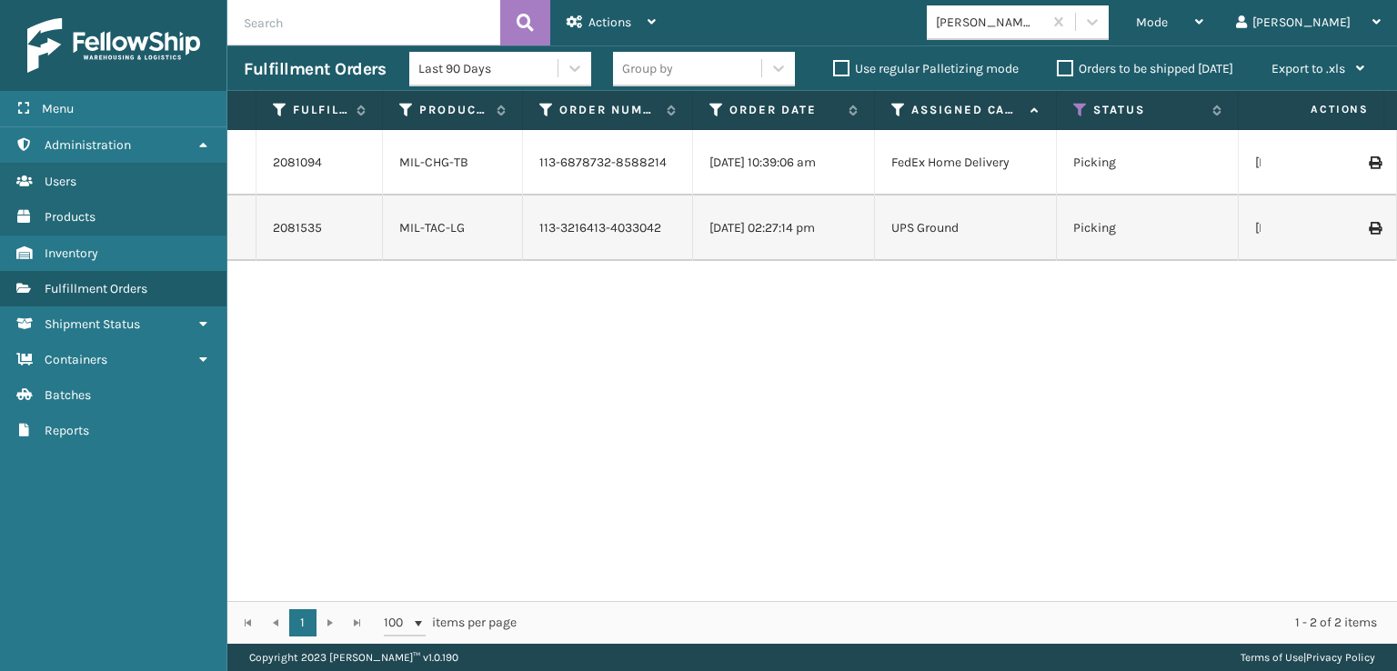
click at [321, 13] on input "text" at bounding box center [363, 22] width 273 height 45
type input "sg12441"
click at [1101, 28] on icon at bounding box center [1092, 22] width 18 height 18
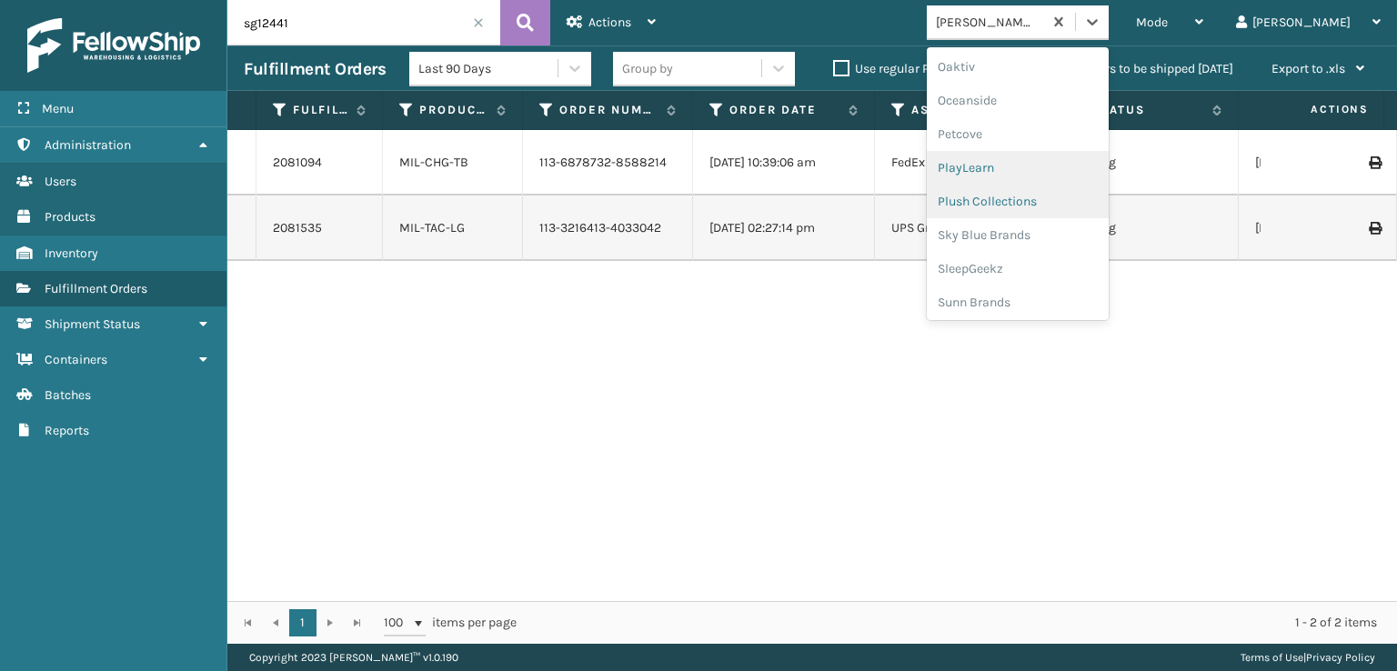
scroll to position [912, 0]
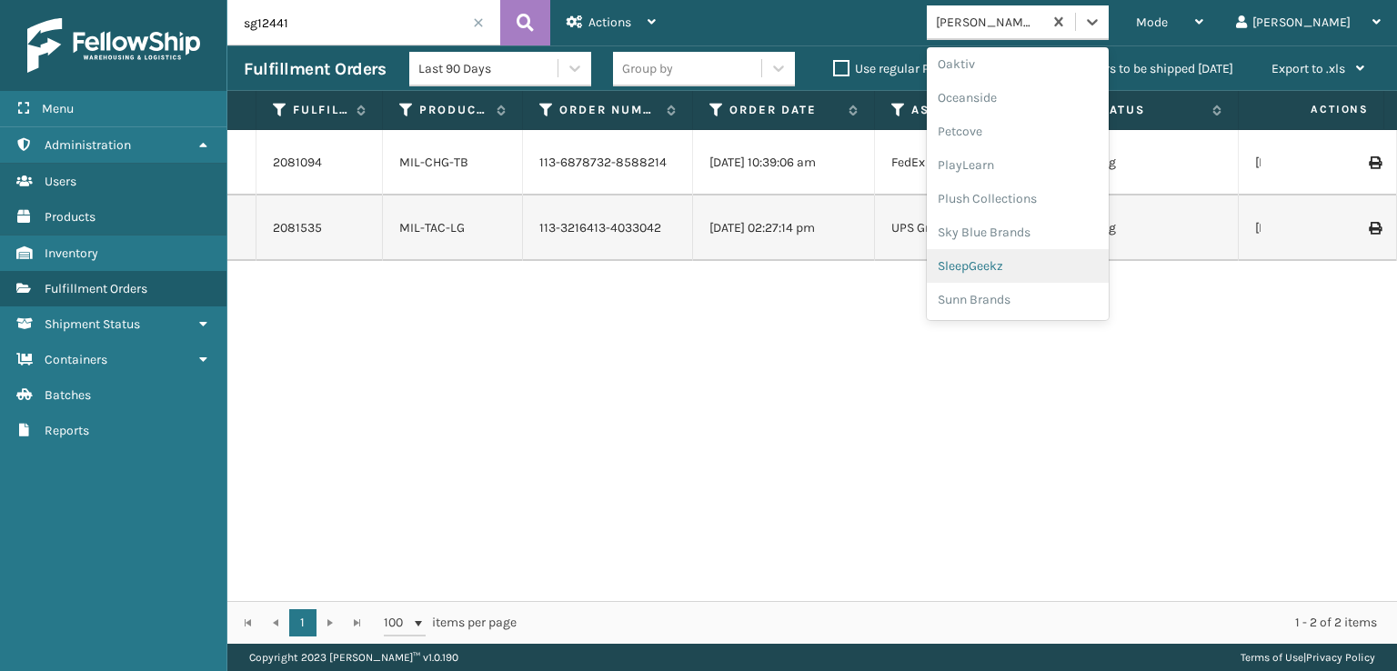
click at [1041, 266] on div "SleepGeekz" at bounding box center [1018, 266] width 182 height 34
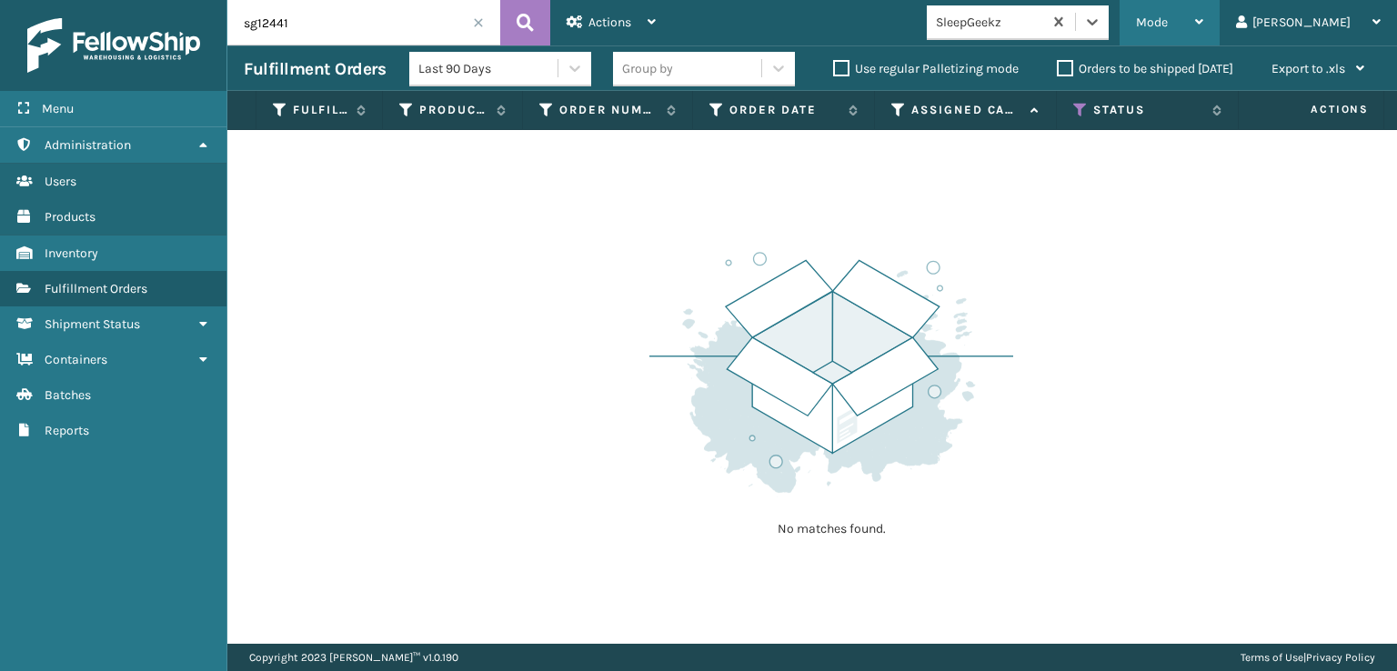
click at [1168, 23] on span "Mode" at bounding box center [1152, 22] width 32 height 15
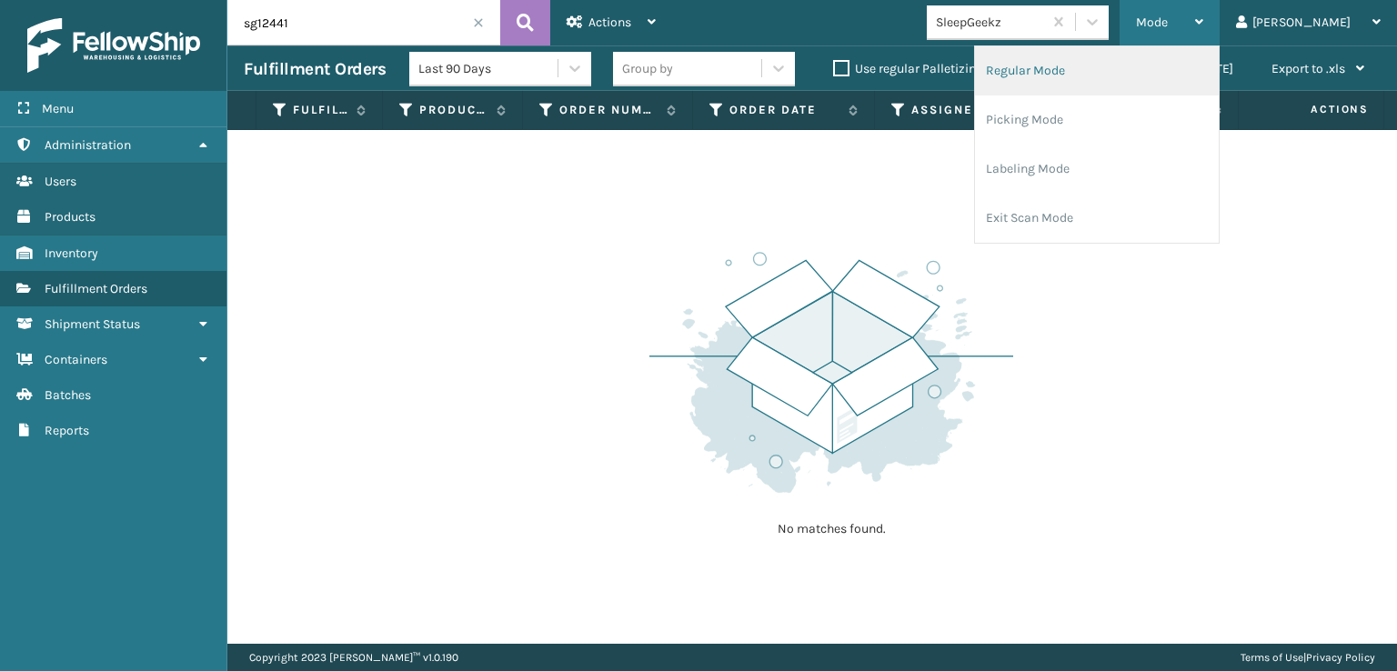
click at [1121, 70] on li "Regular Mode" at bounding box center [1097, 70] width 244 height 49
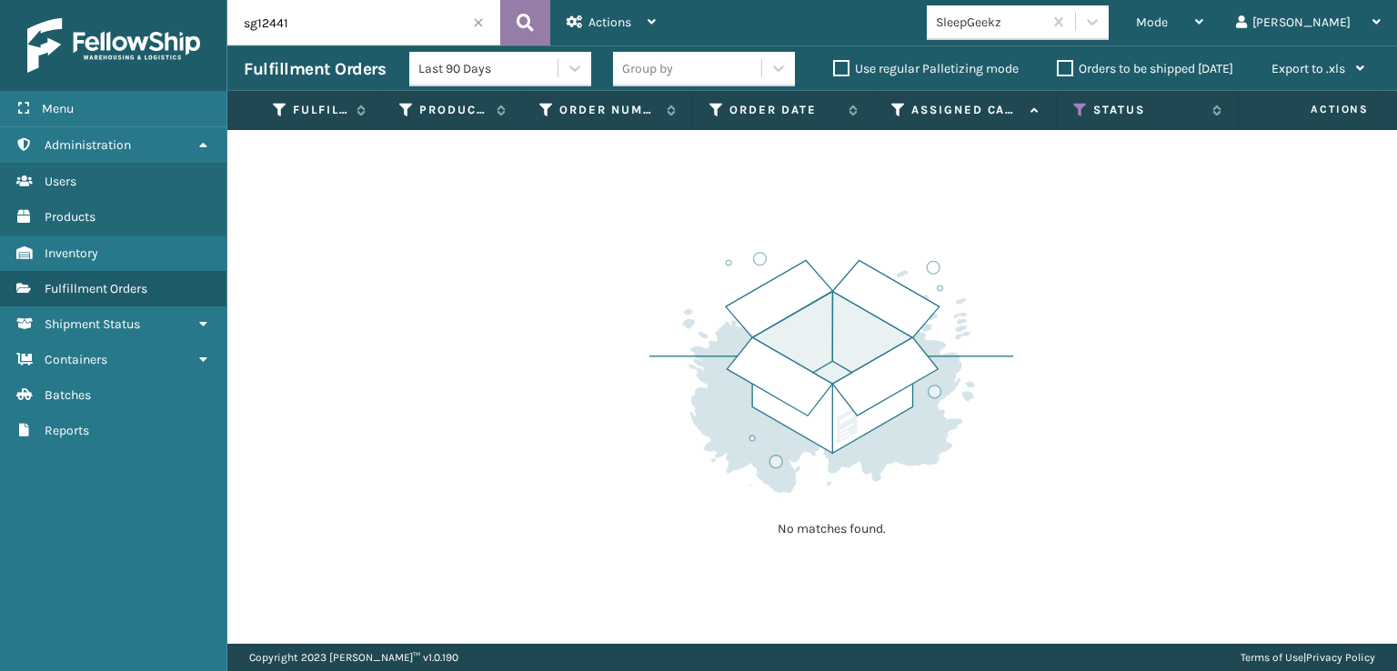
click at [527, 19] on icon at bounding box center [525, 22] width 17 height 27
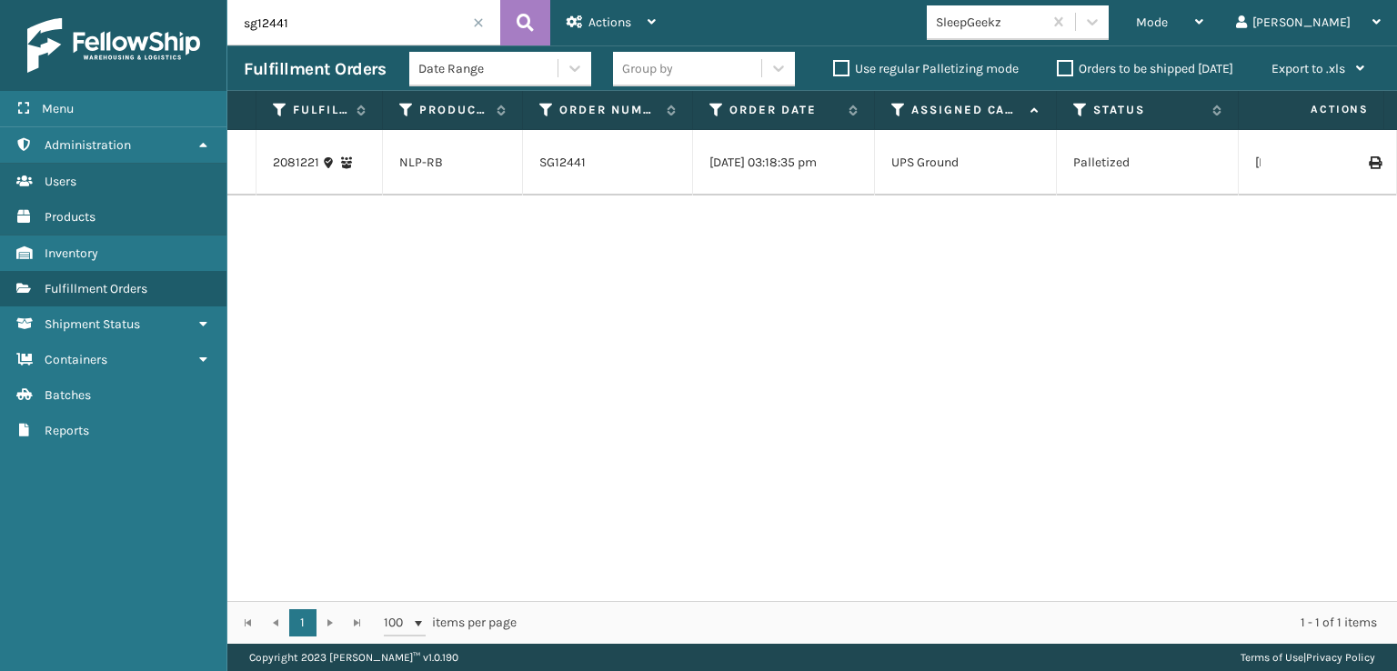
click at [477, 23] on span at bounding box center [478, 22] width 11 height 11
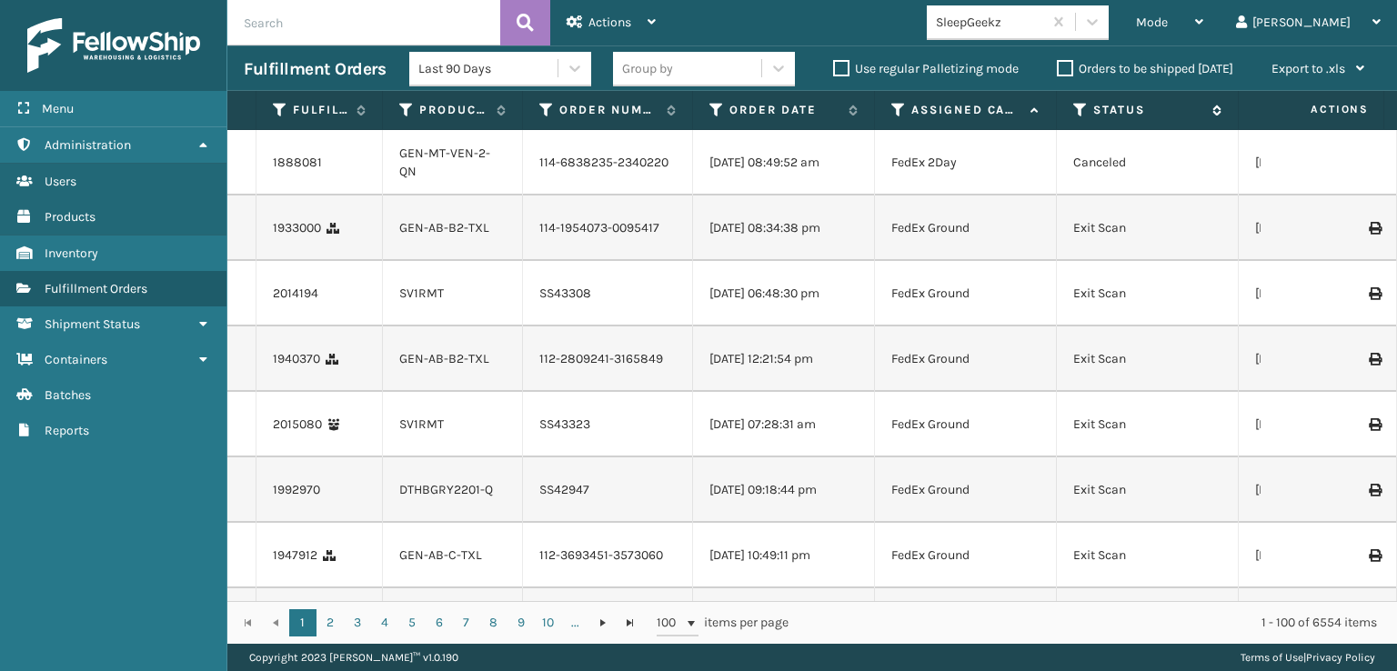
click at [1080, 110] on icon at bounding box center [1080, 110] width 15 height 16
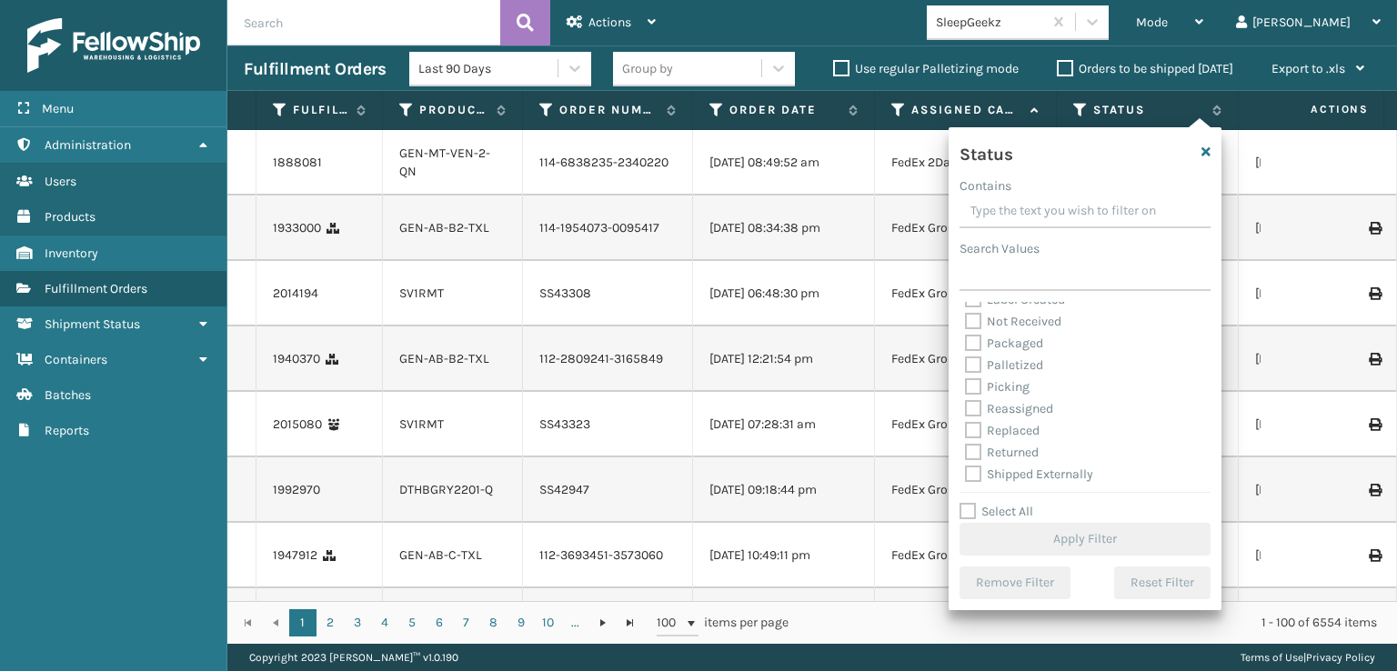
scroll to position [102, 0]
click at [971, 384] on label "Picking" at bounding box center [997, 384] width 65 height 15
click at [966, 384] on input "Picking" at bounding box center [965, 381] width 1 height 12
checkbox input "true"
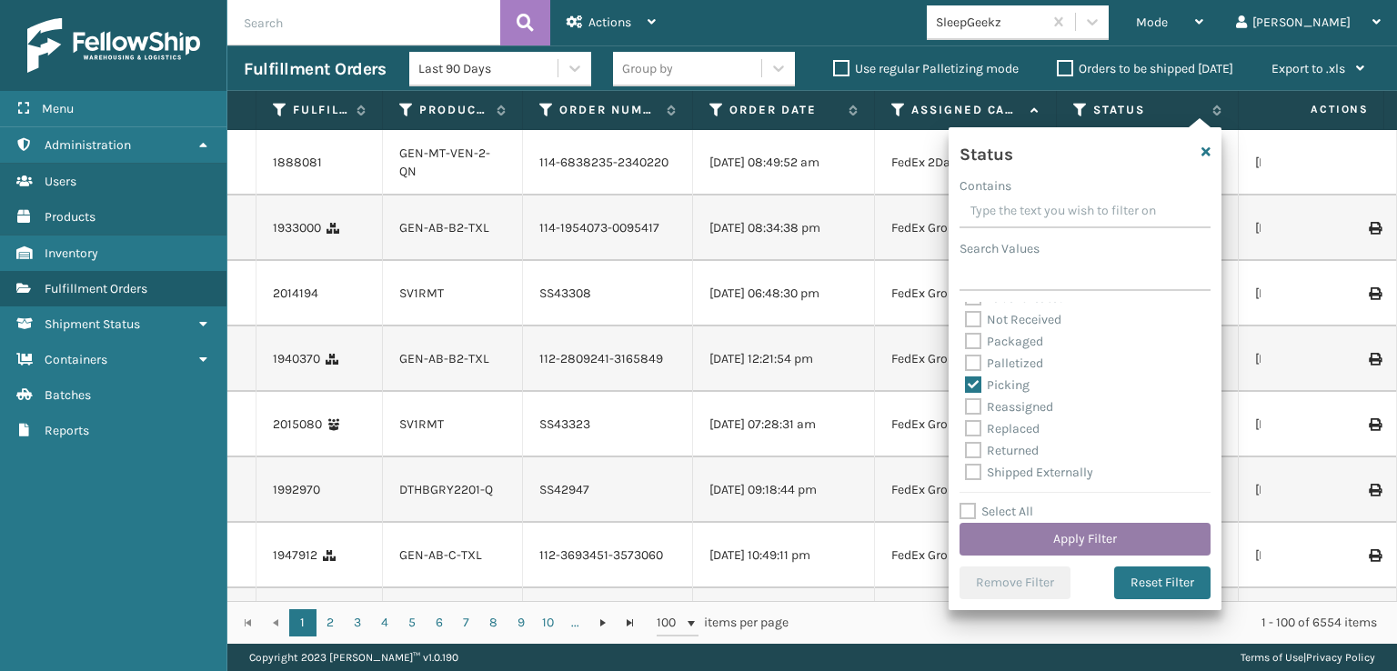
click at [1068, 539] on button "Apply Filter" at bounding box center [1084, 539] width 251 height 33
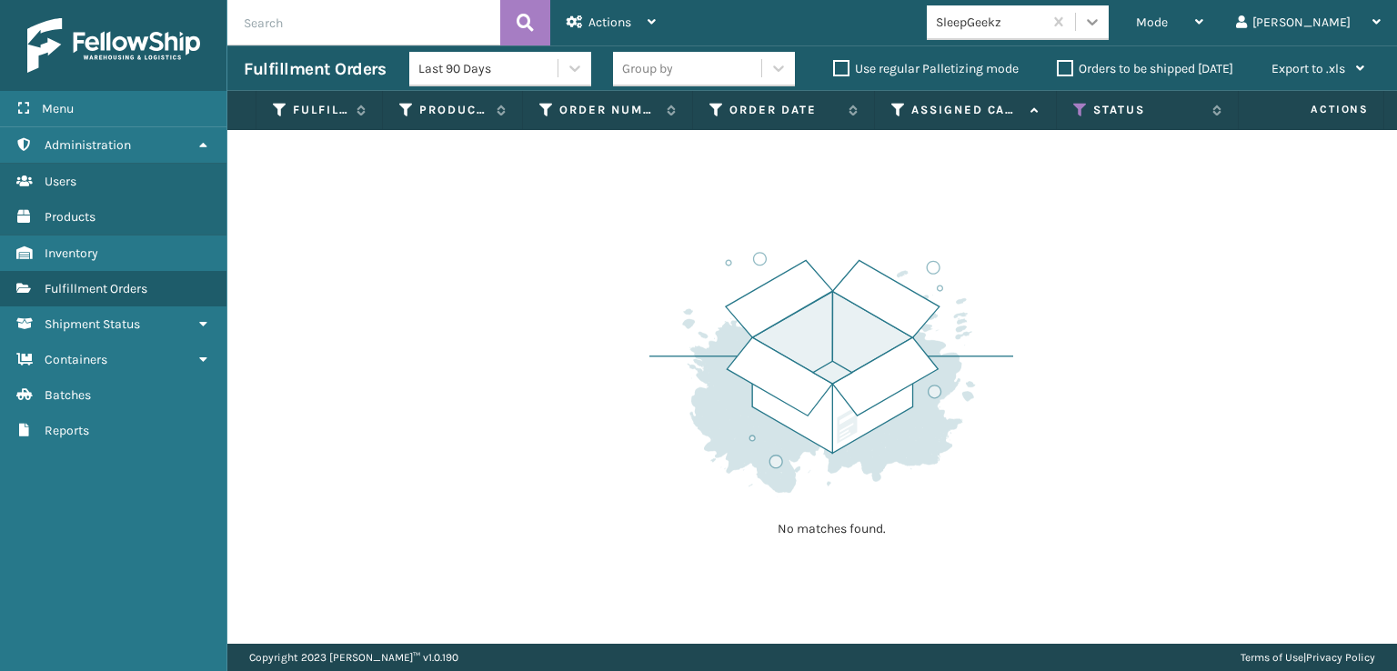
click at [1101, 19] on icon at bounding box center [1092, 22] width 18 height 18
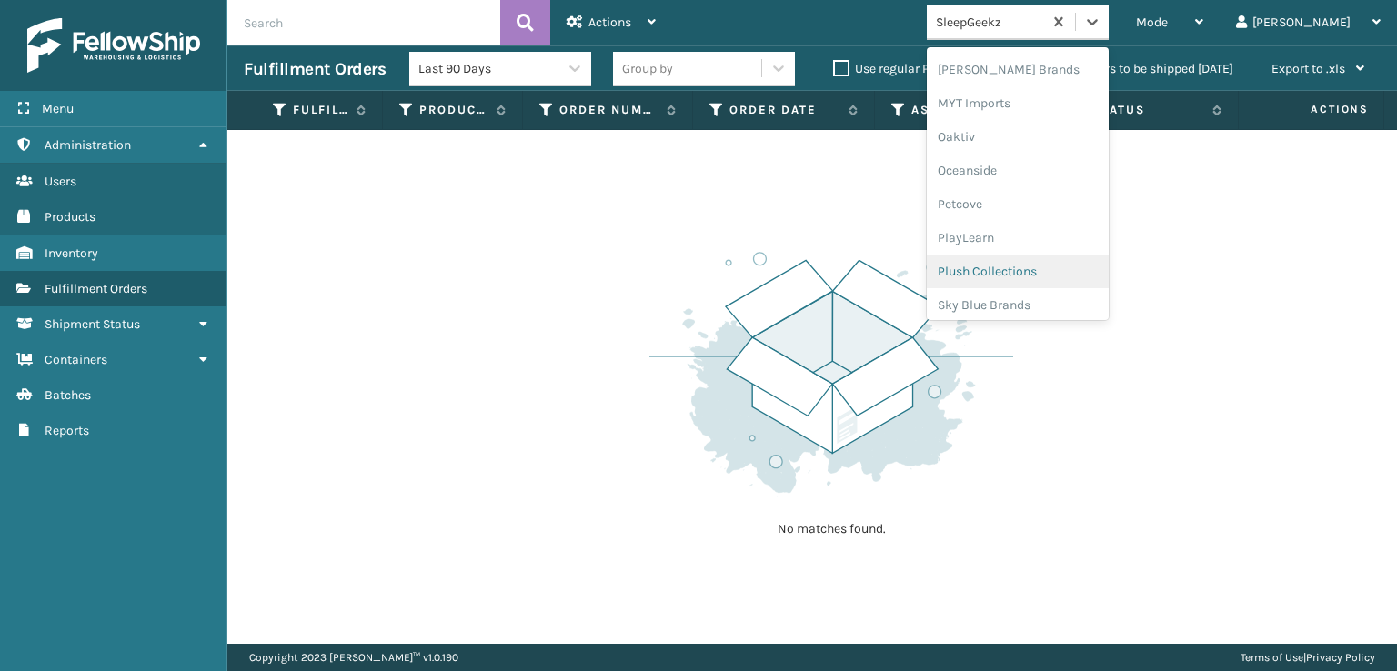
scroll to position [730, 0]
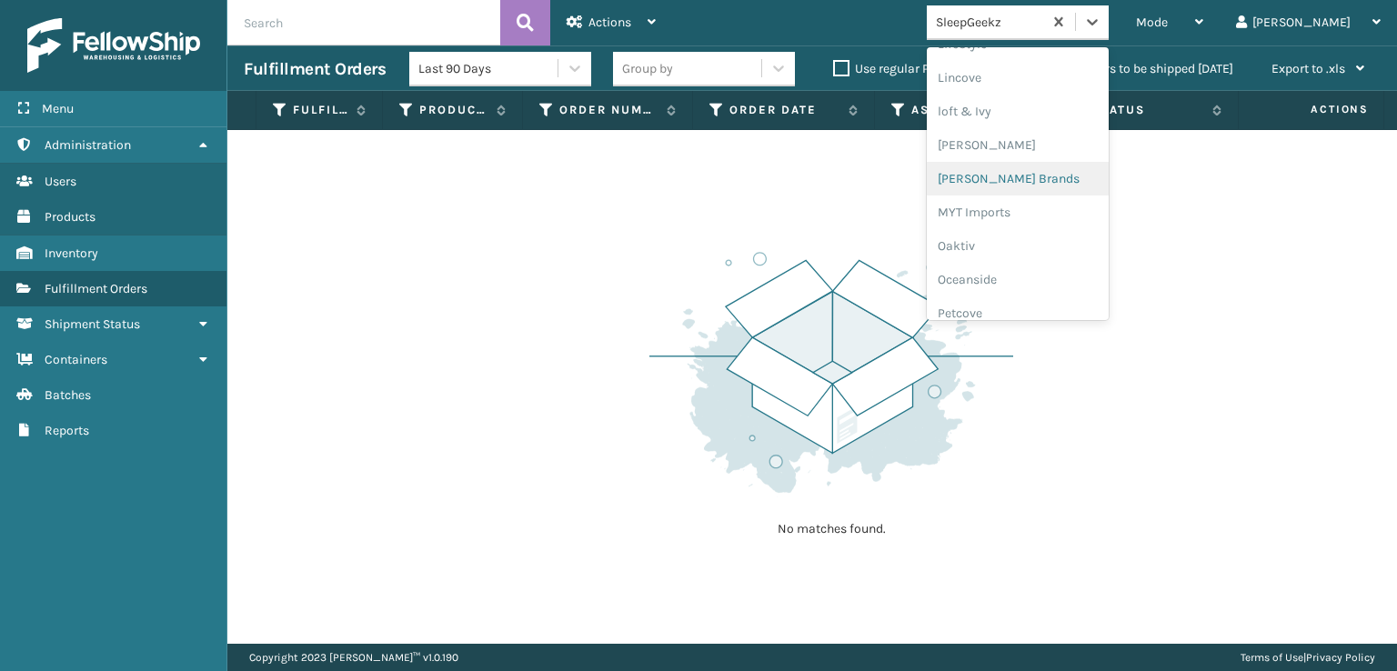
click at [1037, 176] on div "[PERSON_NAME] Brands" at bounding box center [1018, 179] width 182 height 34
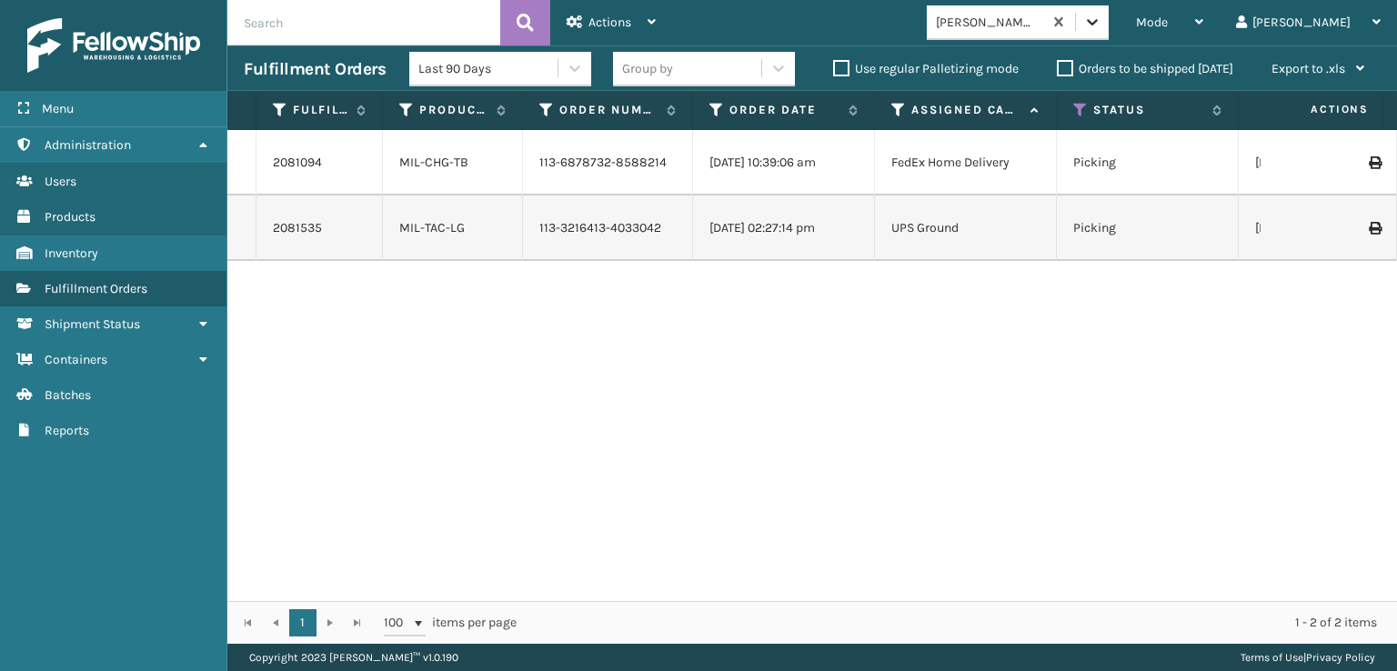
click at [1101, 25] on icon at bounding box center [1092, 22] width 18 height 18
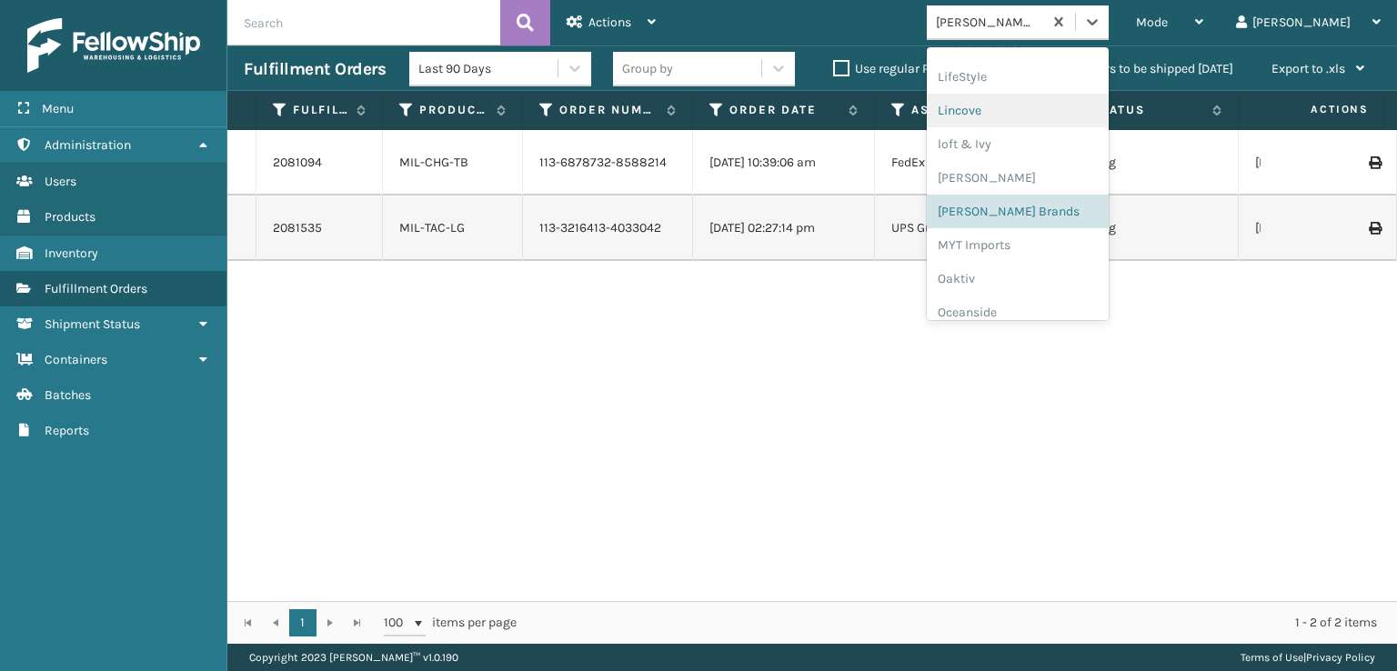
scroll to position [848, 0]
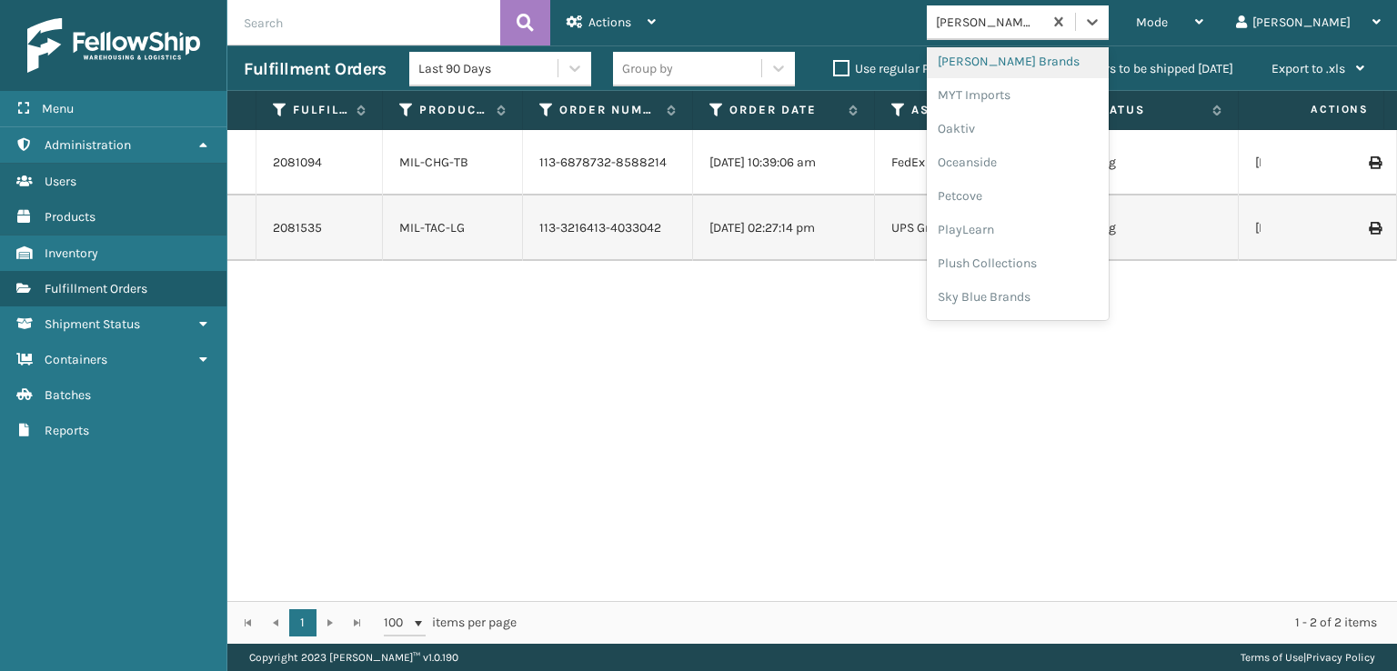
click at [1081, 60] on div "[PERSON_NAME] Brands" at bounding box center [1018, 62] width 182 height 34
click at [1101, 27] on icon at bounding box center [1092, 22] width 18 height 18
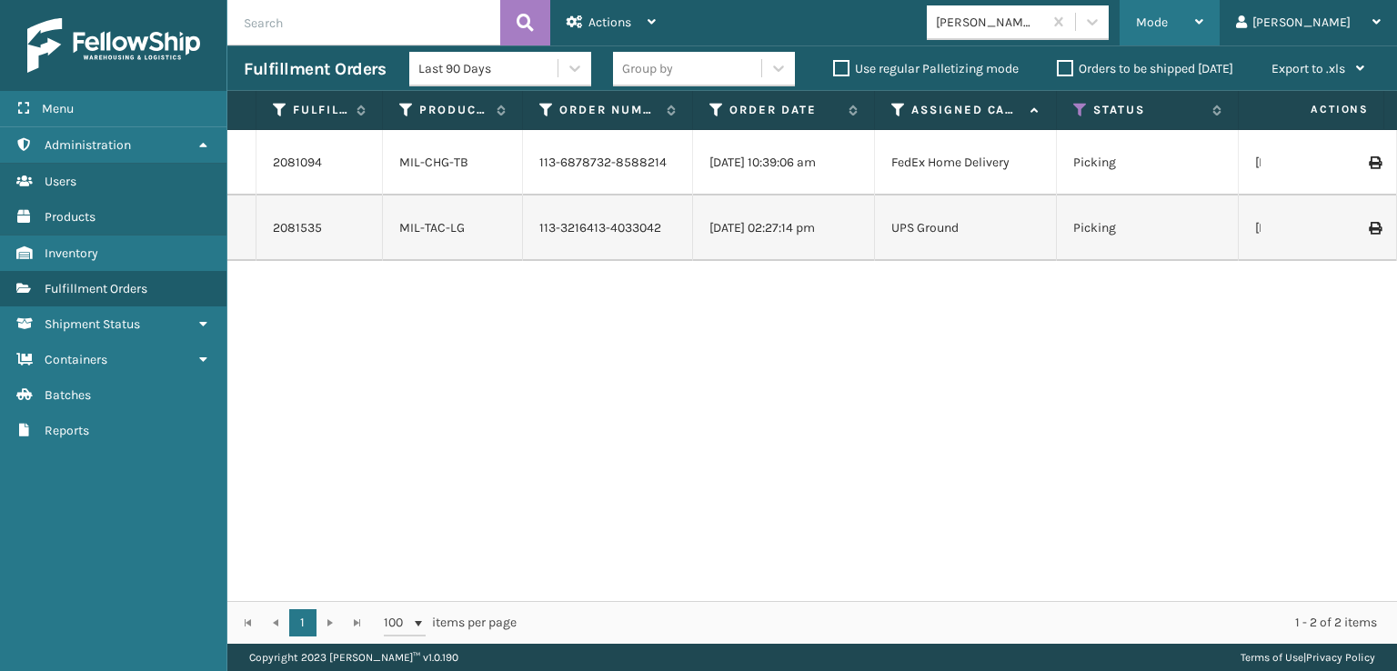
drag, startPoint x: 1229, startPoint y: 15, endPoint x: 1229, endPoint y: 32, distance: 16.4
click at [1168, 15] on span "Mode" at bounding box center [1152, 22] width 32 height 15
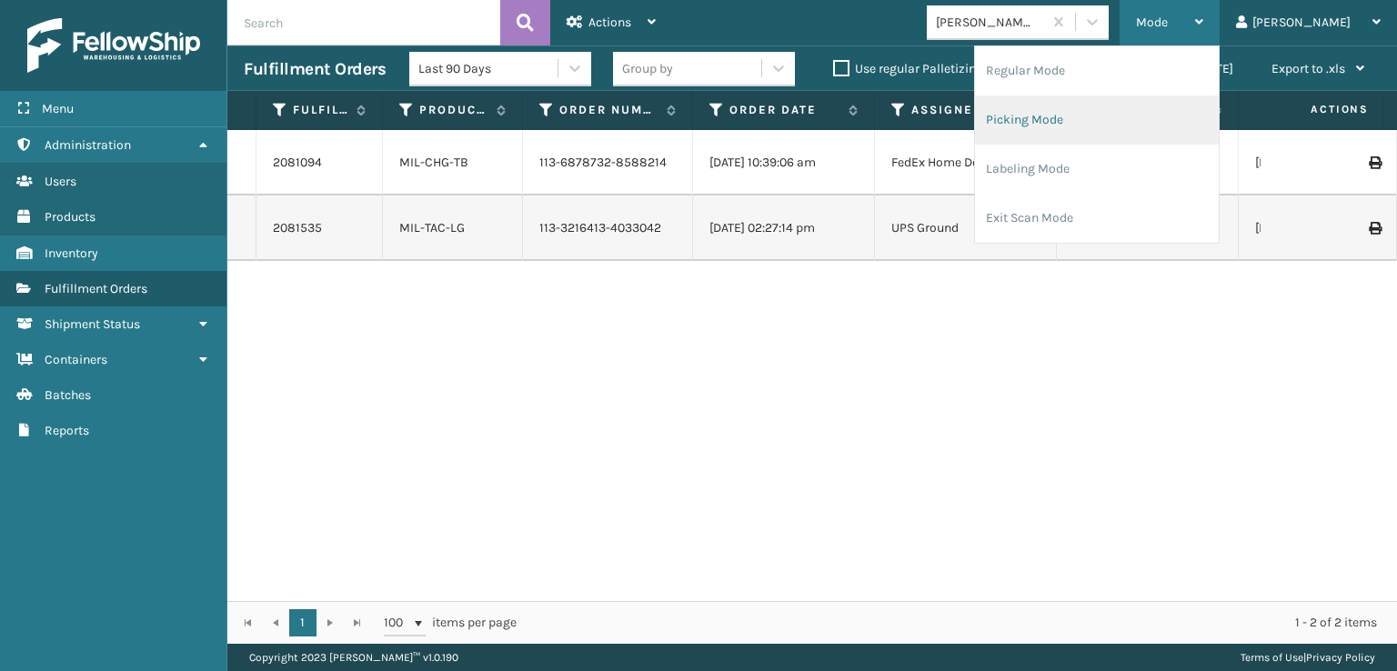
click at [1089, 116] on li "Picking Mode" at bounding box center [1097, 119] width 244 height 49
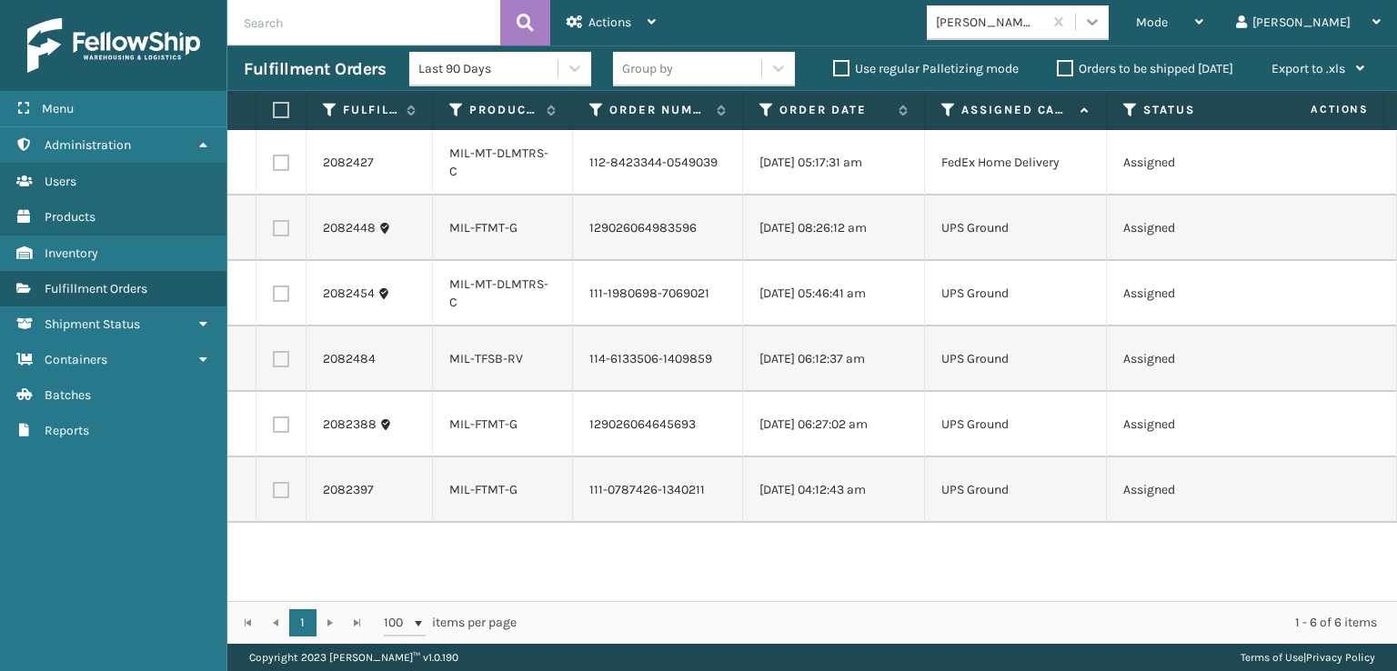
click at [1101, 22] on icon at bounding box center [1092, 22] width 18 height 18
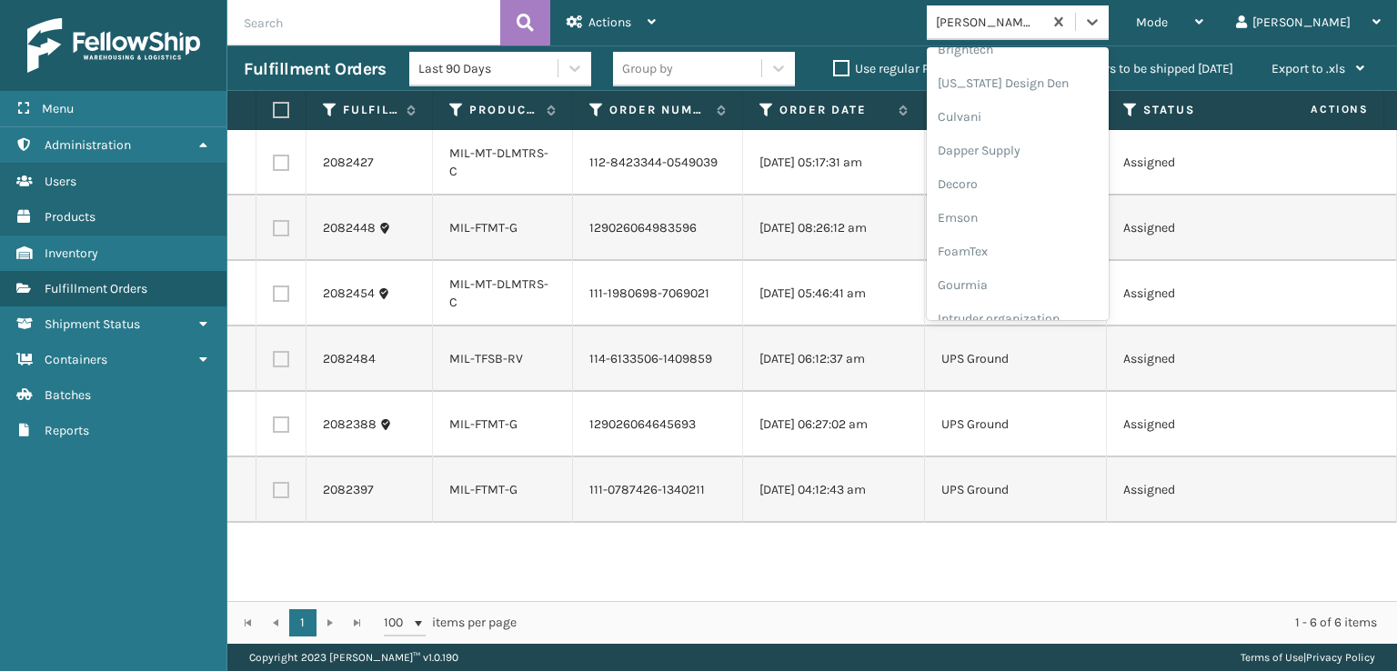
scroll to position [273, 0]
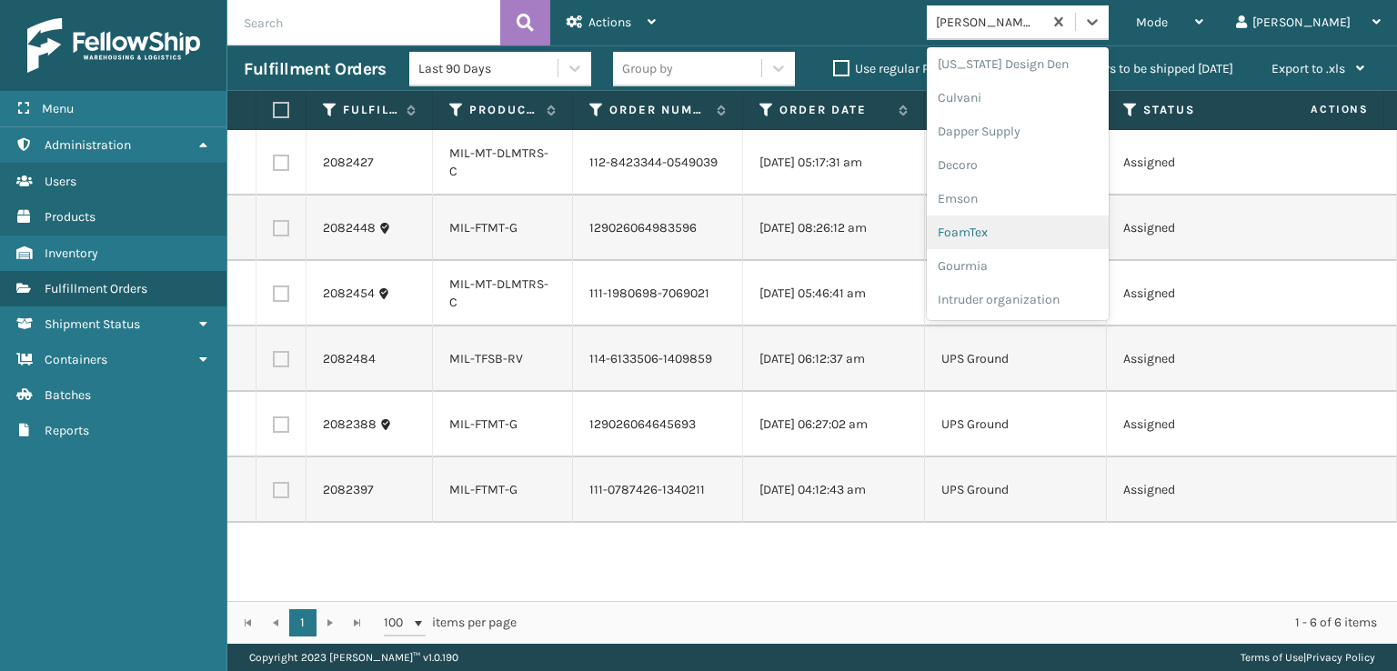
click at [1026, 230] on div "FoamTex" at bounding box center [1018, 233] width 182 height 34
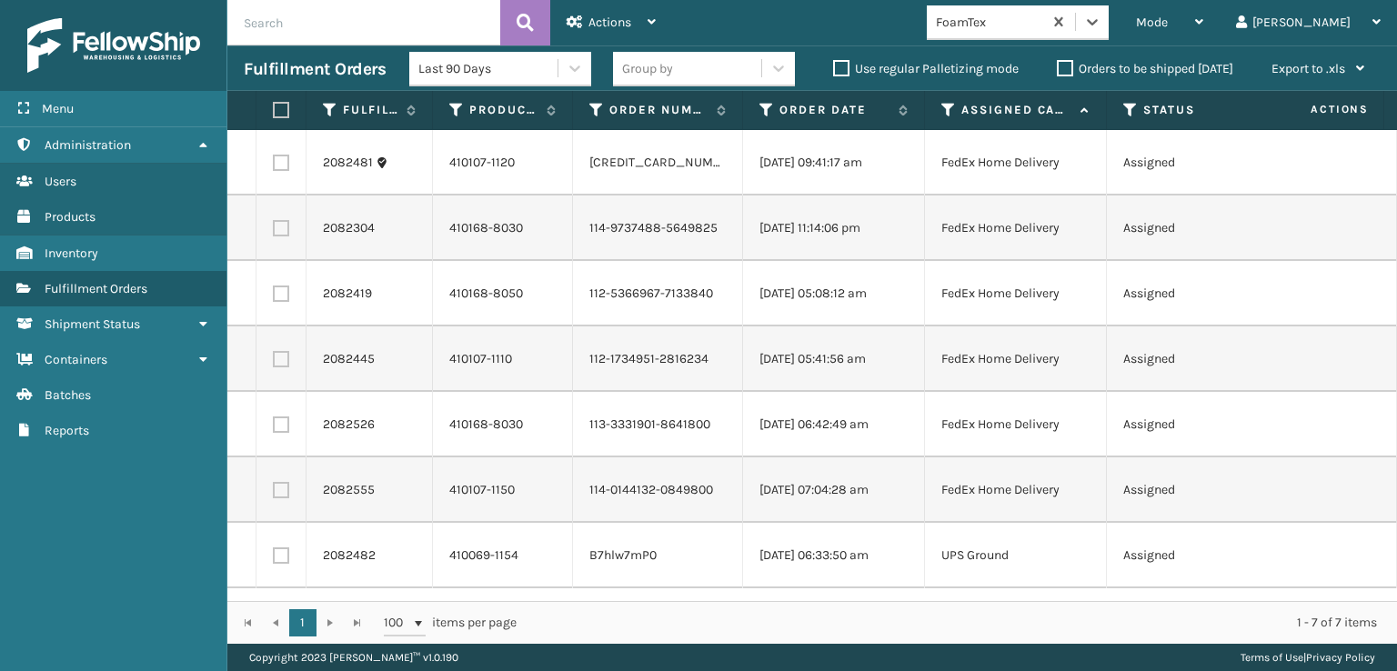
scroll to position [0, 0]
click at [280, 115] on label at bounding box center [278, 110] width 11 height 16
click at [274, 115] on input "checkbox" at bounding box center [273, 111] width 1 height 12
checkbox input "true"
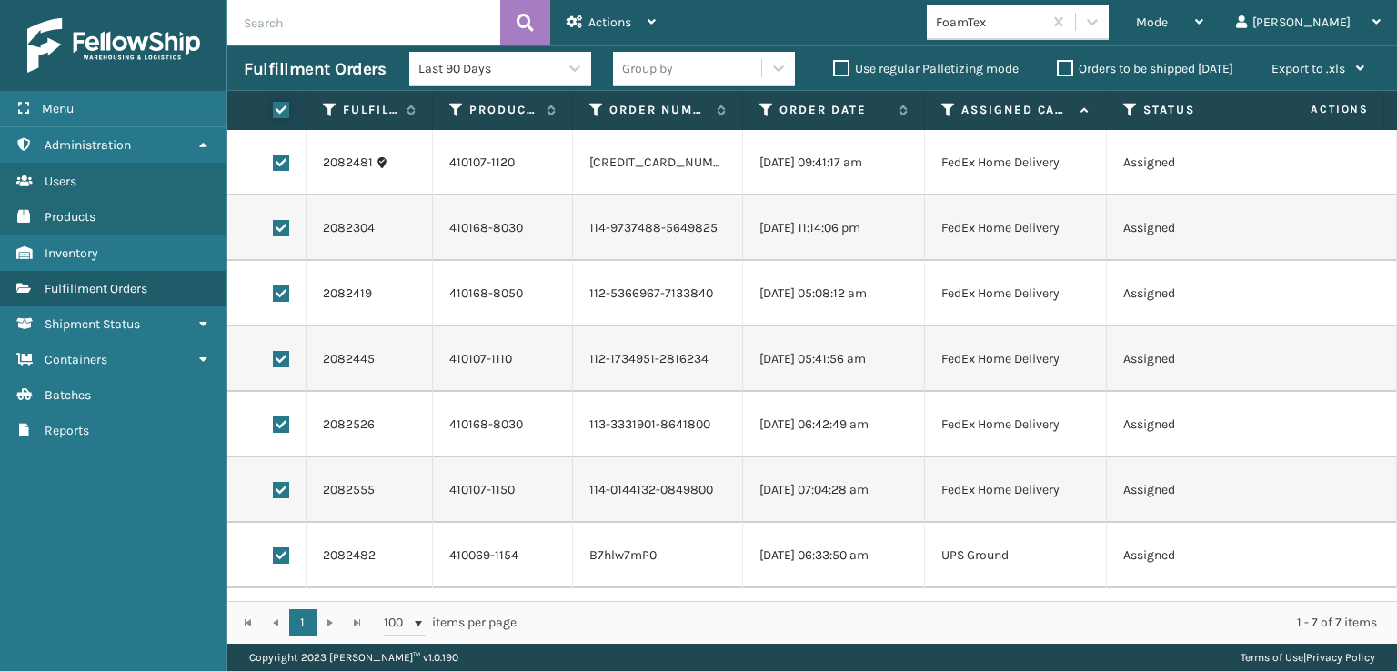
checkbox input "true"
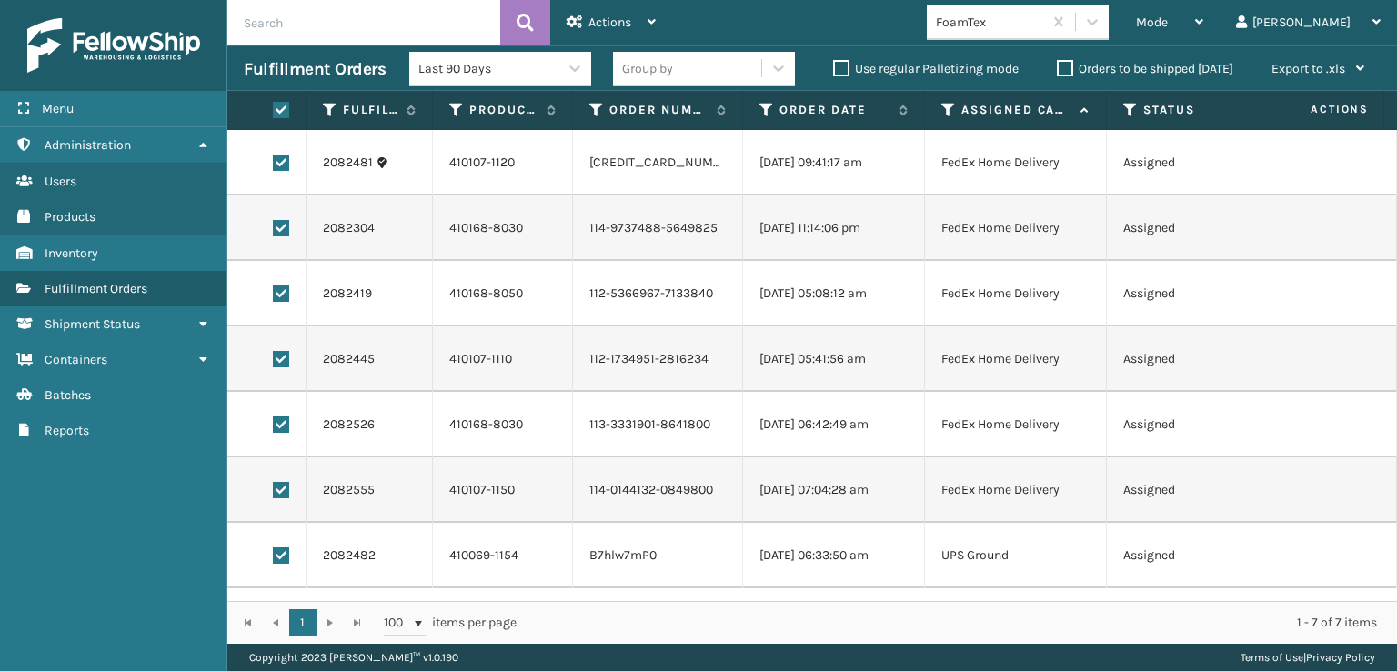
click at [282, 555] on label at bounding box center [281, 555] width 16 height 16
click at [274, 555] on input "checkbox" at bounding box center [273, 553] width 1 height 12
checkbox input "false"
click at [619, 15] on span "Actions" at bounding box center [609, 22] width 43 height 15
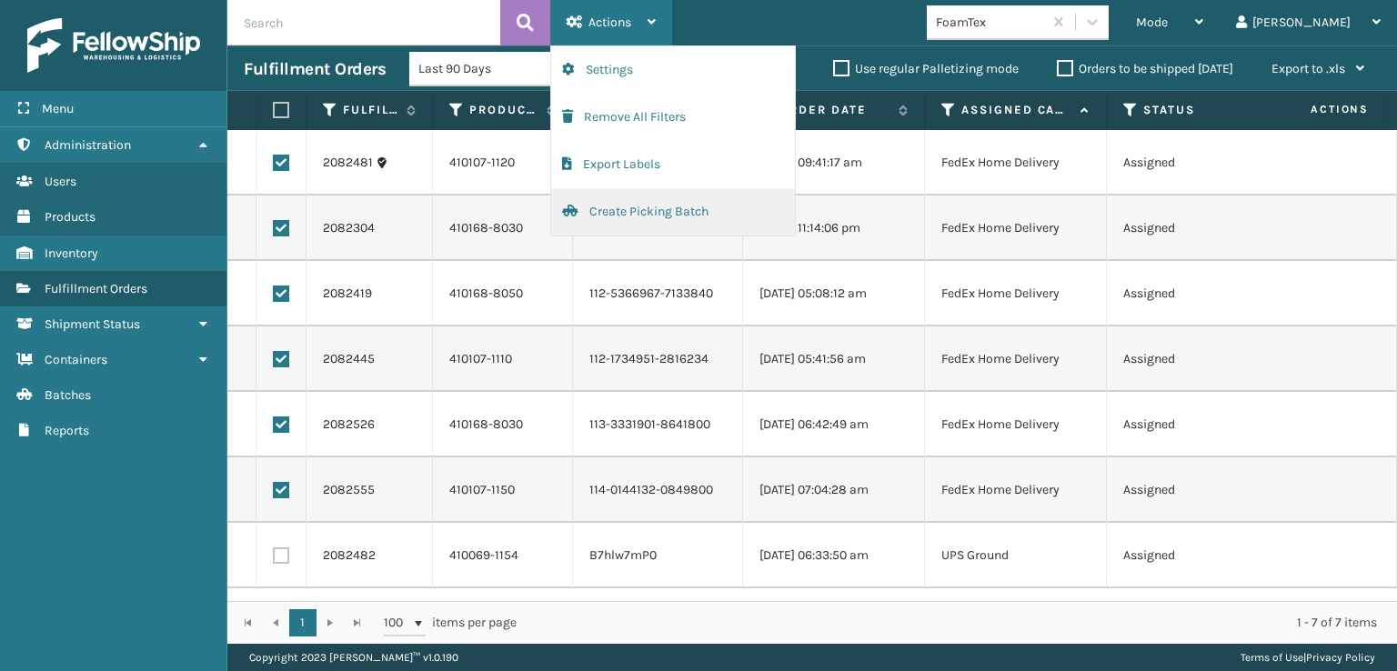
click at [618, 208] on button "Create Picking Batch" at bounding box center [673, 211] width 244 height 47
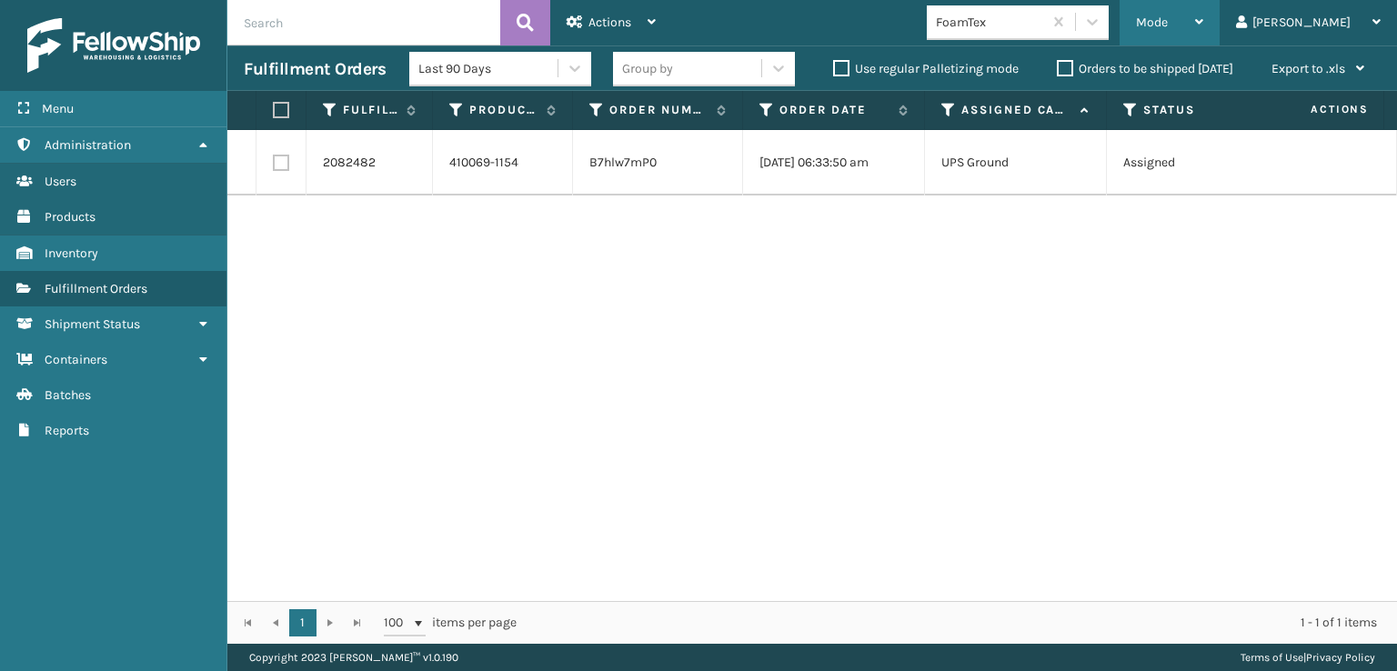
click at [1168, 25] on span "Mode" at bounding box center [1152, 22] width 32 height 15
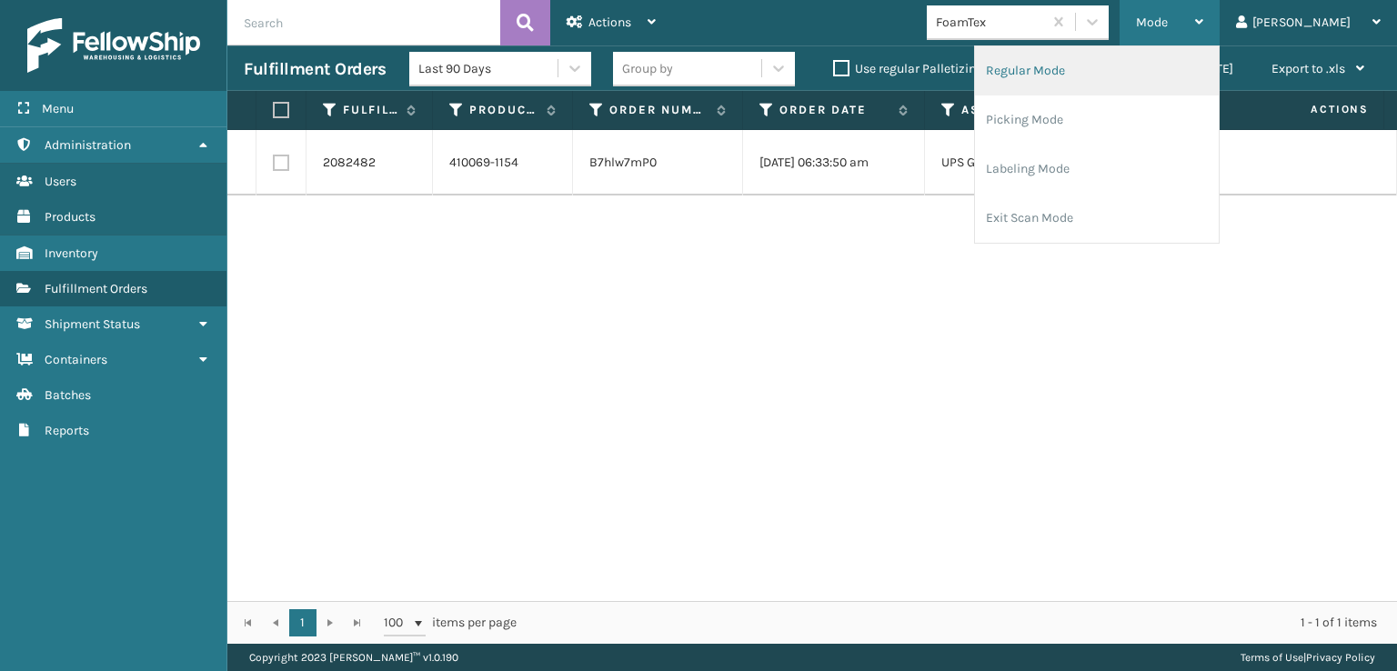
click at [1096, 67] on li "Regular Mode" at bounding box center [1097, 70] width 244 height 49
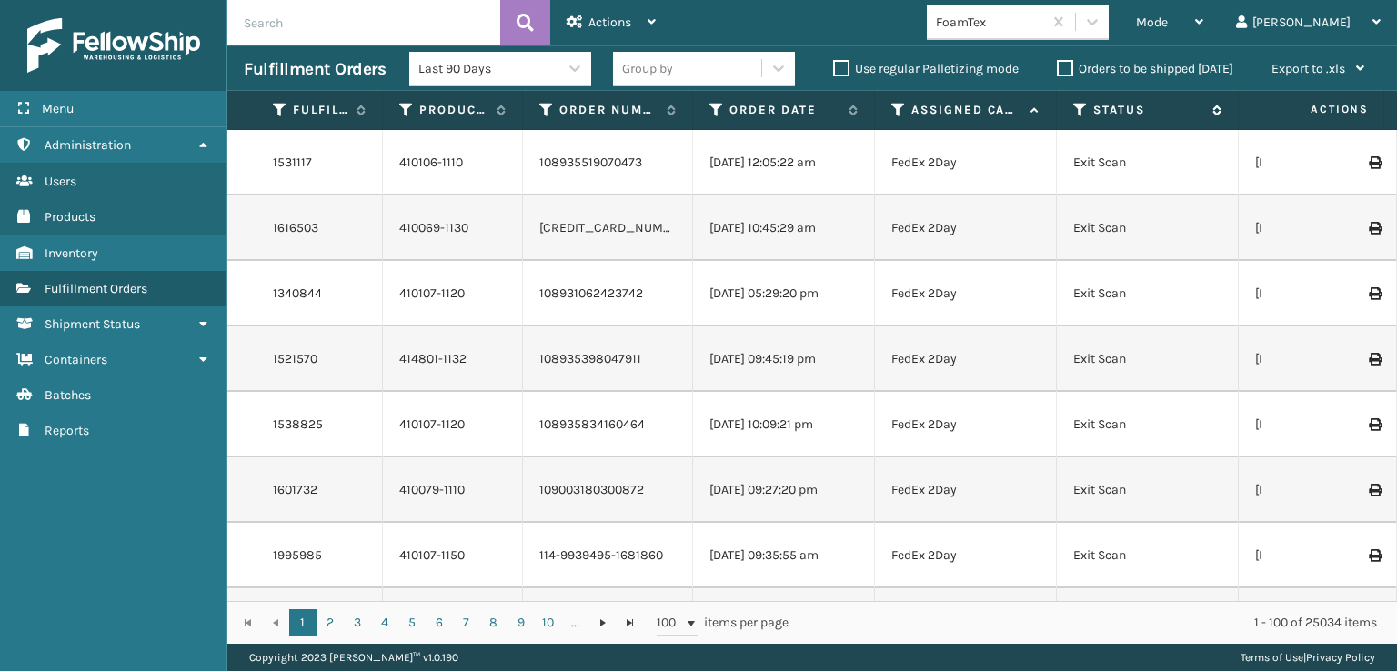
click at [1078, 107] on icon at bounding box center [1080, 110] width 15 height 16
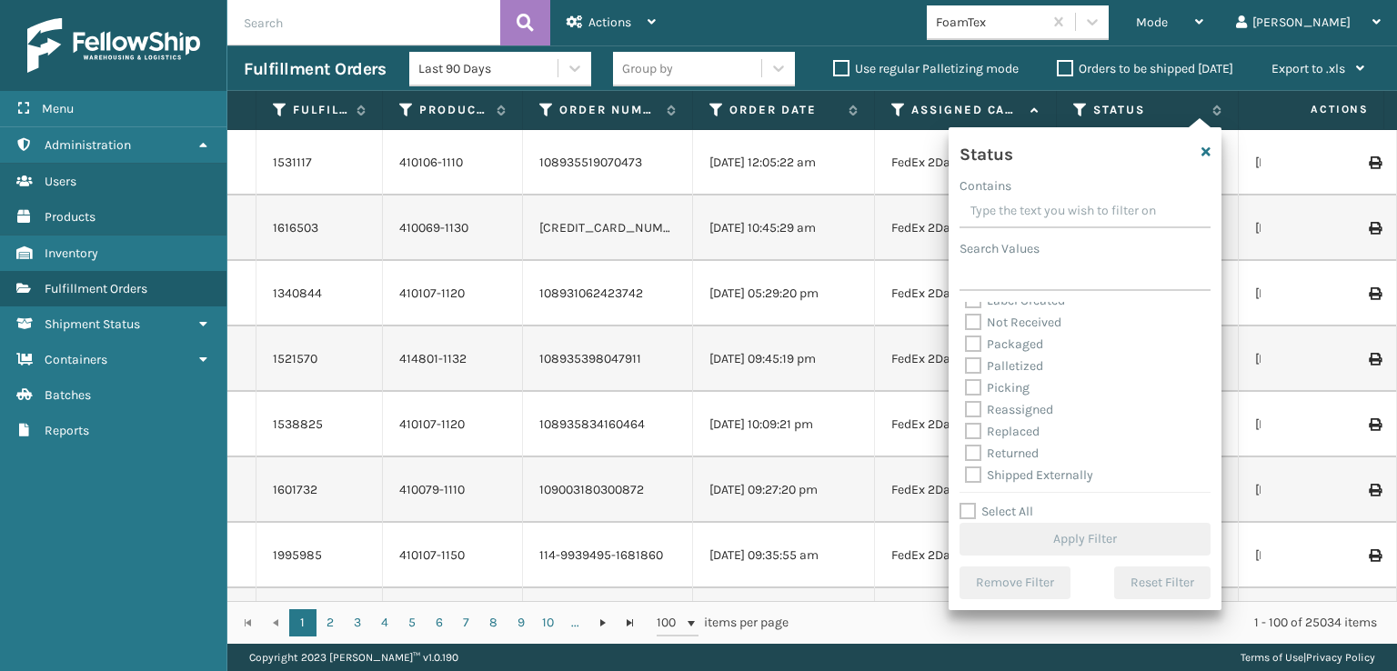
scroll to position [102, 0]
click at [969, 383] on label "Picking" at bounding box center [997, 384] width 65 height 15
click at [966, 383] on input "Picking" at bounding box center [965, 381] width 1 height 12
checkbox input "true"
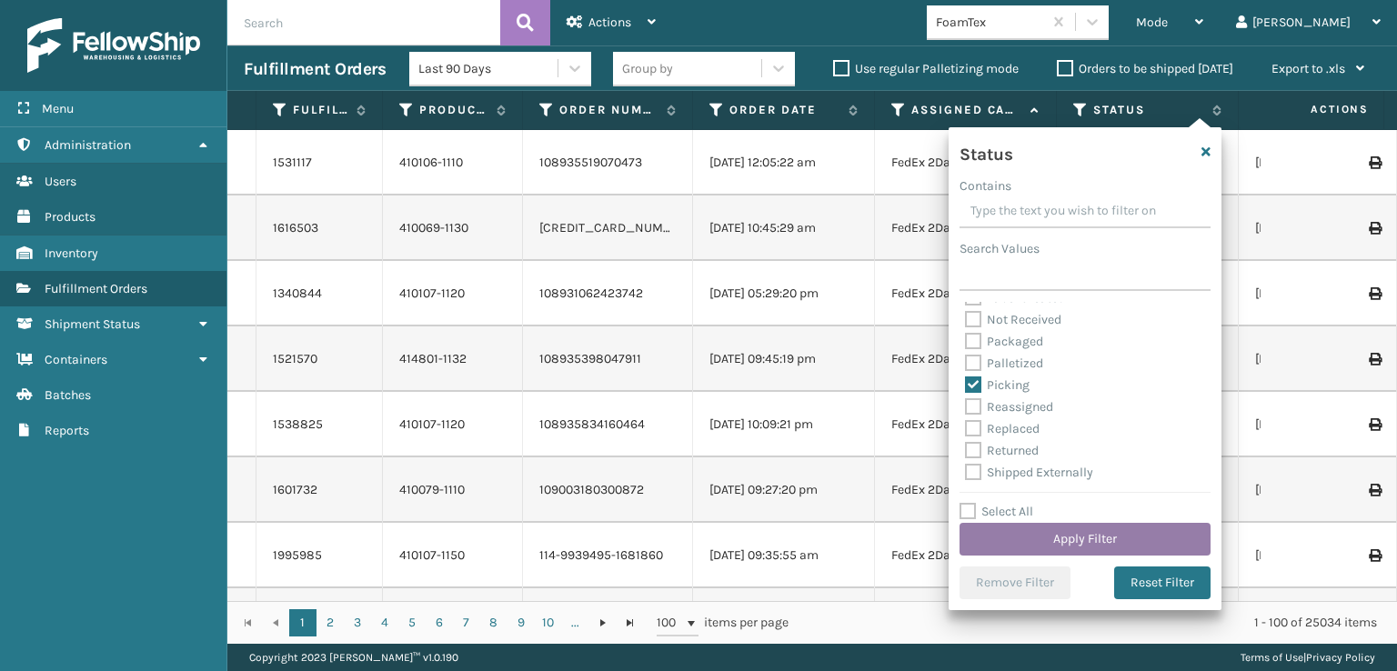
click at [1088, 542] on button "Apply Filter" at bounding box center [1084, 539] width 251 height 33
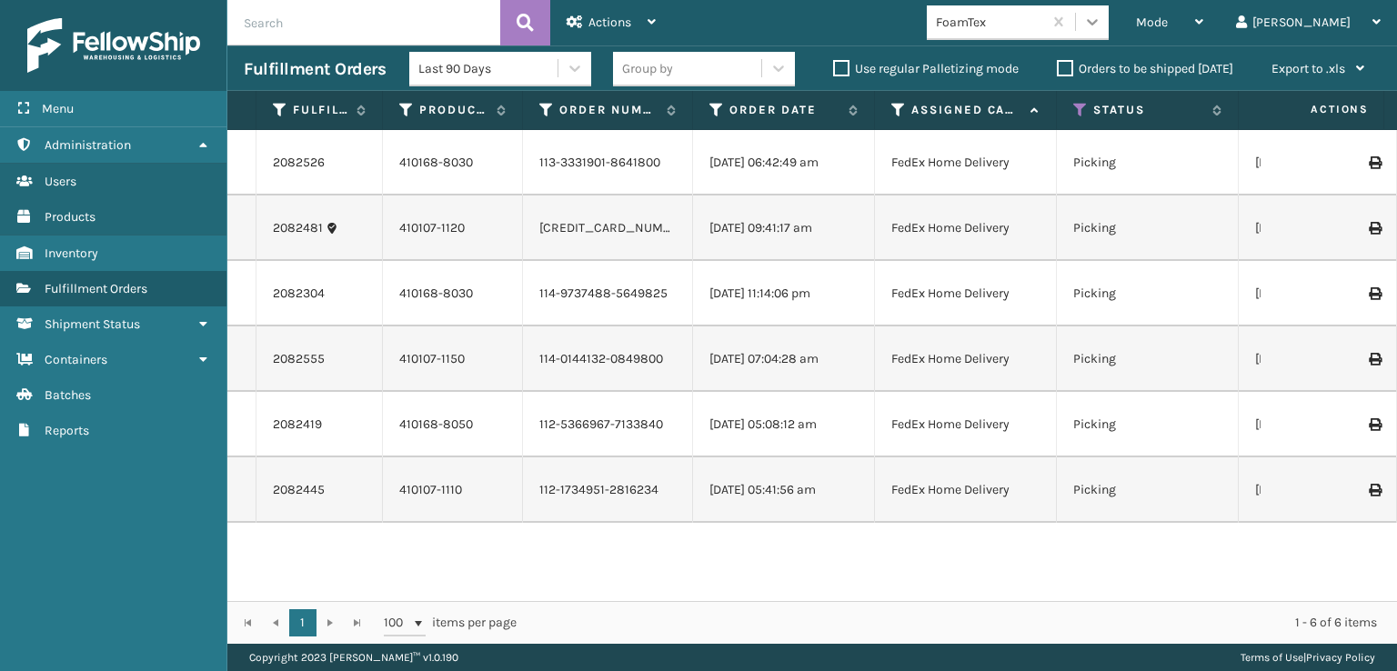
click at [1098, 23] on icon at bounding box center [1092, 22] width 11 height 6
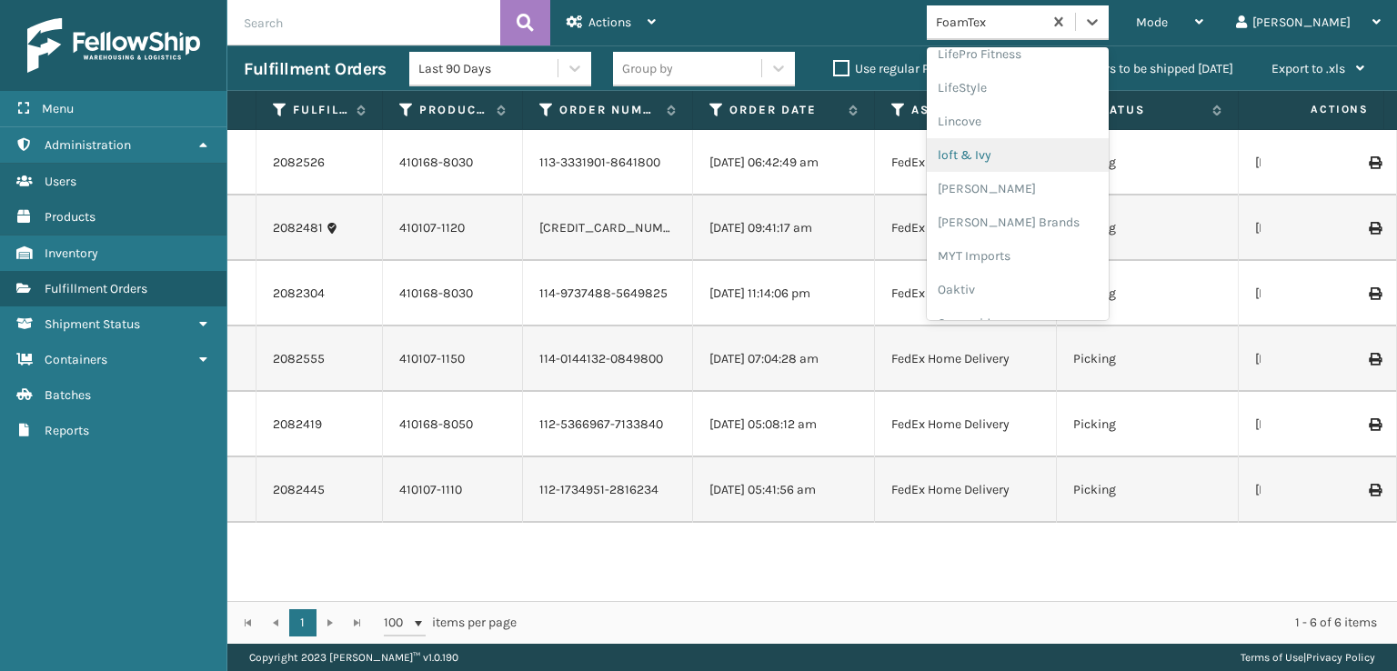
scroll to position [757, 0]
click at [1028, 154] on div "[PERSON_NAME] Brands" at bounding box center [1018, 152] width 182 height 34
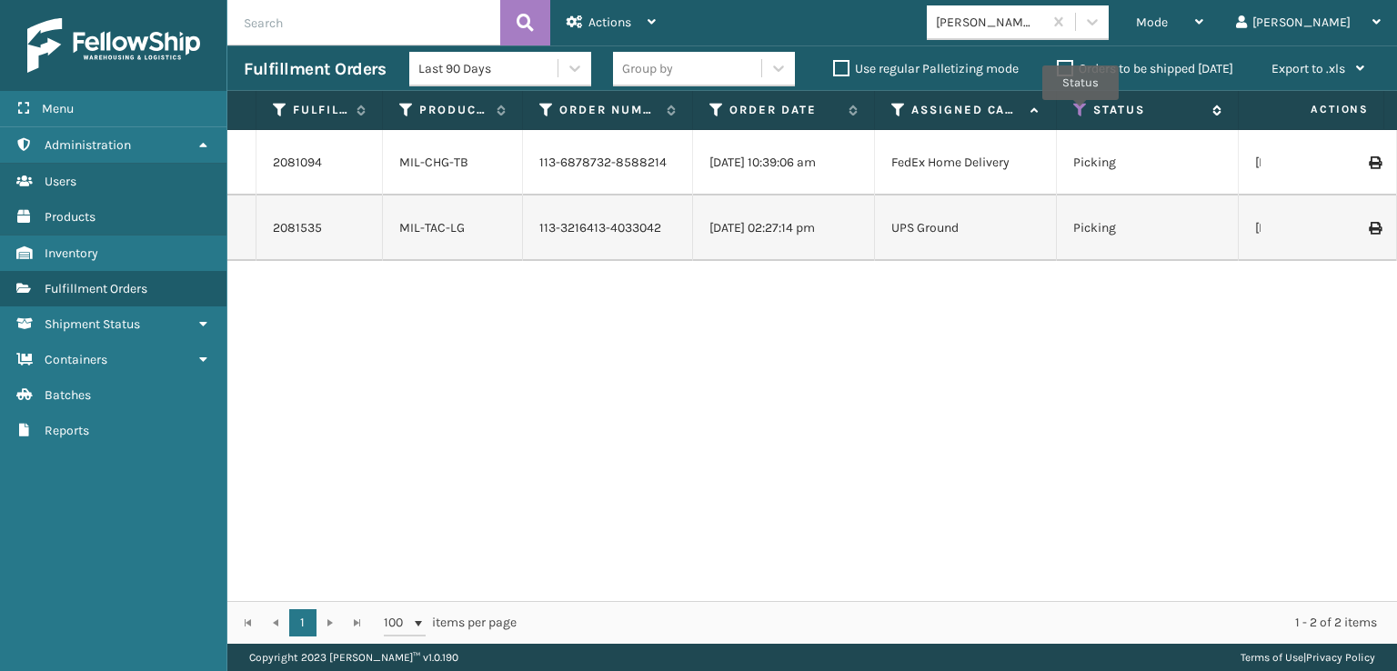
click at [1080, 113] on icon at bounding box center [1080, 110] width 15 height 16
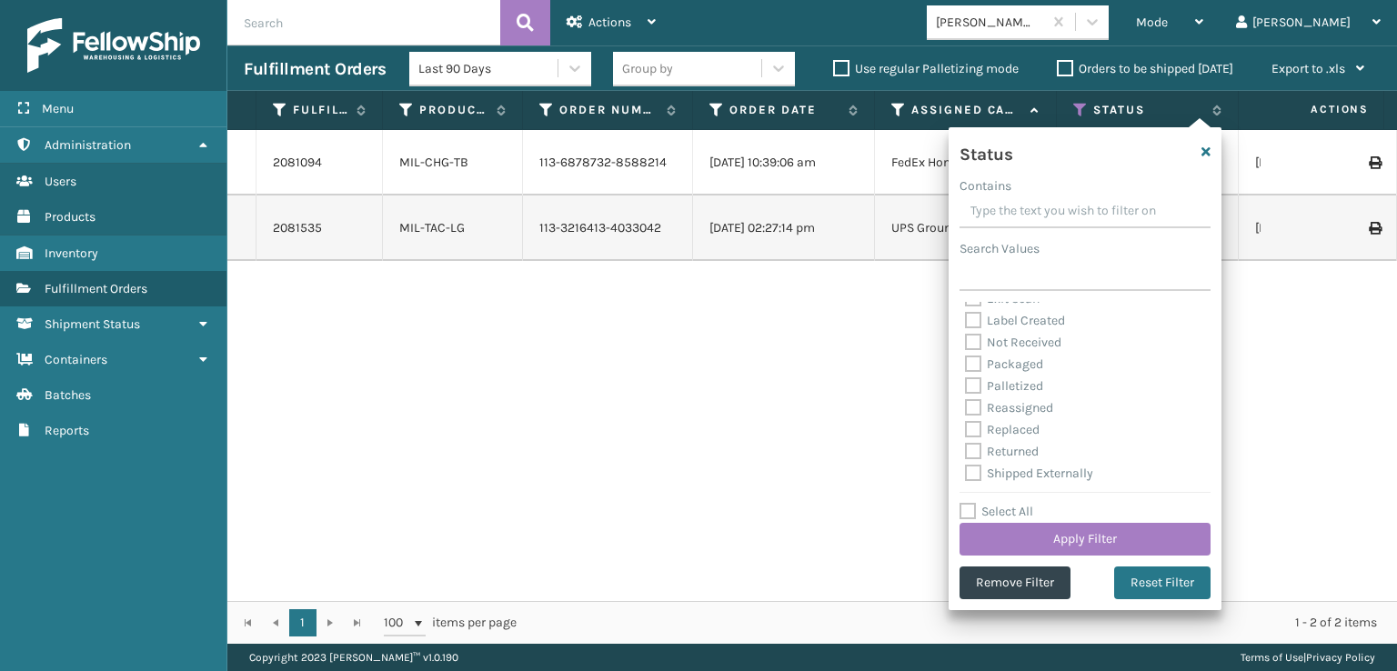
scroll to position [102, 0]
click at [972, 380] on label "Palletized" at bounding box center [1004, 384] width 78 height 15
click at [966, 380] on input "Palletized" at bounding box center [965, 381] width 1 height 12
checkbox input "true"
click at [1059, 537] on button "Apply Filter" at bounding box center [1084, 539] width 251 height 33
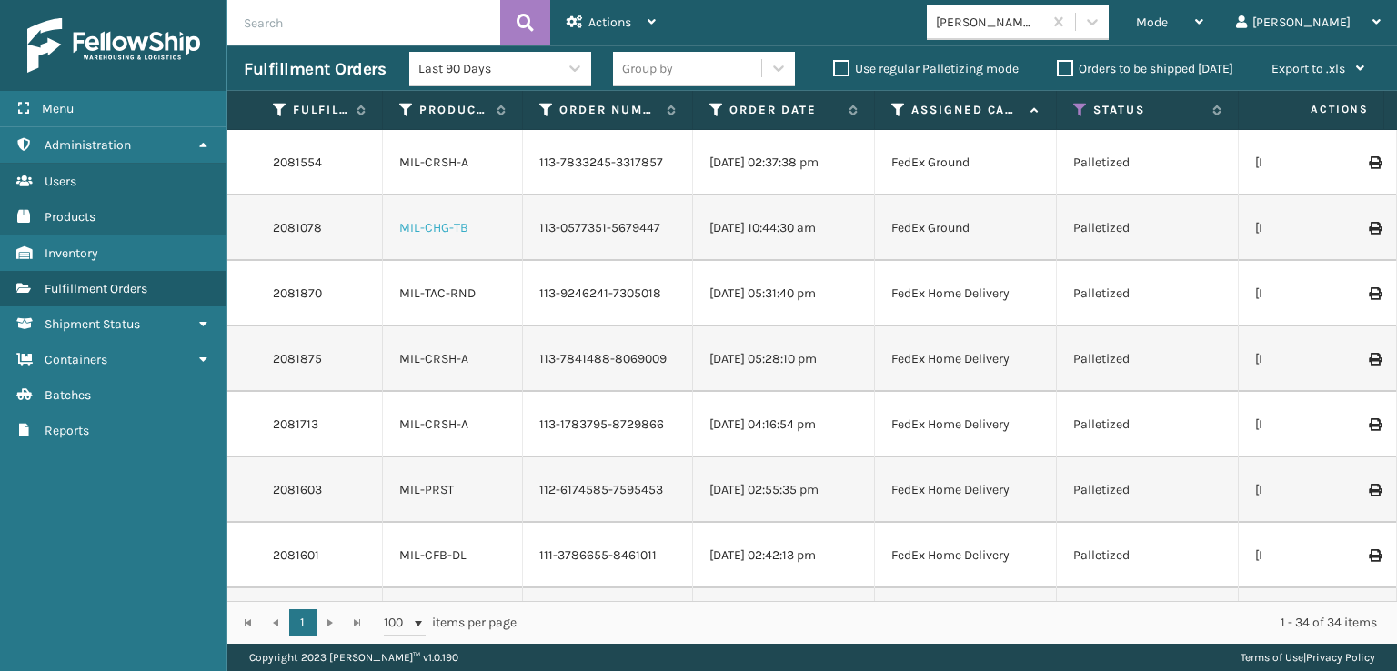
click at [456, 229] on link "MIL-CHG-TB" at bounding box center [433, 227] width 69 height 15
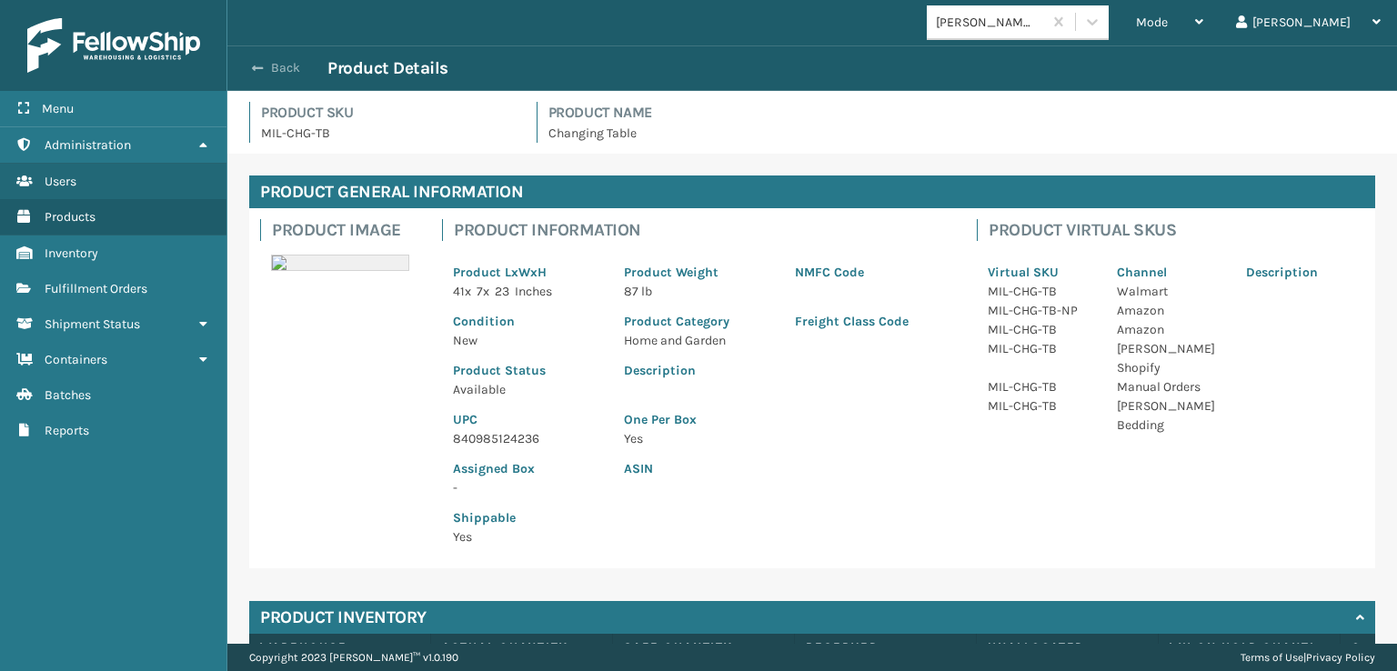
click at [266, 67] on button "Back" at bounding box center [286, 68] width 84 height 16
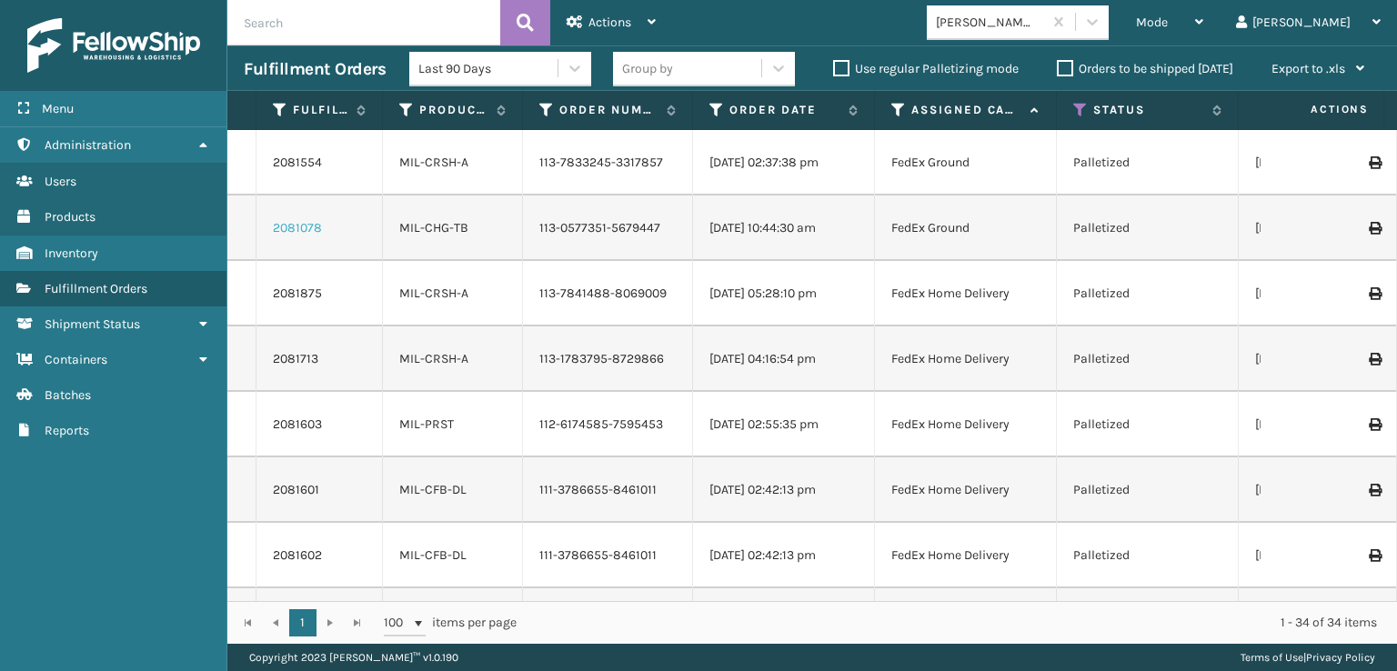
click at [301, 230] on link "2081078" at bounding box center [297, 228] width 49 height 18
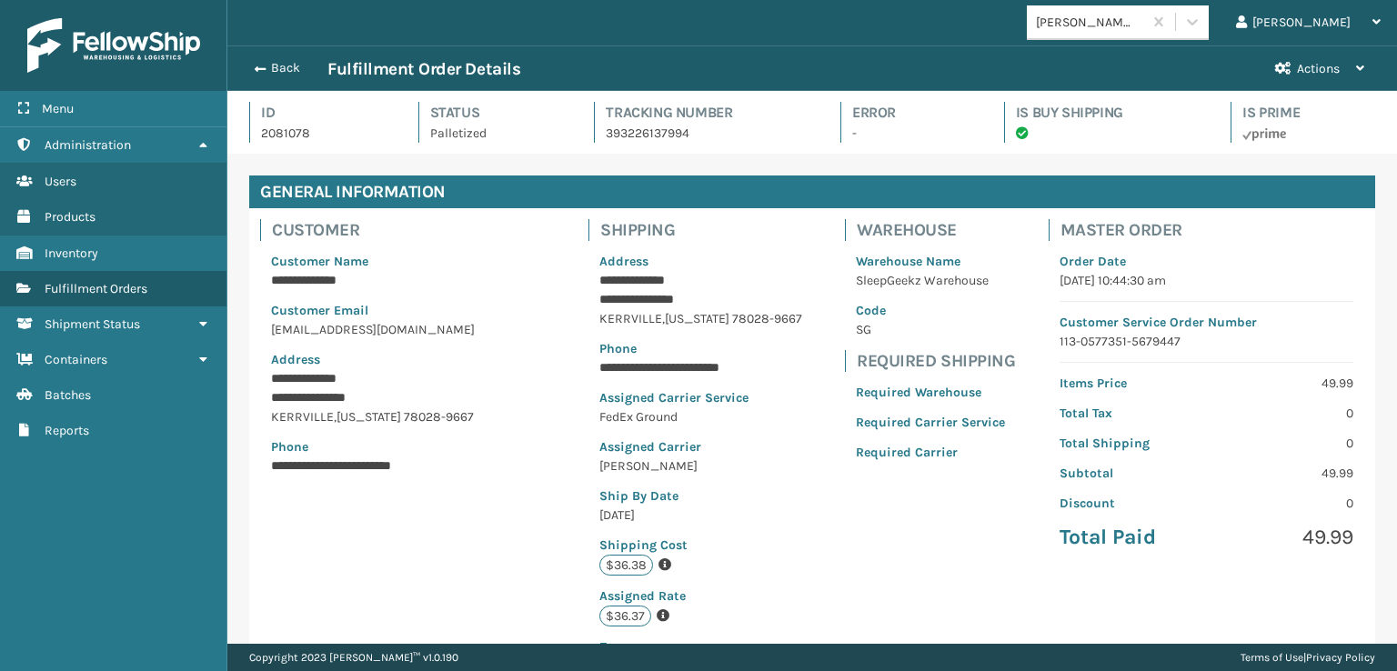
scroll to position [44, 1169]
click at [264, 67] on button "Back" at bounding box center [286, 68] width 84 height 16
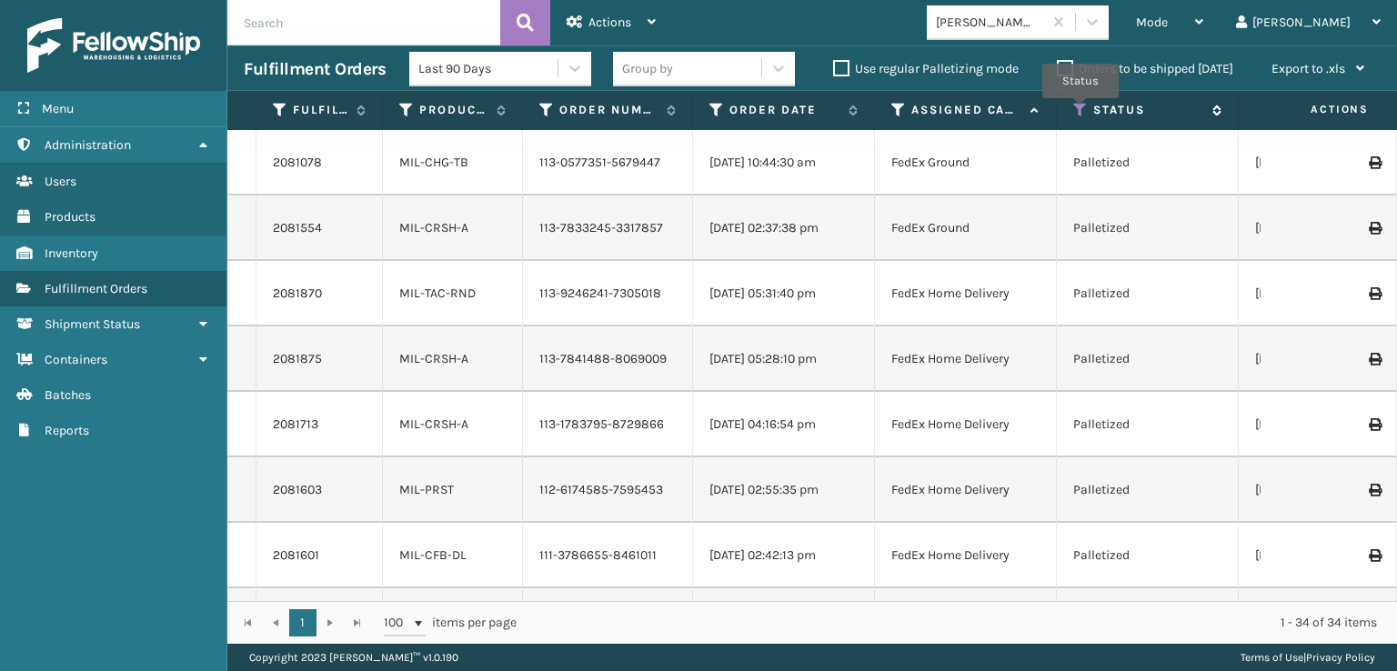
click at [1080, 111] on icon at bounding box center [1080, 110] width 15 height 16
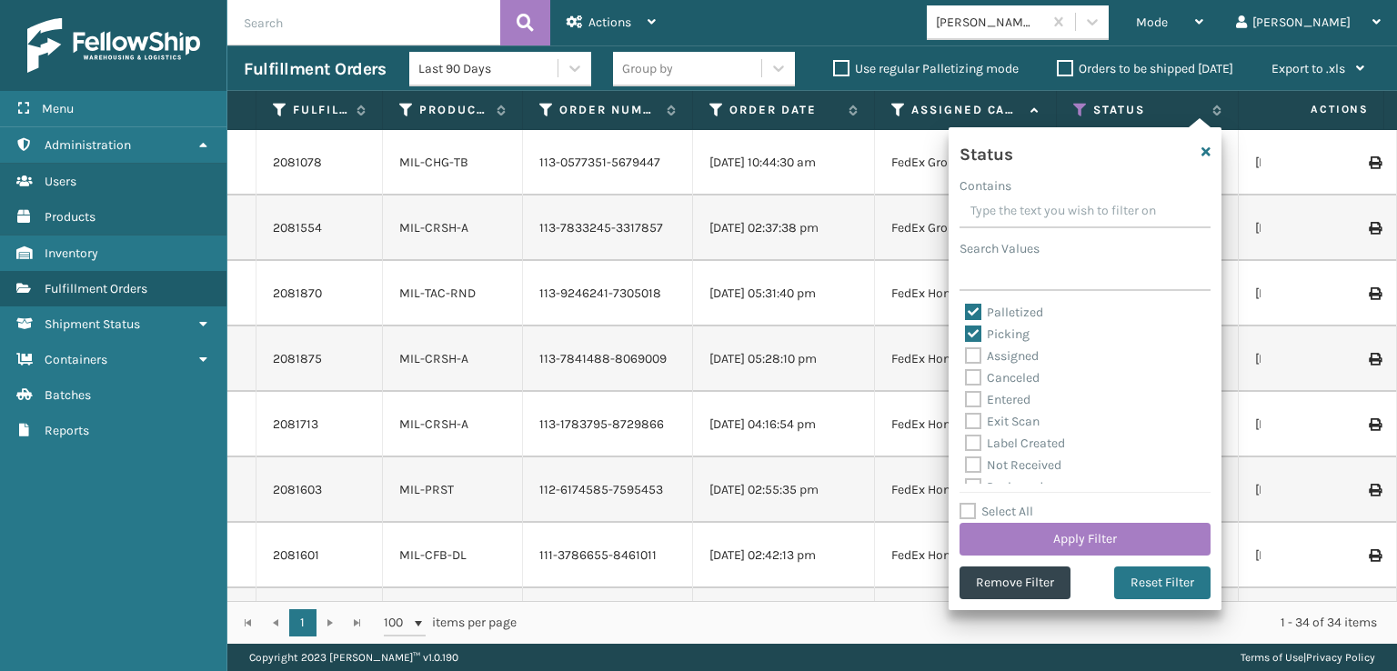
click at [971, 314] on label "Palletized" at bounding box center [1004, 312] width 78 height 15
click at [966, 314] on input "Palletized" at bounding box center [965, 308] width 1 height 12
checkbox input "false"
click at [1077, 537] on button "Apply Filter" at bounding box center [1084, 539] width 251 height 33
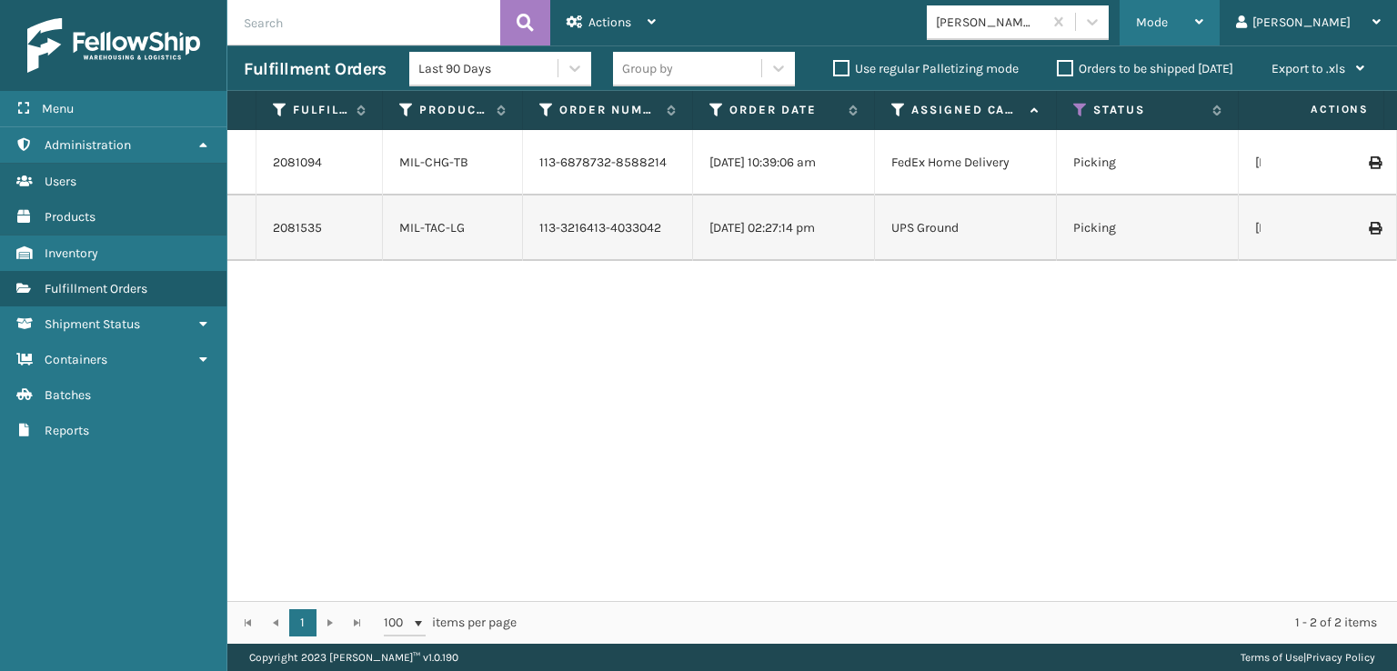
click at [1168, 23] on span "Mode" at bounding box center [1152, 22] width 32 height 15
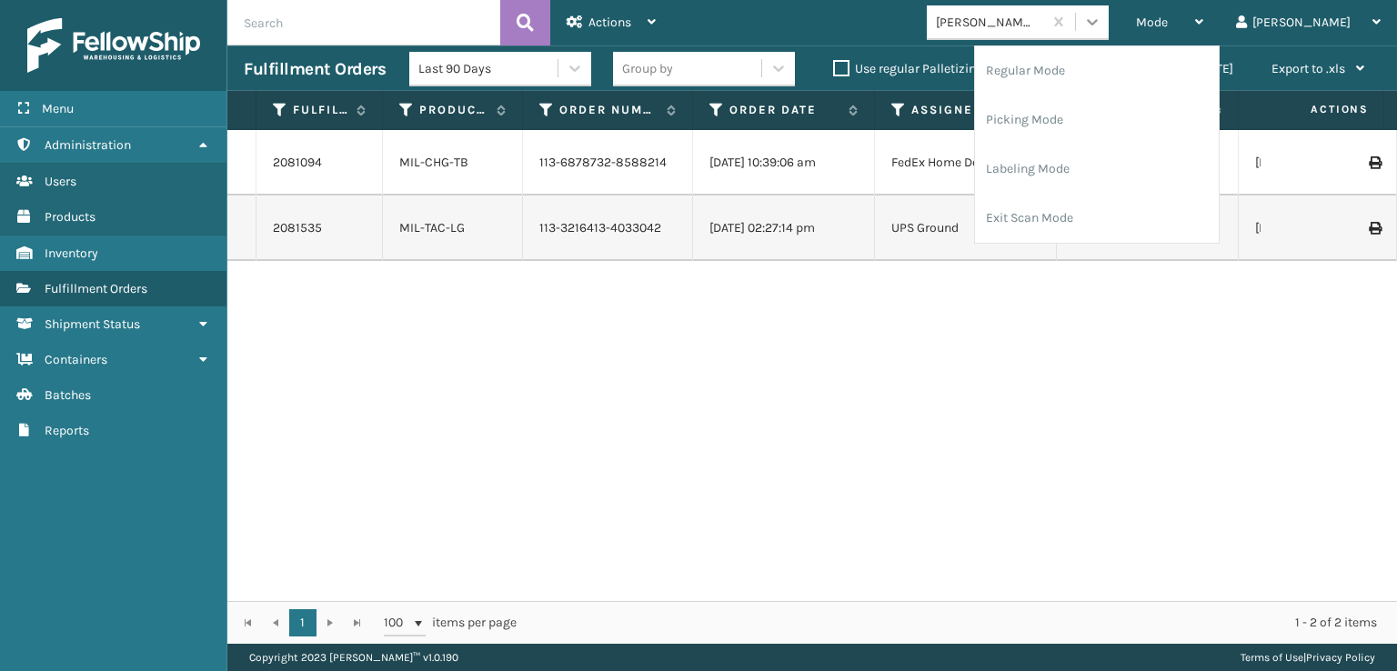
click at [1101, 19] on icon at bounding box center [1092, 22] width 18 height 18
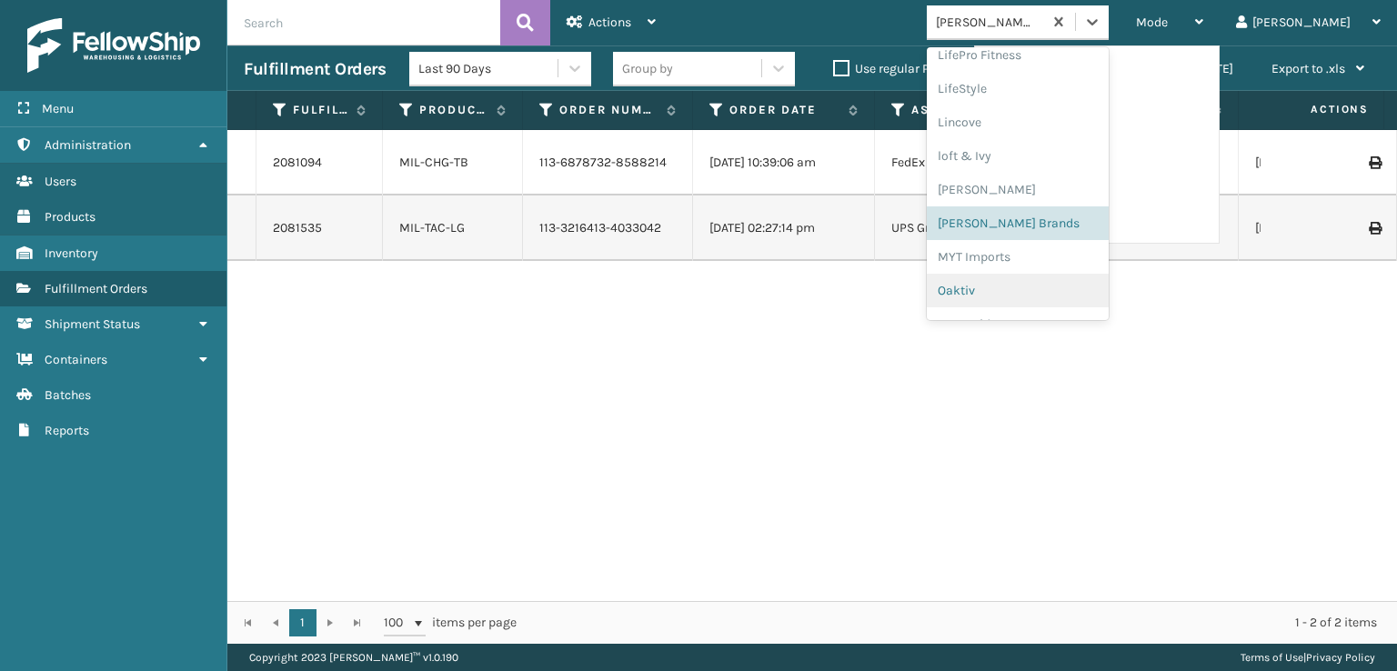
scroll to position [639, 0]
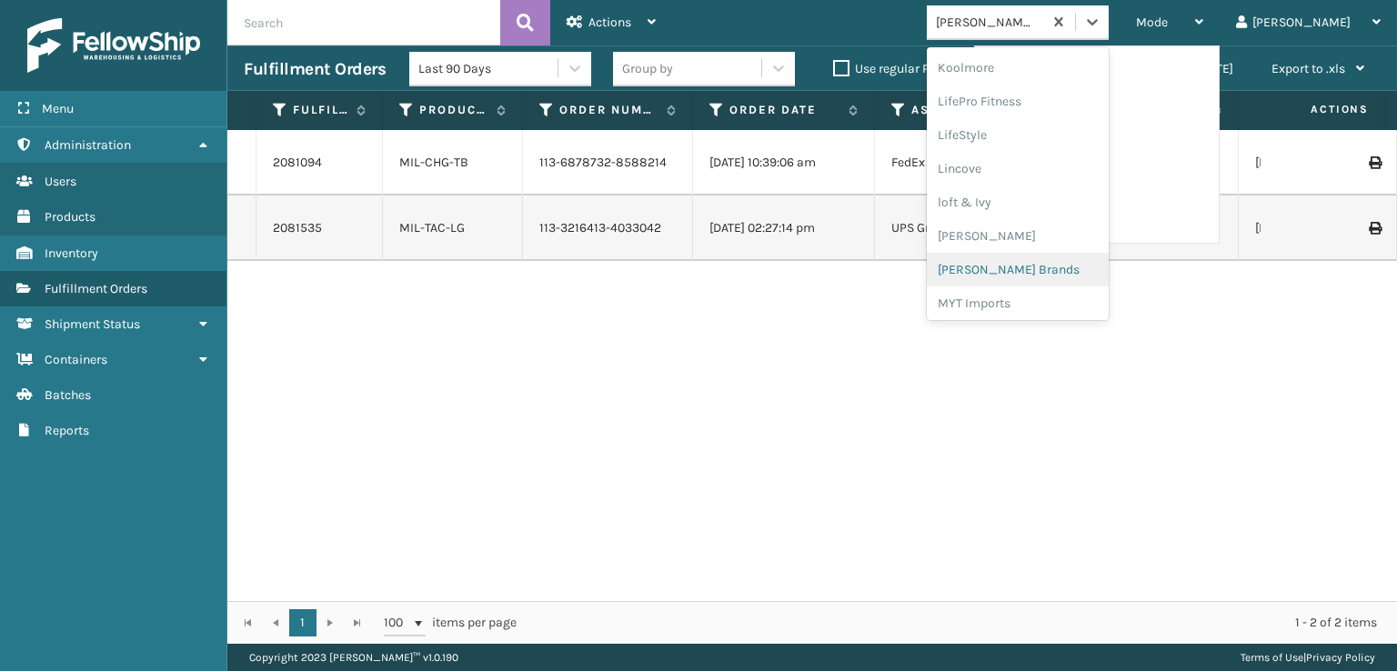
click at [1057, 266] on div "[PERSON_NAME] Brands" at bounding box center [1018, 270] width 182 height 34
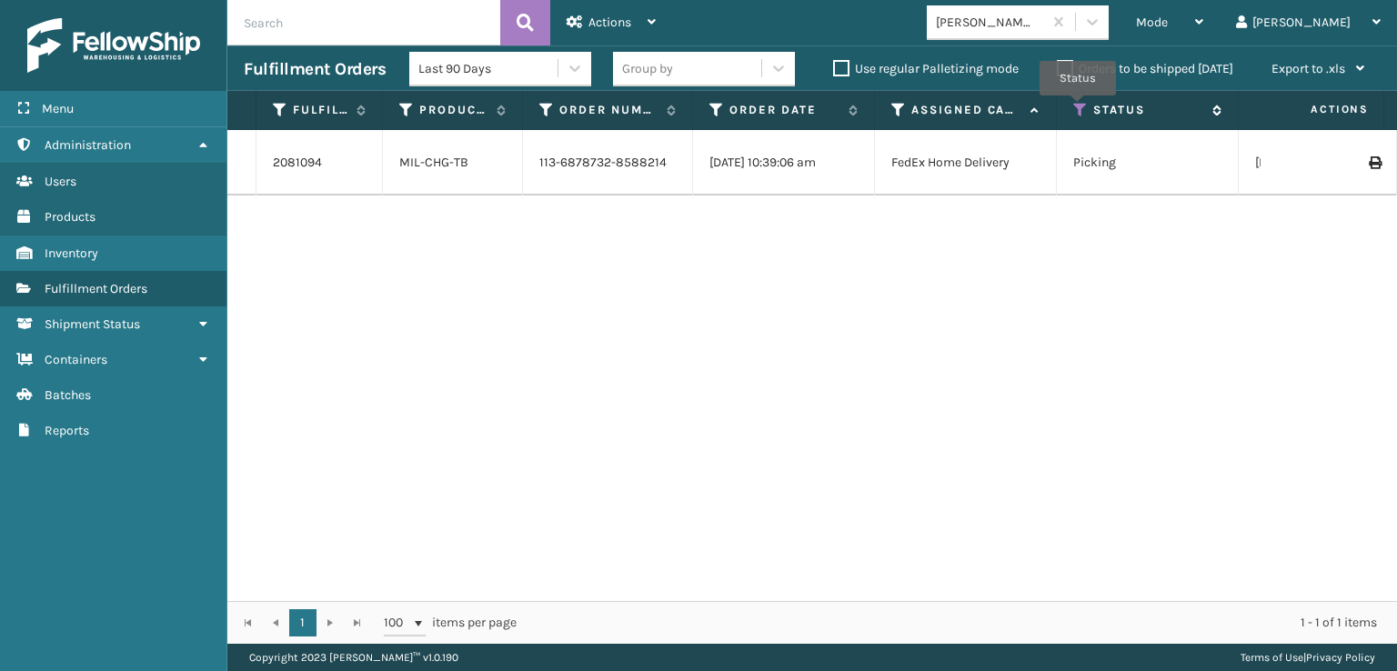
click at [1078, 108] on icon at bounding box center [1080, 110] width 15 height 16
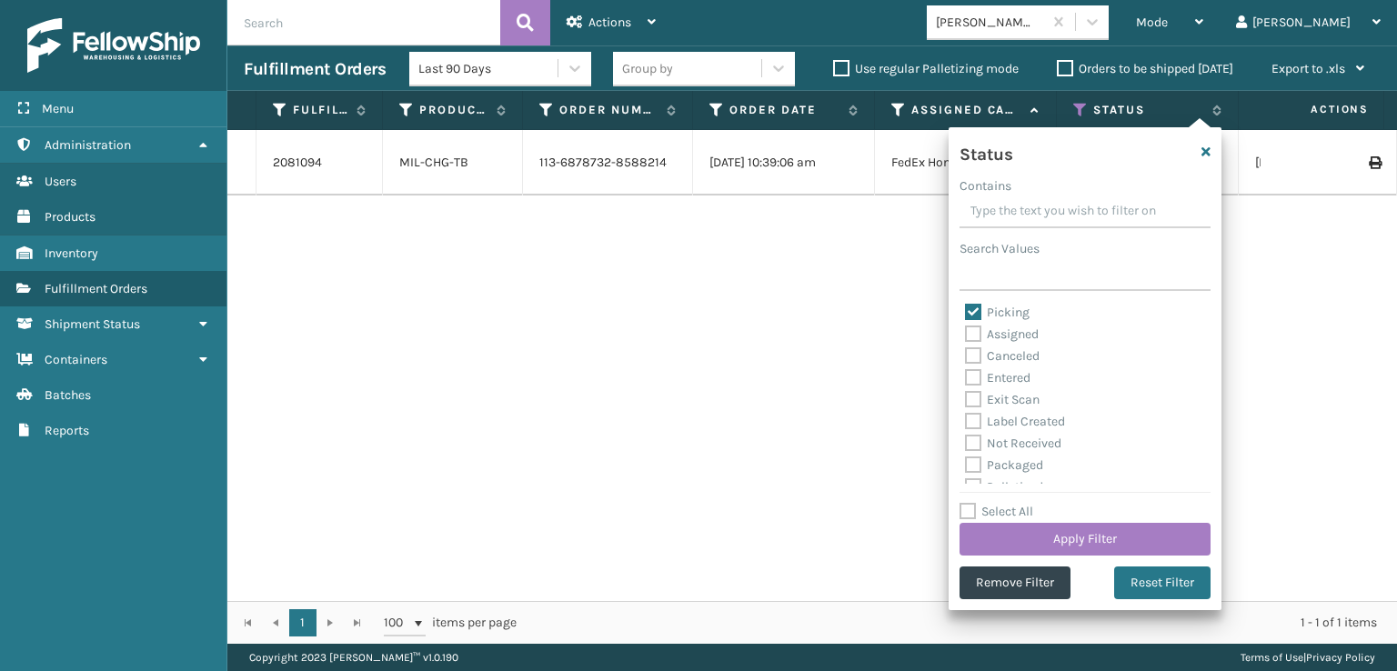
click at [976, 312] on label "Picking" at bounding box center [997, 312] width 65 height 15
click at [966, 312] on input "Picking" at bounding box center [965, 308] width 1 height 12
checkbox input "false"
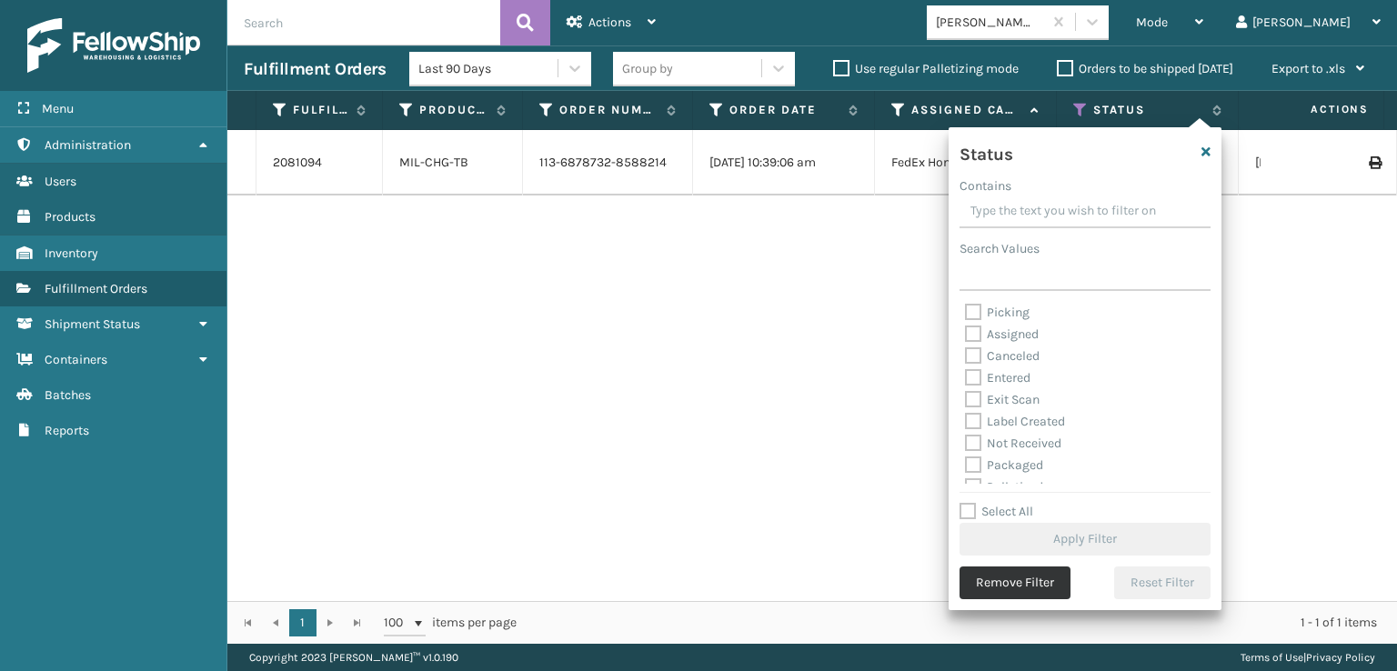
click at [1006, 582] on button "Remove Filter" at bounding box center [1014, 583] width 111 height 33
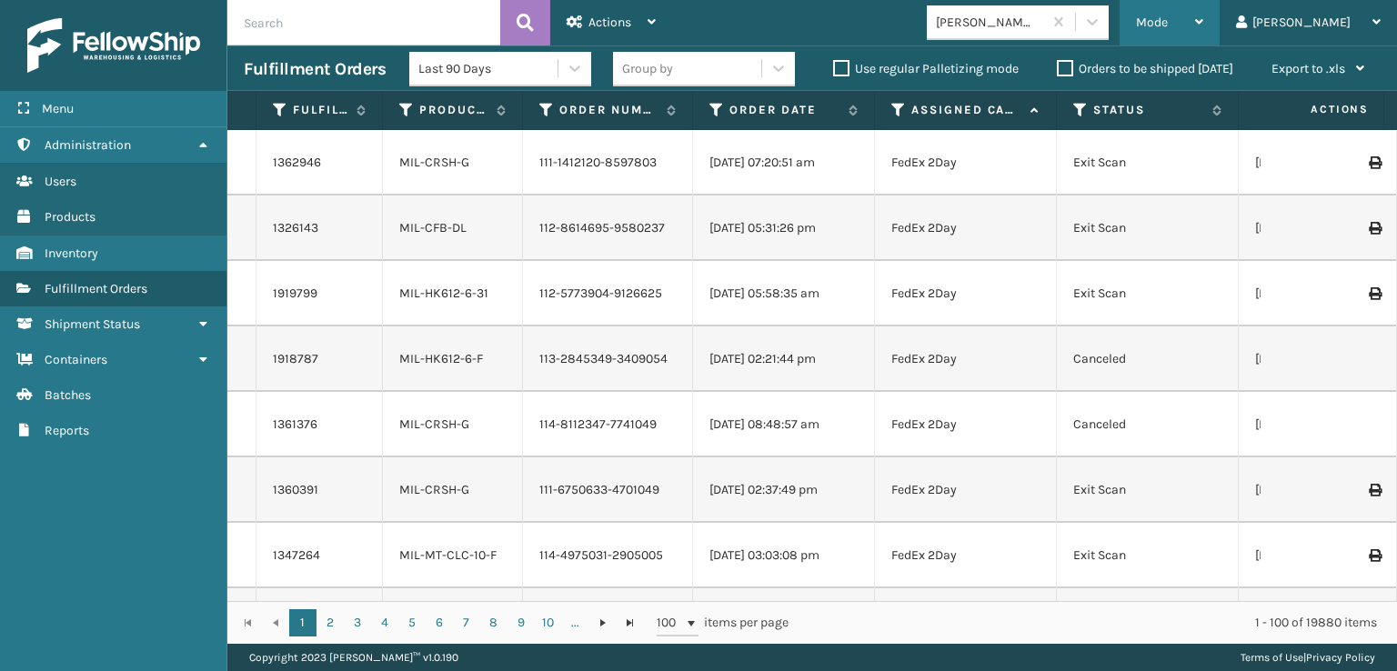
click at [1168, 25] on span "Mode" at bounding box center [1152, 22] width 32 height 15
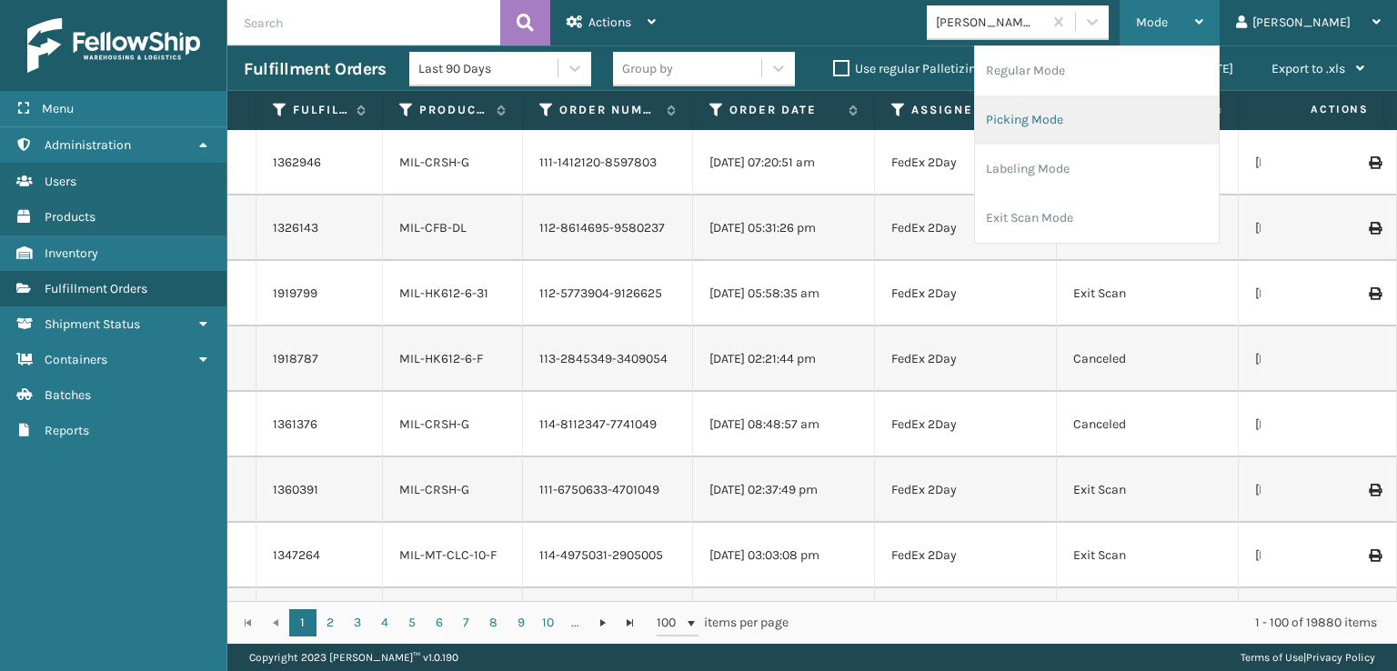
click at [1116, 115] on li "Picking Mode" at bounding box center [1097, 119] width 244 height 49
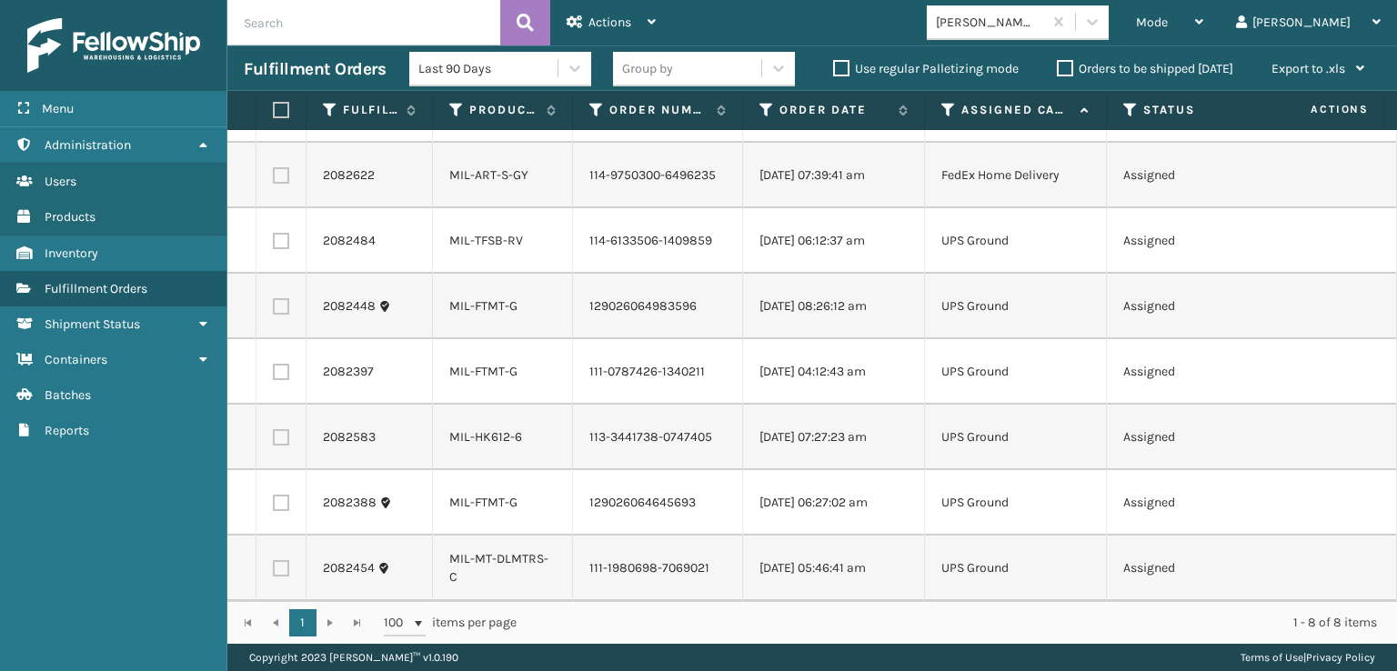
scroll to position [0, 0]
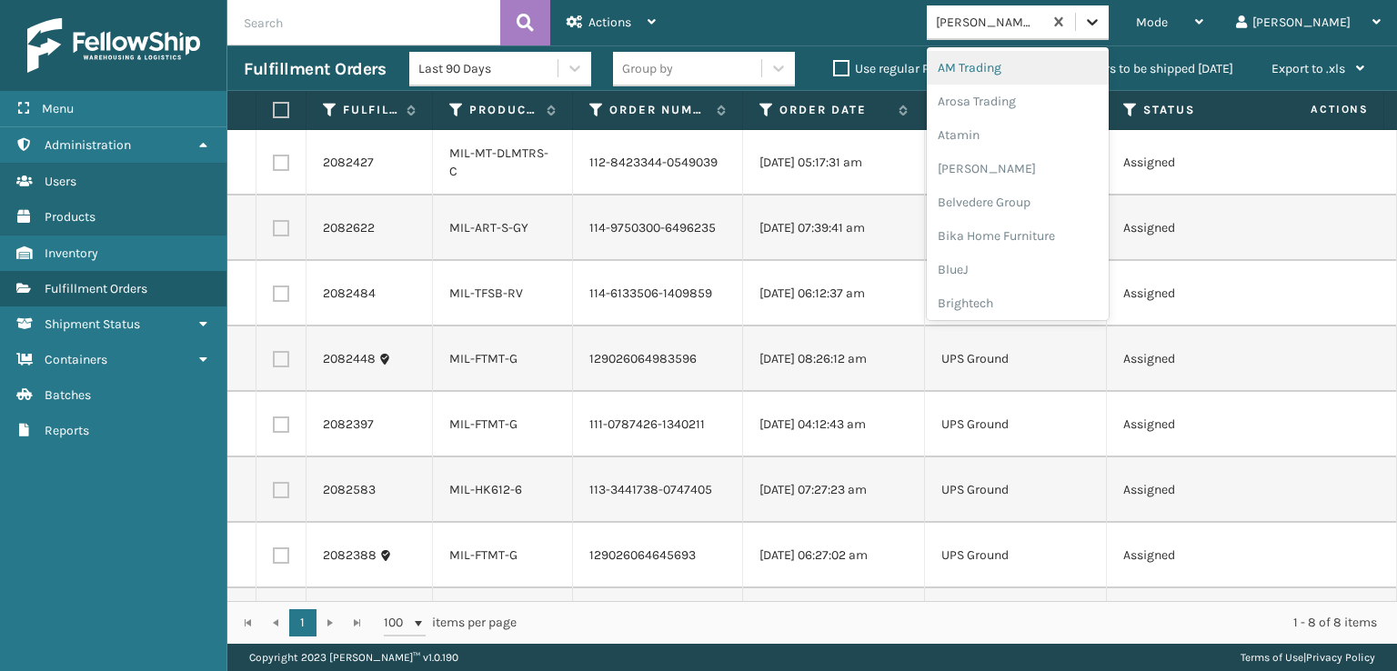
click at [1101, 22] on icon at bounding box center [1092, 22] width 18 height 18
click at [1036, 234] on div "FoamTex" at bounding box center [1018, 233] width 182 height 34
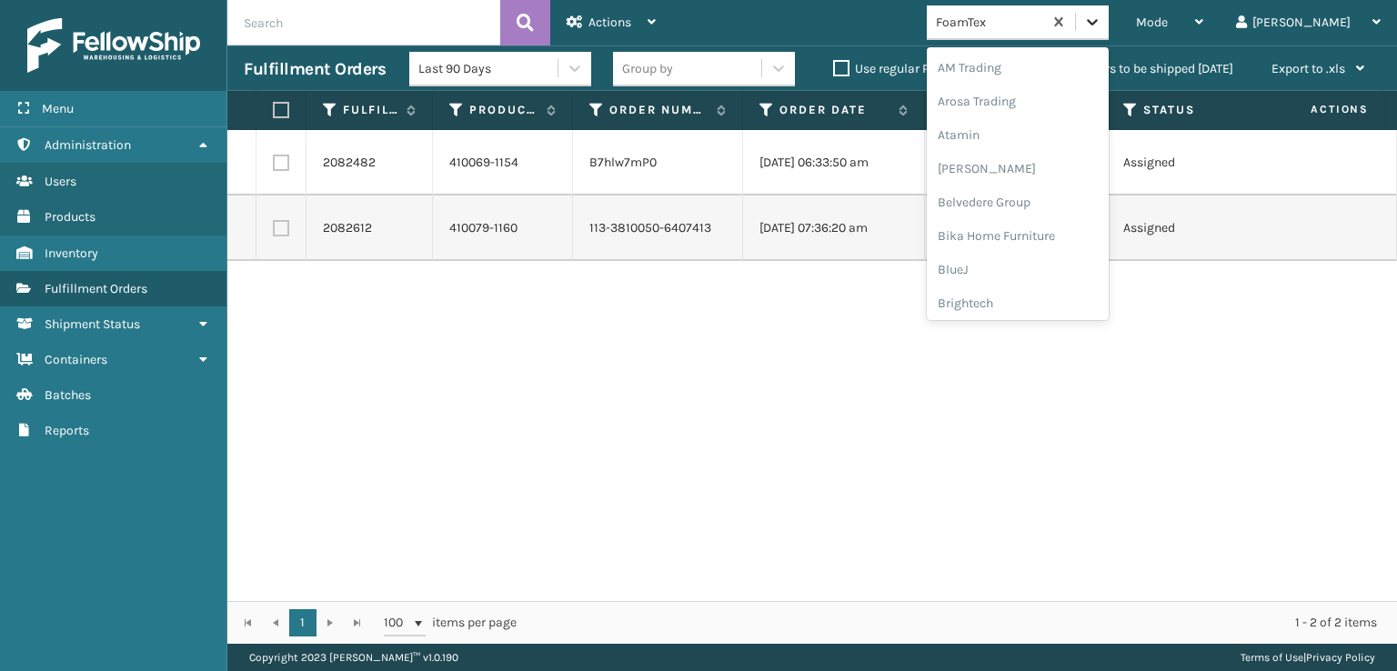
click at [1109, 31] on div at bounding box center [1092, 21] width 33 height 33
click at [1037, 242] on div "[PERSON_NAME] Brands" at bounding box center [1018, 243] width 182 height 34
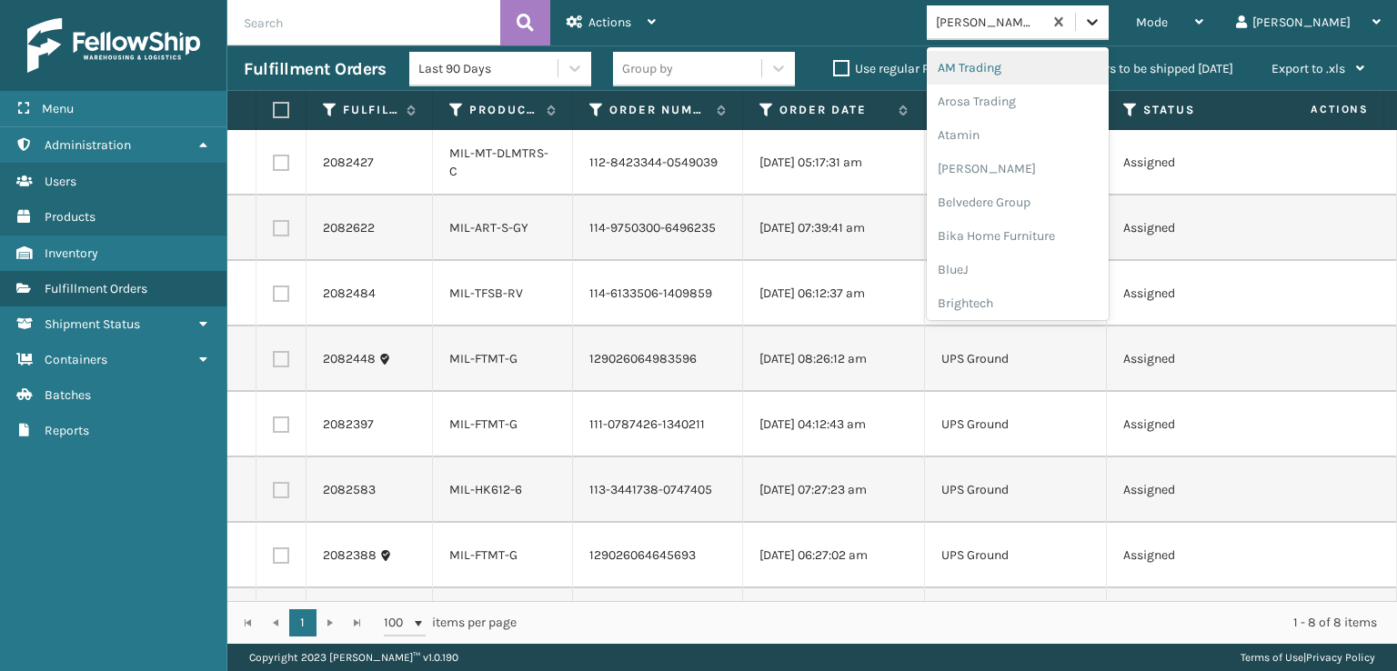
click at [1101, 21] on icon at bounding box center [1092, 22] width 18 height 18
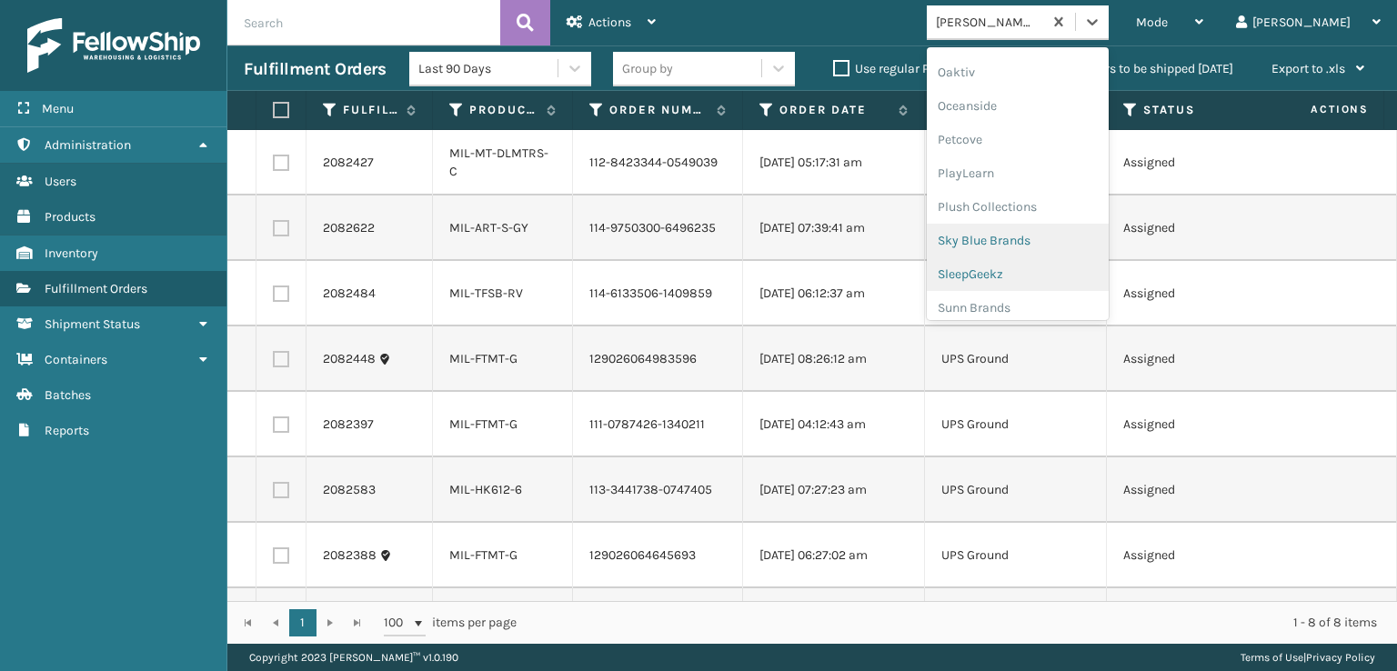
scroll to position [912, 0]
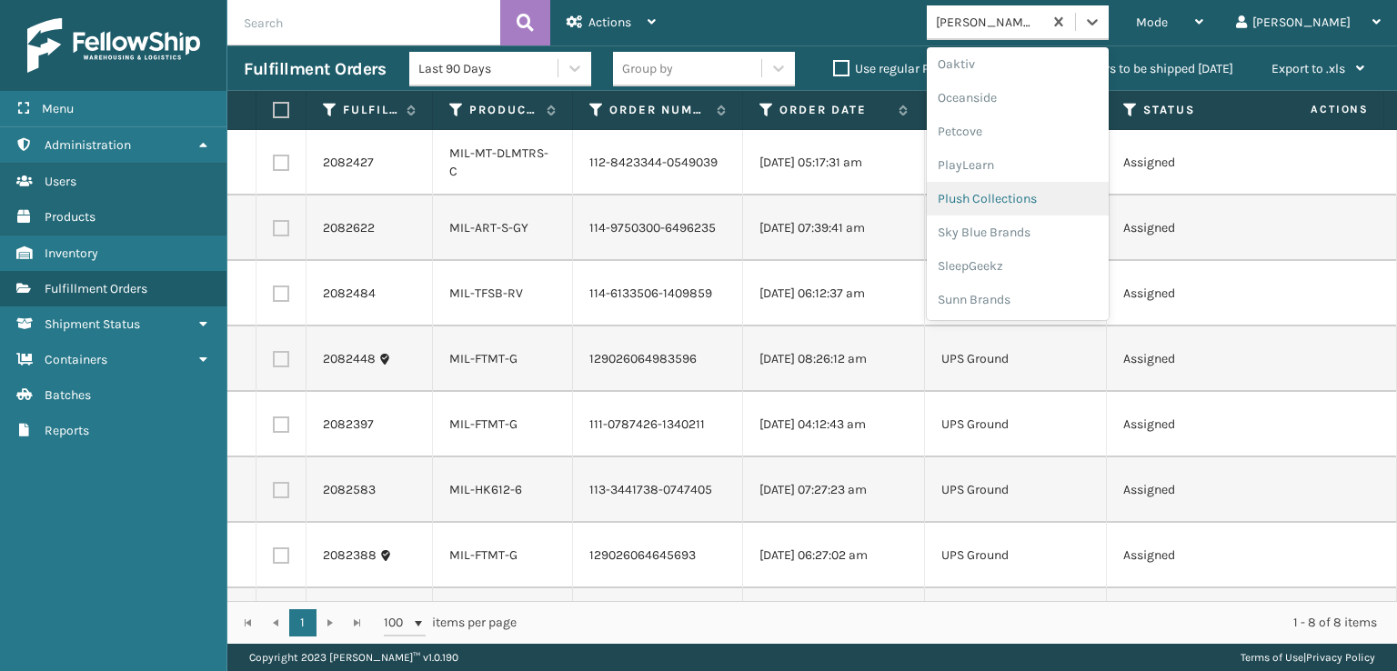
click at [1039, 198] on div "Plush Collections" at bounding box center [1018, 199] width 182 height 34
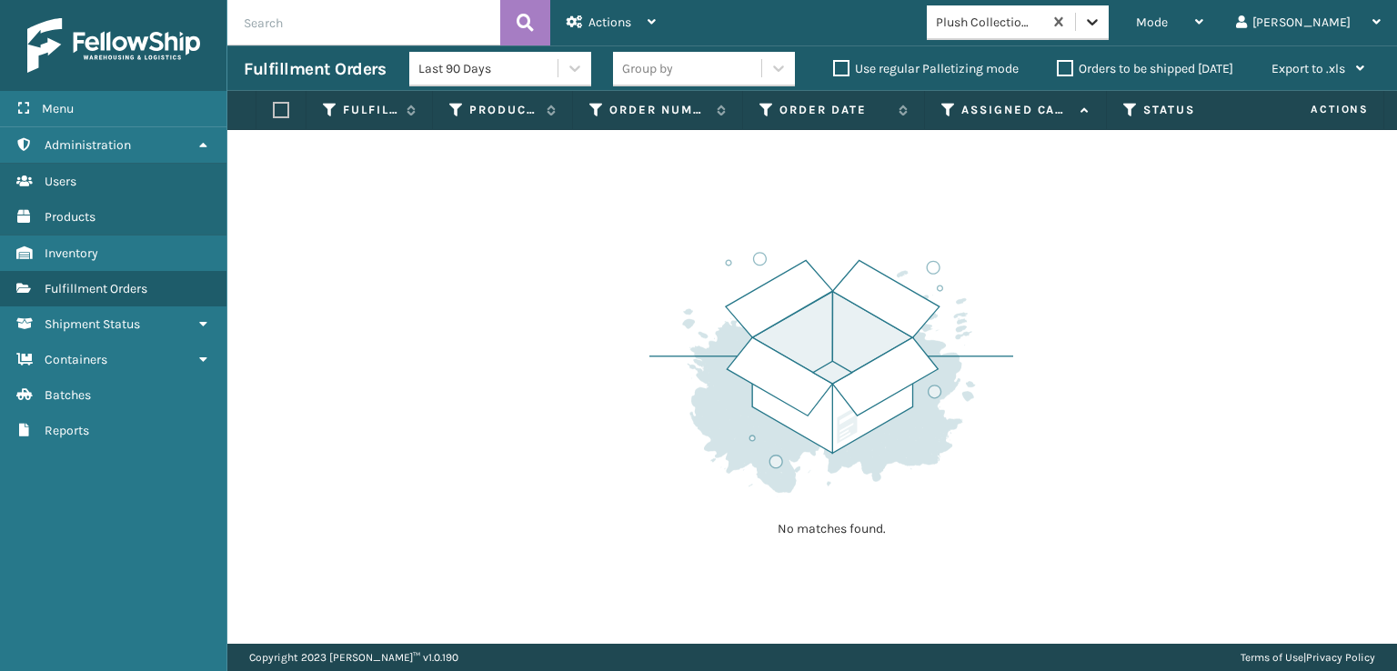
click at [1101, 30] on icon at bounding box center [1092, 22] width 18 height 18
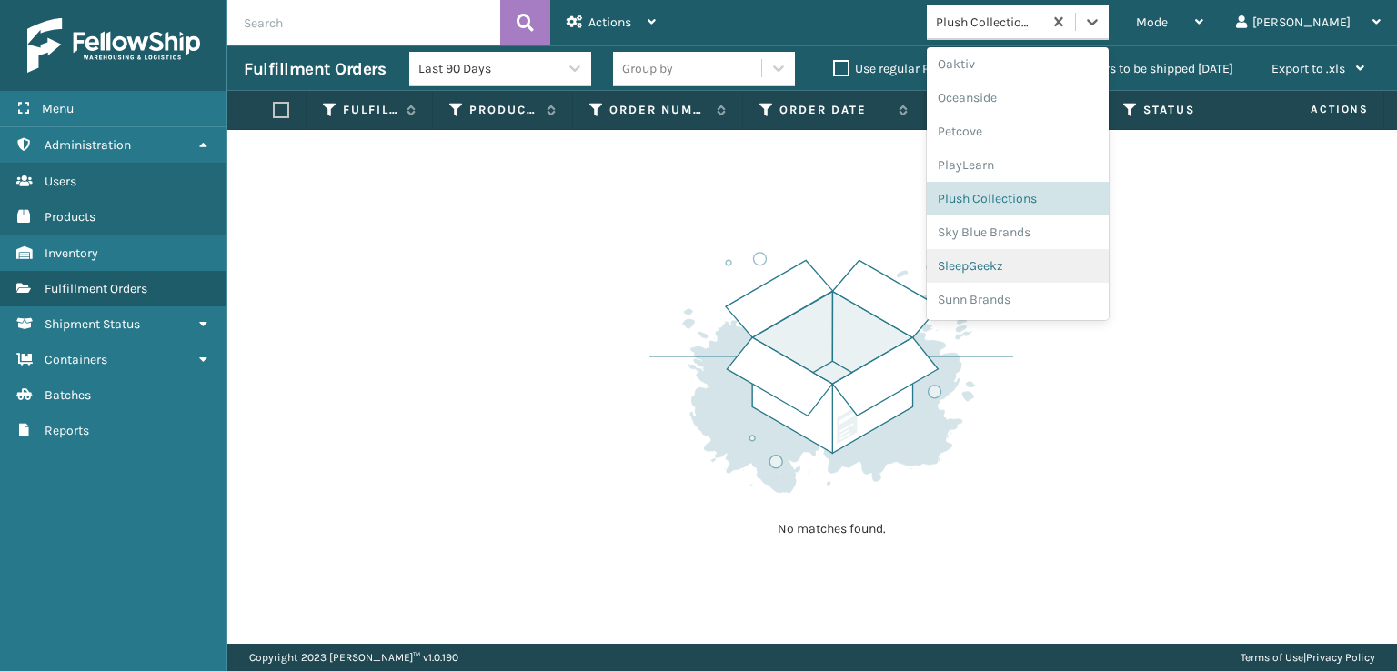
click at [1037, 266] on div "SleepGeekz" at bounding box center [1018, 266] width 182 height 34
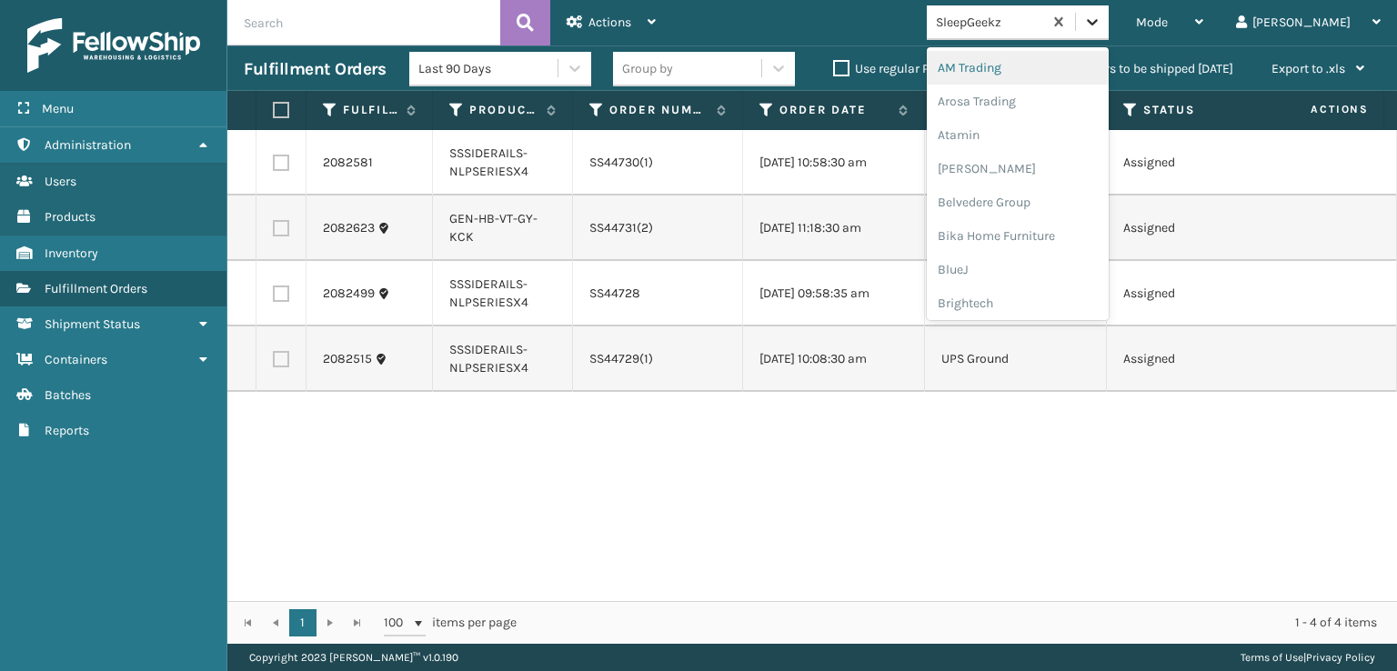
click at [1101, 26] on icon at bounding box center [1092, 22] width 18 height 18
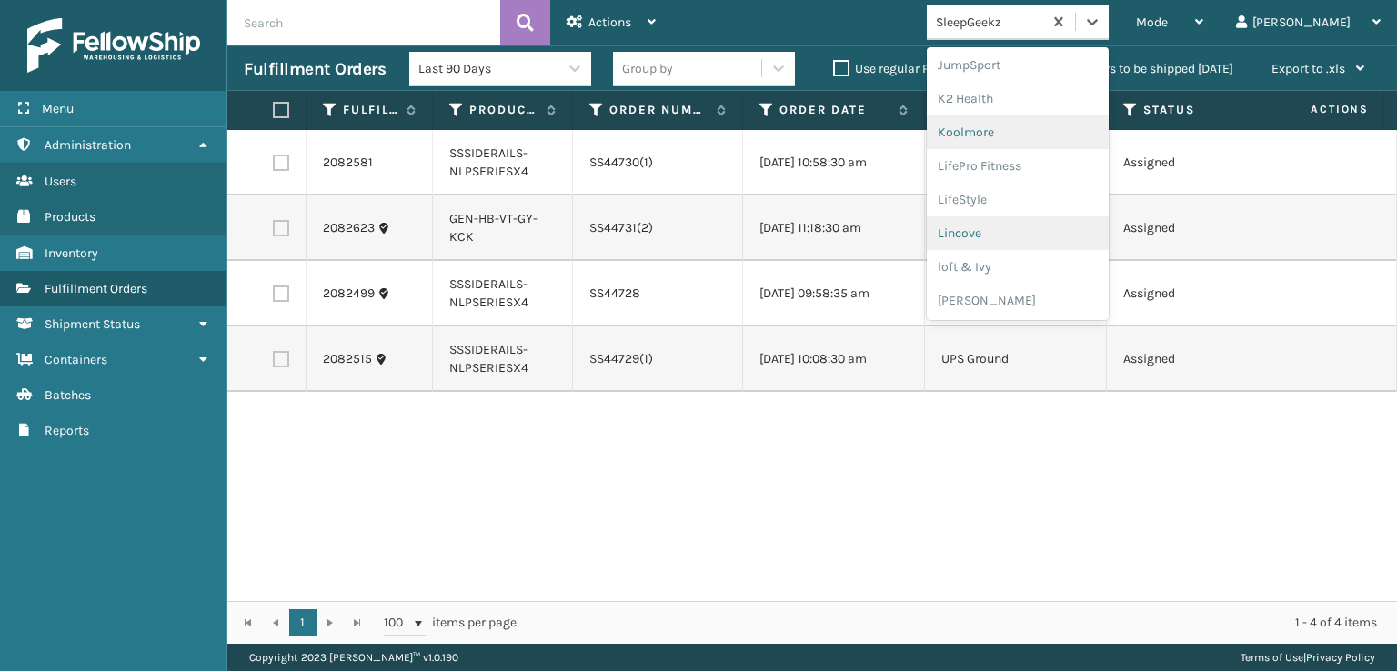
scroll to position [666, 0]
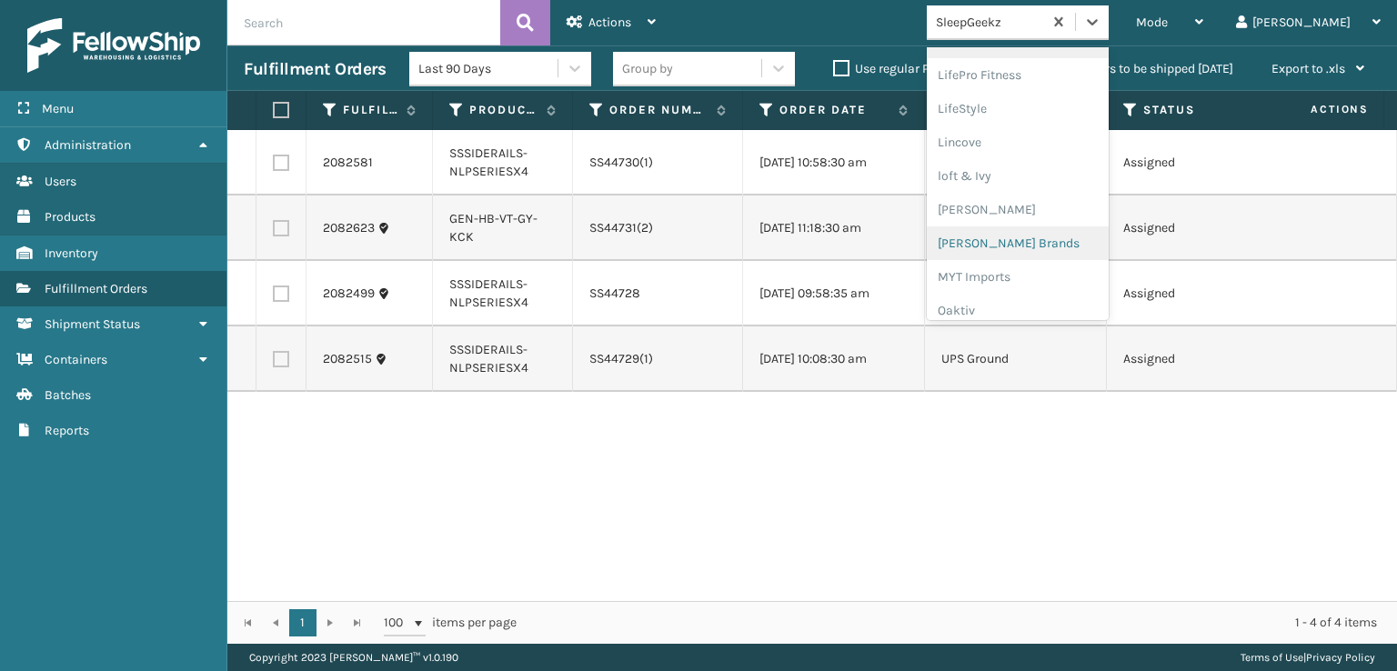
click at [1055, 245] on div "[PERSON_NAME] Brands" at bounding box center [1018, 243] width 182 height 34
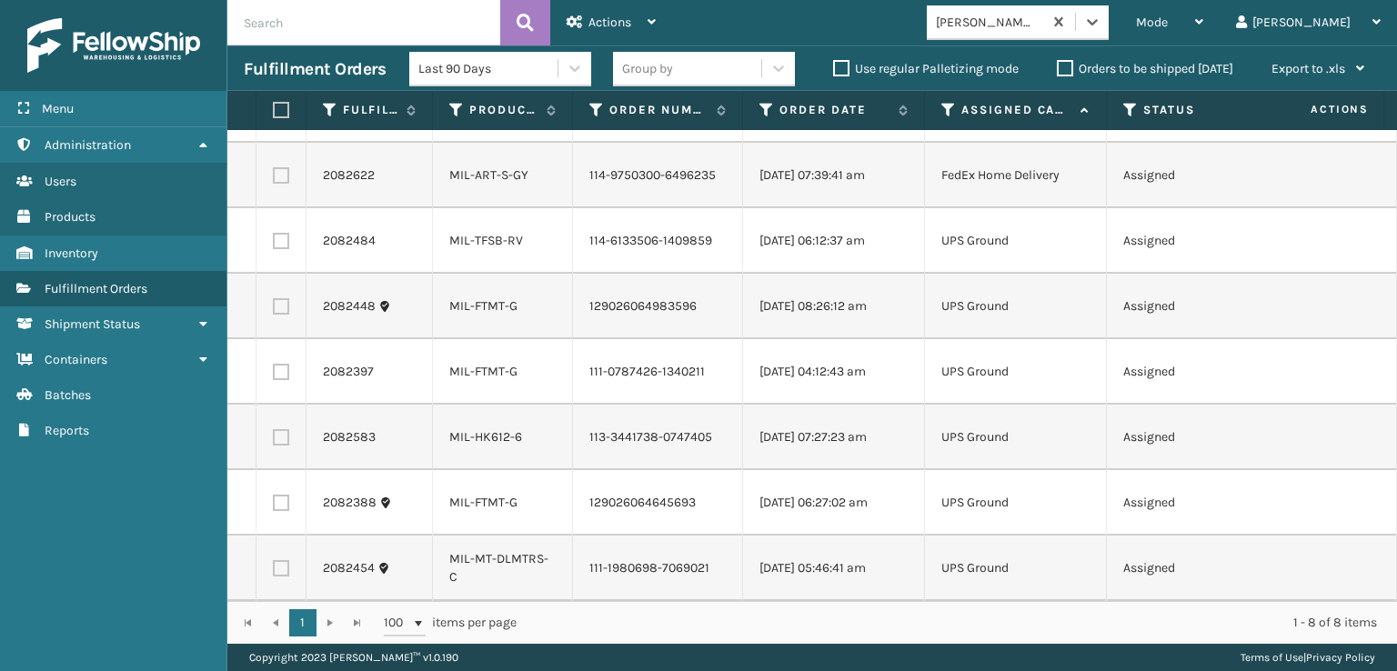
scroll to position [0, 0]
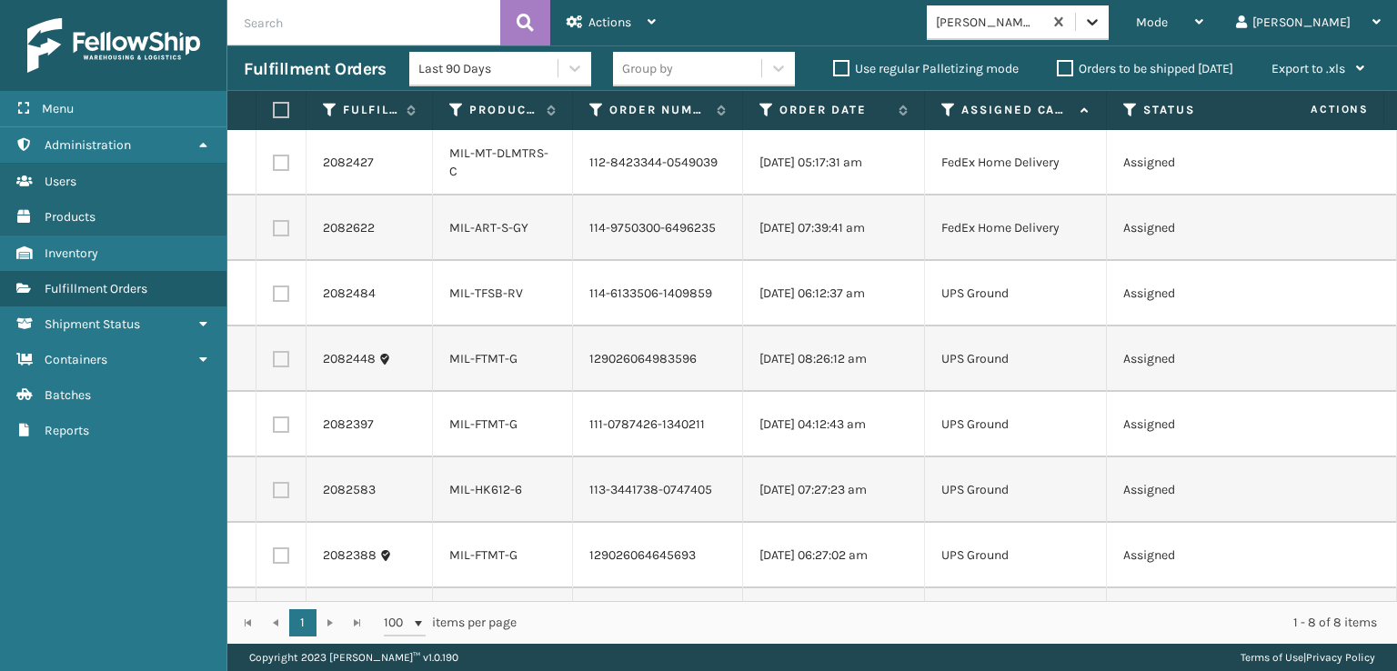
click at [1101, 15] on icon at bounding box center [1092, 22] width 18 height 18
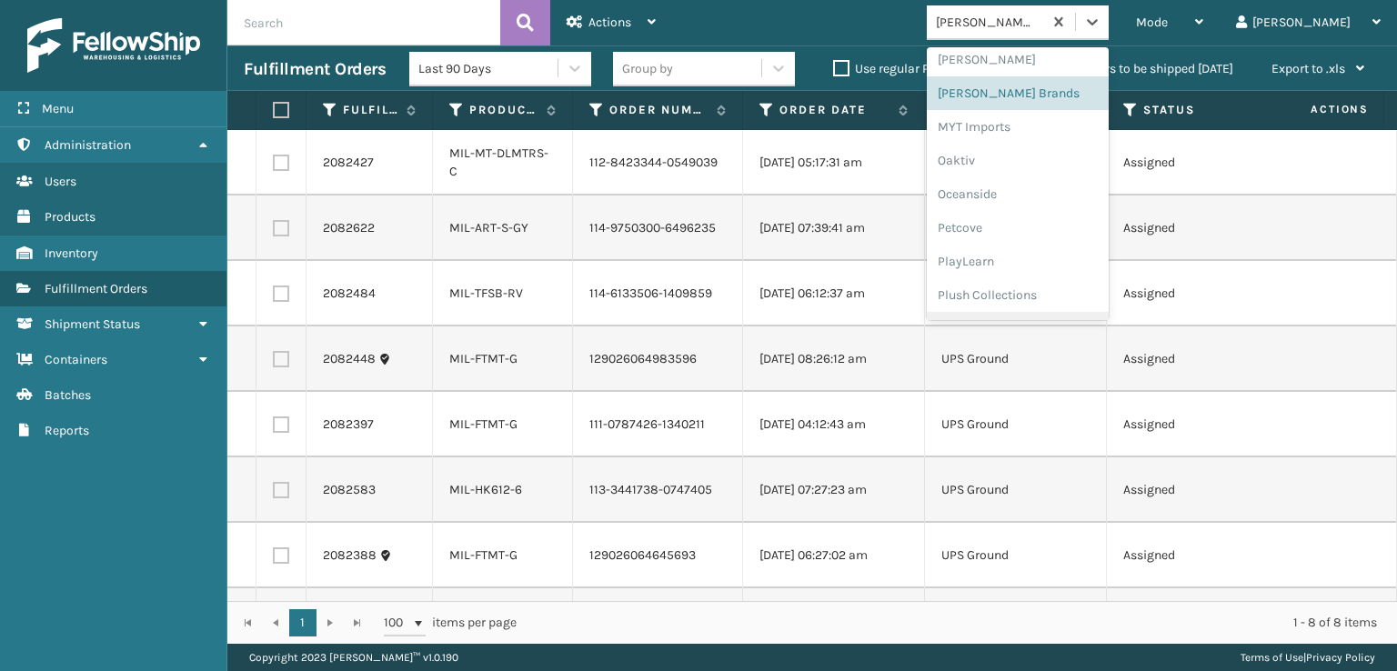
scroll to position [912, 0]
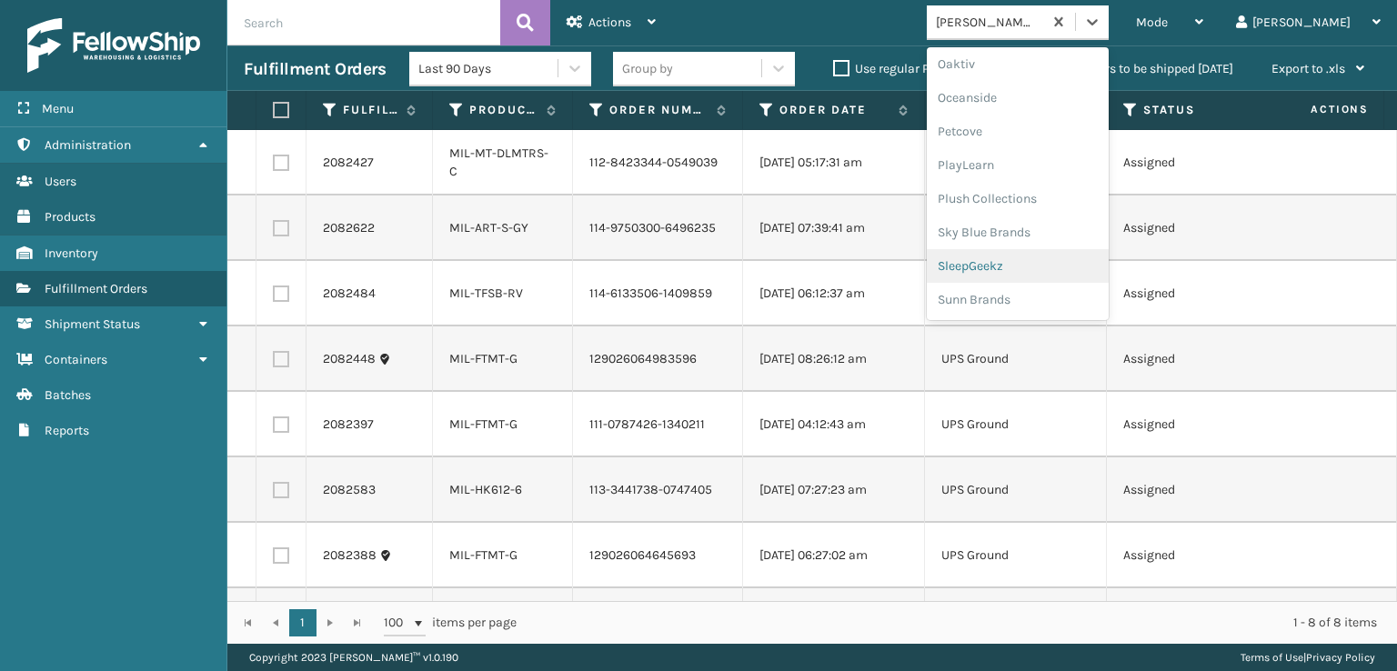
click at [1029, 266] on div "SleepGeekz" at bounding box center [1018, 266] width 182 height 34
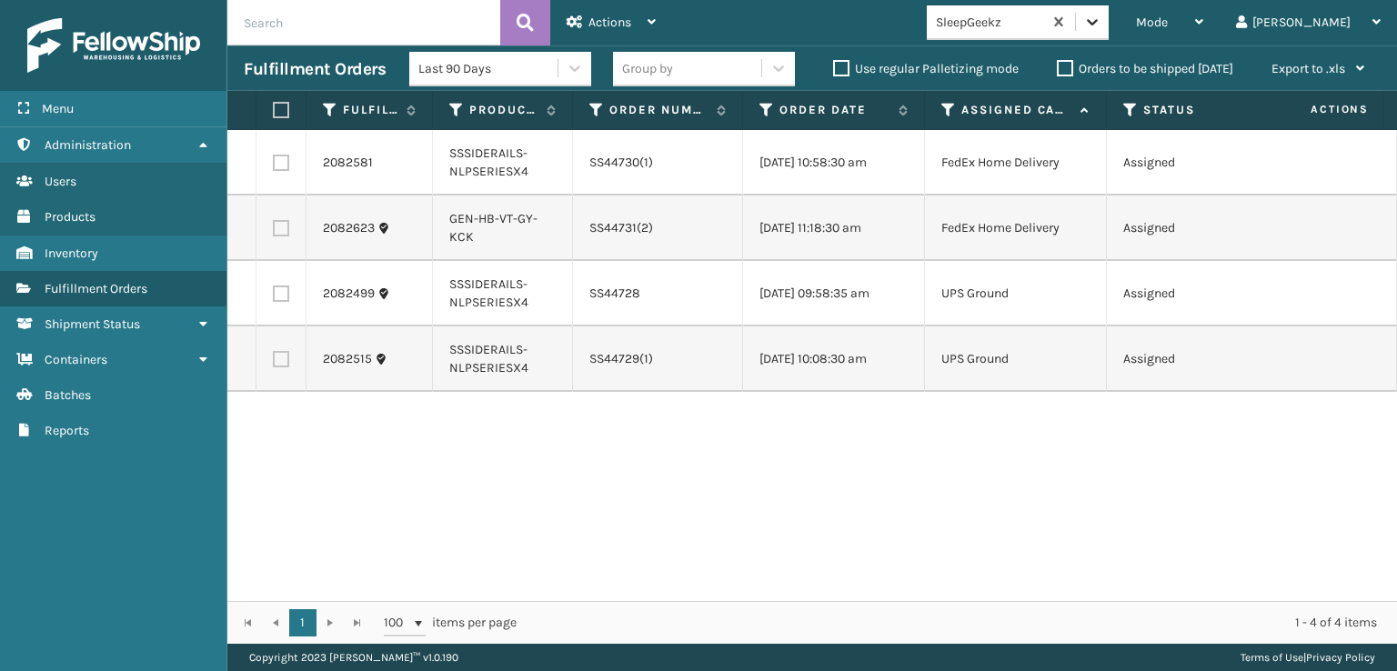
click at [1101, 19] on icon at bounding box center [1092, 22] width 18 height 18
